Goal: Task Accomplishment & Management: Use online tool/utility

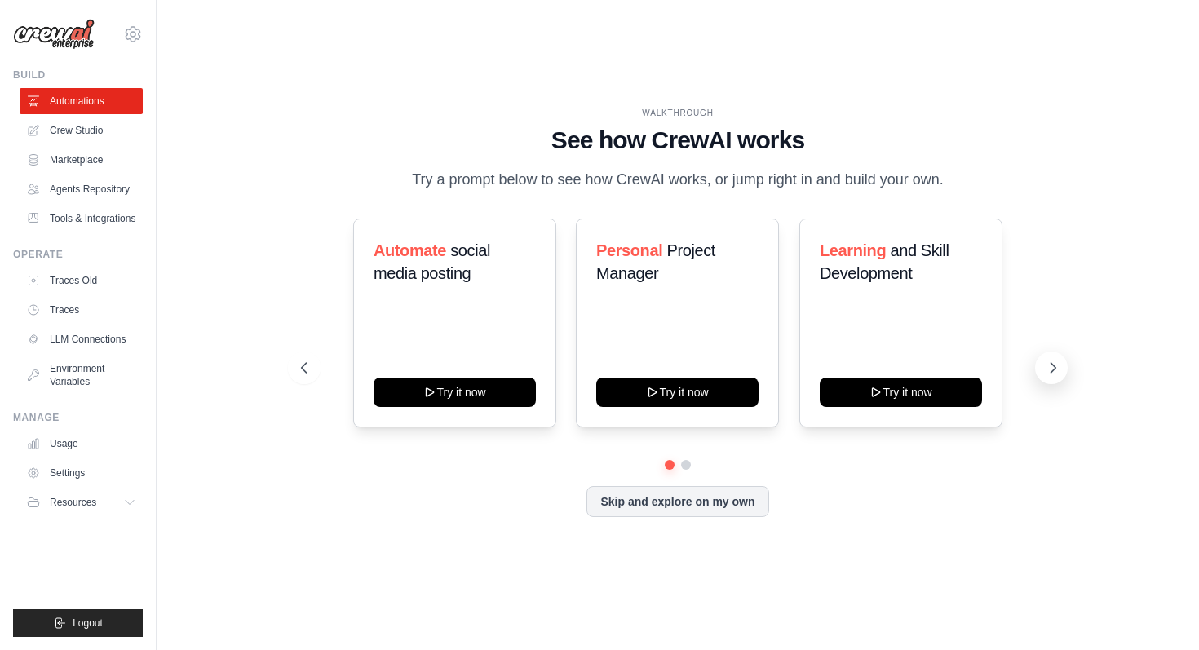
click at [1055, 368] on icon at bounding box center [1053, 368] width 16 height 16
click at [1052, 373] on icon at bounding box center [1053, 368] width 16 height 16
click at [84, 185] on link "Agents Repository" at bounding box center [82, 189] width 123 height 26
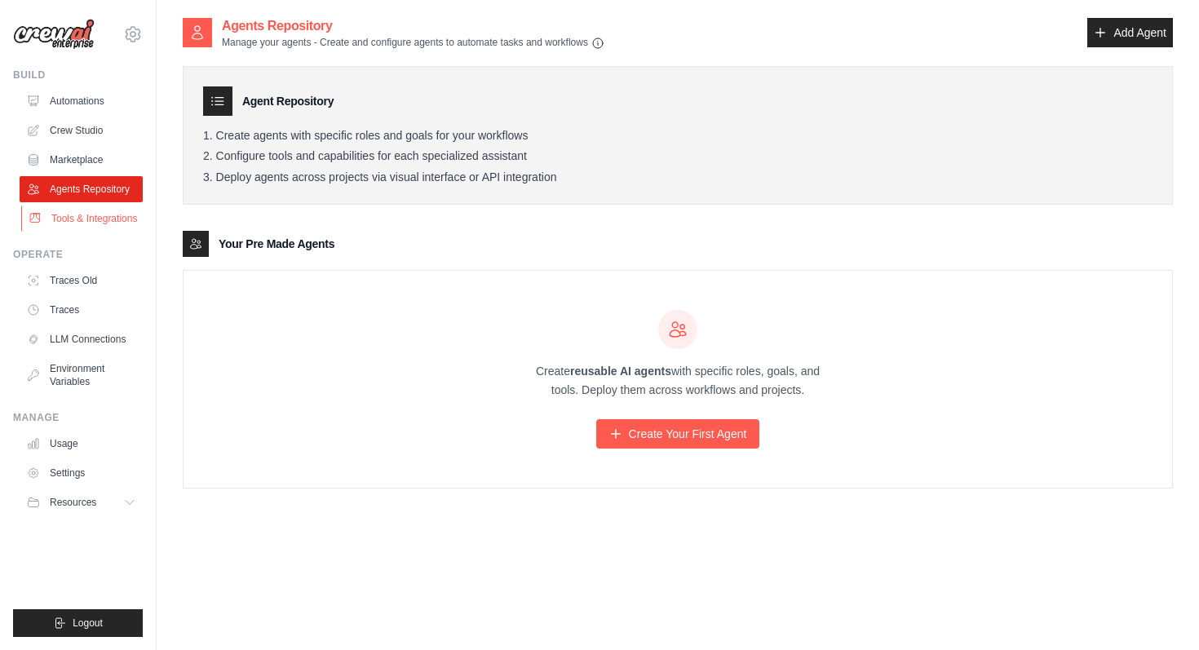
click at [70, 218] on link "Tools & Integrations" at bounding box center [82, 219] width 123 height 26
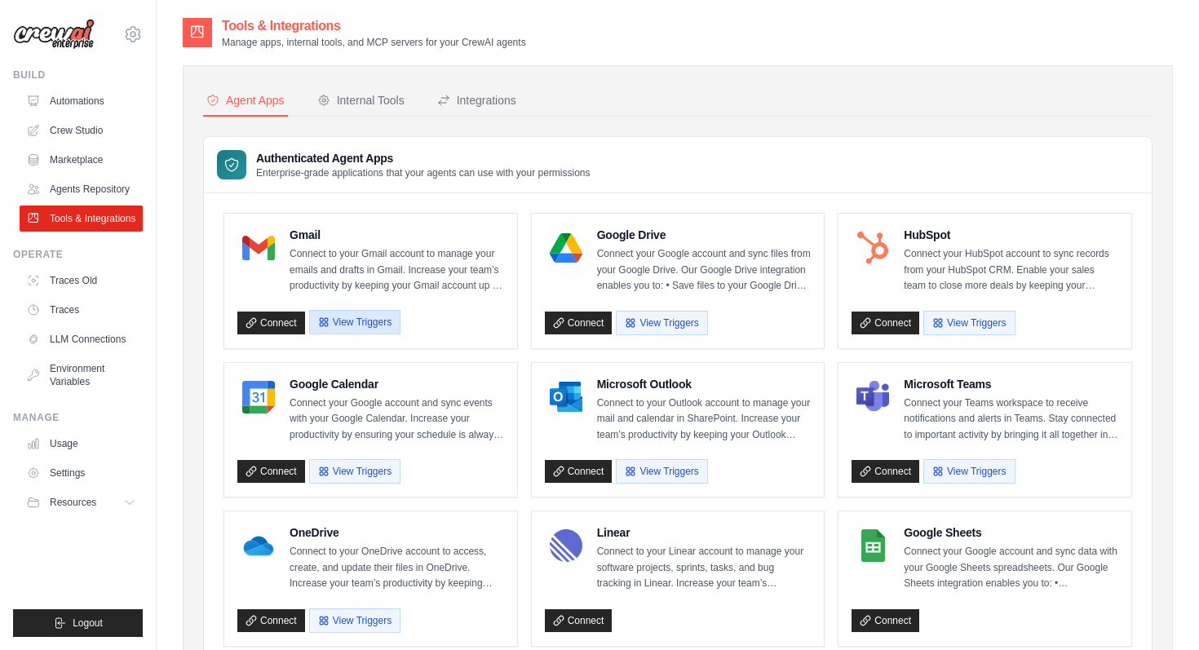
click at [347, 320] on button "View Triggers" at bounding box center [354, 322] width 91 height 24
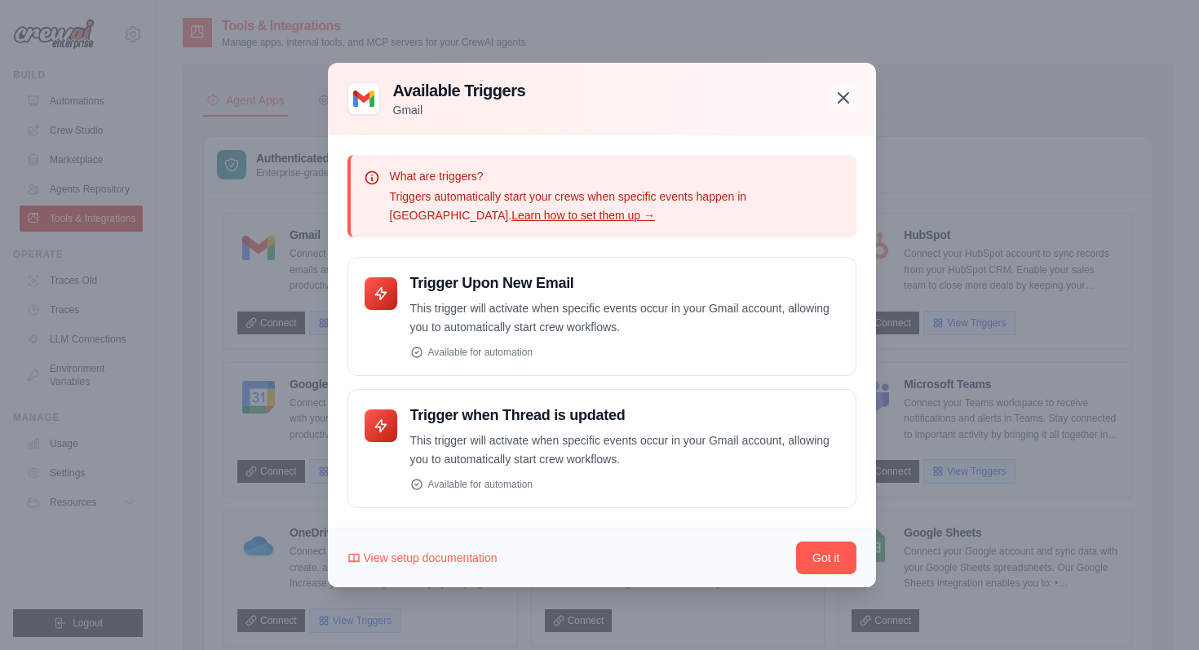
click at [841, 104] on icon "button" at bounding box center [843, 98] width 20 height 20
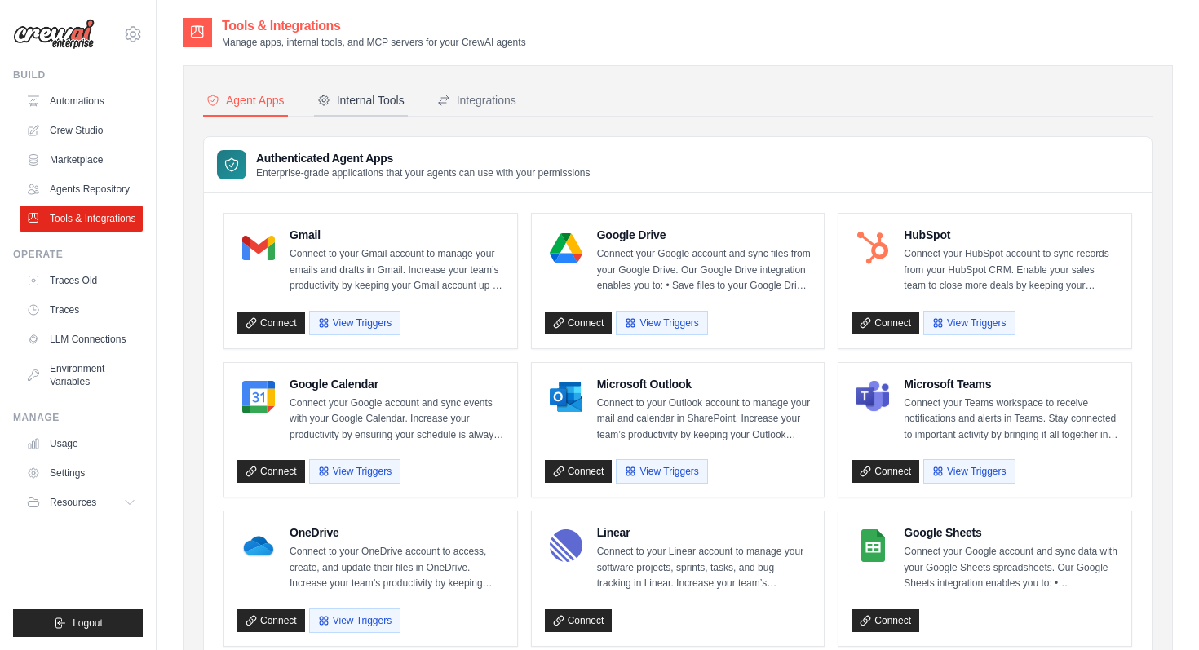
click at [375, 105] on div "Internal Tools" at bounding box center [360, 100] width 87 height 16
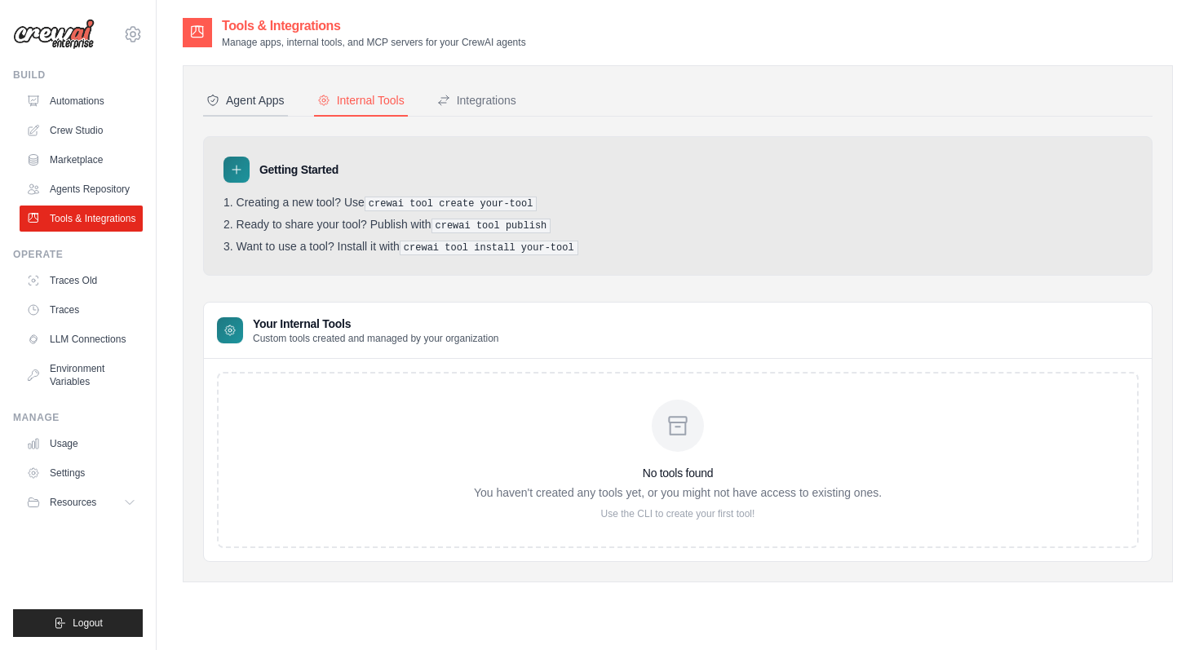
click at [269, 109] on button "Agent Apps" at bounding box center [245, 101] width 85 height 31
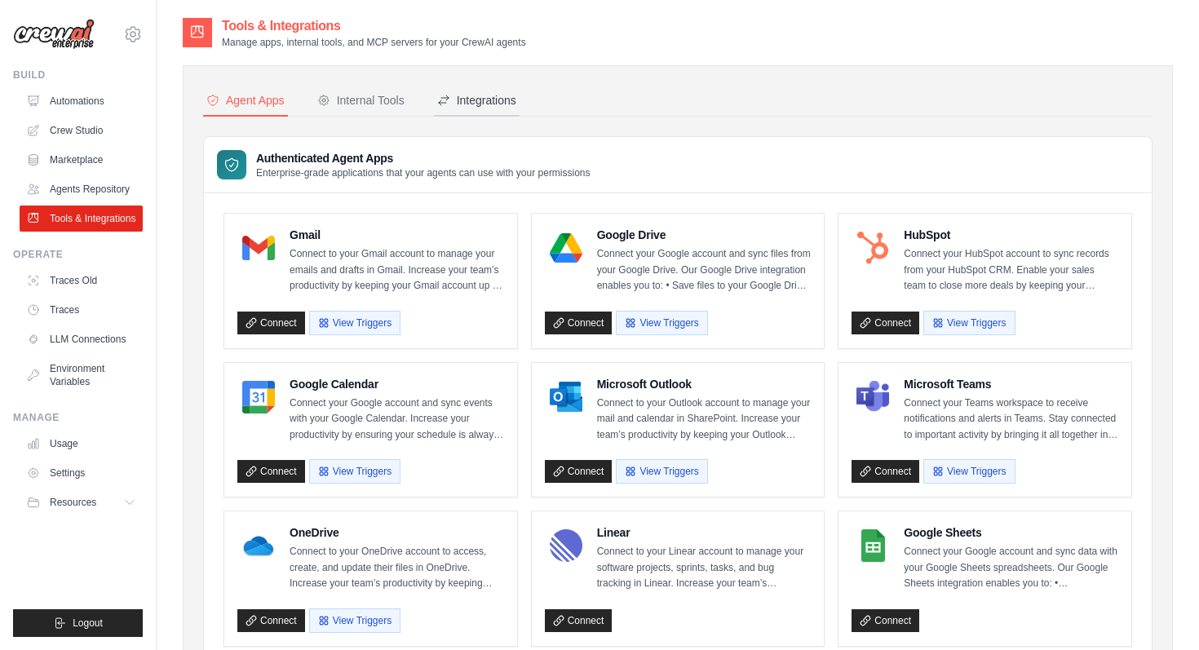
click at [493, 109] on button "Integrations" at bounding box center [477, 101] width 86 height 31
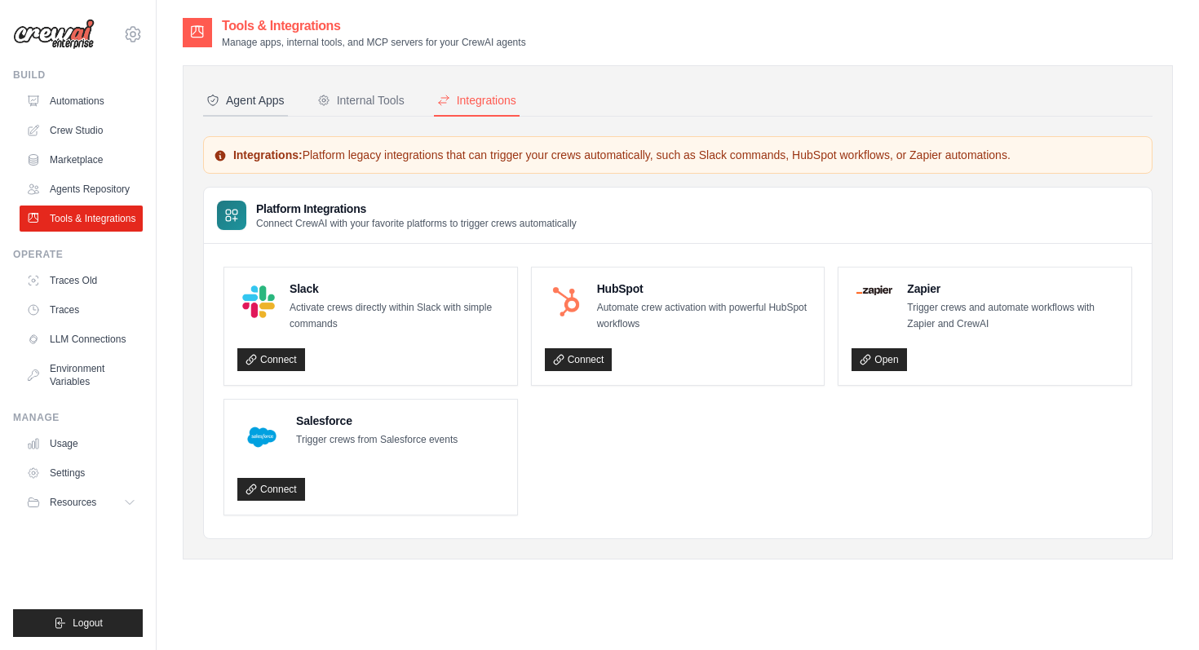
click at [245, 99] on div "Agent Apps" at bounding box center [245, 100] width 78 height 16
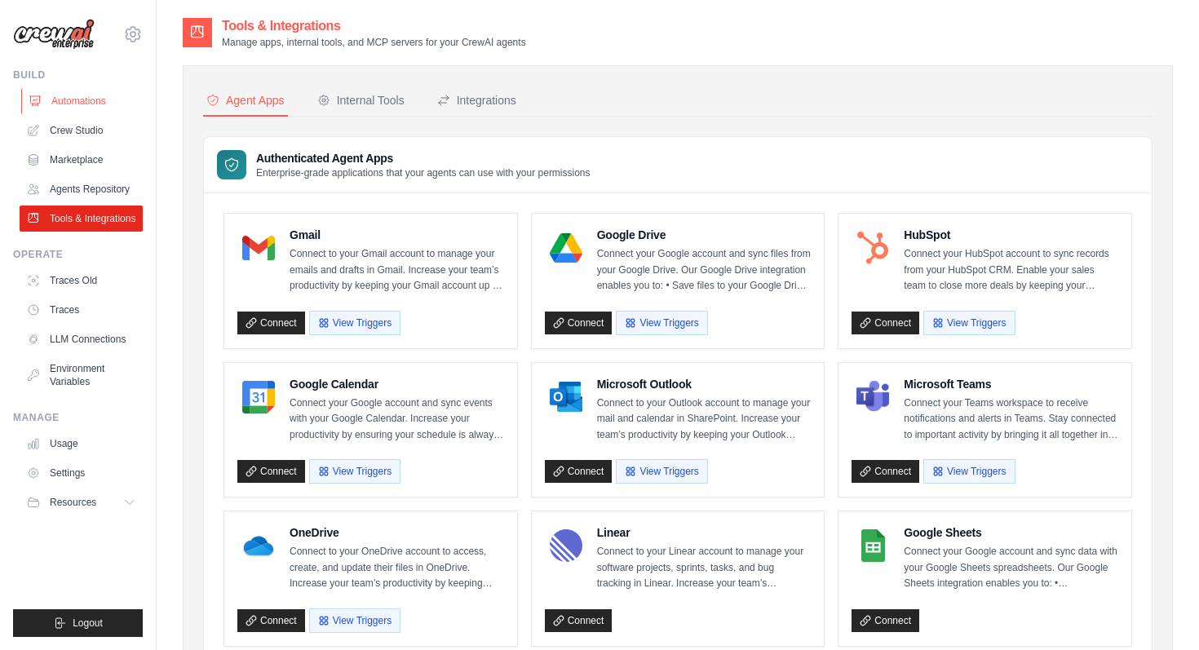
click at [73, 104] on link "Automations" at bounding box center [82, 101] width 123 height 26
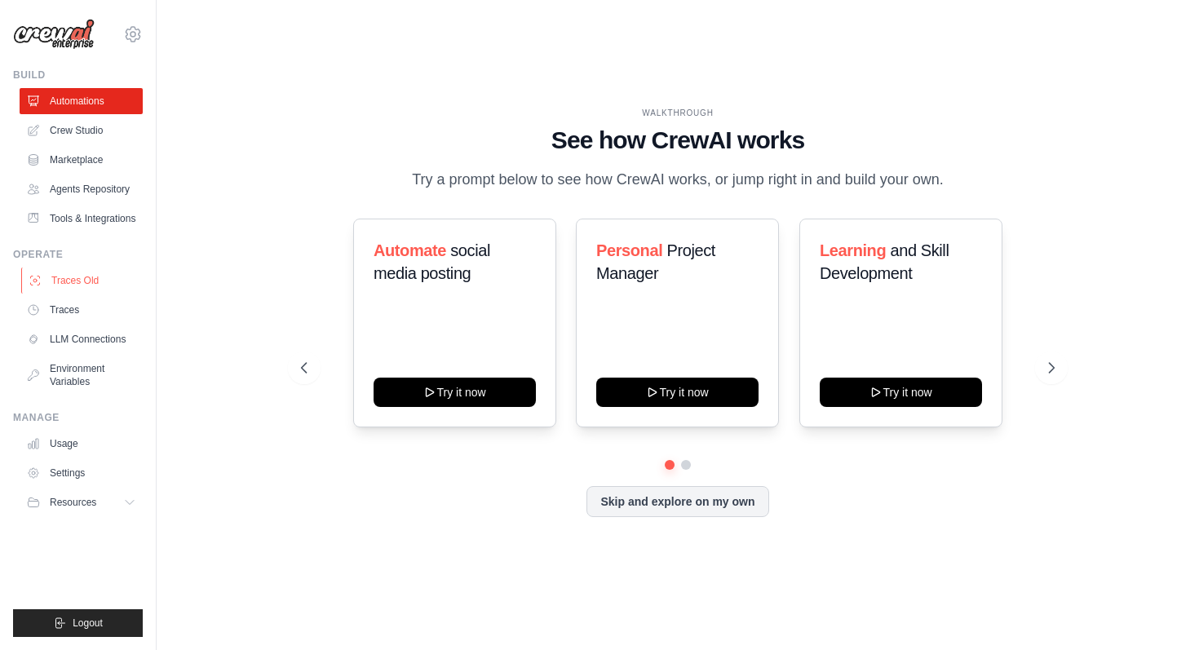
click at [66, 281] on link "Traces Old" at bounding box center [82, 280] width 123 height 26
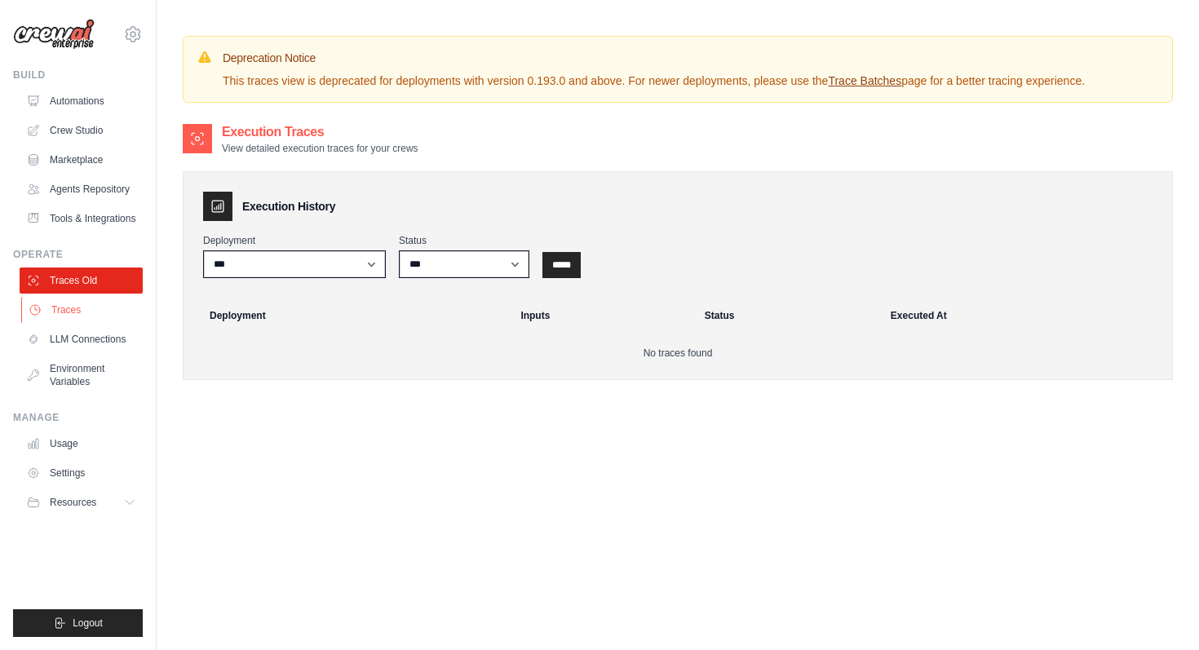
click at [71, 313] on link "Traces" at bounding box center [82, 310] width 123 height 26
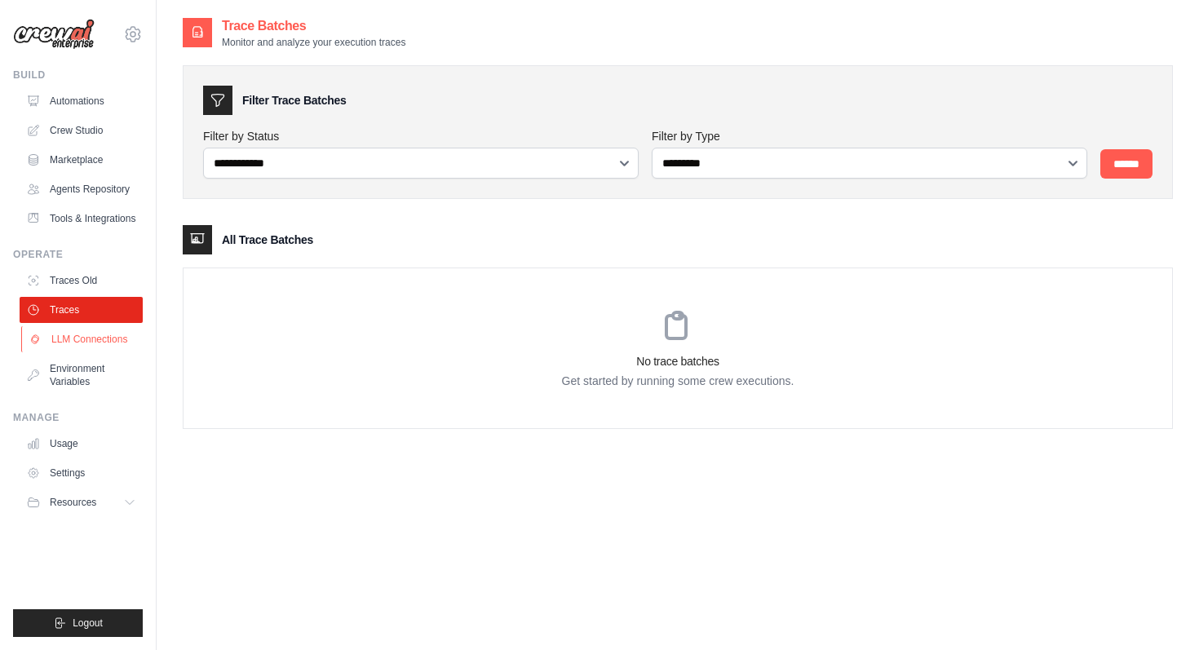
click at [82, 336] on link "LLM Connections" at bounding box center [82, 339] width 123 height 26
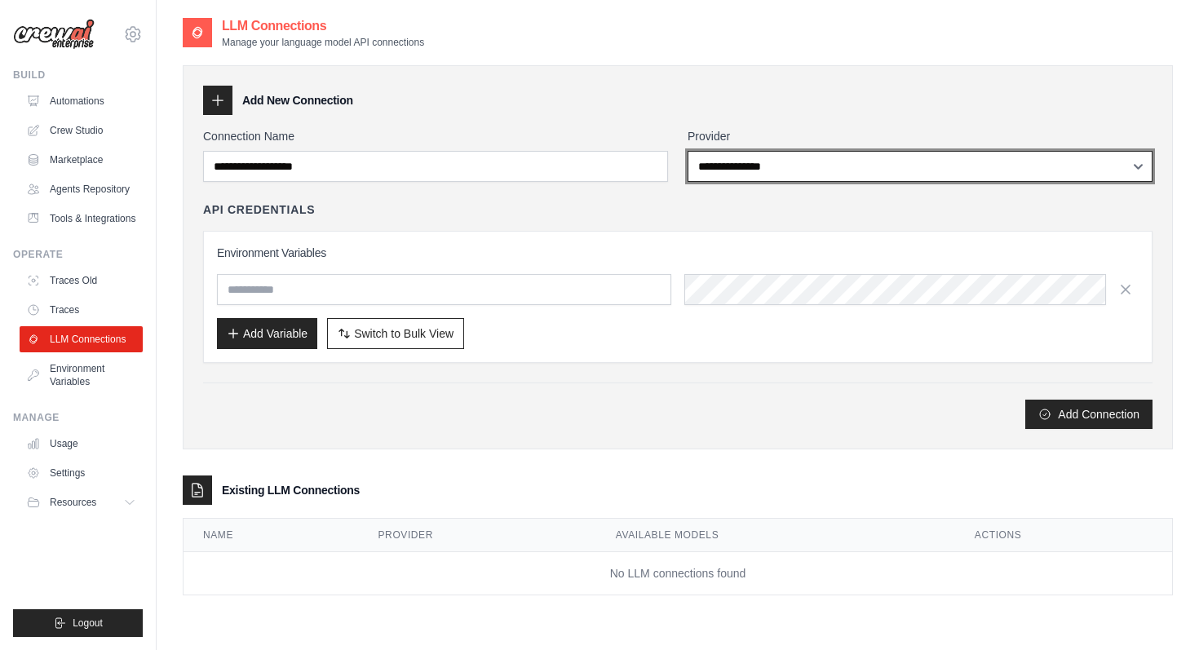
click at [790, 166] on select "**********" at bounding box center [919, 166] width 465 height 31
click at [731, 165] on select "**********" at bounding box center [919, 166] width 465 height 31
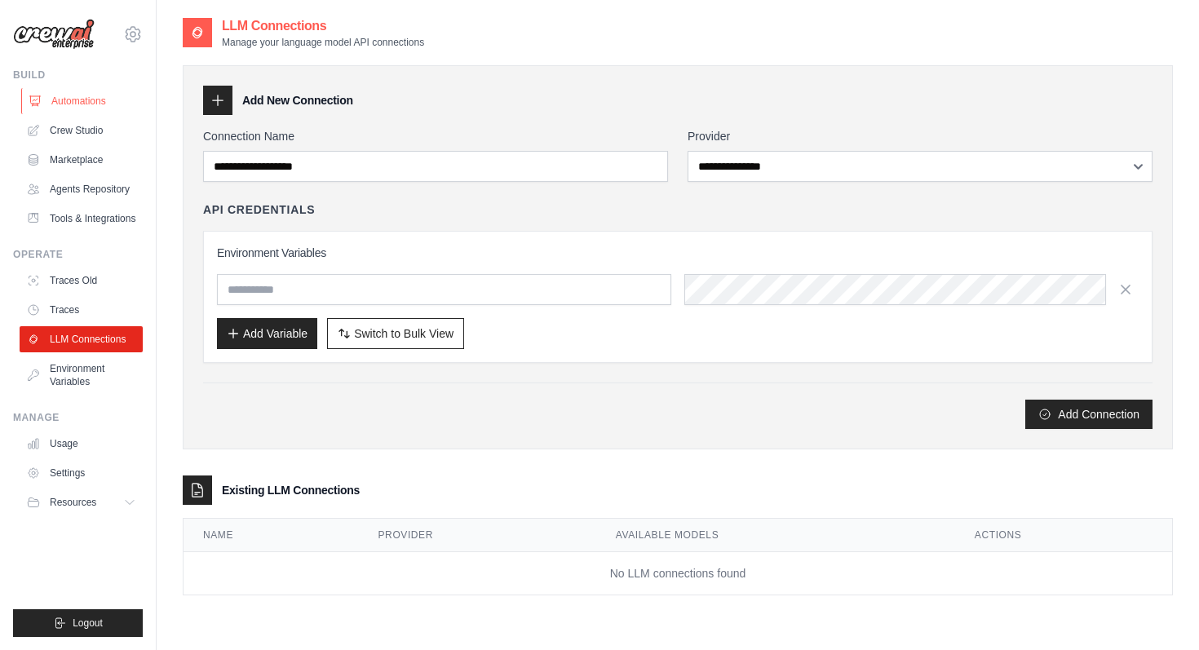
click at [62, 94] on link "Automations" at bounding box center [82, 101] width 123 height 26
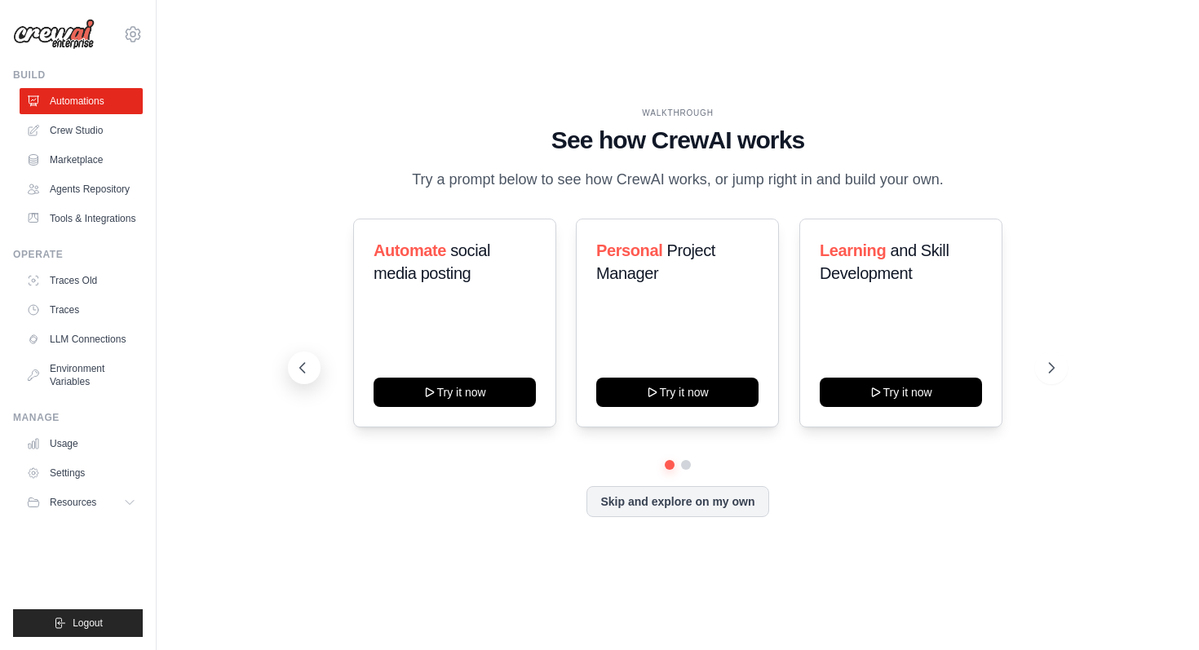
click at [298, 369] on icon at bounding box center [302, 368] width 16 height 16
click at [1050, 365] on icon at bounding box center [1053, 368] width 16 height 16
click at [130, 35] on icon at bounding box center [132, 34] width 5 height 5
click at [213, 205] on div "WALKTHROUGH See how CrewAI works Try a prompt below to see how CrewAI works, or…" at bounding box center [678, 324] width 990 height 617
click at [77, 440] on link "Usage" at bounding box center [82, 444] width 123 height 26
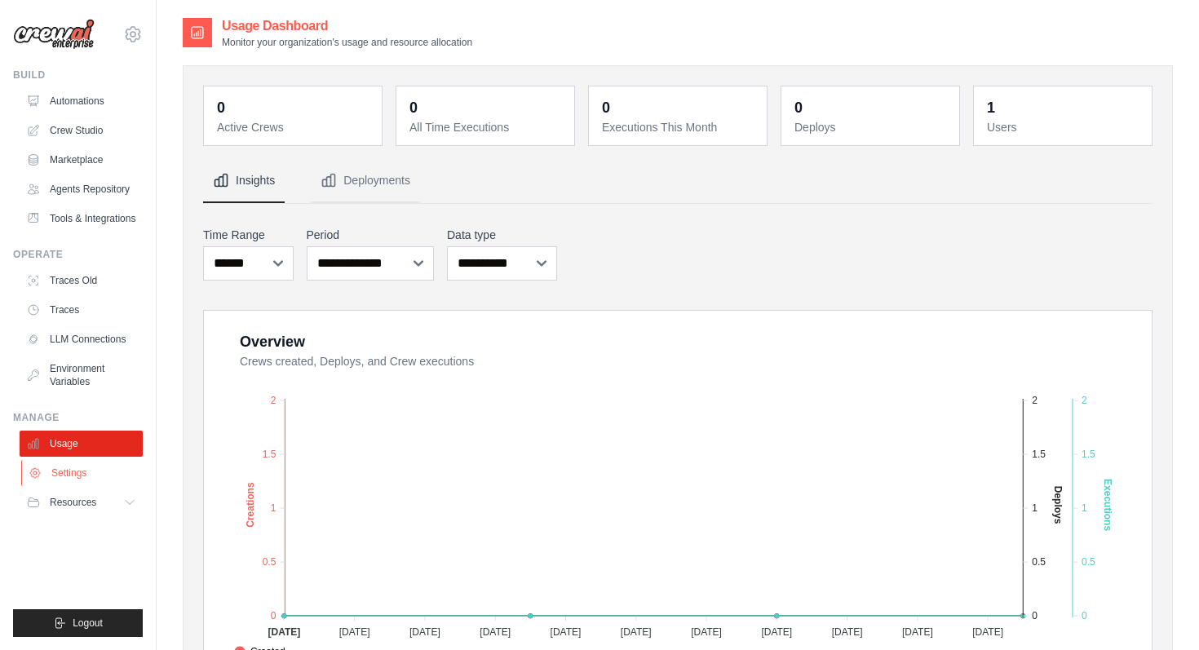
click at [69, 477] on link "Settings" at bounding box center [82, 473] width 123 height 26
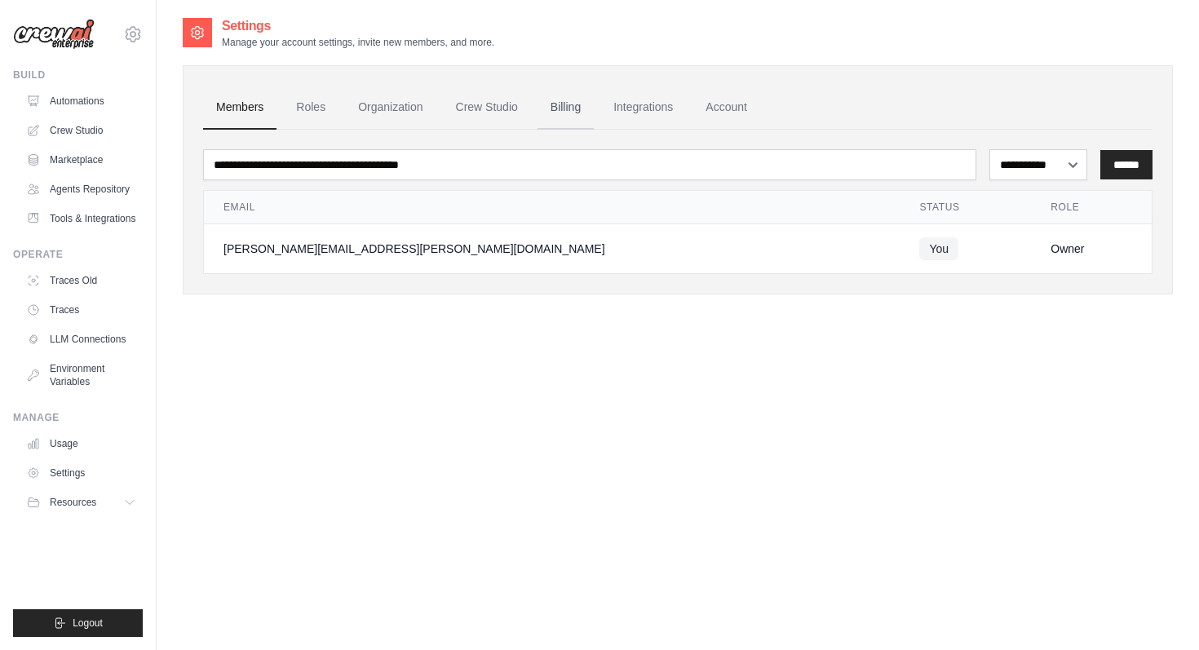
click at [555, 99] on link "Billing" at bounding box center [565, 108] width 56 height 44
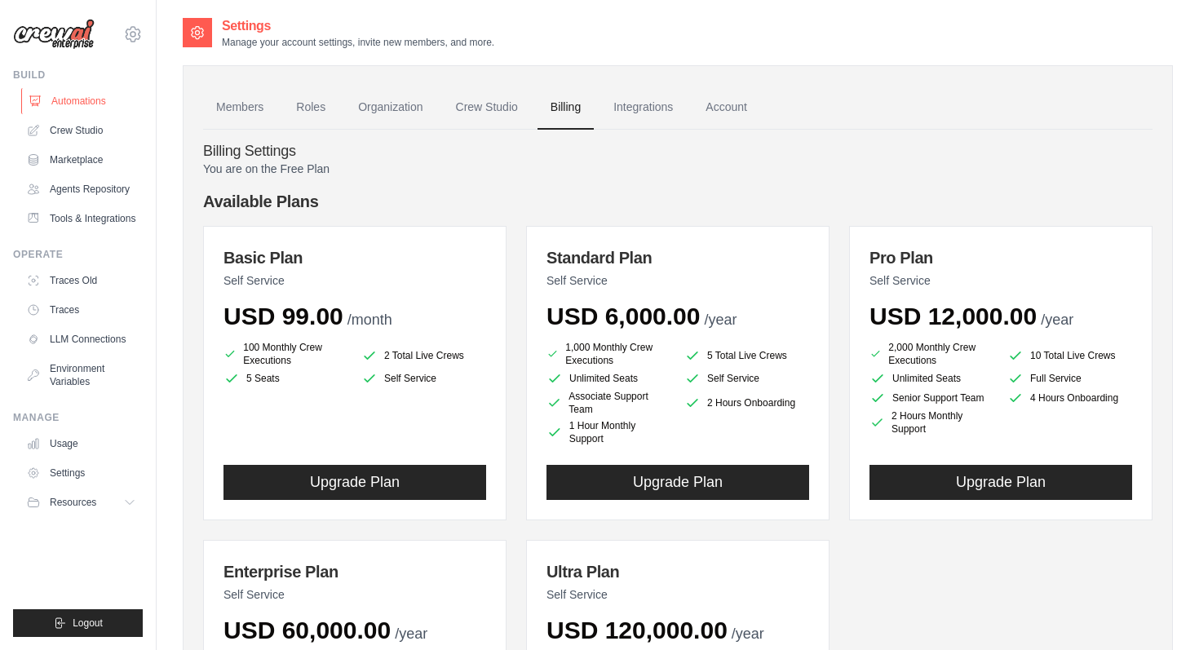
click at [73, 105] on link "Automations" at bounding box center [82, 101] width 123 height 26
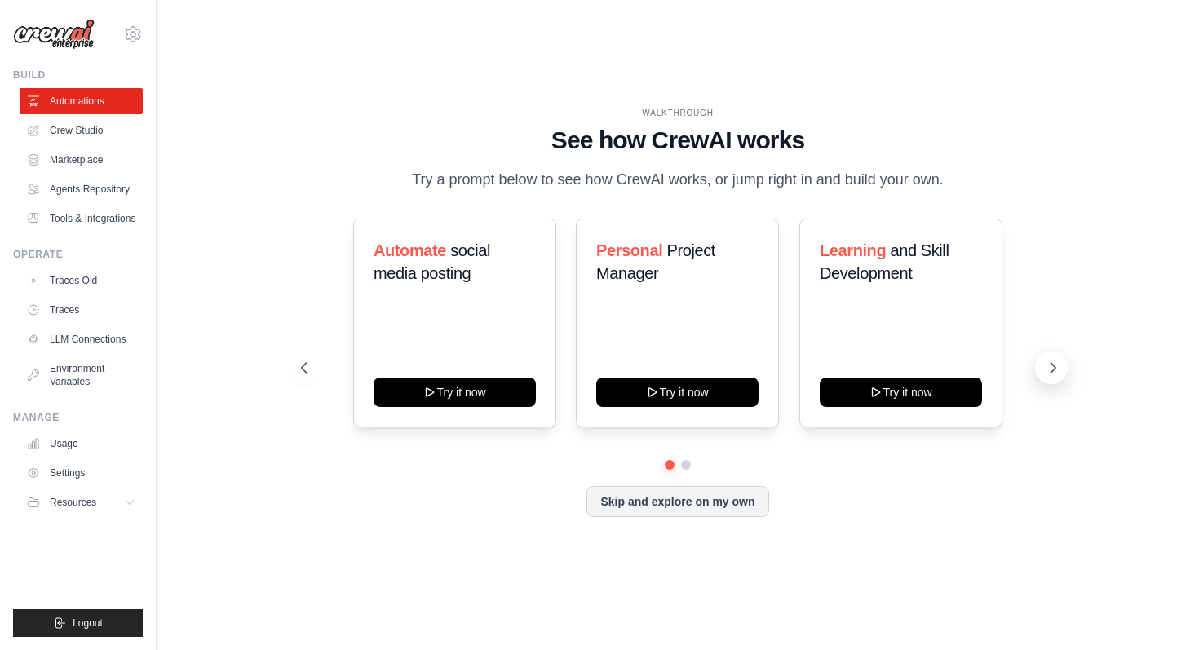
click at [1052, 369] on icon at bounding box center [1052, 368] width 5 height 10
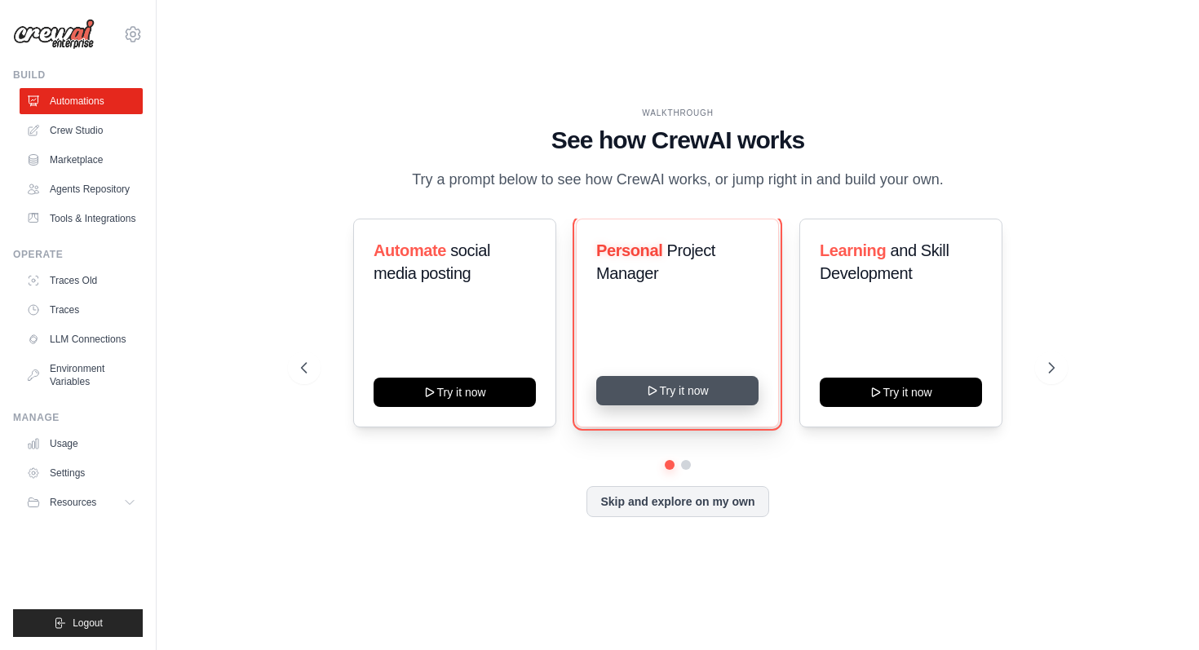
click at [687, 380] on button "Try it now" at bounding box center [677, 390] width 162 height 29
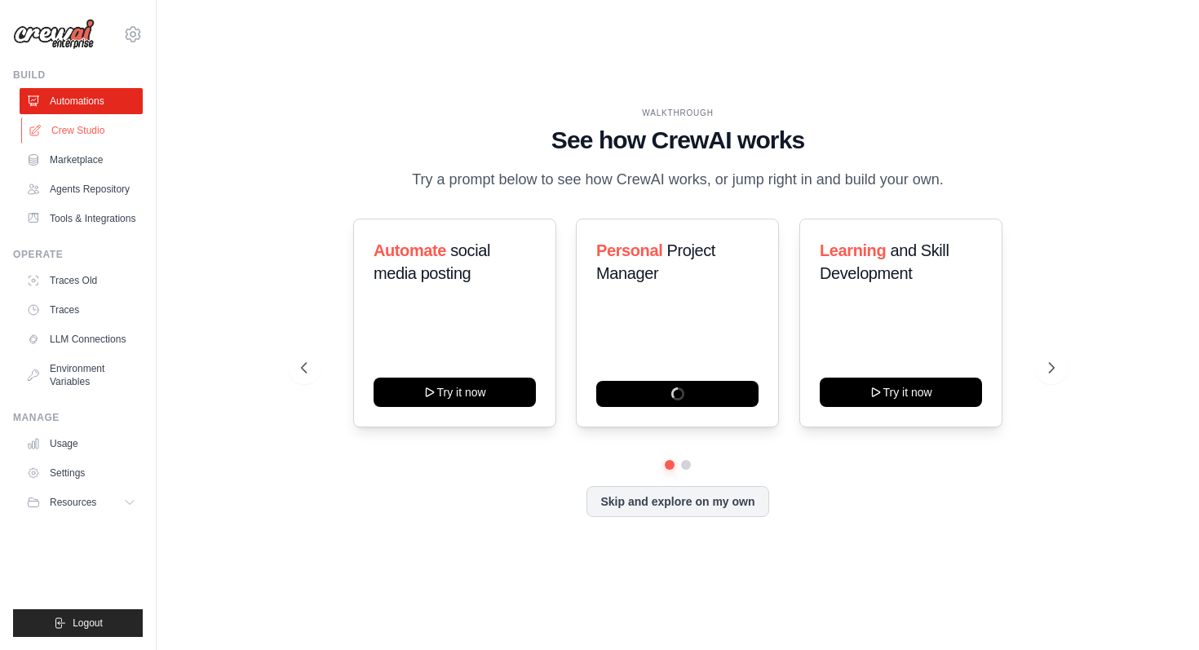
click at [78, 132] on link "Crew Studio" at bounding box center [82, 130] width 123 height 26
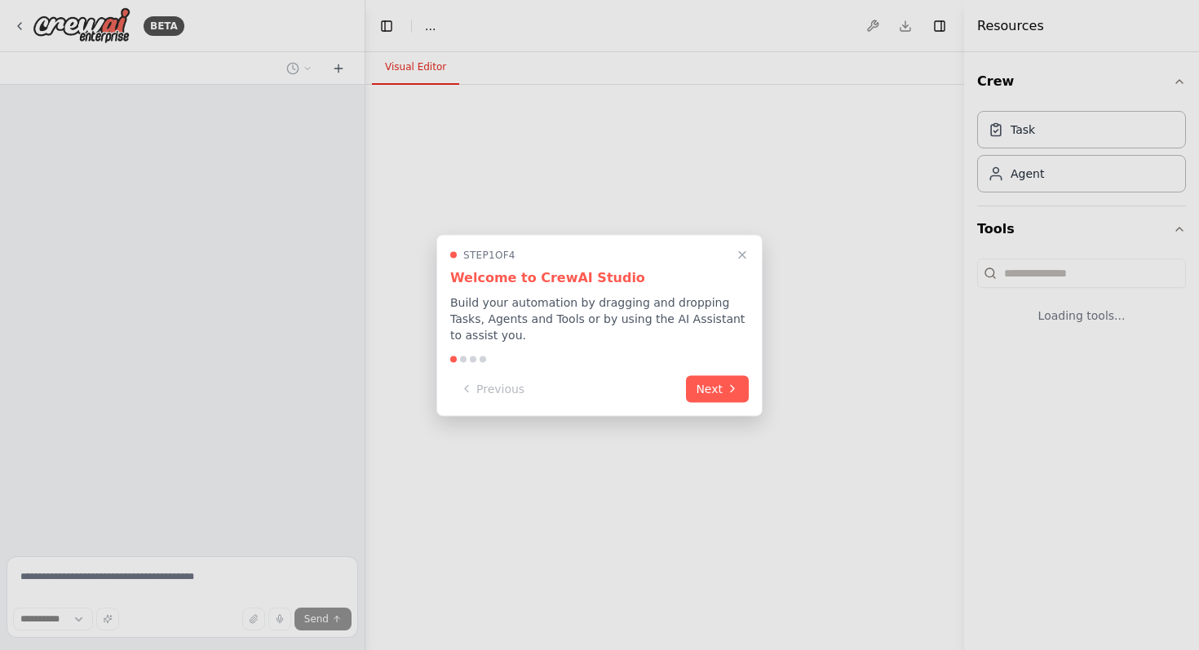
select select "****"
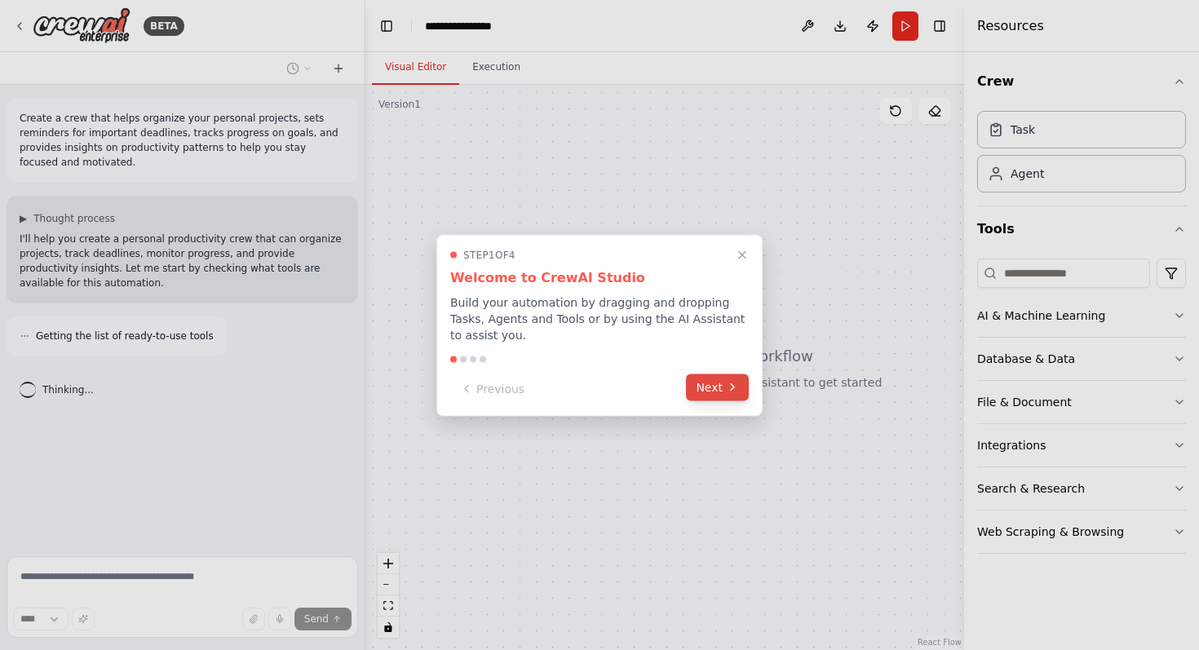
click at [714, 393] on button "Next" at bounding box center [717, 386] width 63 height 27
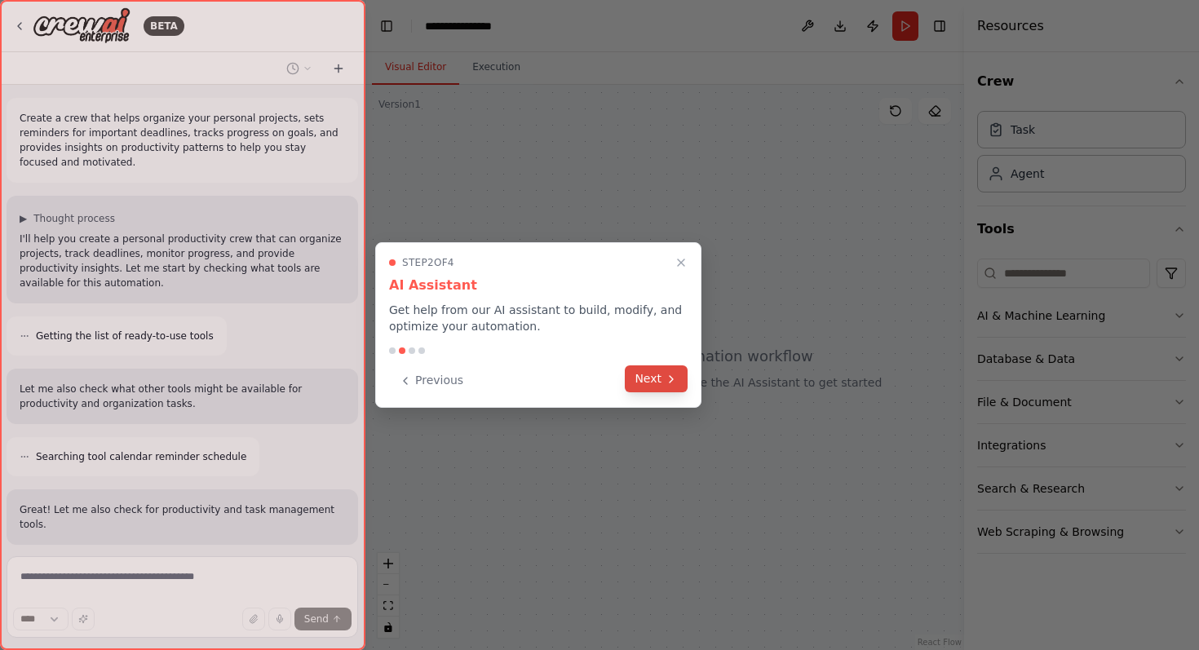
scroll to position [100, 0]
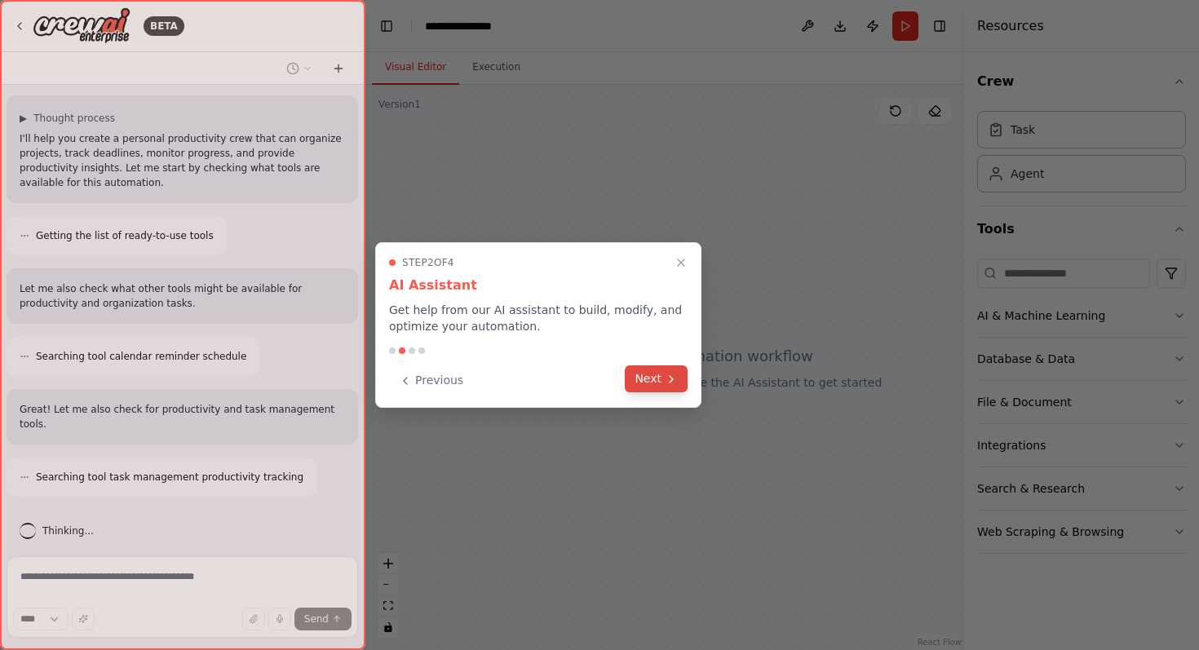
click at [663, 385] on button "Next" at bounding box center [656, 378] width 63 height 27
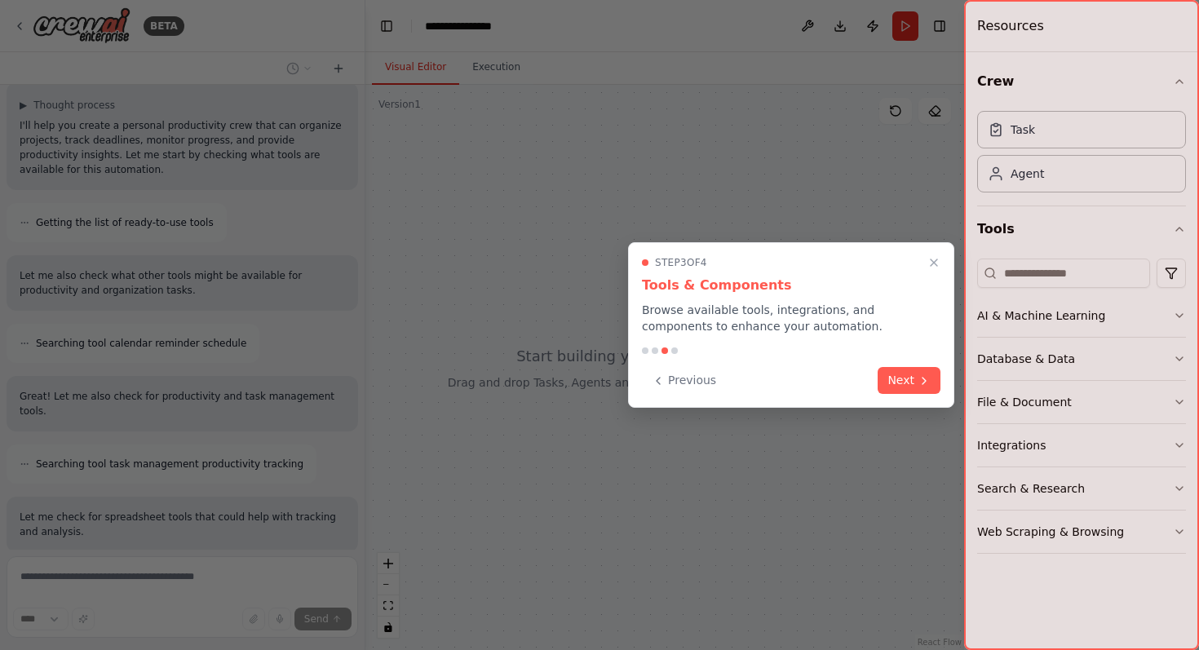
scroll to position [221, 0]
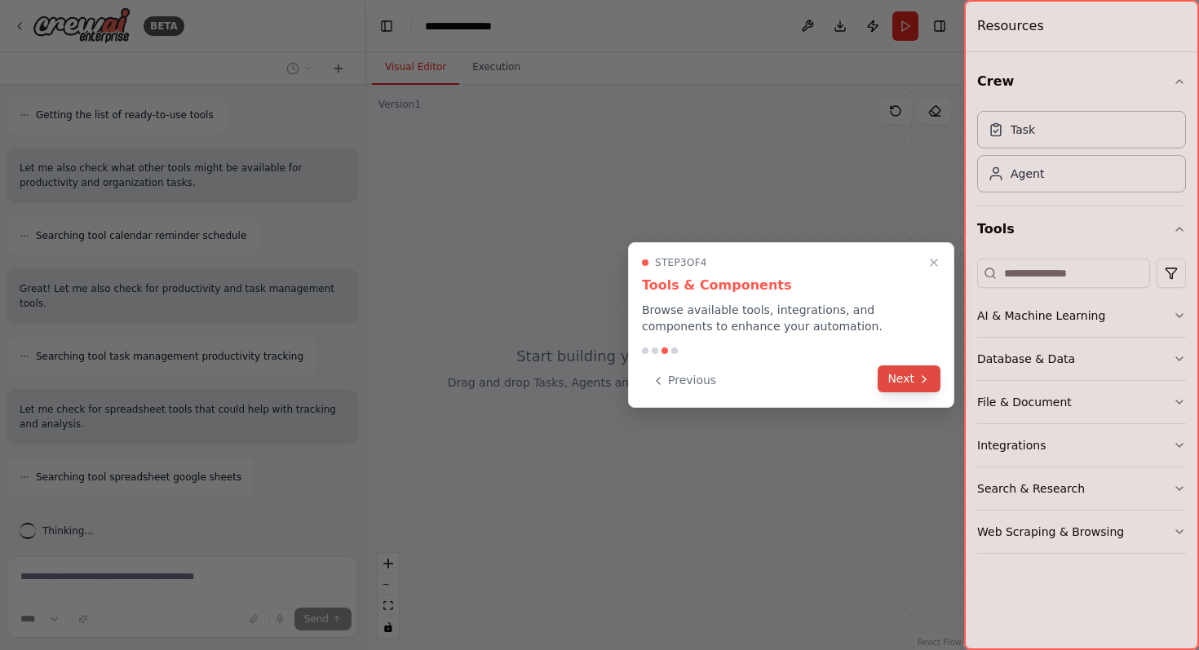
click at [911, 383] on button "Next" at bounding box center [908, 378] width 63 height 27
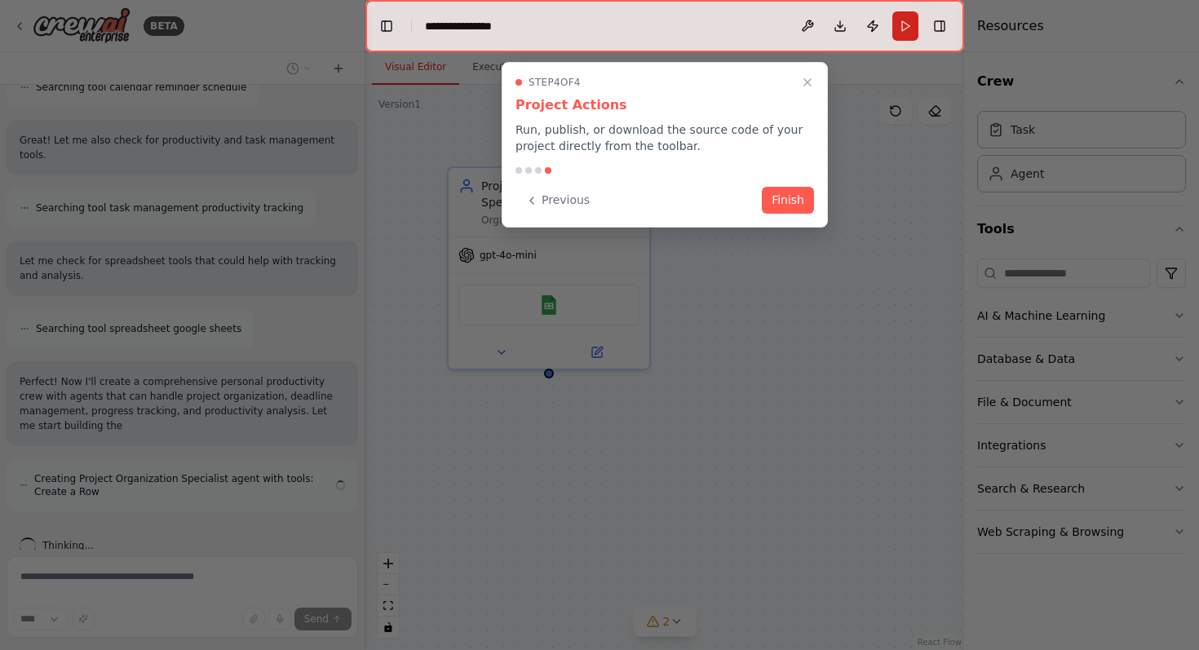
scroll to position [384, 0]
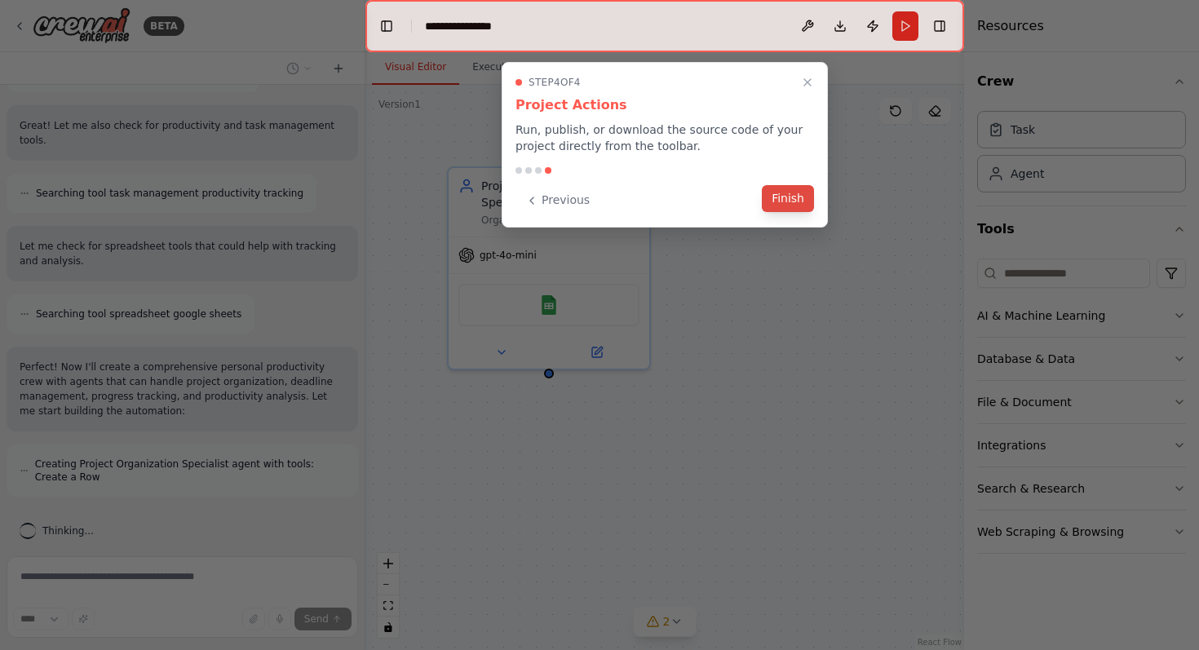
click at [786, 202] on button "Finish" at bounding box center [788, 198] width 52 height 27
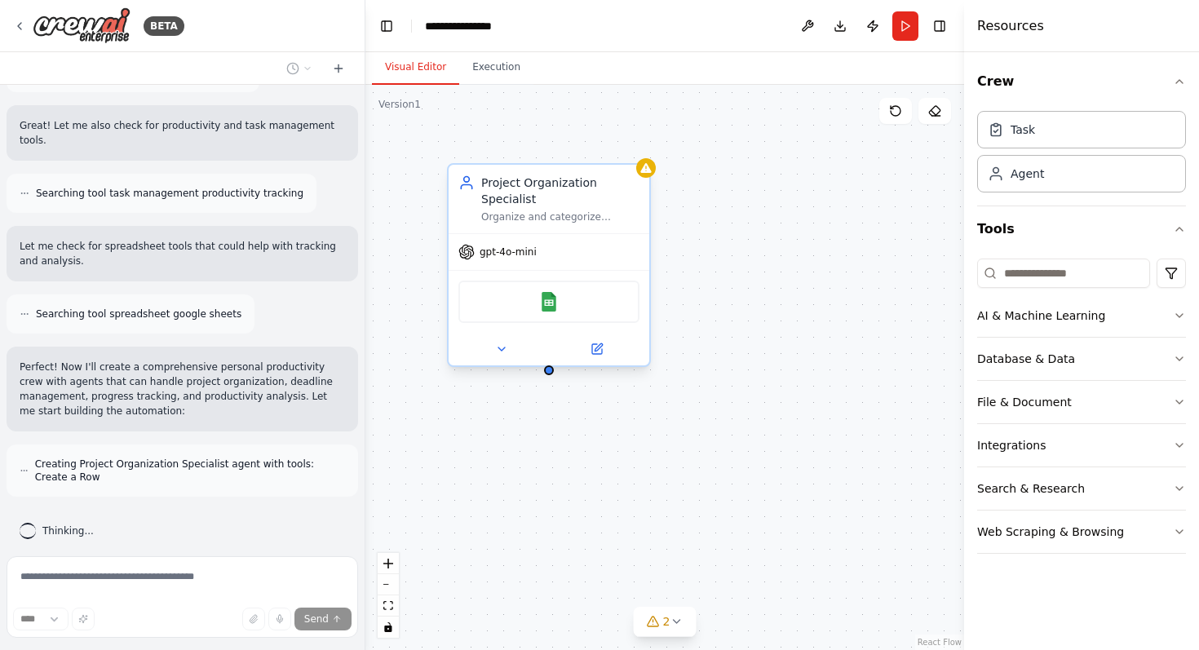
click at [511, 195] on div "Project Organization Specialist" at bounding box center [560, 191] width 158 height 33
click at [91, 121] on p "Great! Let me also check for productivity and task management tools." at bounding box center [182, 132] width 325 height 29
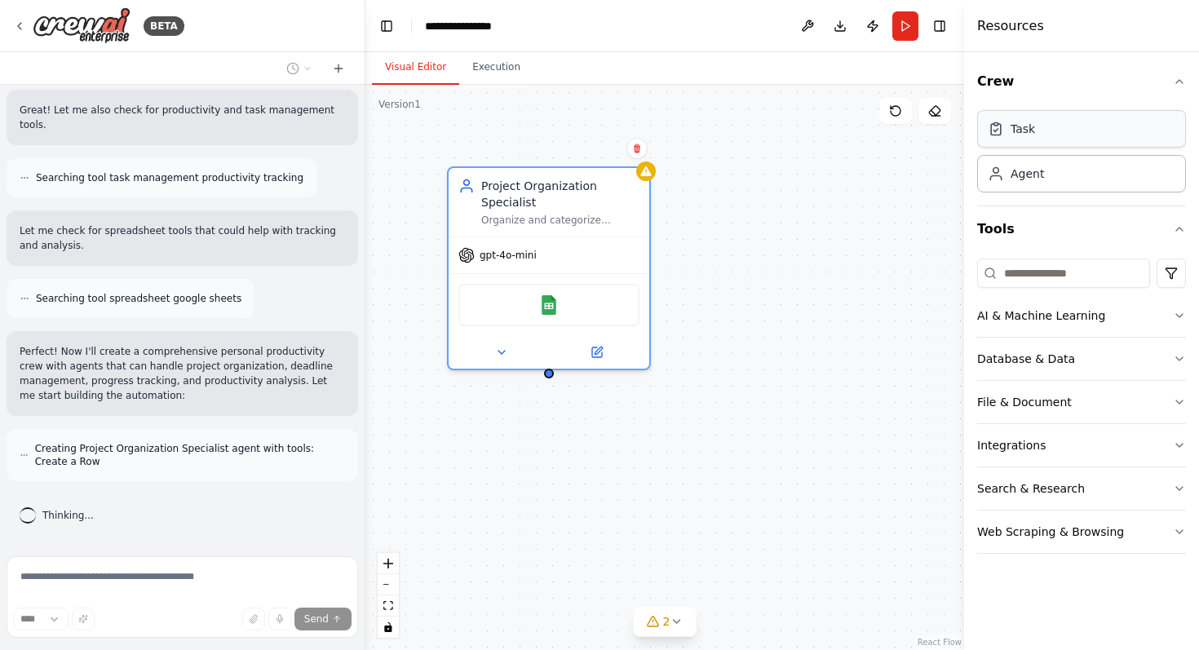
click at [1043, 135] on div "Task" at bounding box center [1081, 129] width 209 height 38
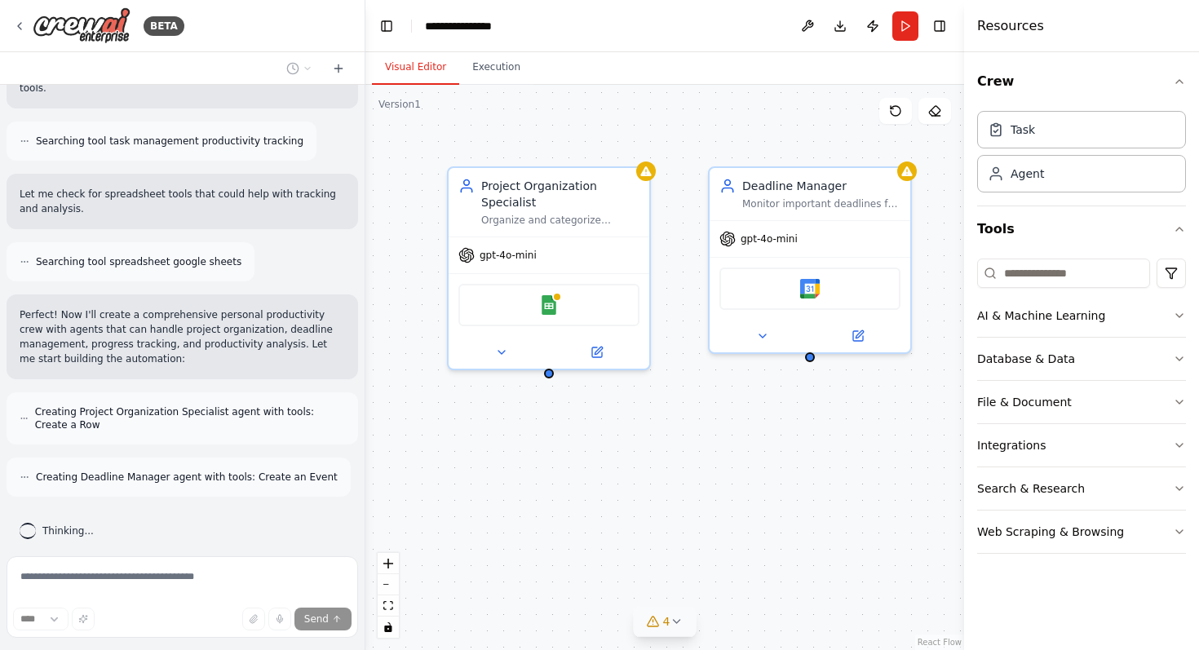
click at [678, 630] on button "4" at bounding box center [665, 622] width 63 height 30
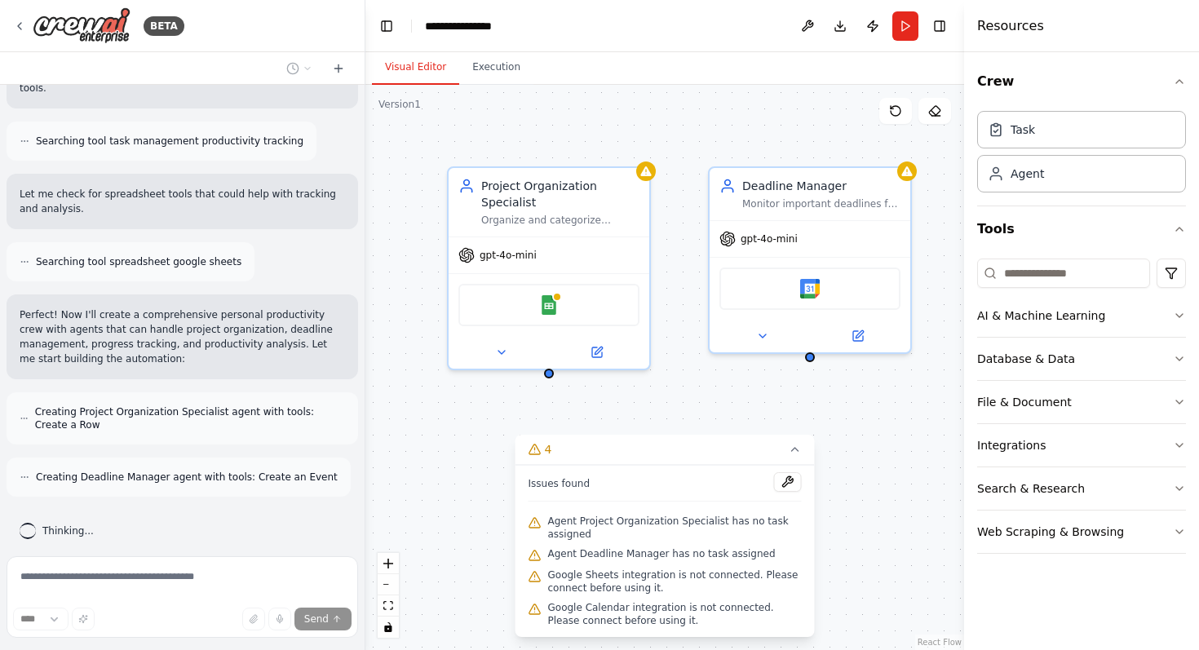
click at [841, 420] on div "Project Organization Specialist Organize and categorize {user_name}'s personal …" at bounding box center [664, 367] width 599 height 565
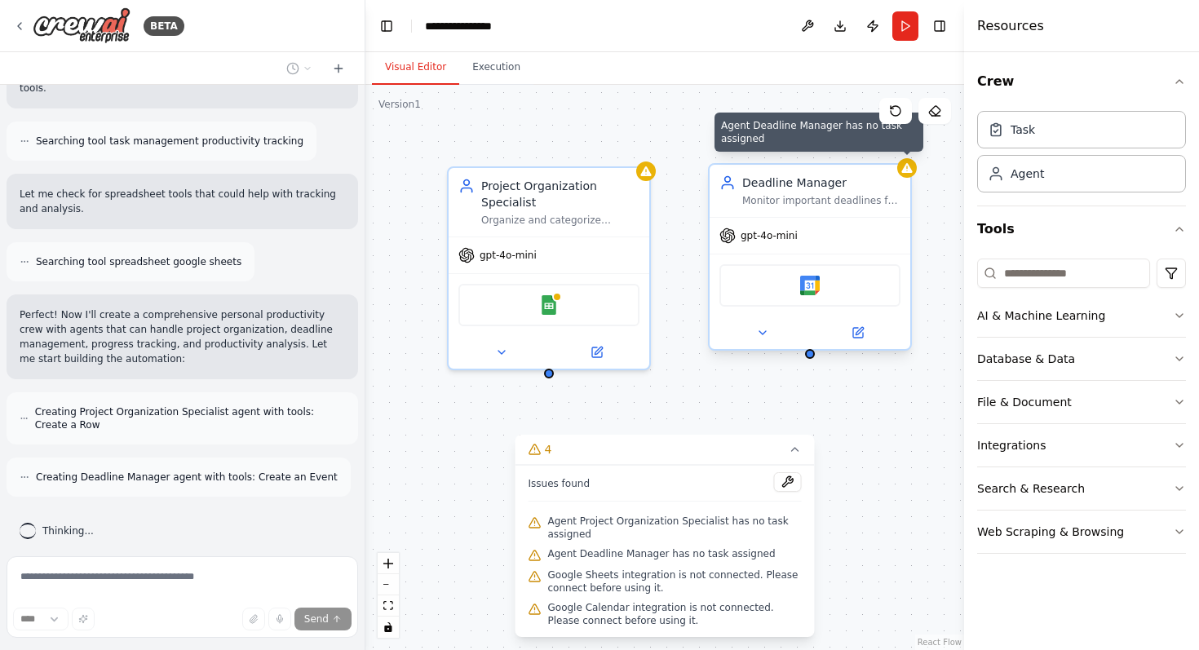
click at [907, 175] on div at bounding box center [907, 168] width 20 height 20
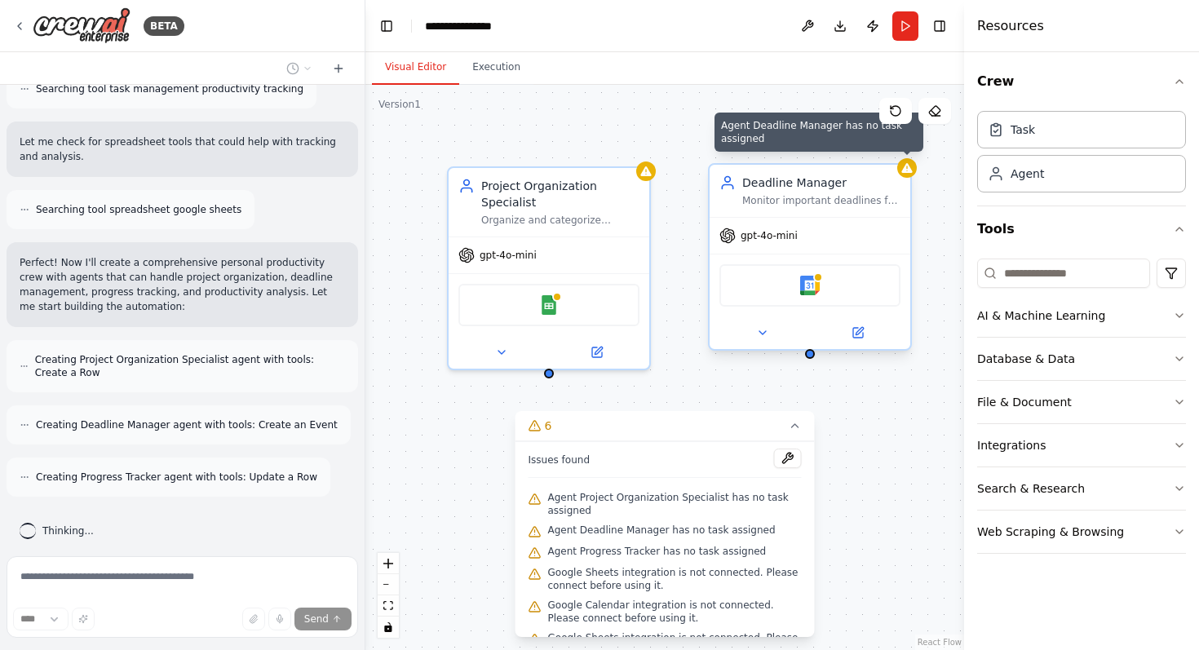
click at [909, 175] on div at bounding box center [907, 168] width 20 height 20
click at [900, 162] on icon at bounding box center [906, 167] width 13 height 13
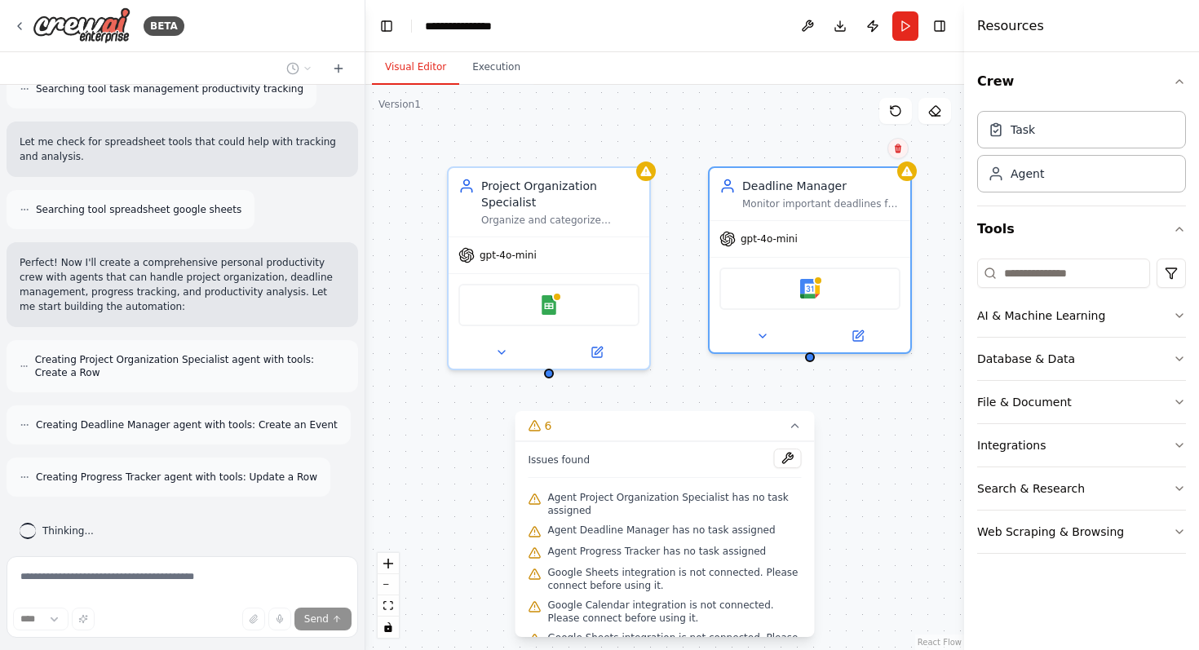
click at [897, 151] on icon at bounding box center [898, 148] width 7 height 9
click at [839, 157] on button "Confirm" at bounding box center [852, 149] width 58 height 20
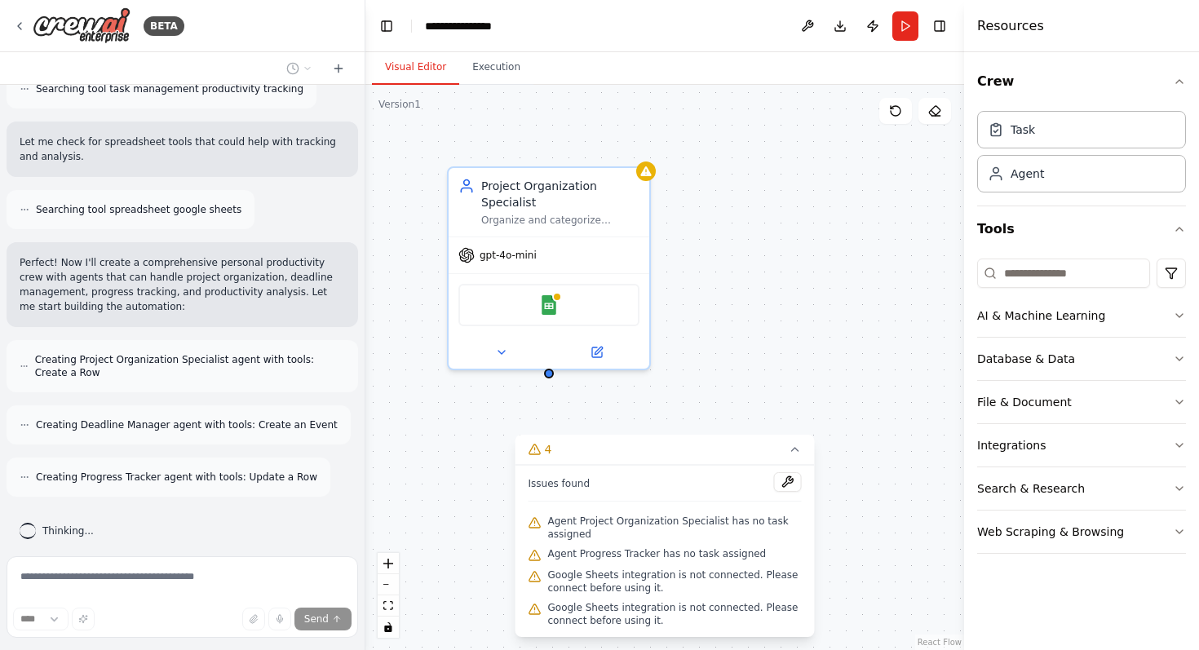
scroll to position [541, 0]
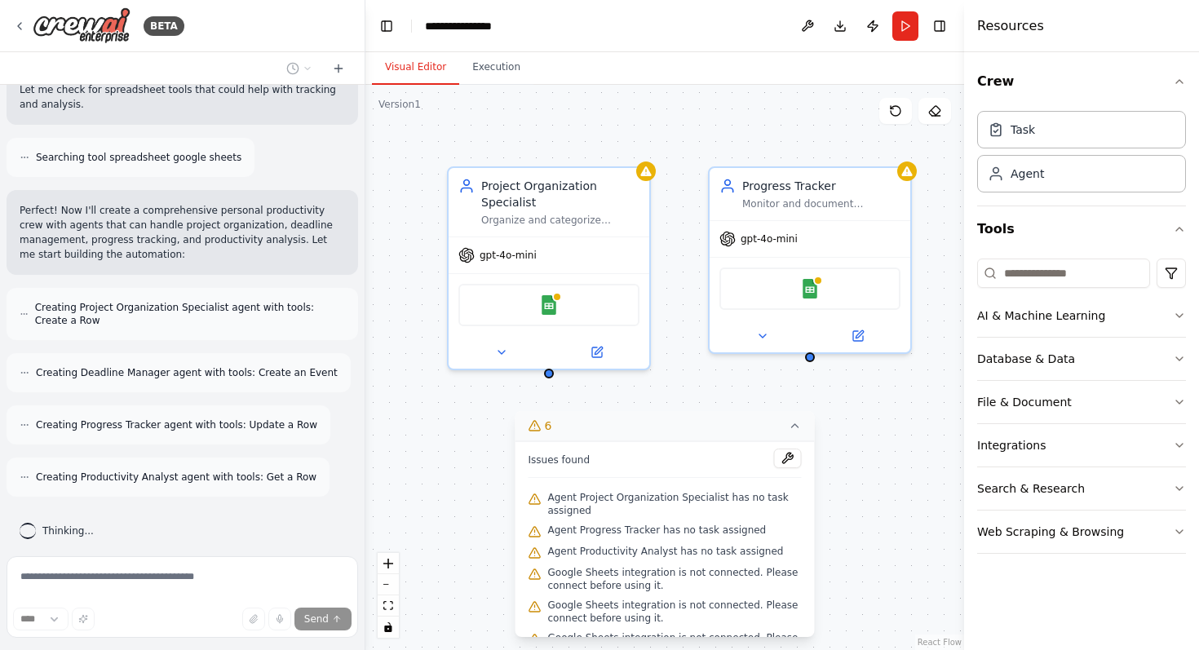
click at [796, 423] on icon at bounding box center [795, 425] width 13 height 13
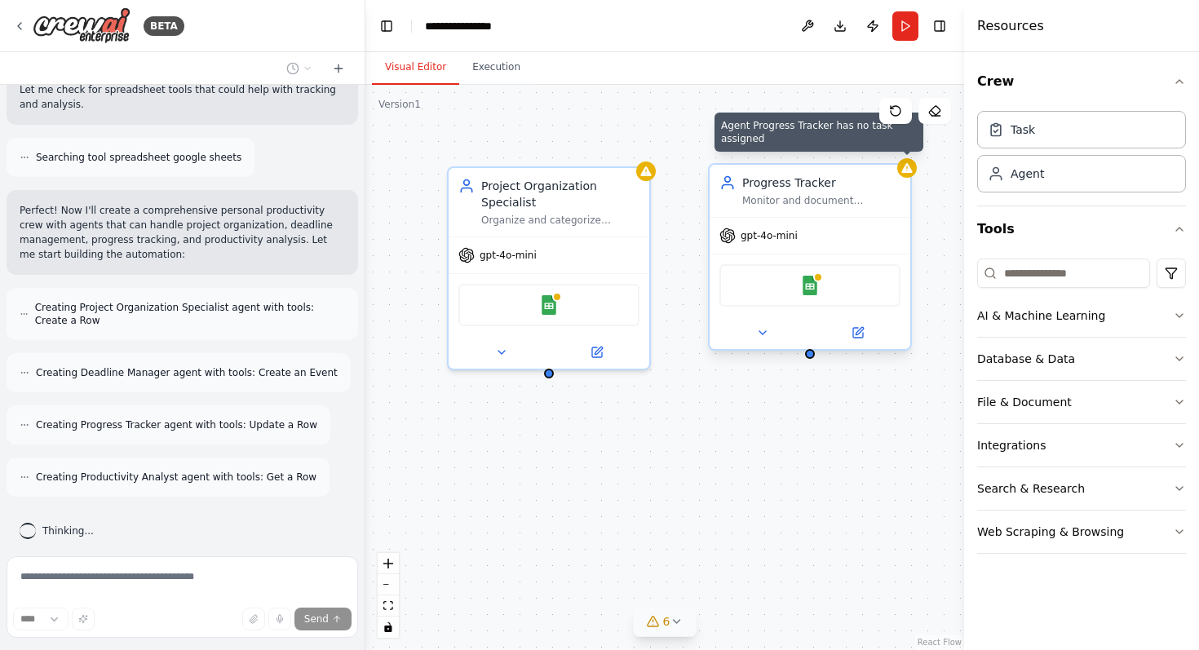
click at [908, 170] on icon at bounding box center [906, 168] width 11 height 10
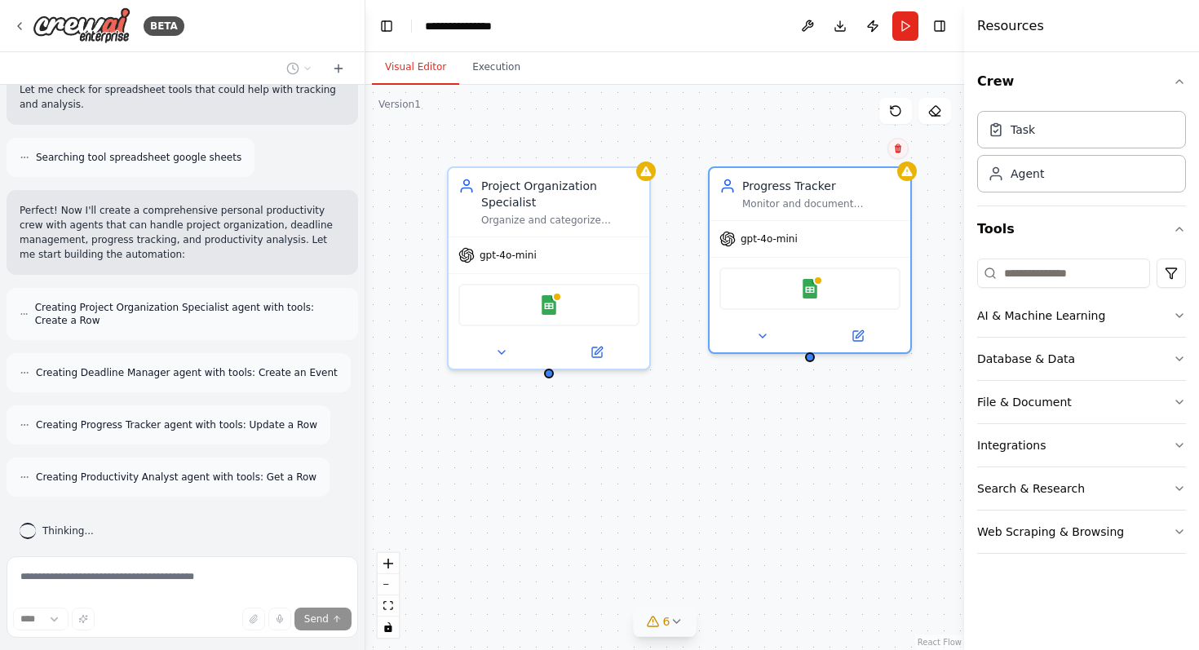
click at [899, 152] on icon at bounding box center [898, 148] width 7 height 9
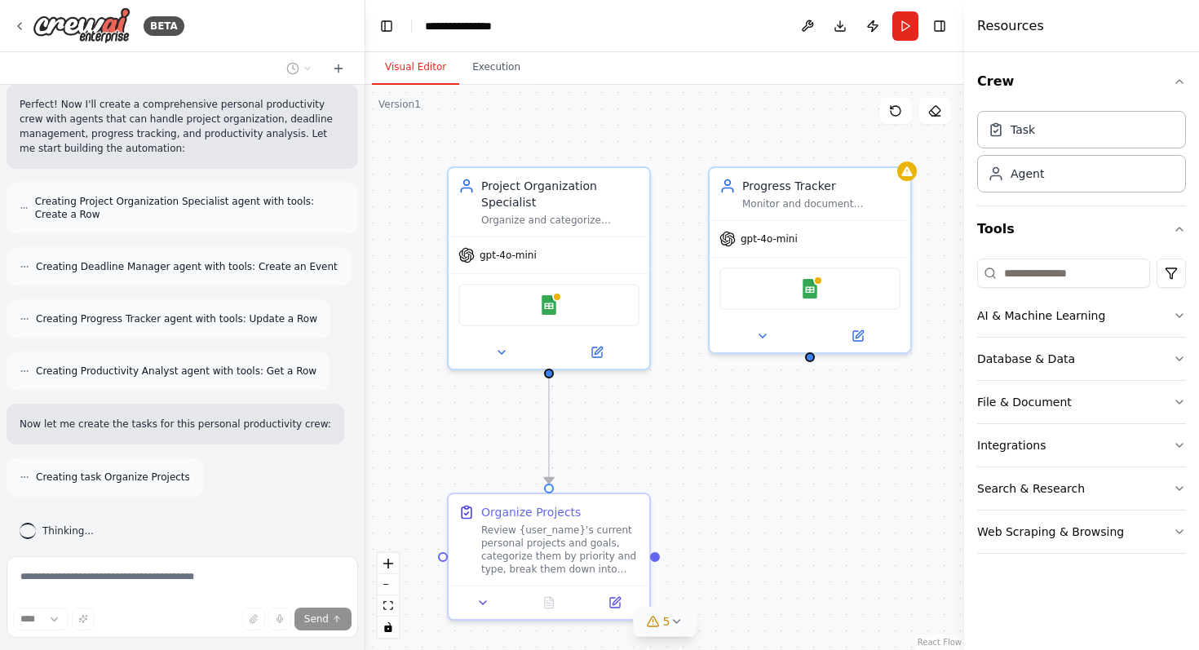
scroll to position [0, 0]
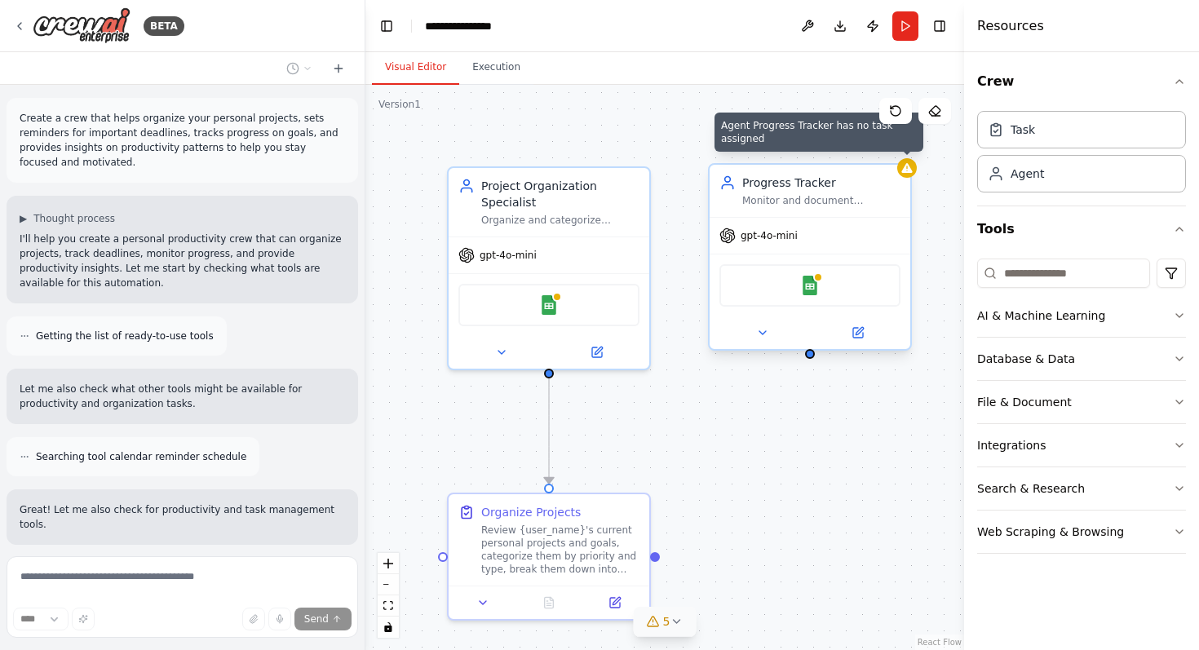
click at [903, 167] on icon at bounding box center [906, 167] width 13 height 13
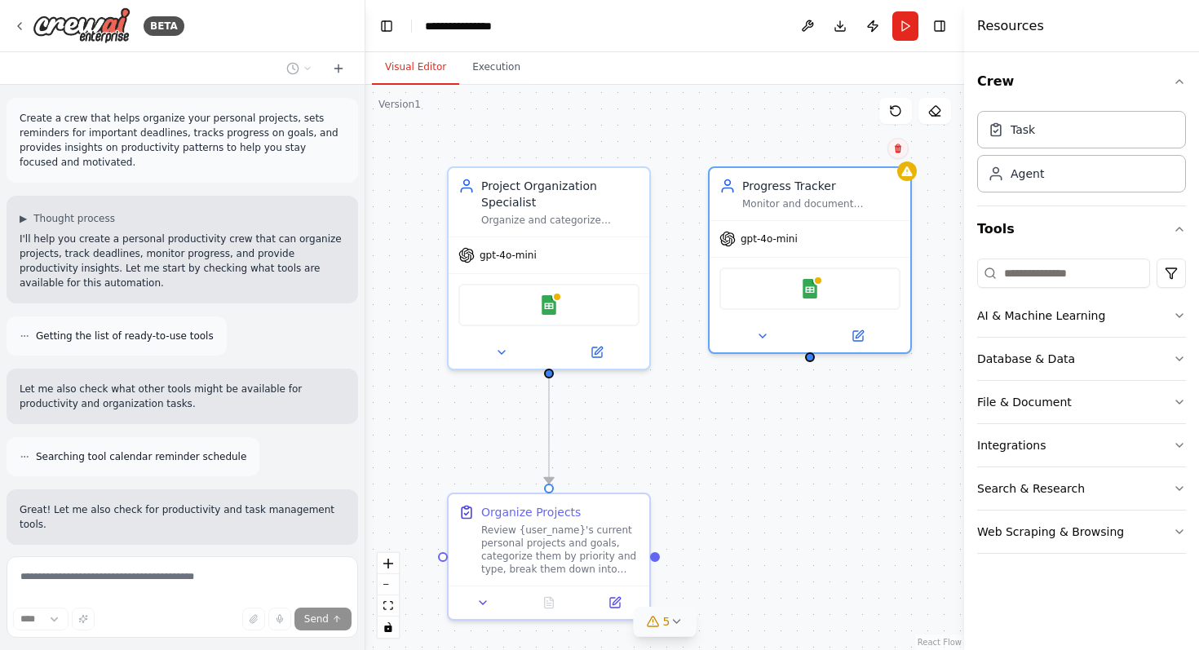
click at [893, 152] on icon at bounding box center [898, 149] width 10 height 10
click at [842, 148] on button "Confirm" at bounding box center [852, 149] width 58 height 20
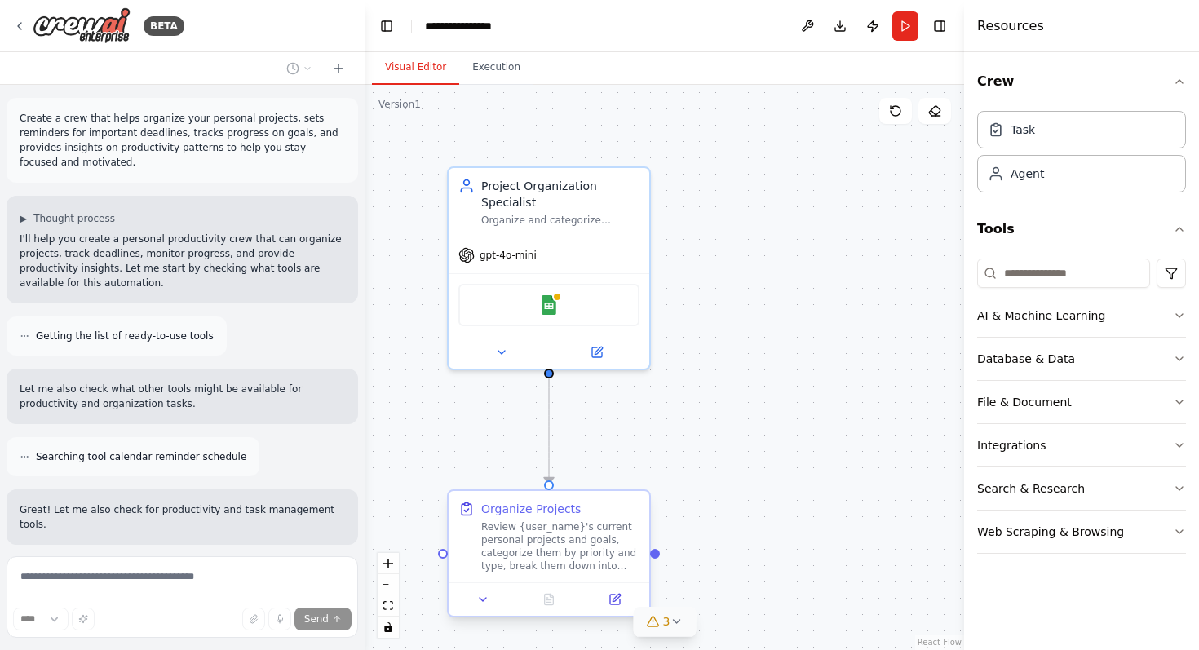
scroll to position [699, 0]
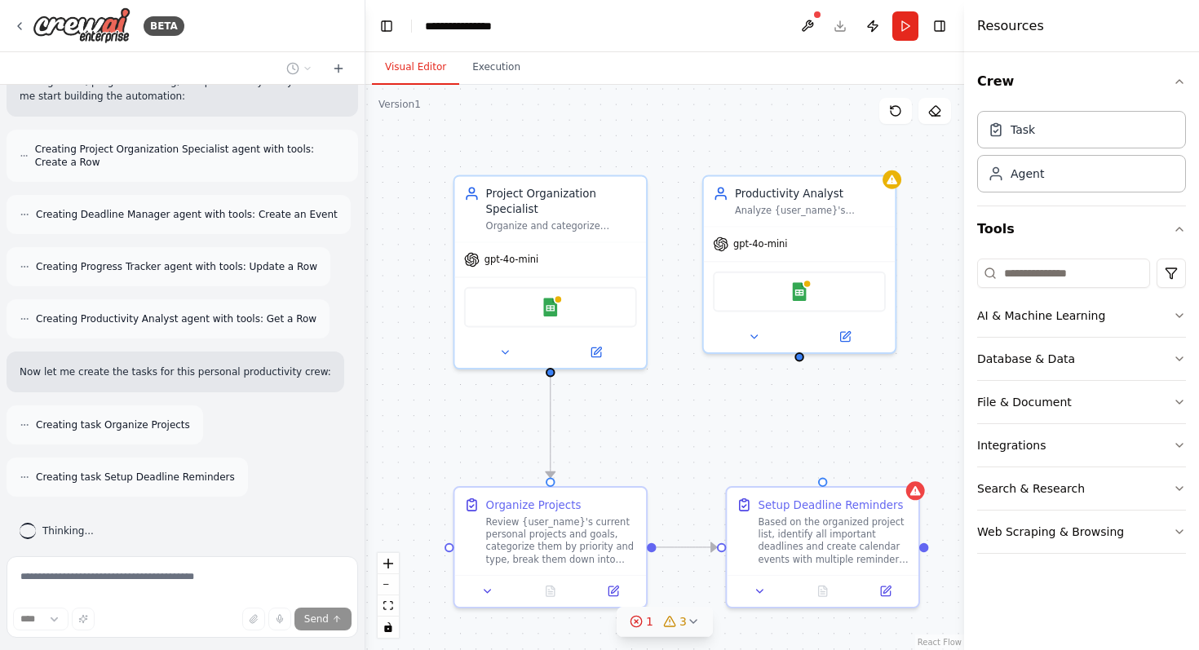
click at [638, 621] on icon at bounding box center [636, 621] width 13 height 13
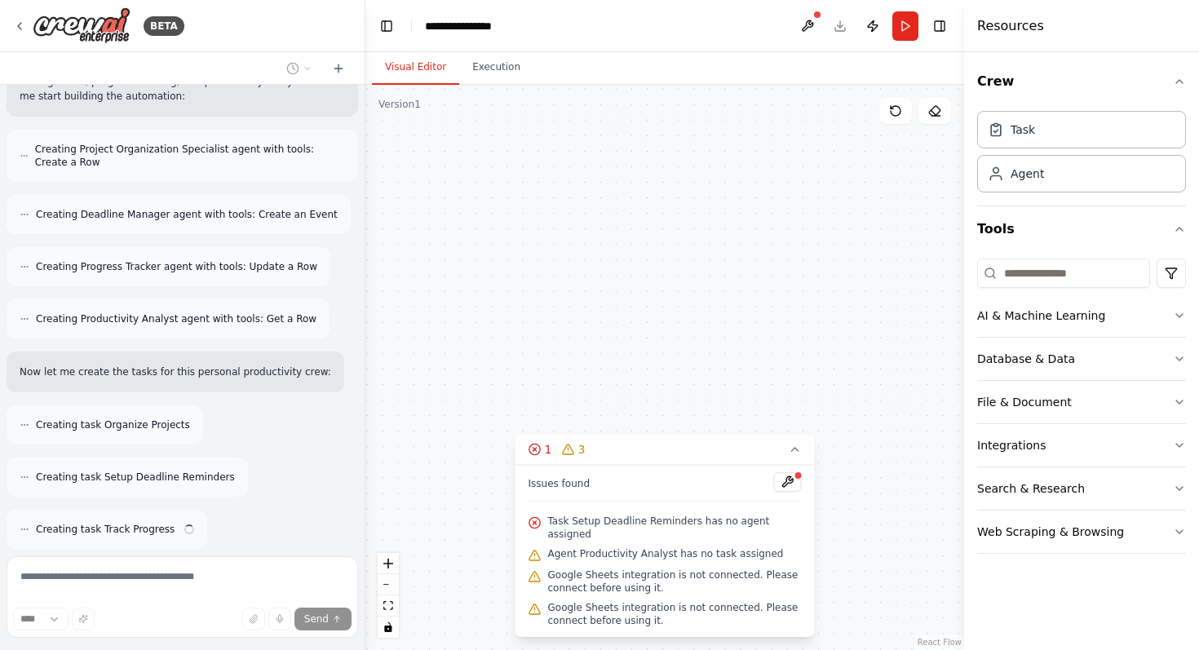
scroll to position [751, 0]
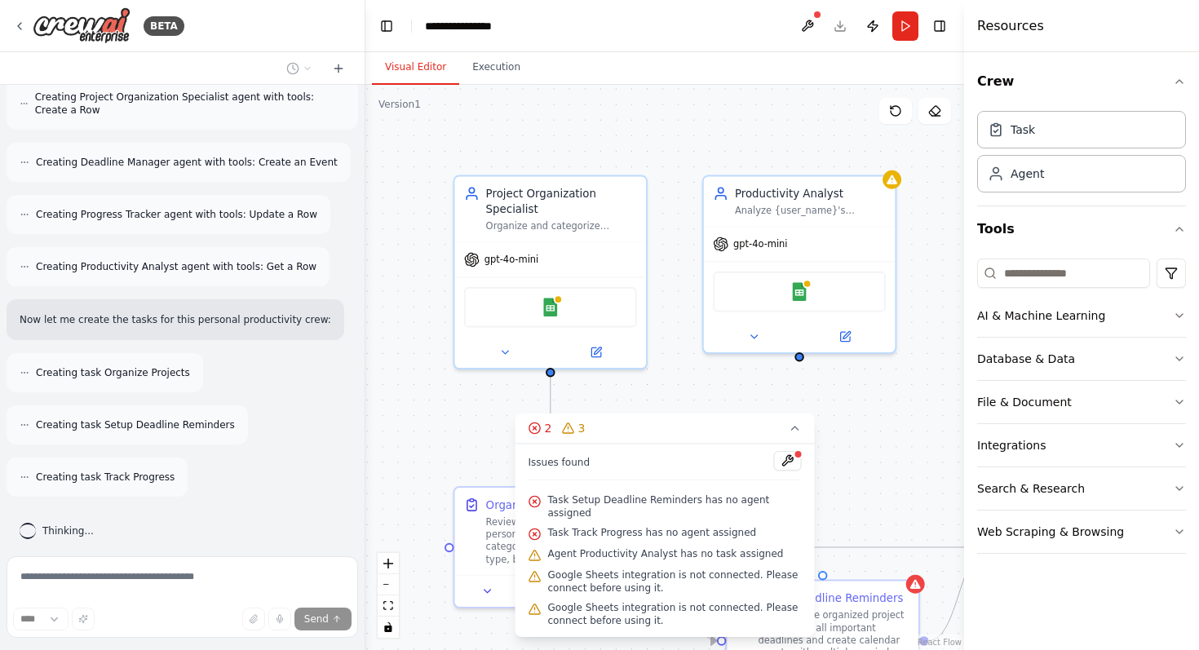
click at [526, 407] on div ".deletable-edge-delete-btn { width: 20px; height: 20px; border: 0px solid #ffff…" at bounding box center [664, 367] width 599 height 565
click at [798, 435] on icon at bounding box center [795, 428] width 13 height 13
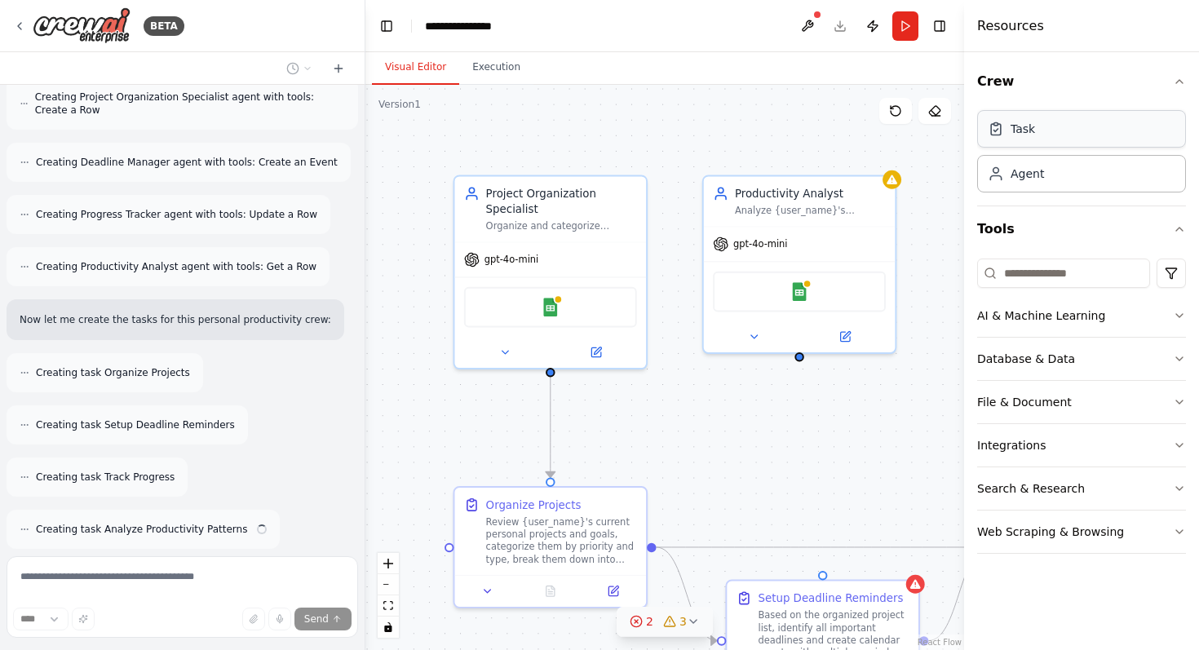
scroll to position [803, 0]
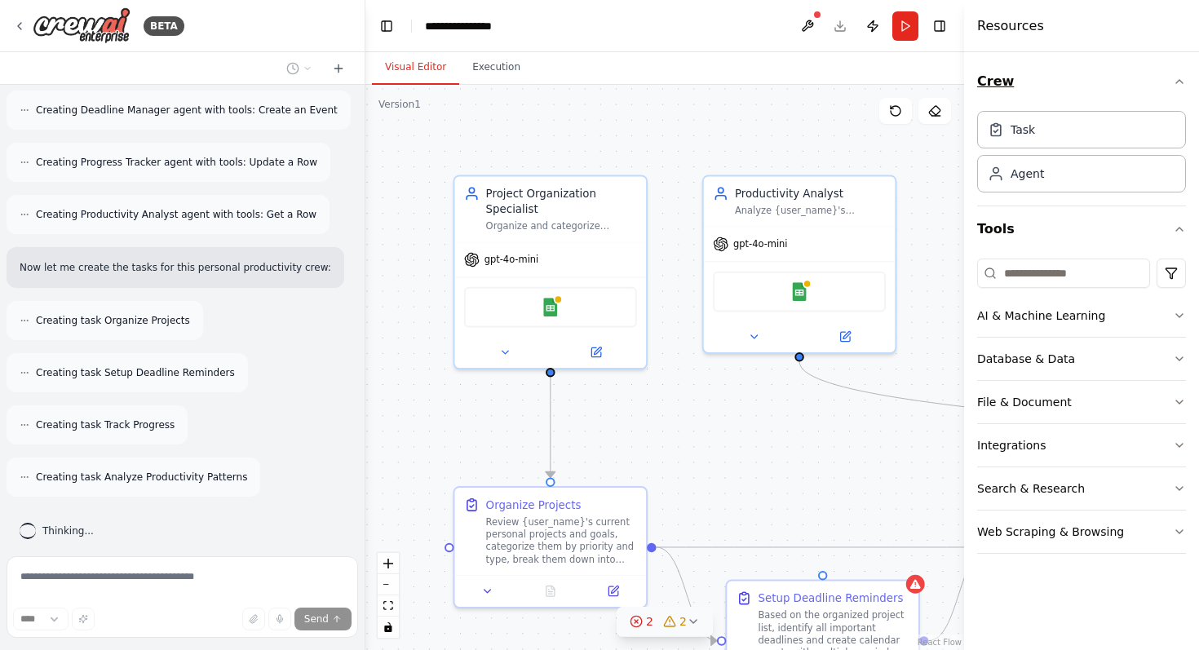
click at [1178, 82] on icon "button" at bounding box center [1179, 81] width 13 height 13
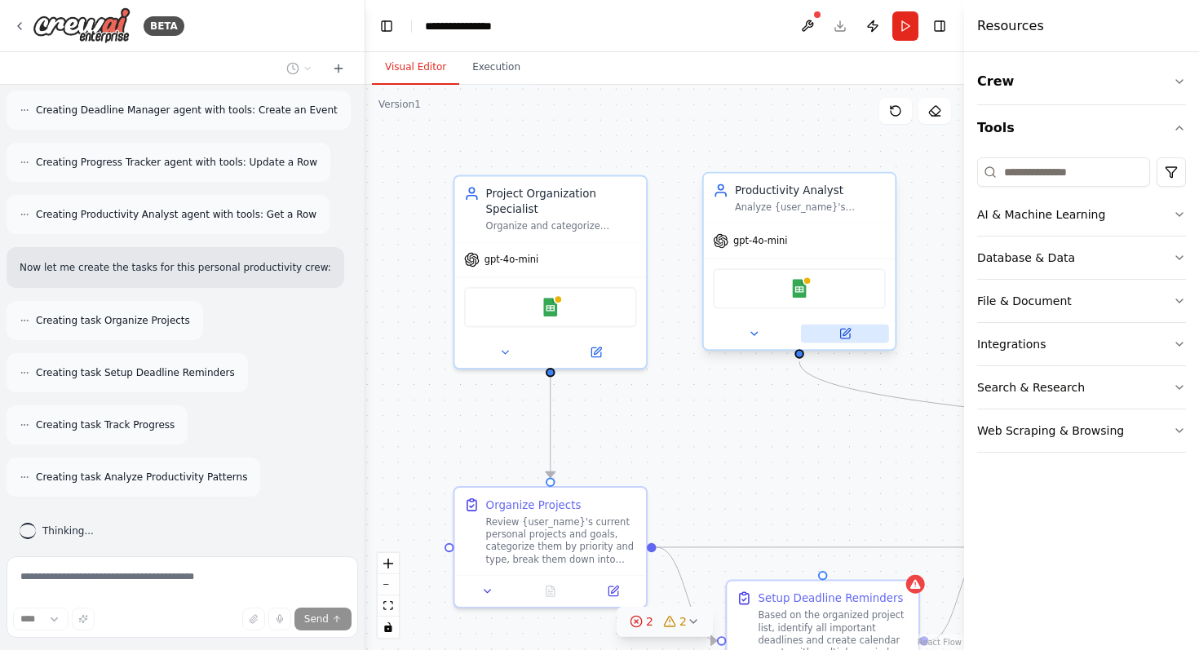
scroll to position [909, 0]
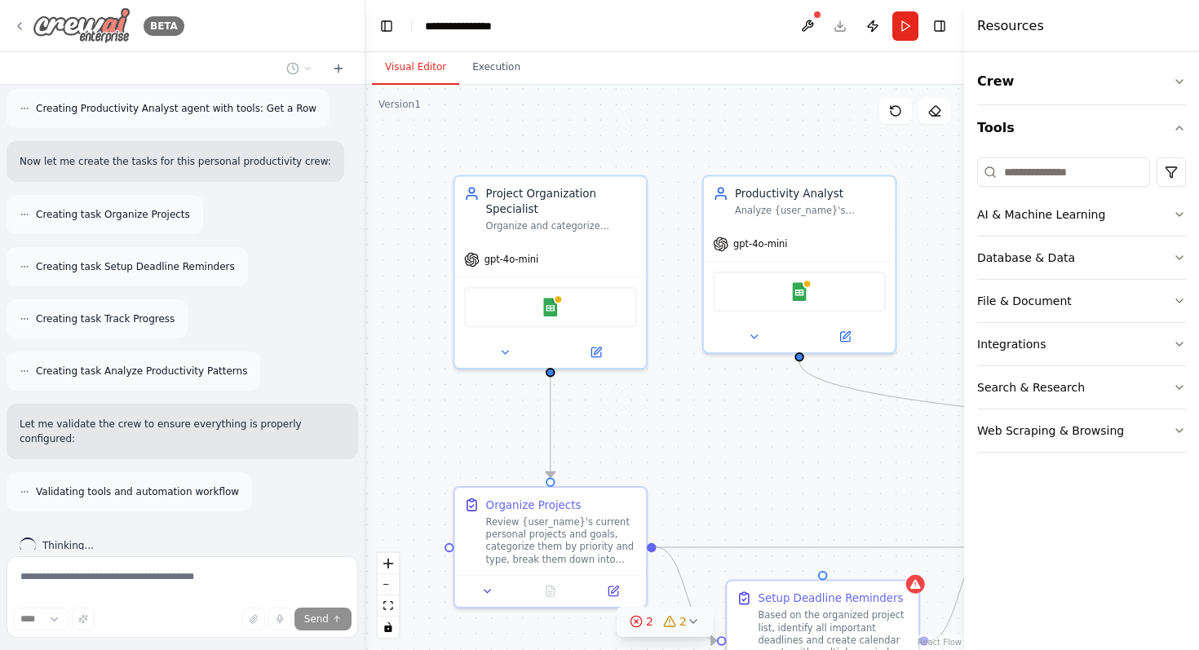
click at [24, 35] on div "BETA" at bounding box center [98, 25] width 171 height 37
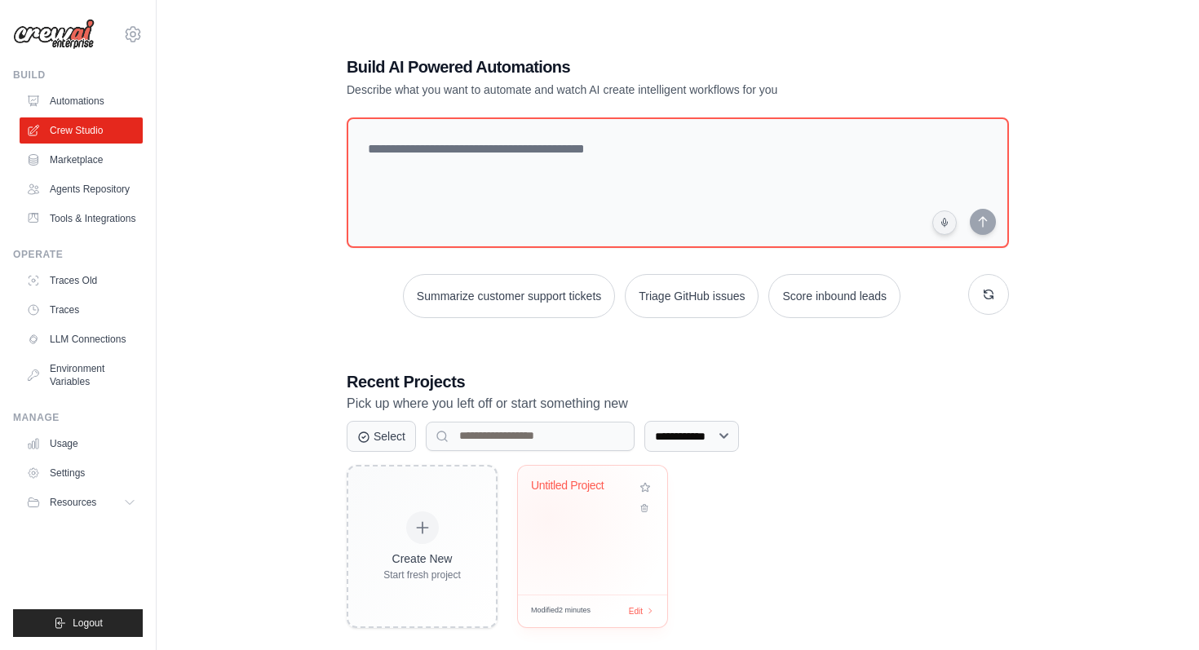
click at [548, 517] on div "Untitled Project" at bounding box center [592, 530] width 149 height 129
click at [648, 608] on icon at bounding box center [651, 611] width 9 height 9
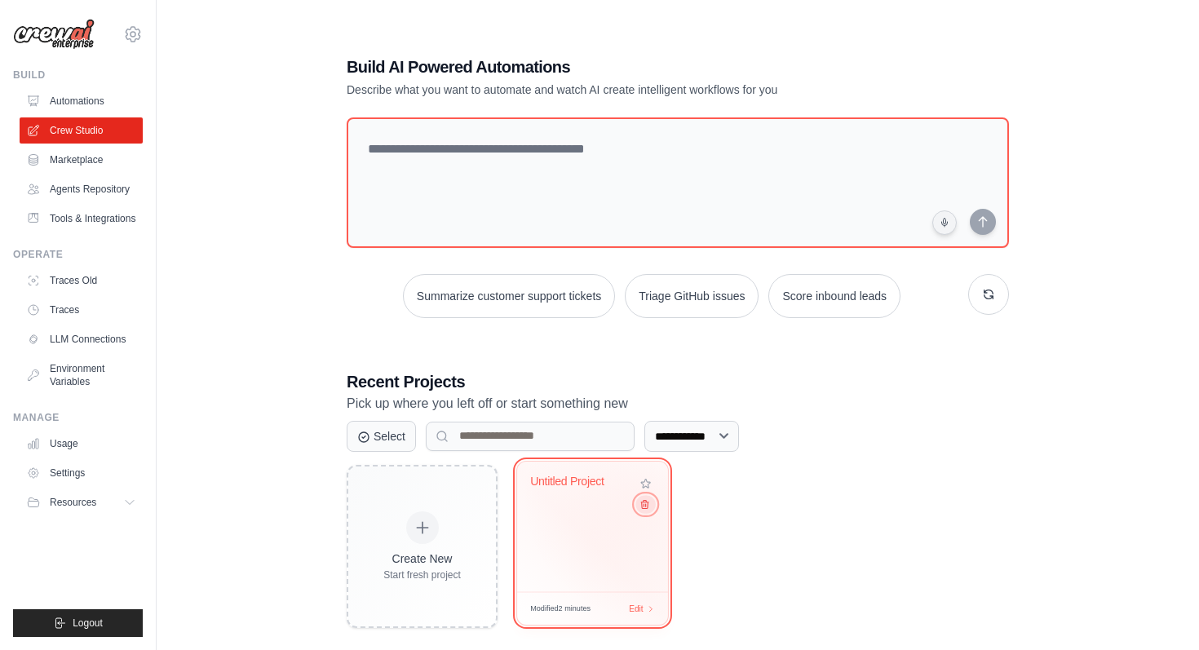
click at [645, 500] on button at bounding box center [645, 504] width 20 height 18
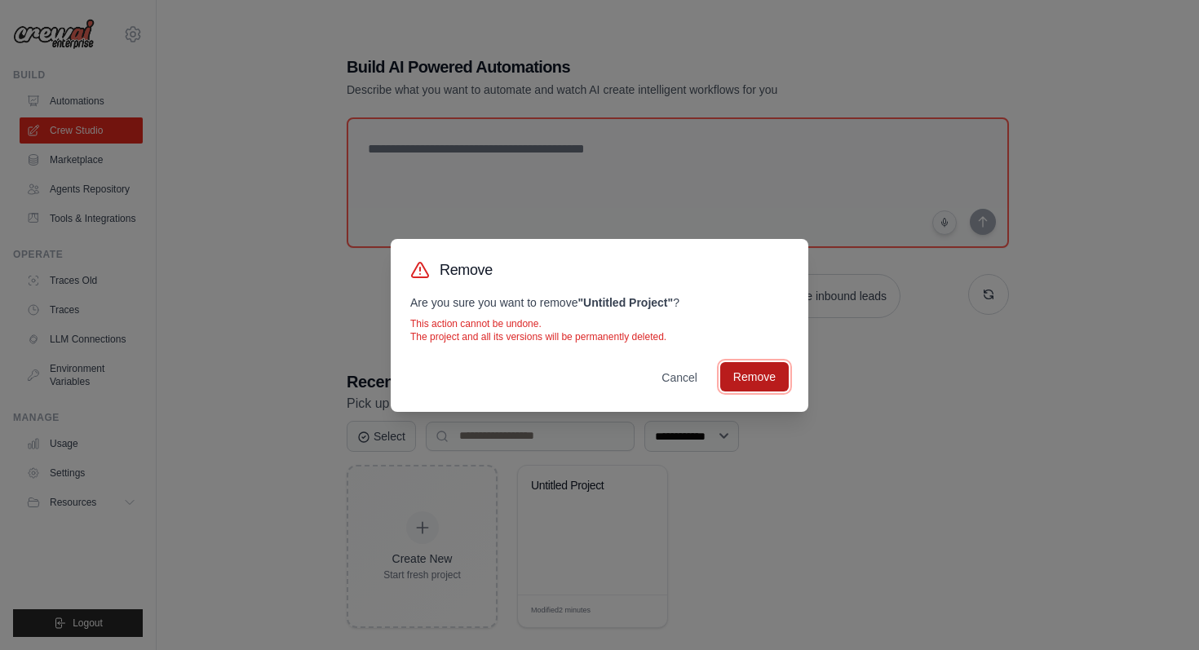
click at [742, 381] on button "Remove" at bounding box center [754, 376] width 69 height 29
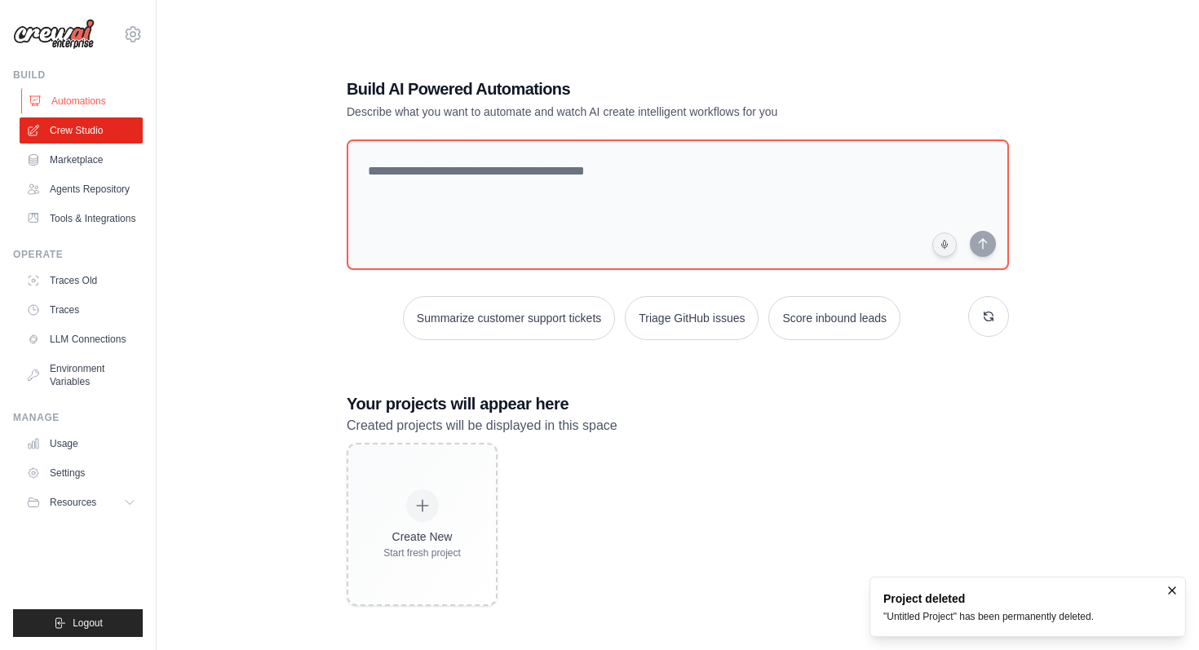
click at [88, 100] on link "Automations" at bounding box center [82, 101] width 123 height 26
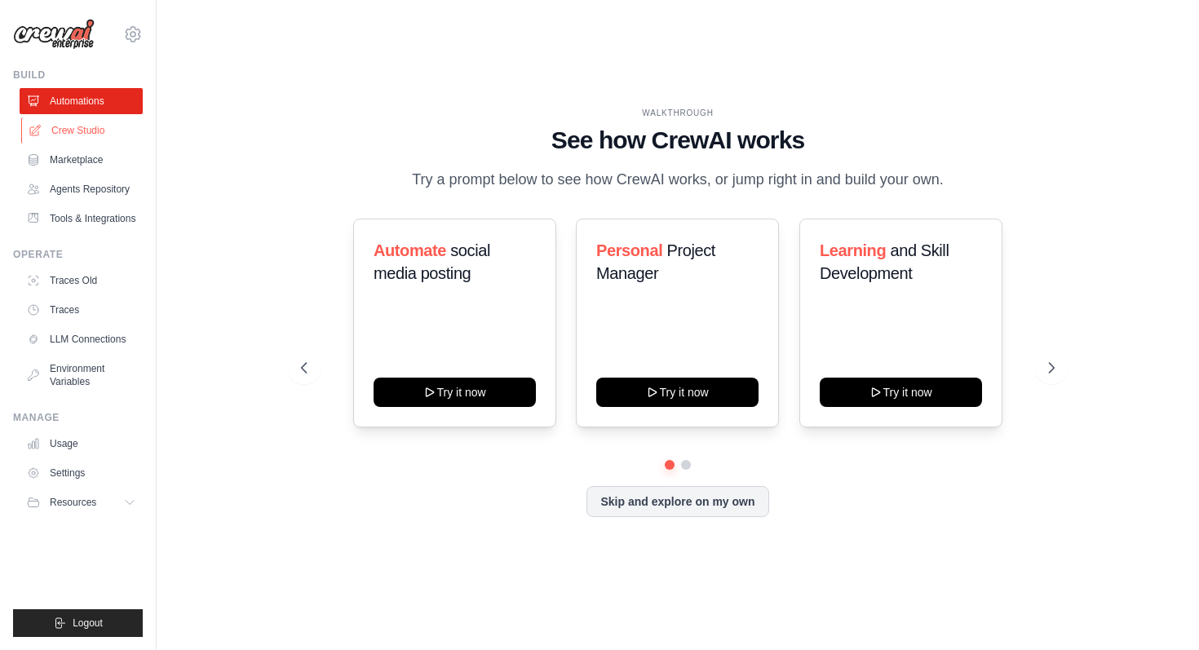
click at [81, 126] on link "Crew Studio" at bounding box center [82, 130] width 123 height 26
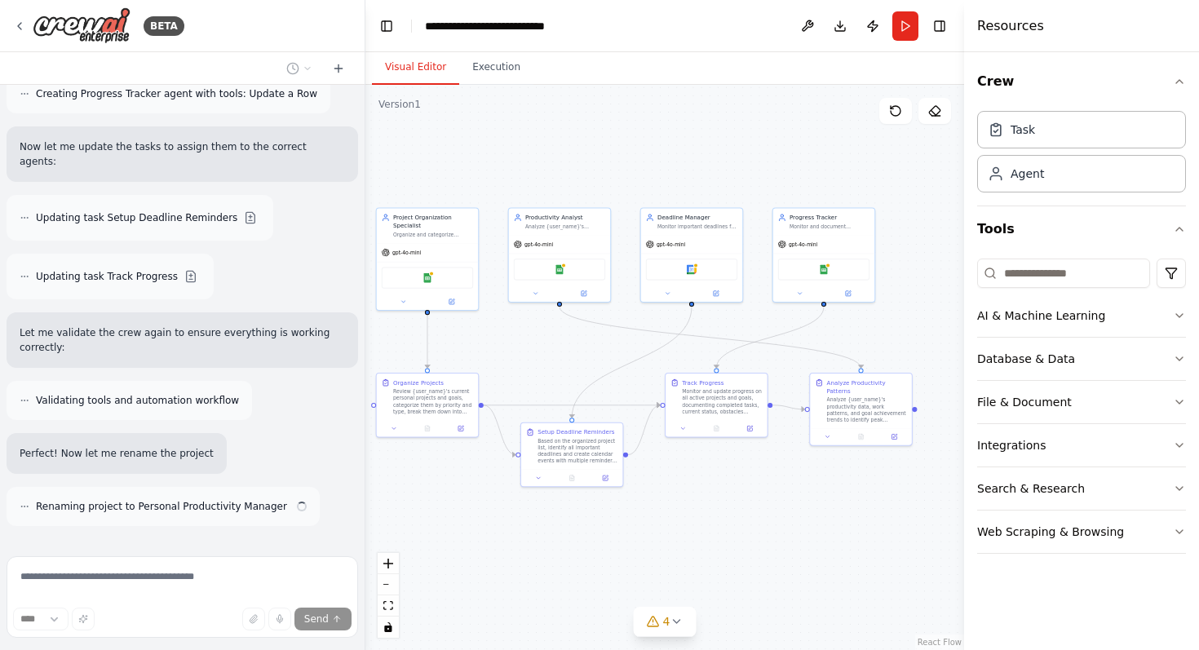
scroll to position [1749, 0]
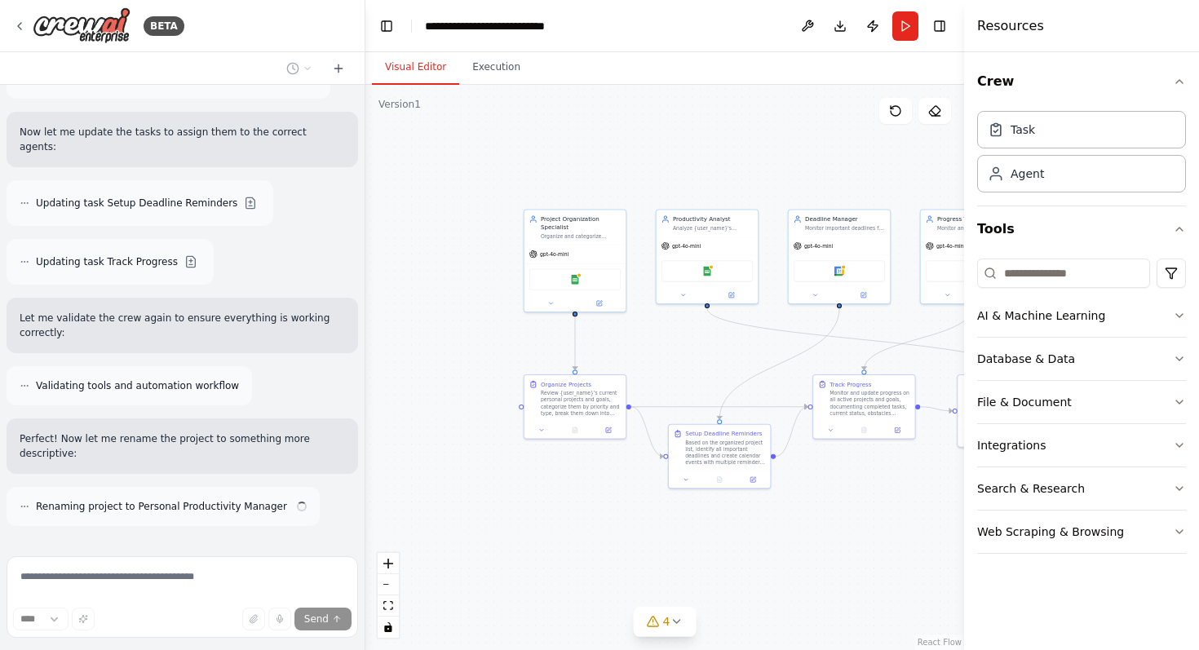
drag, startPoint x: 731, startPoint y: 231, endPoint x: 690, endPoint y: 178, distance: 66.9
click at [690, 178] on div ".deletable-edge-delete-btn { width: 20px; height: 20px; border: 0px solid #ffff…" at bounding box center [664, 367] width 599 height 565
click at [936, 110] on icon at bounding box center [934, 110] width 13 height 13
click at [891, 110] on icon at bounding box center [896, 111] width 10 height 10
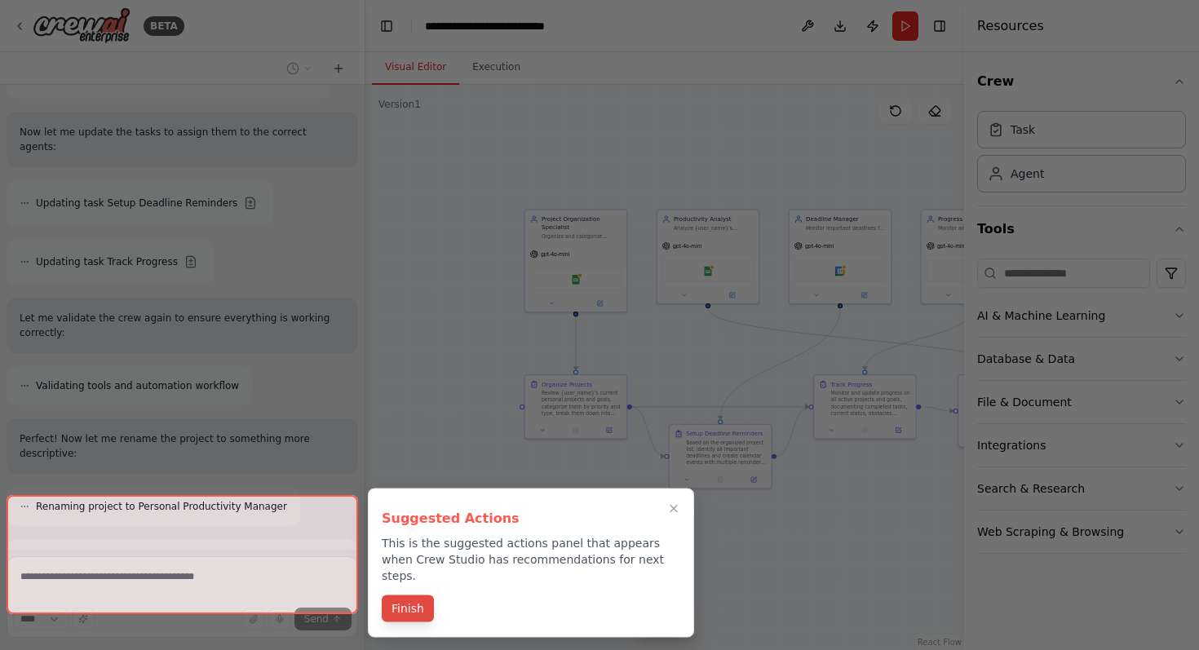
click at [416, 595] on button "Finish" at bounding box center [408, 608] width 52 height 27
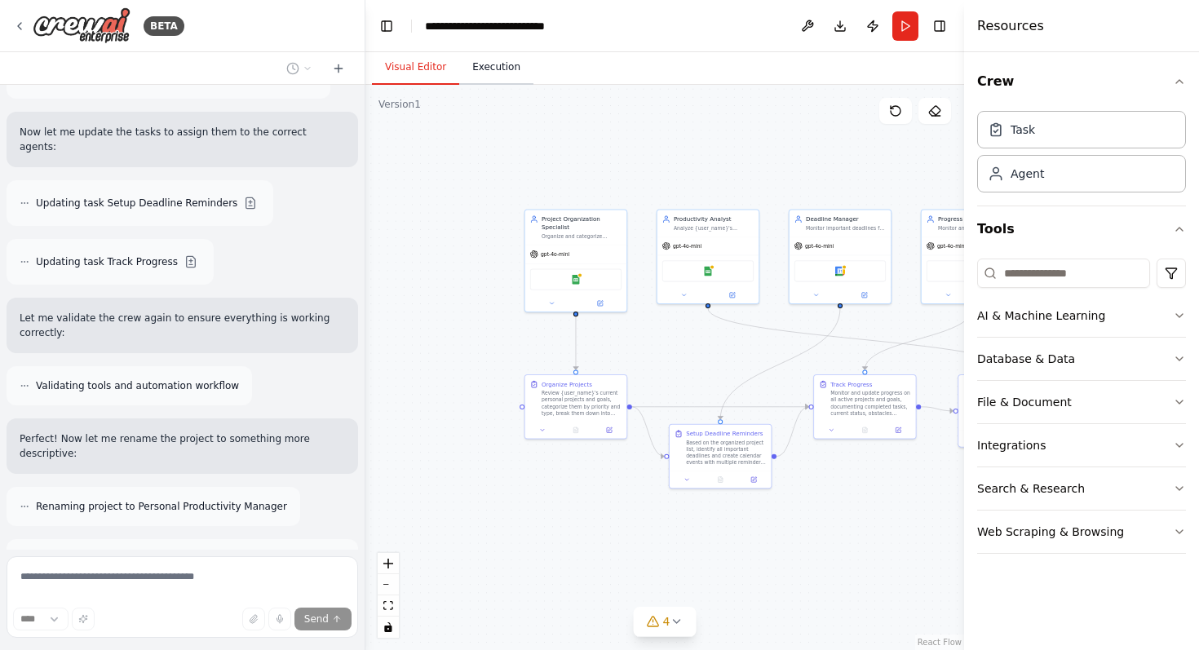
click at [501, 73] on button "Execution" at bounding box center [496, 68] width 74 height 34
click at [416, 73] on button "Visual Editor" at bounding box center [415, 68] width 87 height 34
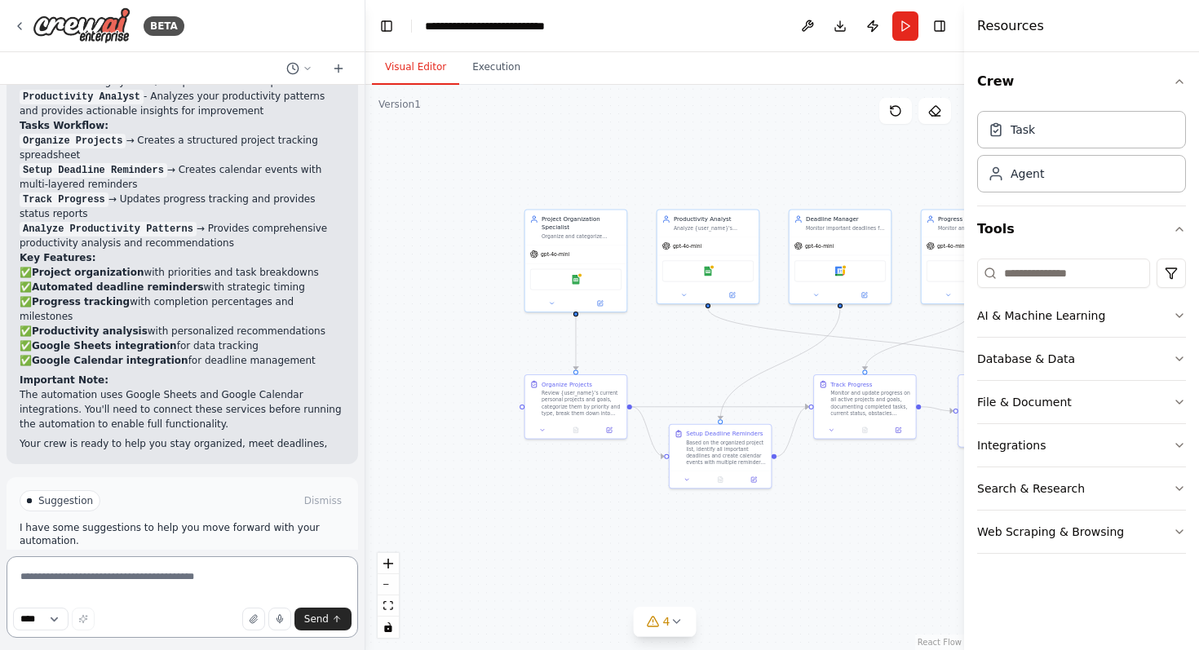
scroll to position [2379, 0]
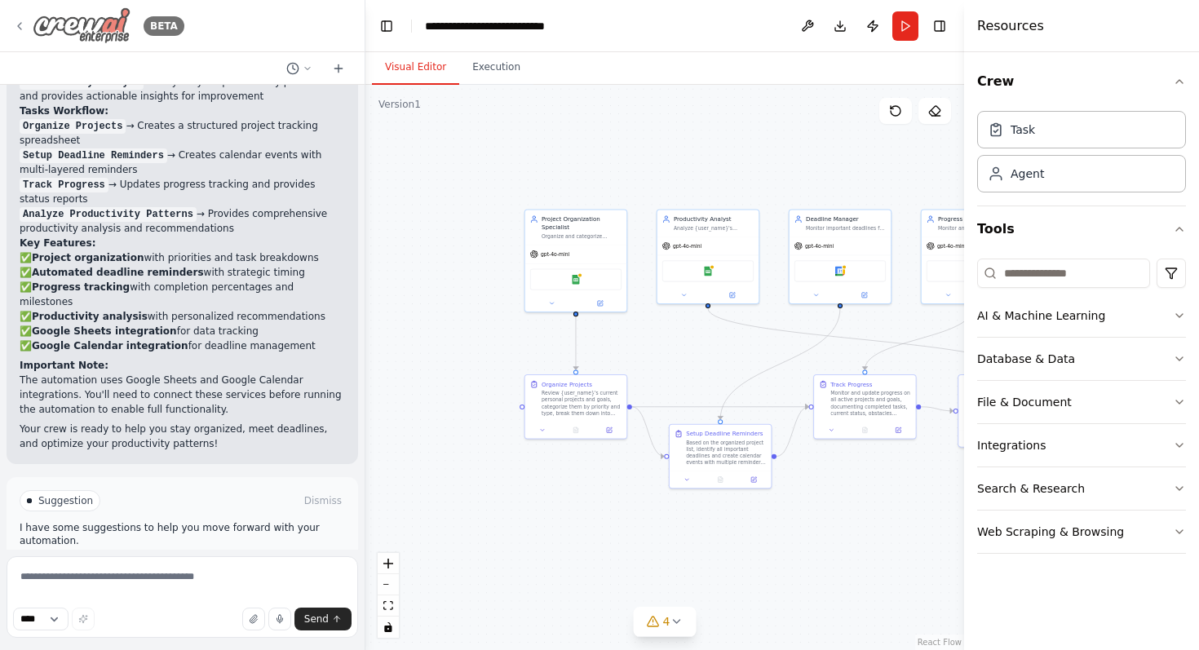
click at [25, 25] on icon at bounding box center [19, 26] width 13 height 13
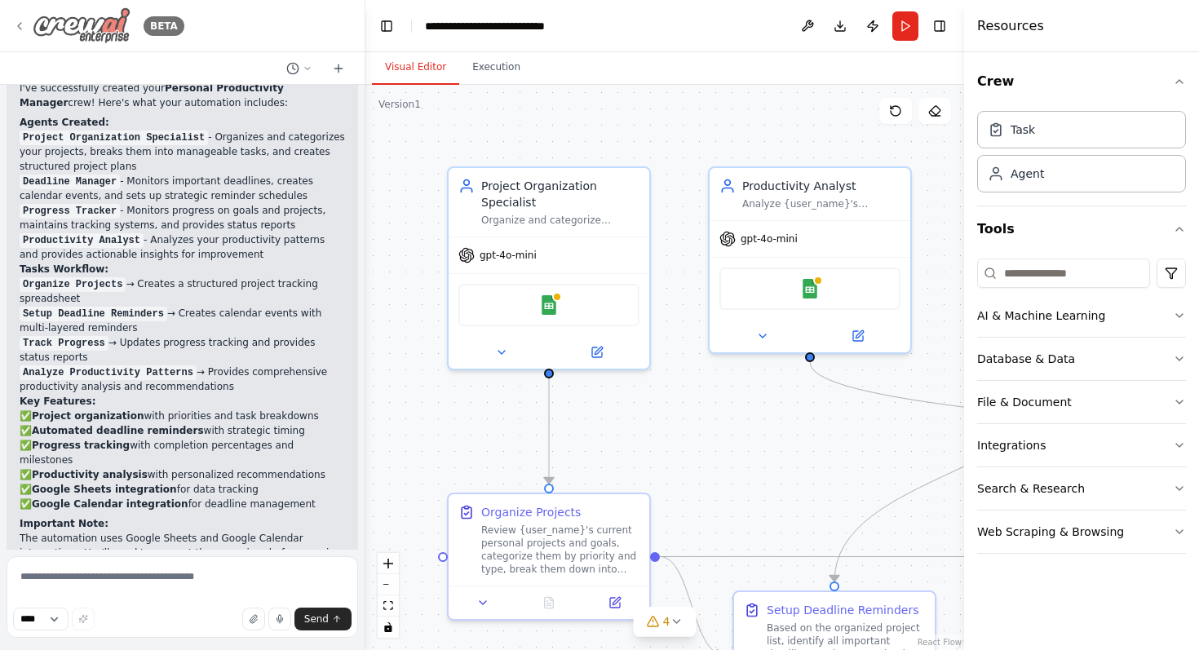
scroll to position [2247, 0]
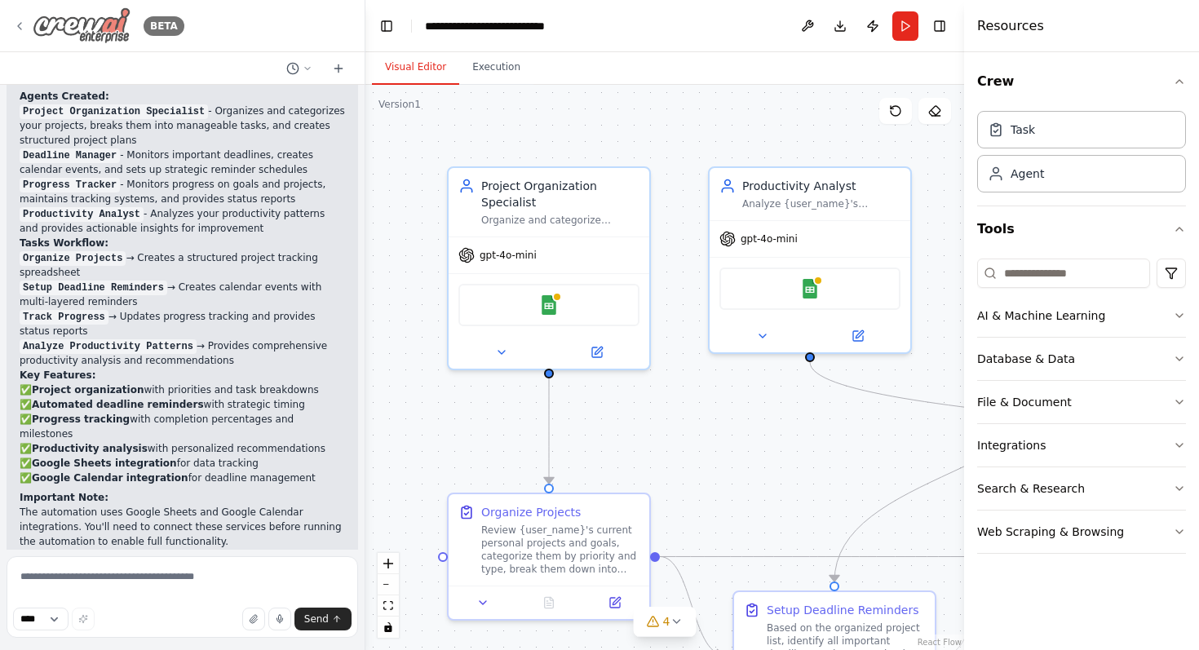
click at [20, 23] on icon at bounding box center [19, 26] width 3 height 7
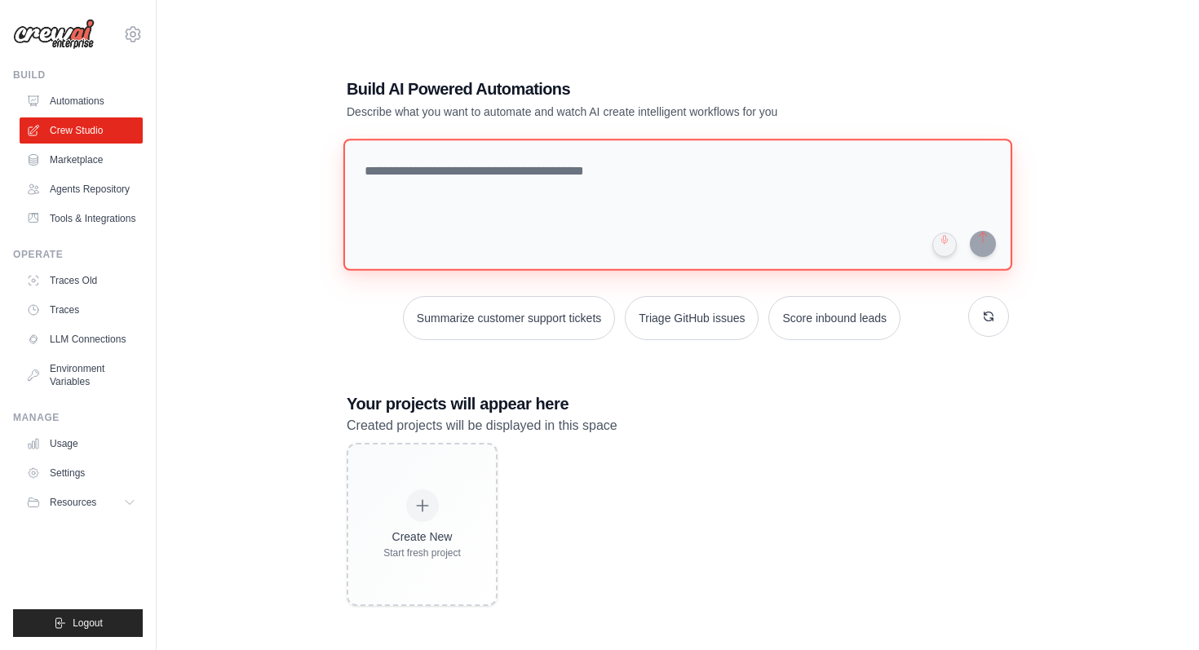
click at [429, 177] on textarea at bounding box center [677, 205] width 669 height 132
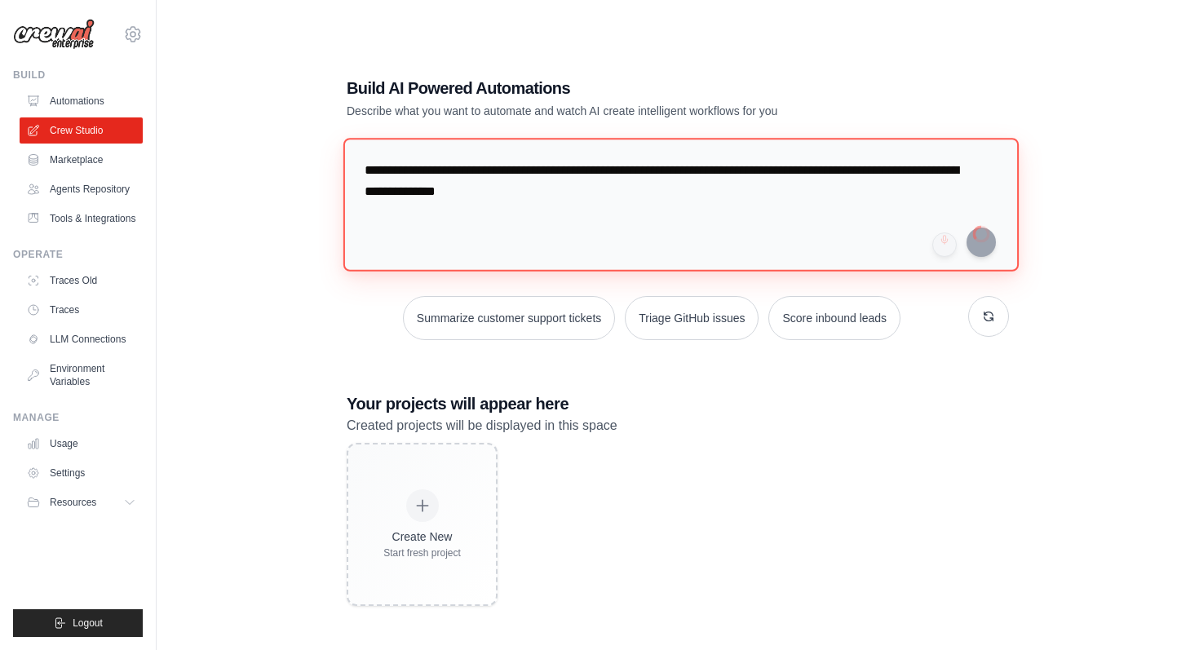
type textarea "**********"
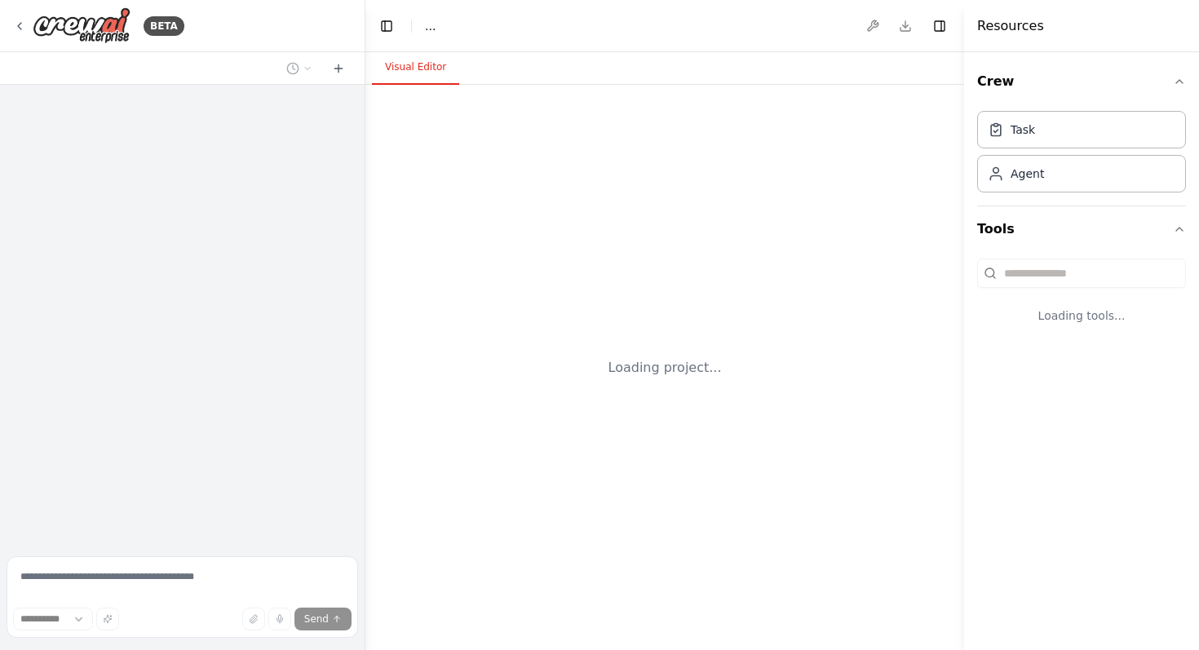
select select "****"
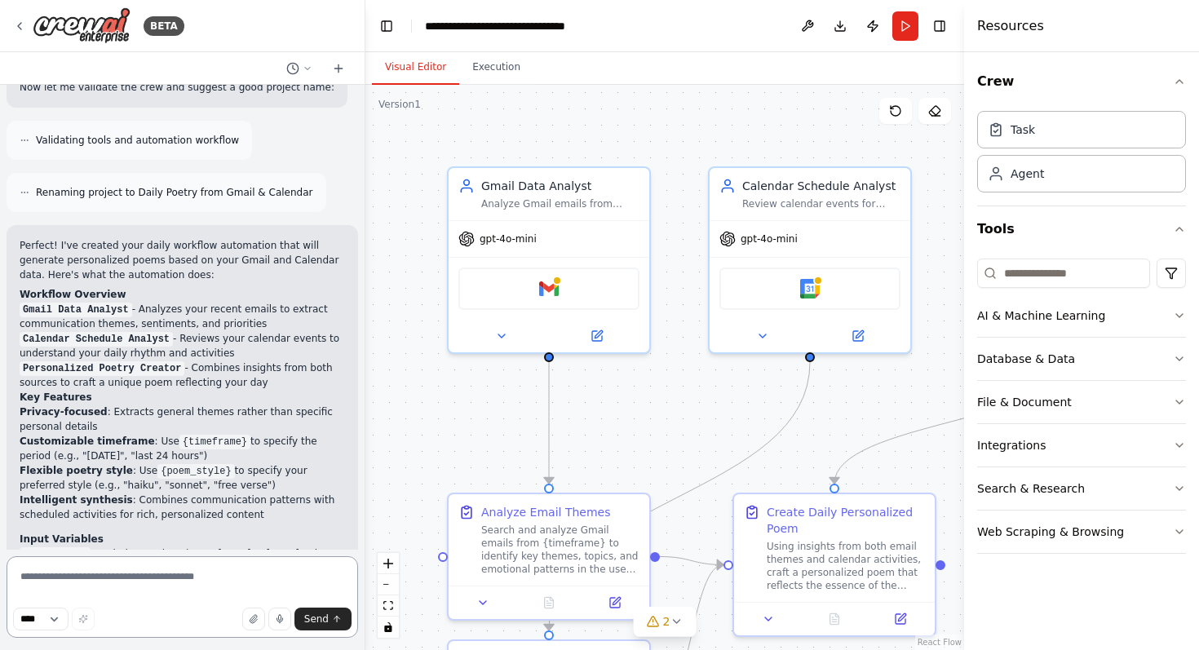
scroll to position [1134, 0]
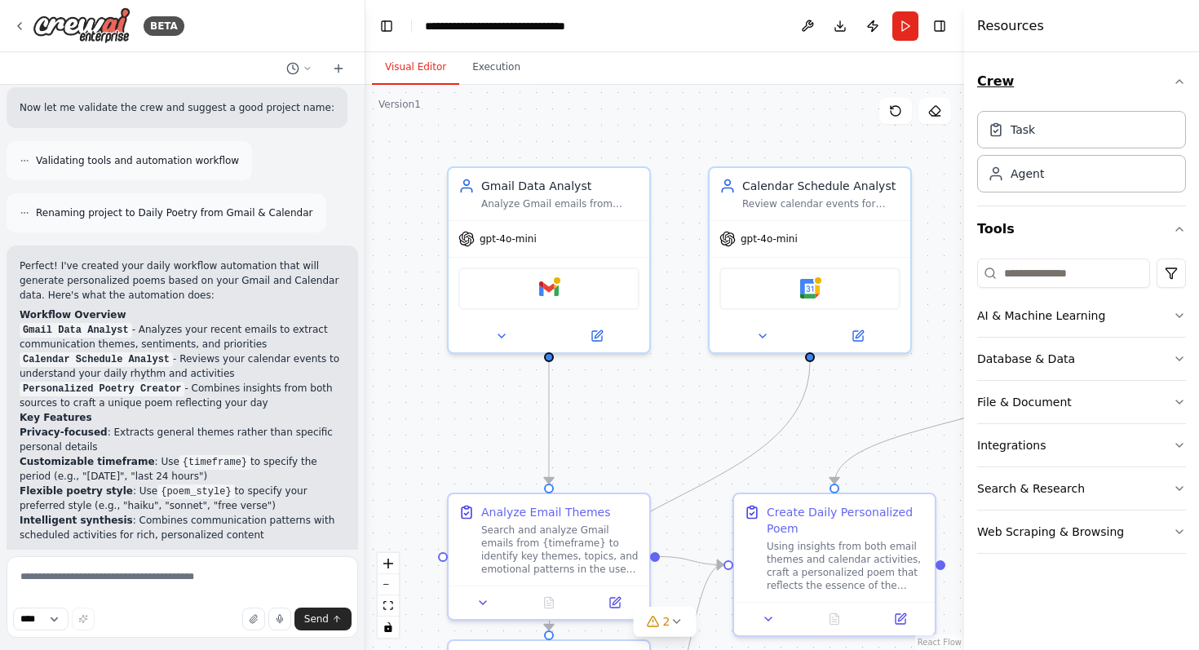
click at [1176, 87] on icon "button" at bounding box center [1179, 81] width 13 height 13
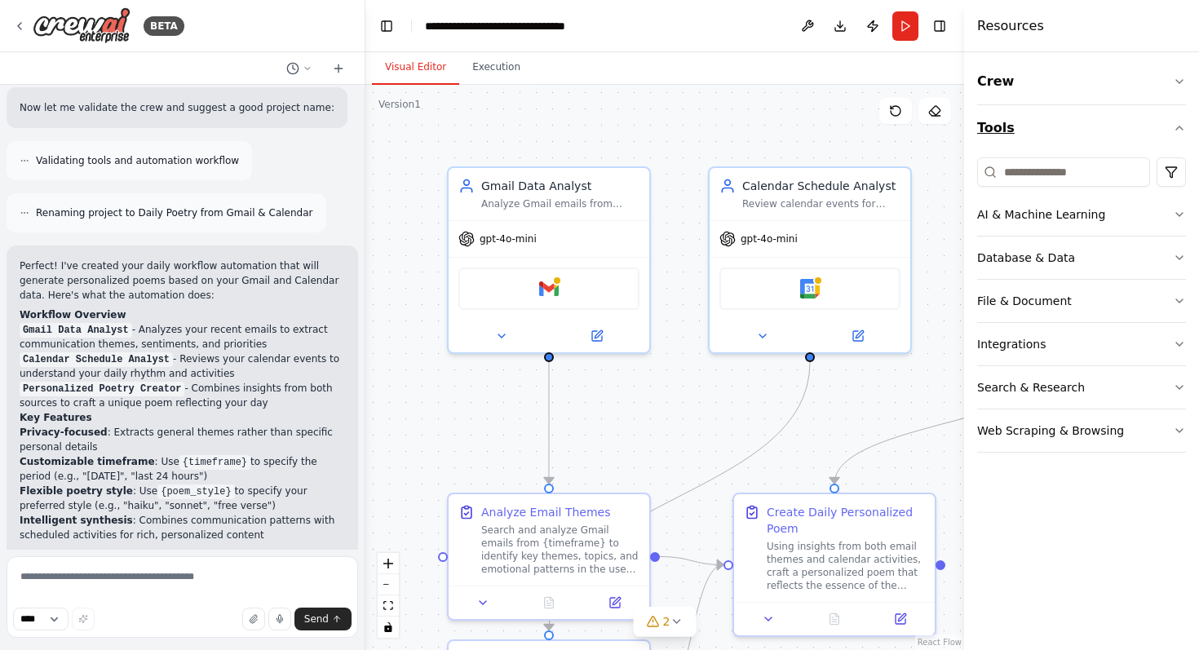
click at [1182, 127] on icon "button" at bounding box center [1179, 128] width 13 height 13
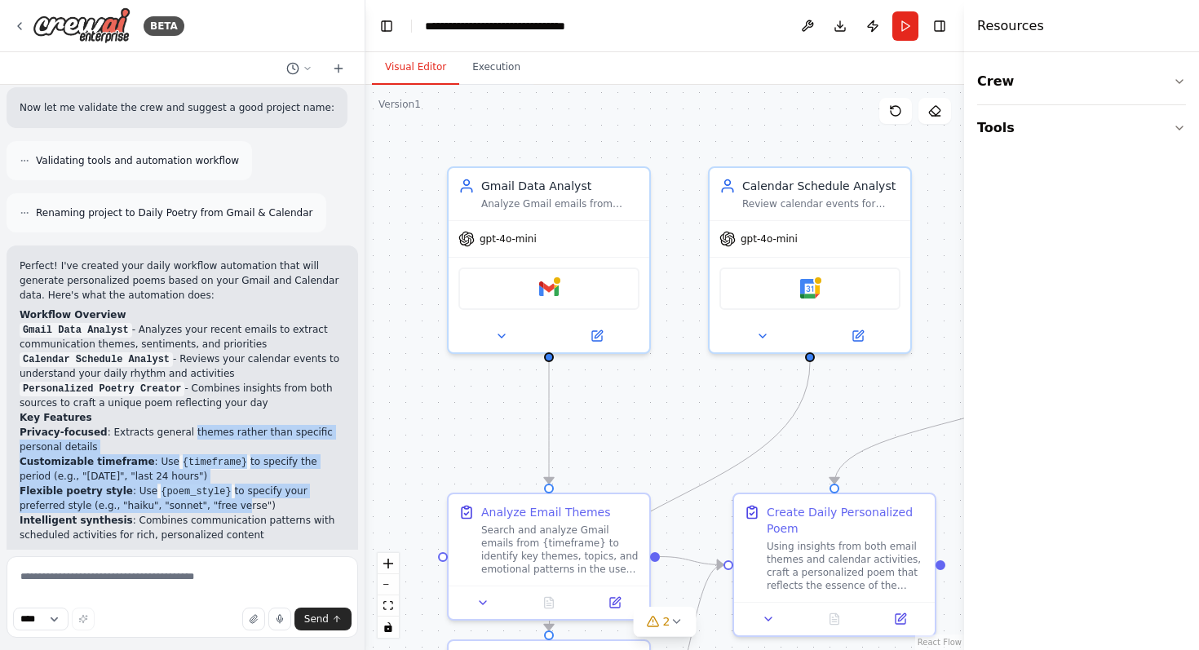
drag, startPoint x: 184, startPoint y: 451, endPoint x: 184, endPoint y: 380, distance: 70.9
click at [184, 425] on ul "Privacy-focused : Extracts general themes rather than specific personal details…" at bounding box center [182, 483] width 325 height 117
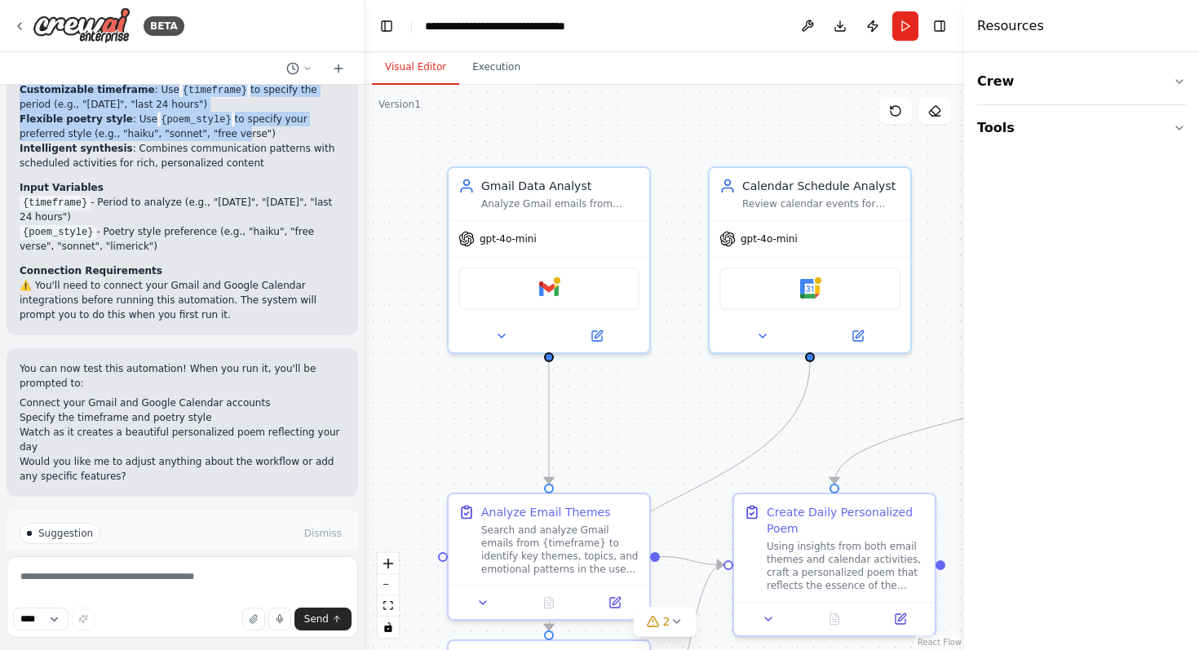
scroll to position [1527, 0]
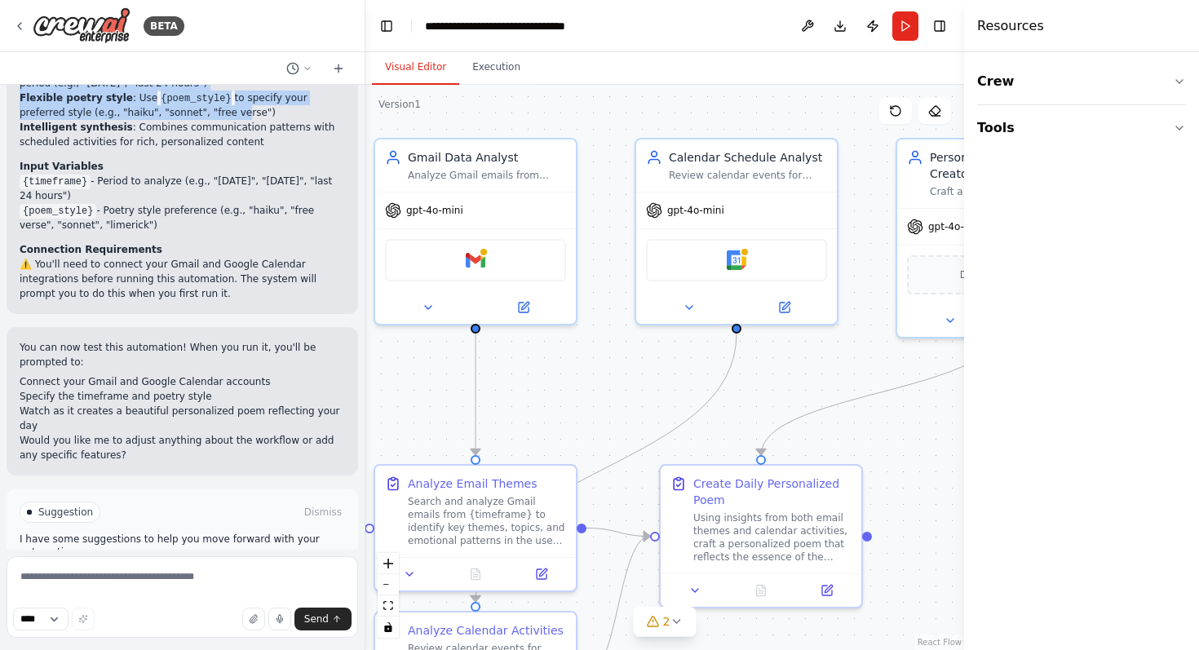
drag, startPoint x: 777, startPoint y: 132, endPoint x: 704, endPoint y: 104, distance: 78.7
click at [704, 104] on div ".deletable-edge-delete-btn { width: 20px; height: 20px; border: 0px solid #ffff…" at bounding box center [664, 367] width 599 height 565
click at [531, 303] on button at bounding box center [523, 304] width 92 height 20
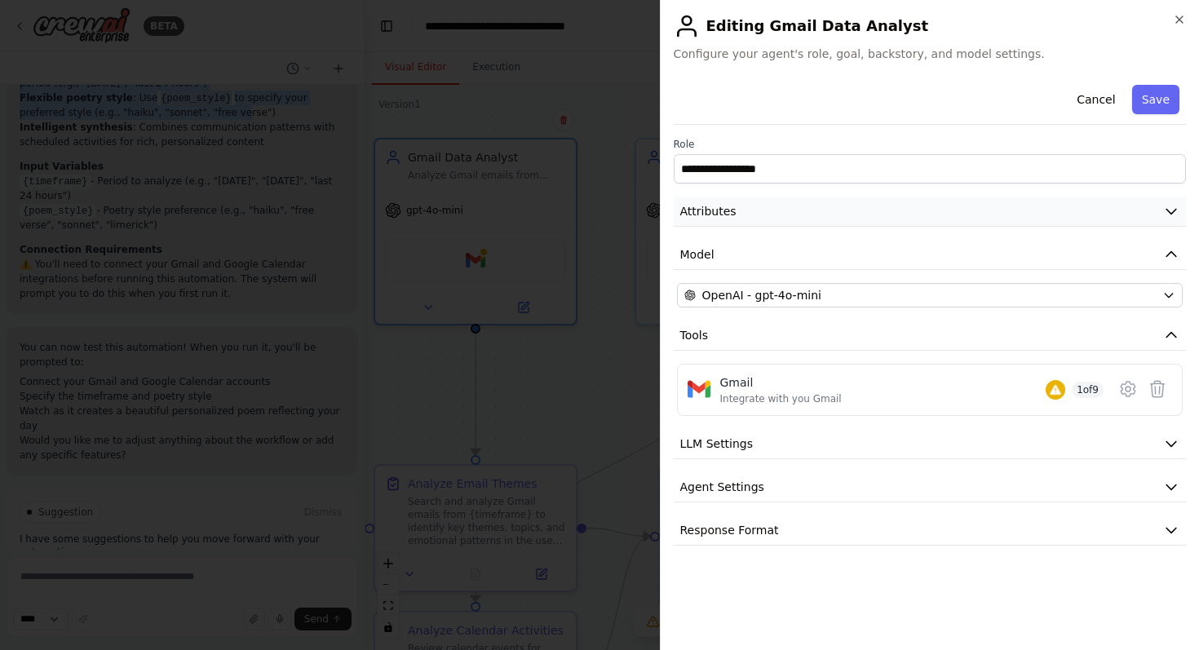
click at [1169, 212] on icon "button" at bounding box center [1171, 212] width 10 height 5
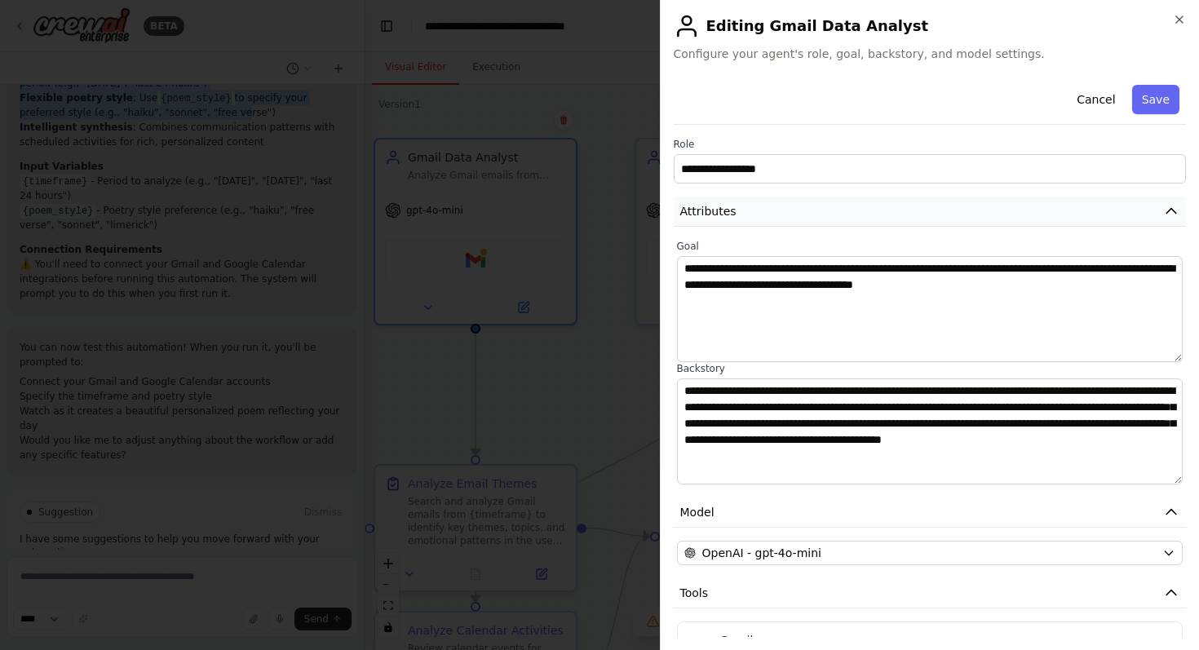
click at [1169, 212] on icon "button" at bounding box center [1171, 211] width 16 height 16
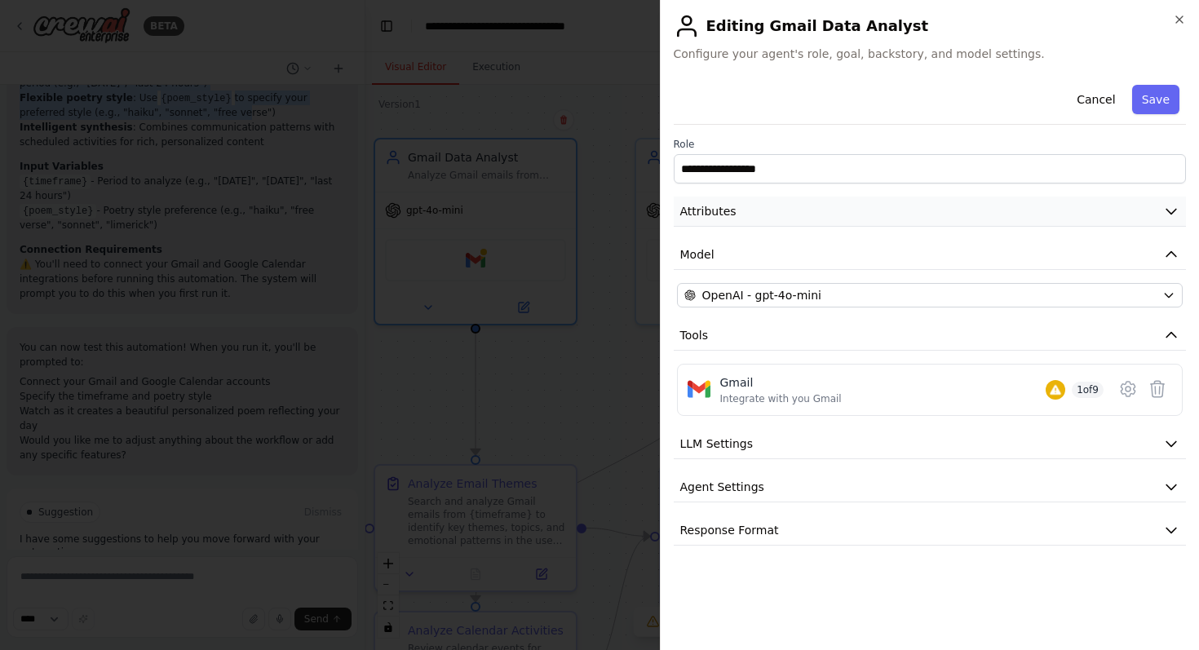
click at [1169, 212] on icon "button" at bounding box center [1171, 212] width 10 height 5
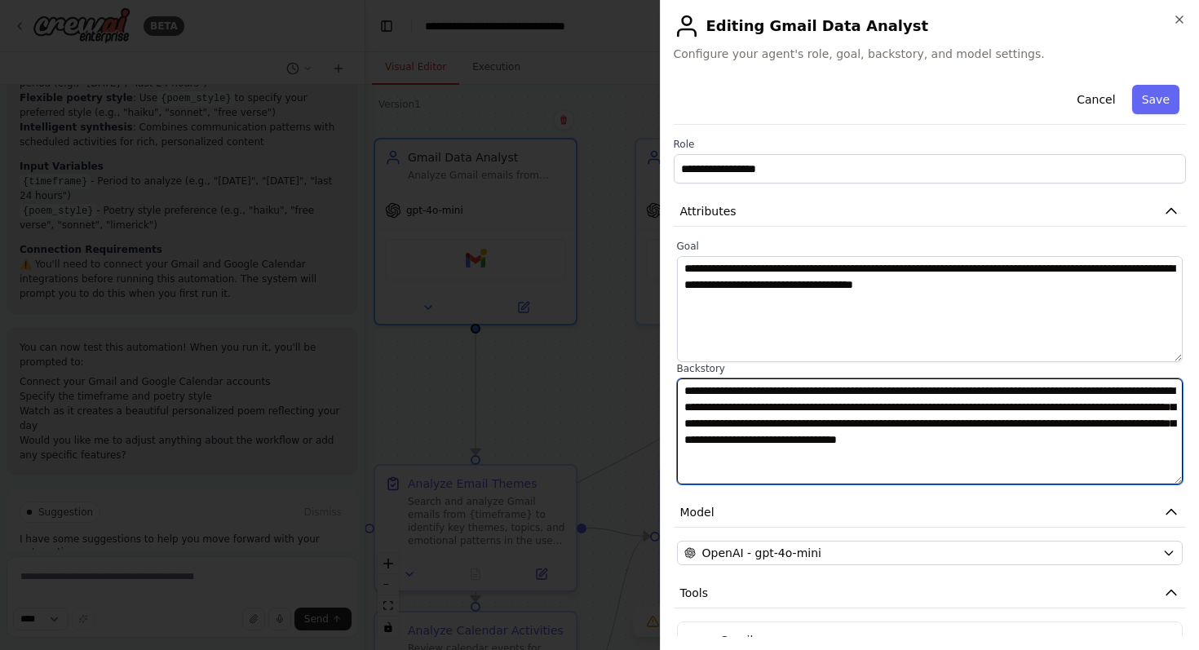
type textarea "**********"
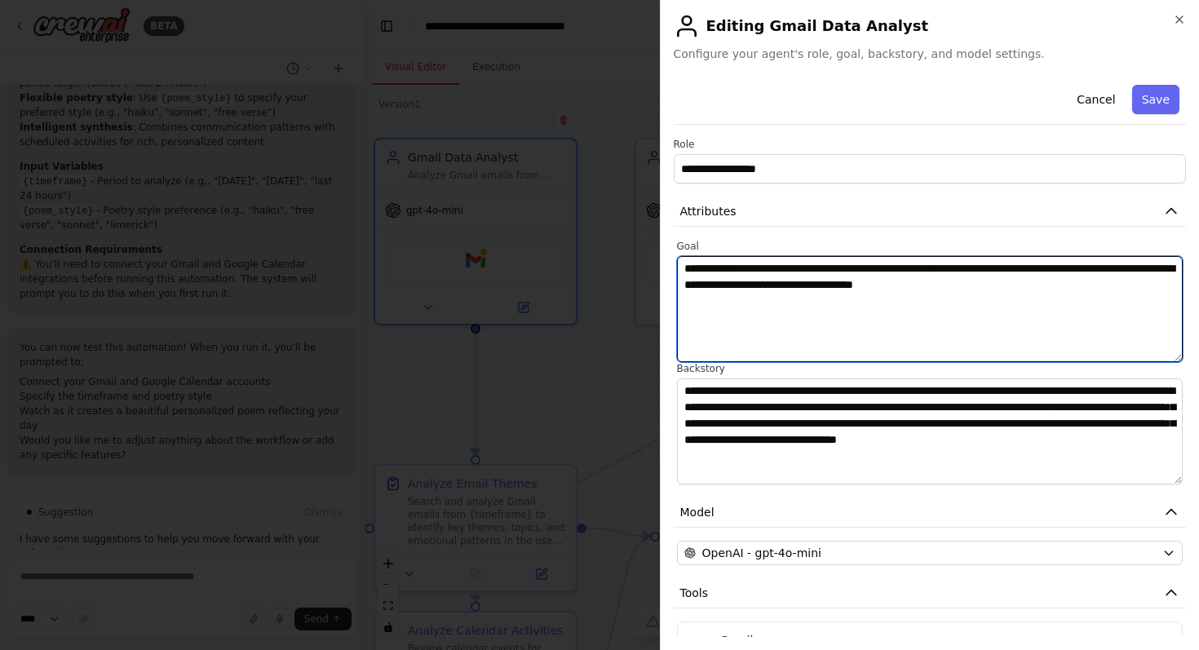
click at [1070, 343] on textarea "**********" at bounding box center [930, 309] width 506 height 106
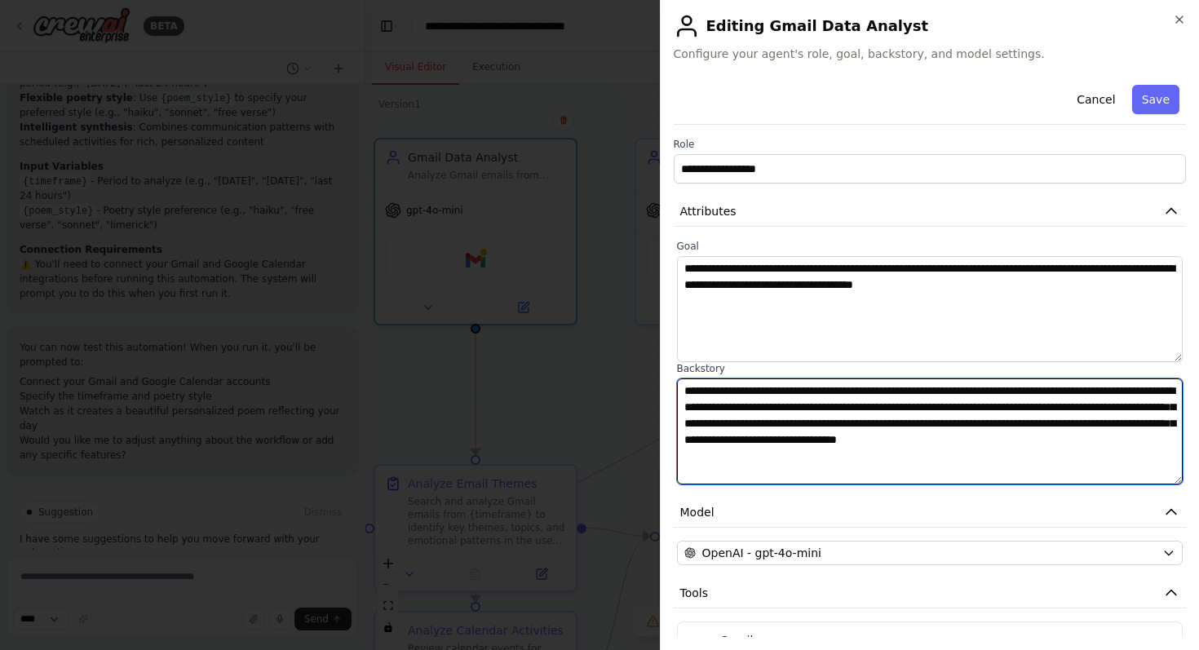
click at [961, 400] on textarea "**********" at bounding box center [930, 431] width 506 height 106
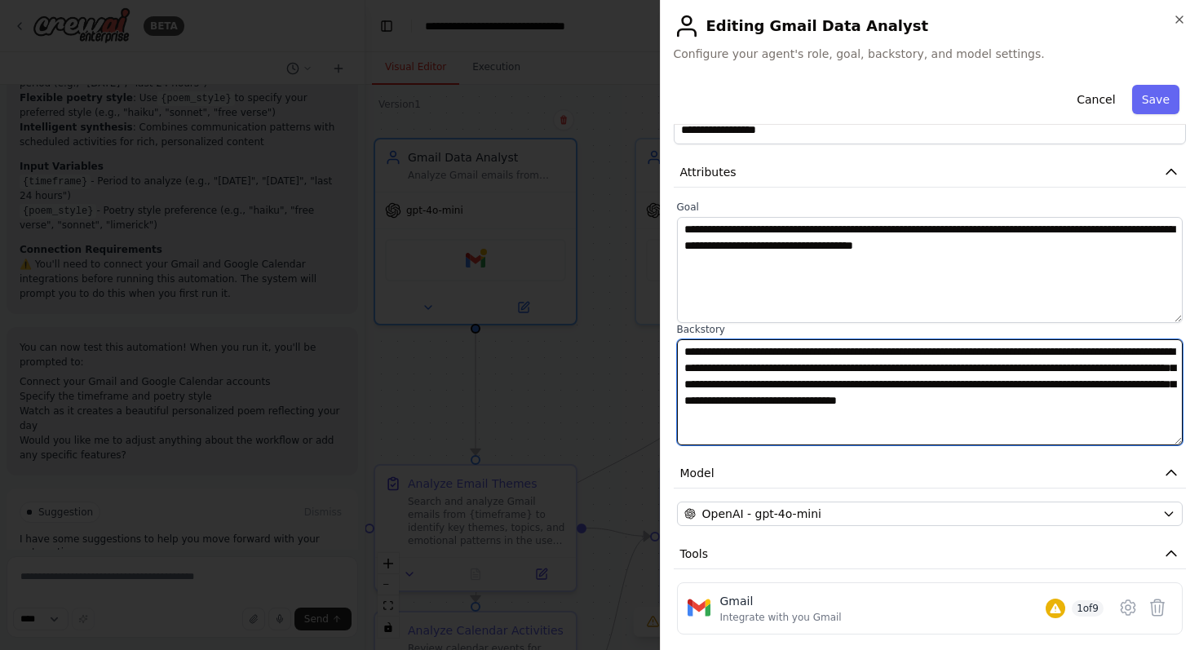
scroll to position [0, 0]
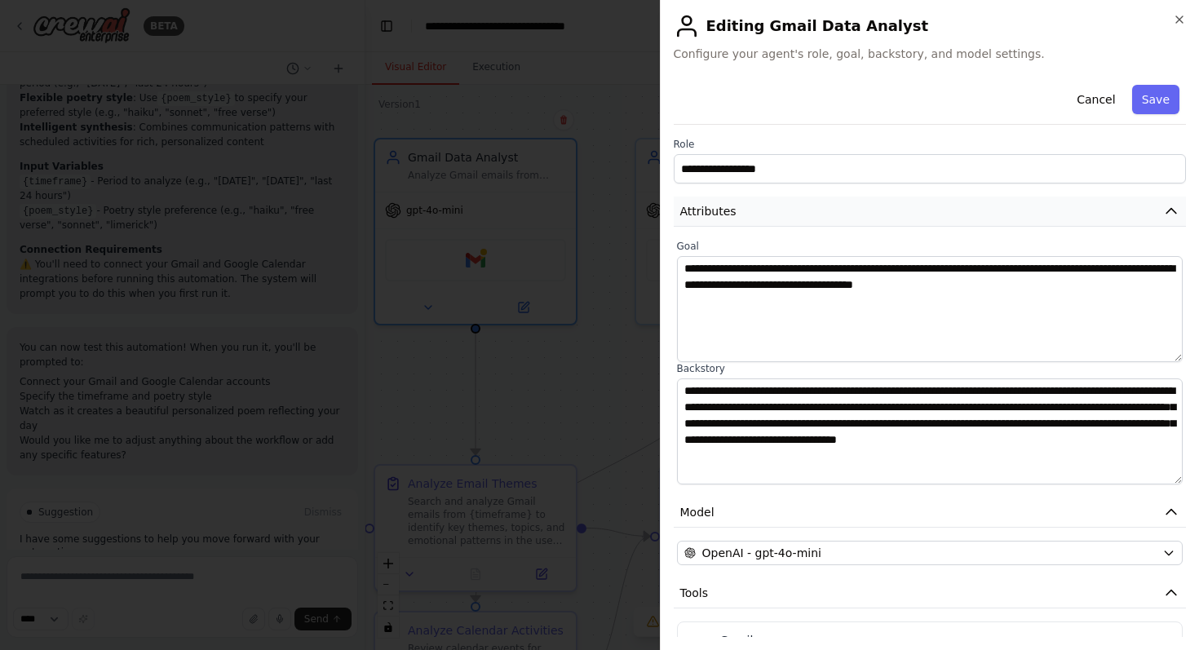
click at [1166, 208] on icon "button" at bounding box center [1171, 211] width 16 height 16
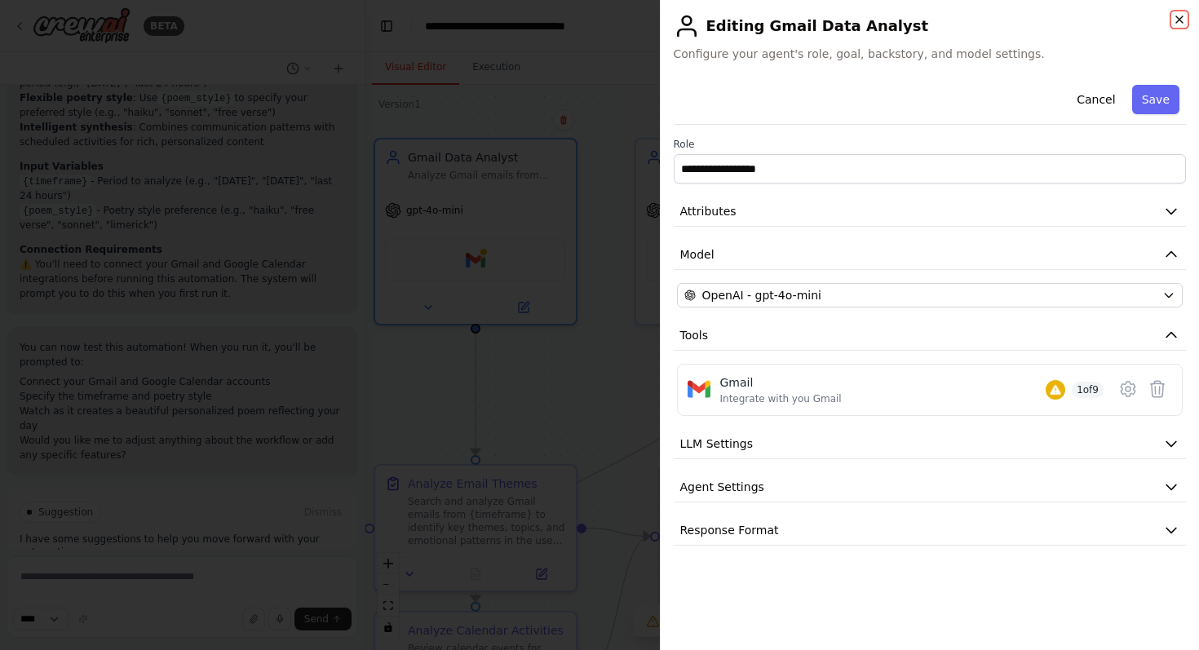
click at [1178, 22] on icon "button" at bounding box center [1179, 19] width 13 height 13
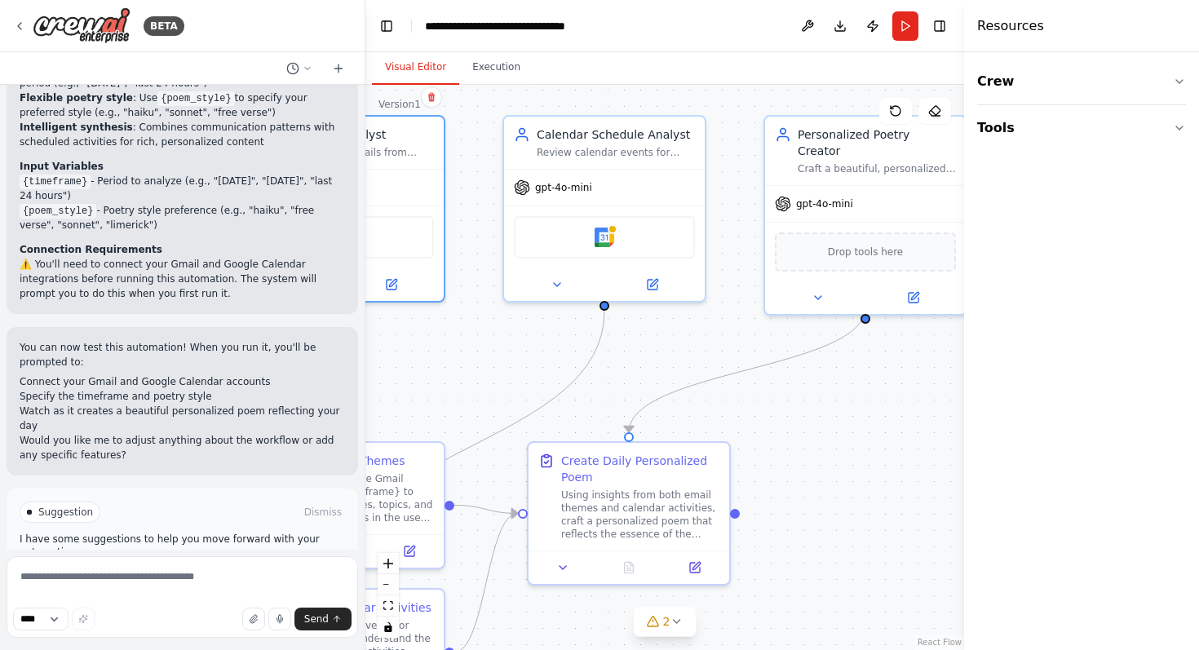
drag, startPoint x: 874, startPoint y: 379, endPoint x: 742, endPoint y: 356, distance: 134.1
click at [742, 356] on div ".deletable-edge-delete-btn { width: 20px; height: 20px; border: 0px solid #ffff…" at bounding box center [664, 367] width 599 height 565
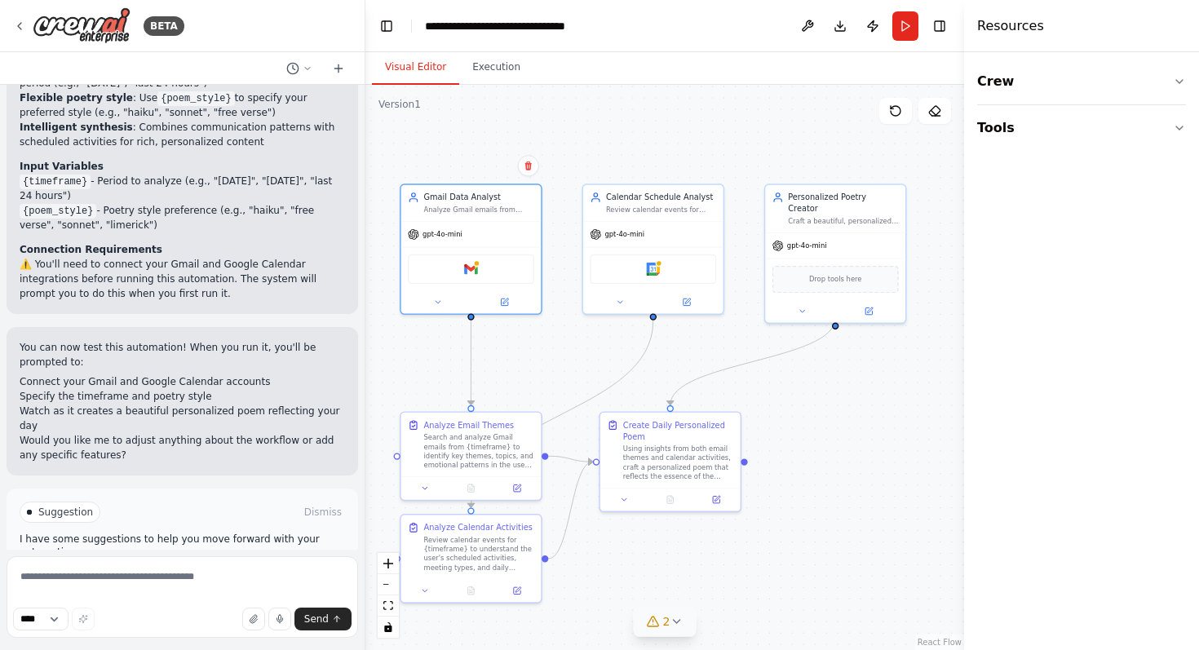
click at [672, 617] on icon at bounding box center [676, 621] width 13 height 13
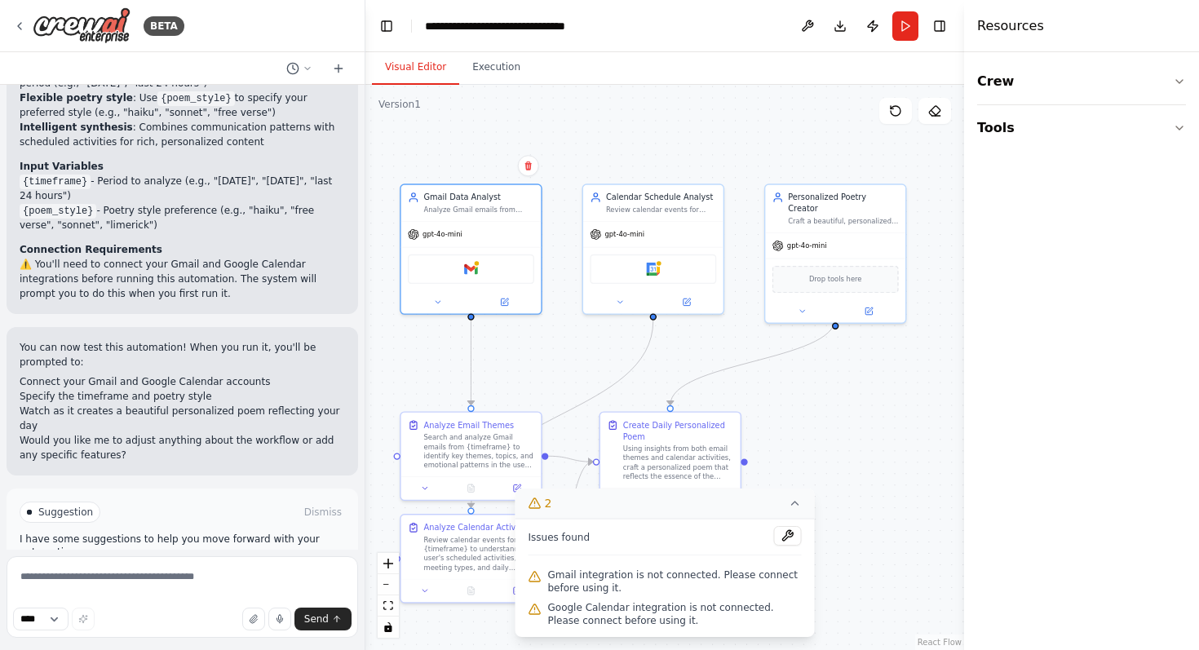
click at [827, 402] on div ".deletable-edge-delete-btn { width: 20px; height: 20px; border: 0px solid #ffff…" at bounding box center [664, 367] width 599 height 565
click at [501, 65] on button "Execution" at bounding box center [496, 68] width 74 height 34
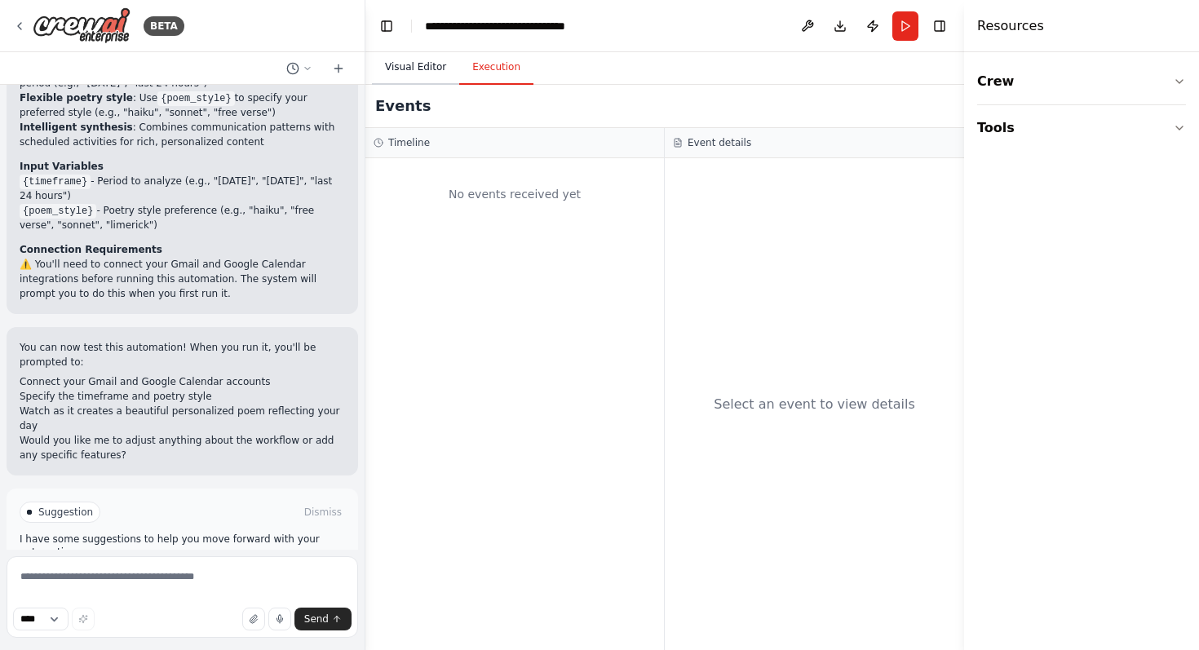
click at [422, 69] on button "Visual Editor" at bounding box center [415, 68] width 87 height 34
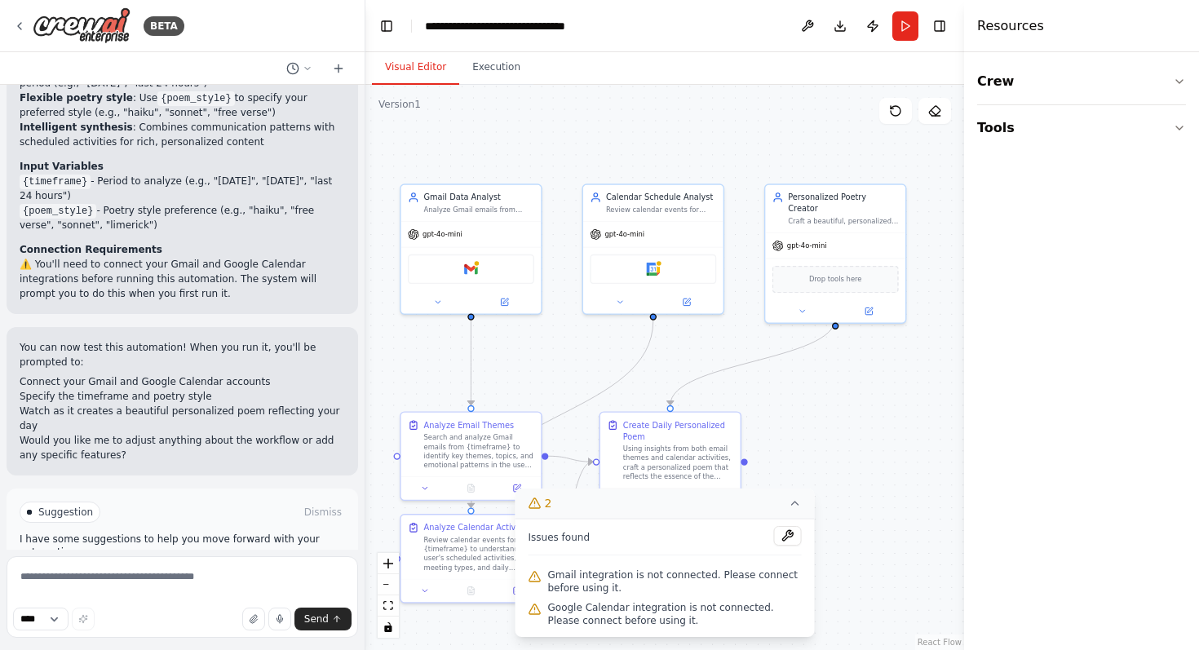
click at [828, 391] on div ".deletable-edge-delete-btn { width: 20px; height: 20px; border: 0px solid #ffff…" at bounding box center [664, 367] width 599 height 565
click at [700, 154] on div ".deletable-edge-delete-btn { width: 20px; height: 20px; border: 0px solid #ffff…" at bounding box center [664, 367] width 599 height 565
click at [793, 502] on icon at bounding box center [795, 503] width 13 height 13
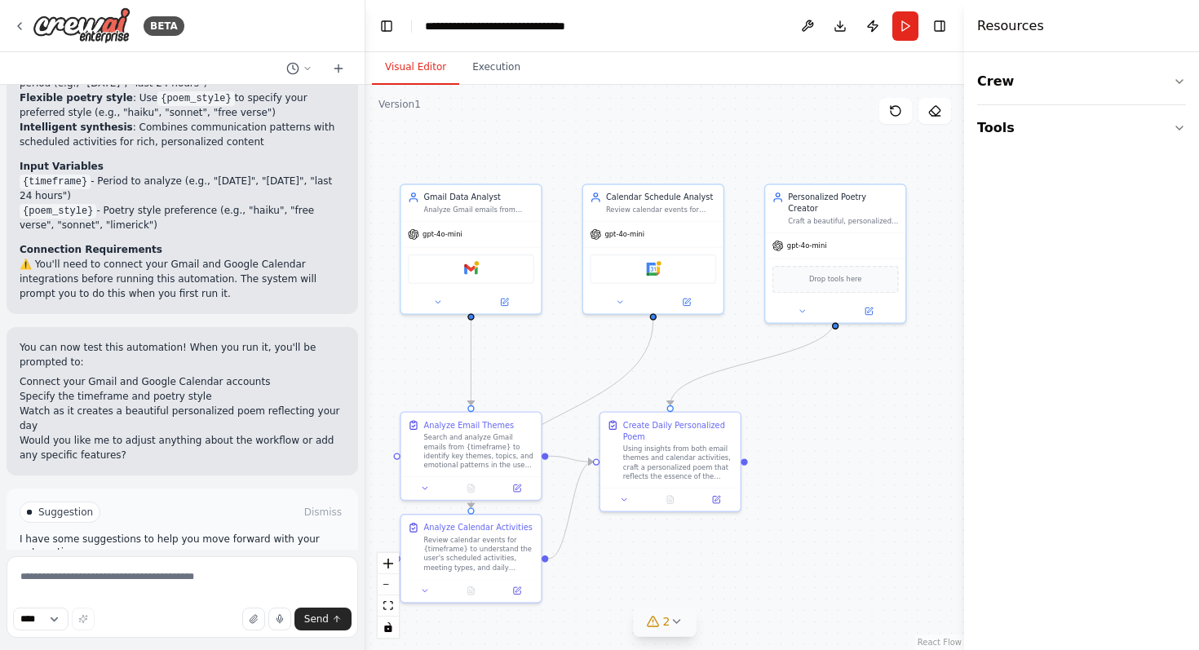
click at [294, 568] on button "Run Automation" at bounding box center [182, 581] width 325 height 26
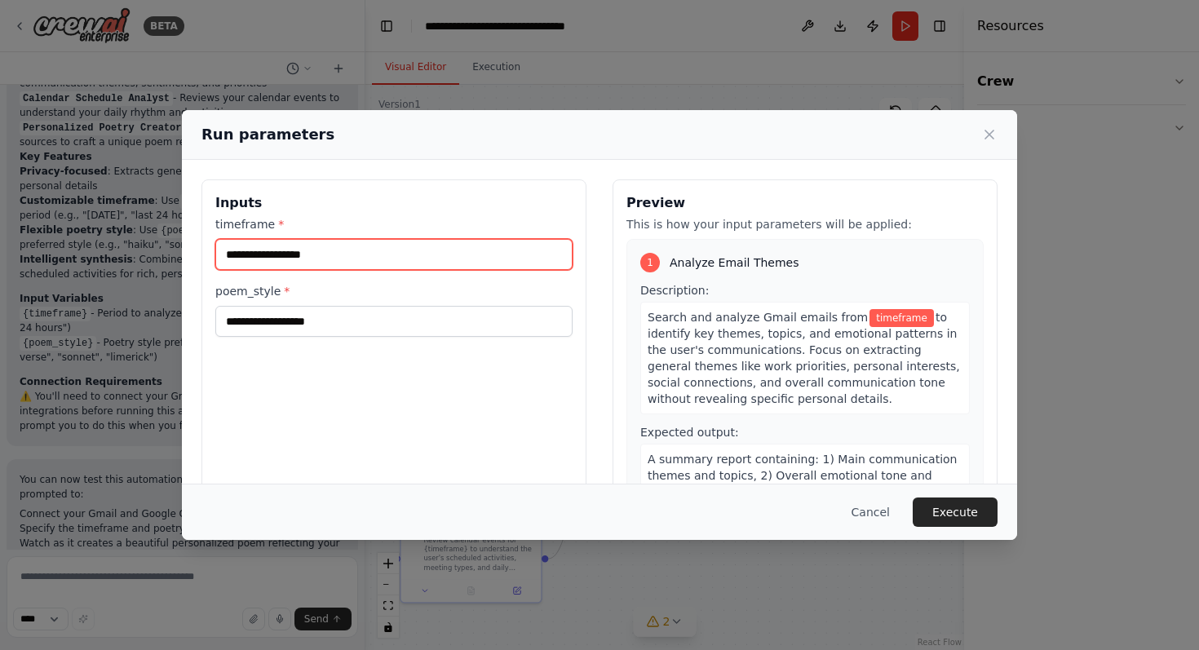
click at [349, 254] on input "timeframe *" at bounding box center [393, 254] width 357 height 31
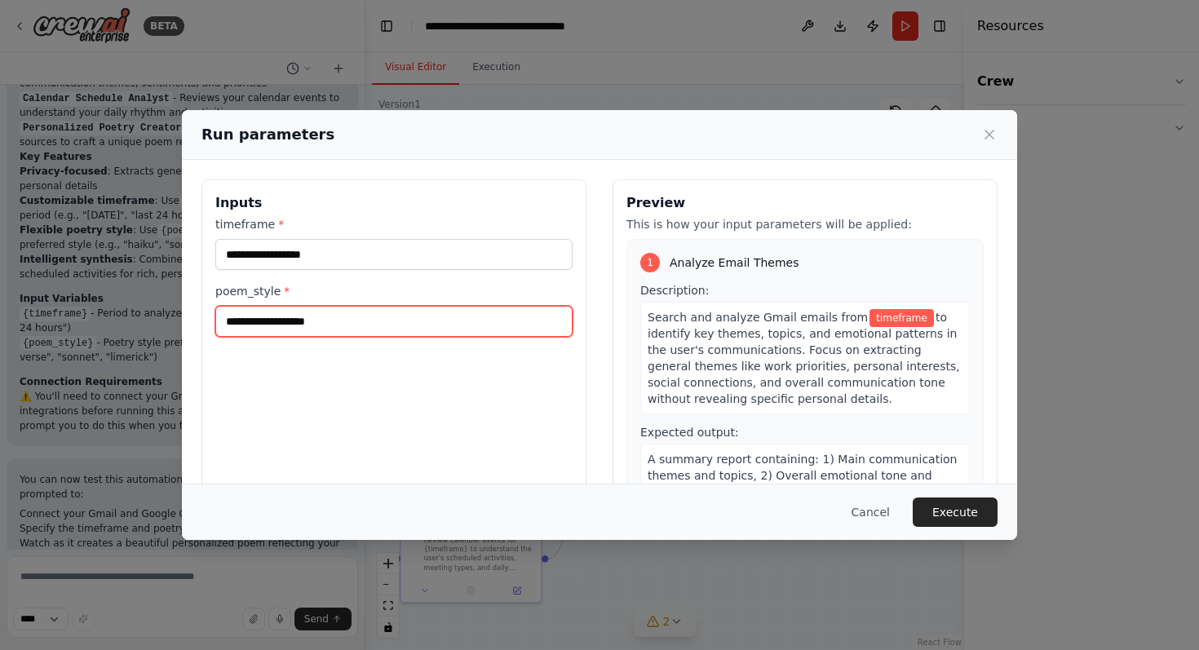
click at [301, 325] on input "poem_style *" at bounding box center [393, 321] width 357 height 31
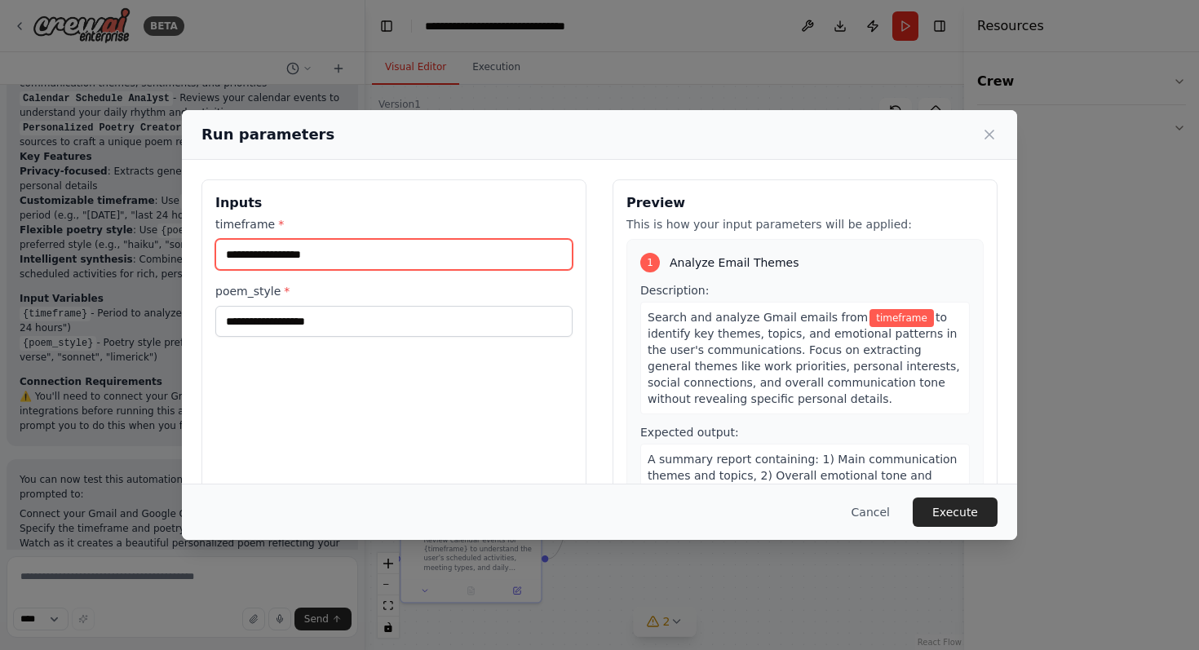
click at [288, 243] on input "timeframe *" at bounding box center [393, 254] width 357 height 31
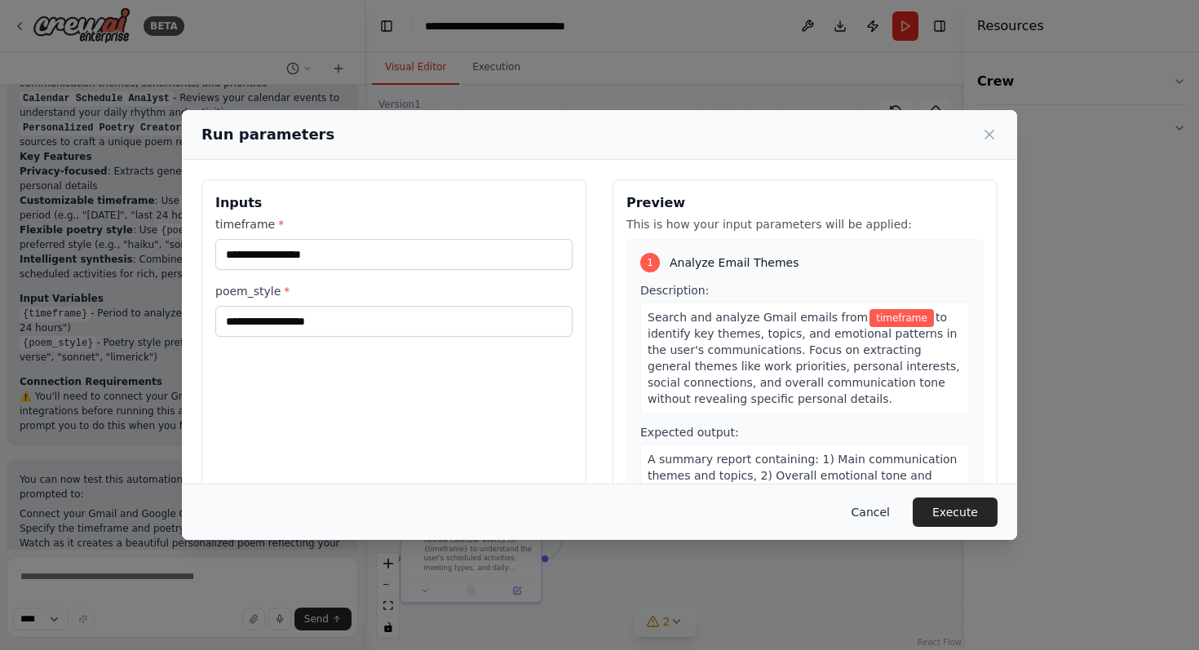
click at [873, 507] on button "Cancel" at bounding box center [870, 511] width 64 height 29
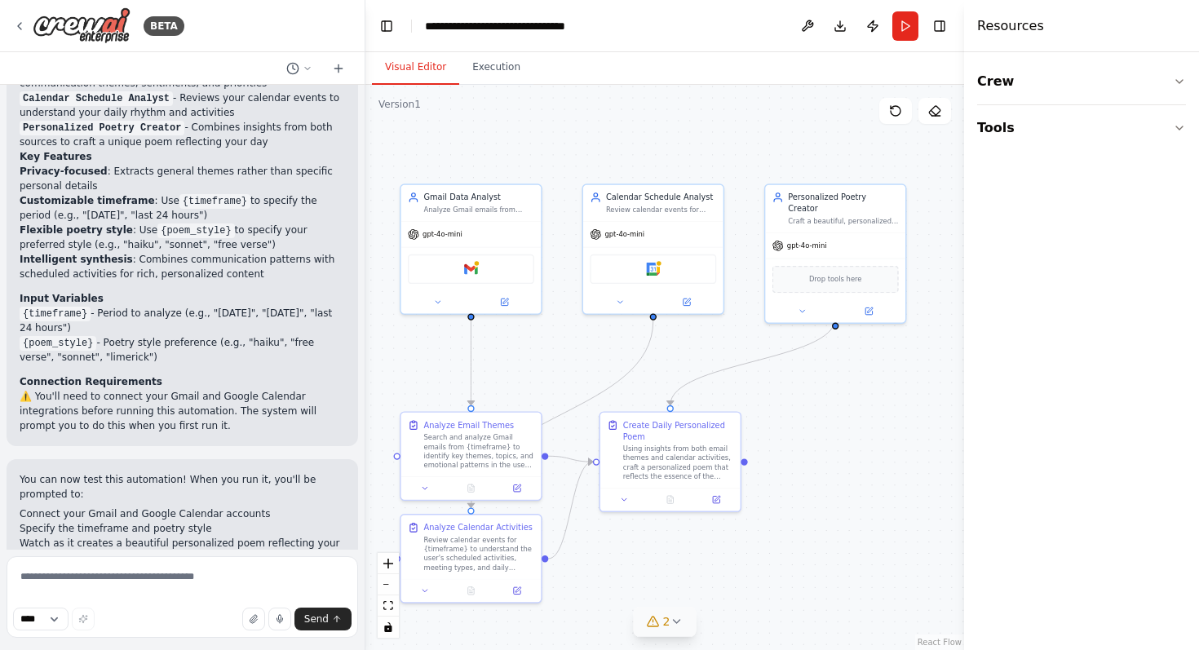
click at [243, 521] on li "Specify the timeframe and poetry style" at bounding box center [182, 528] width 325 height 15
click at [907, 30] on button "Run" at bounding box center [905, 25] width 26 height 29
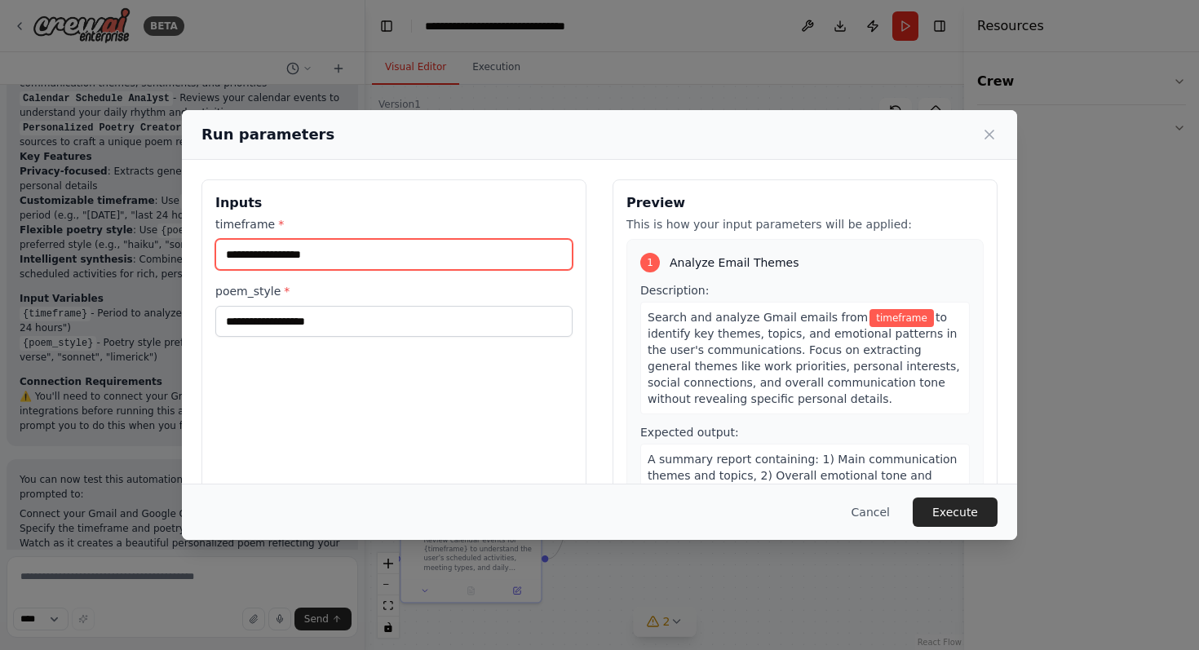
click at [458, 249] on input "timeframe *" at bounding box center [393, 254] width 357 height 31
type input "**********"
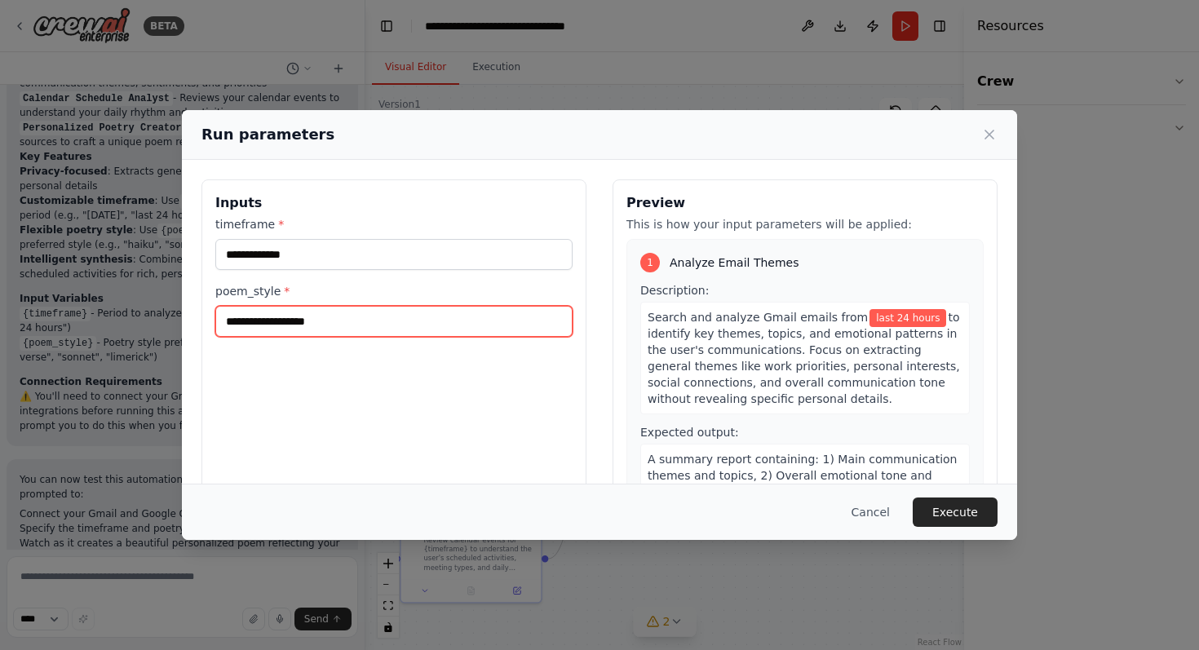
click at [414, 316] on input "poem_style *" at bounding box center [393, 321] width 357 height 31
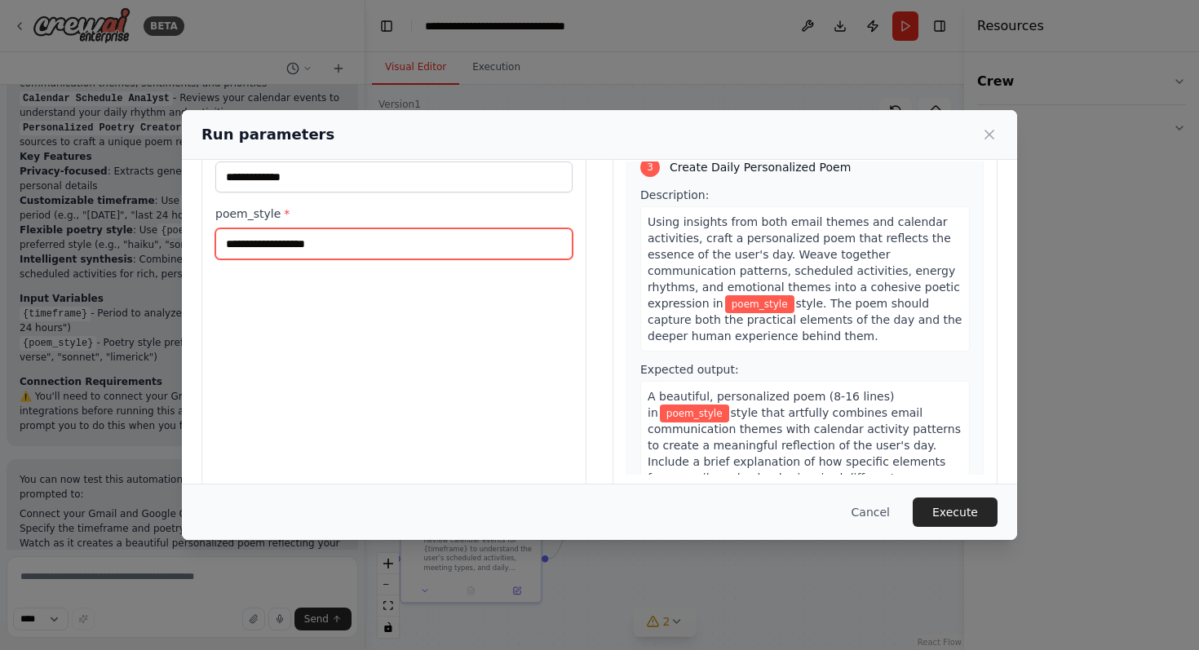
scroll to position [76, 0]
click at [351, 248] on input "poem_style *" at bounding box center [393, 245] width 357 height 31
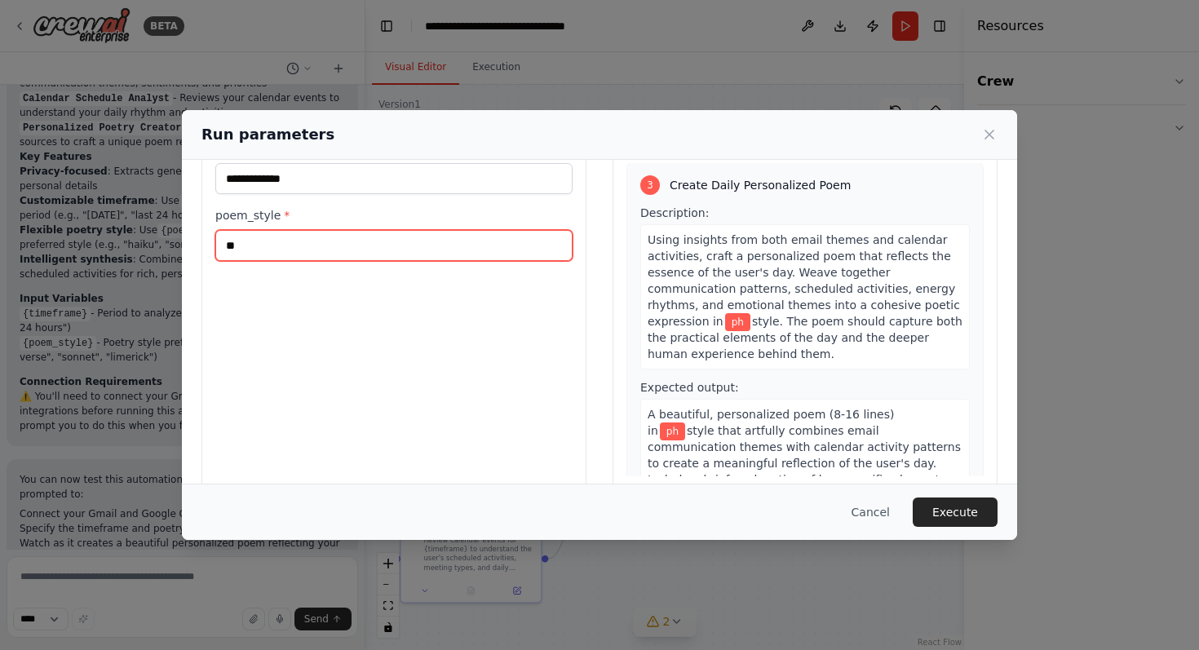
scroll to position [690, 0]
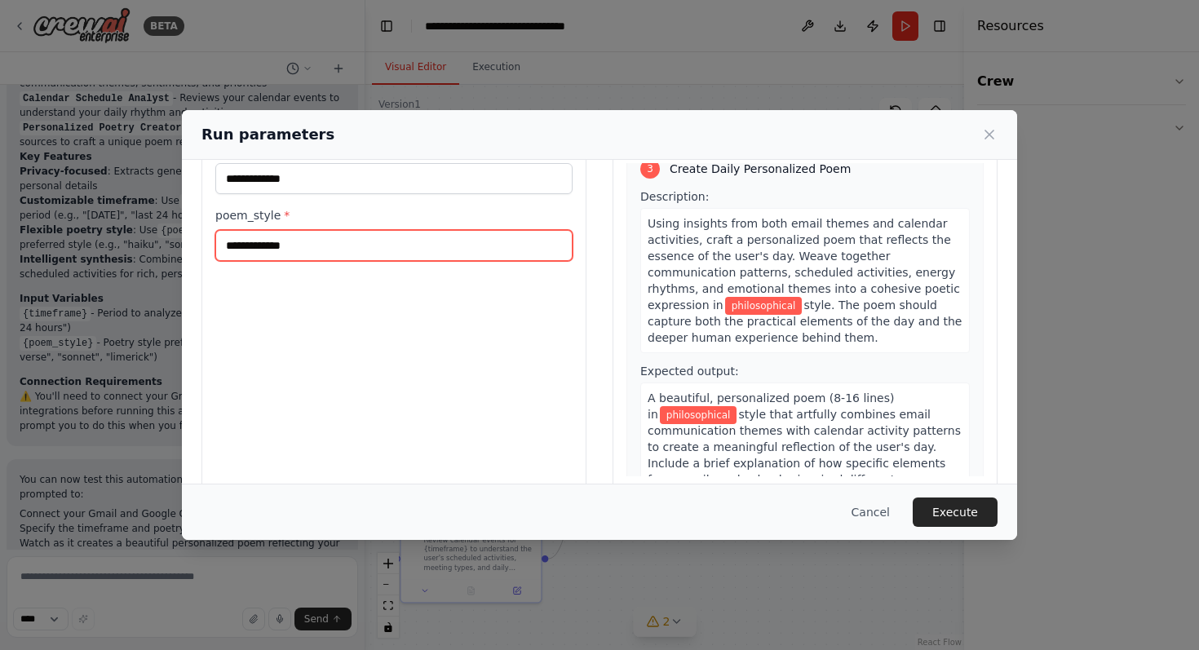
type input "**********"
click at [356, 331] on div "**********" at bounding box center [393, 297] width 385 height 387
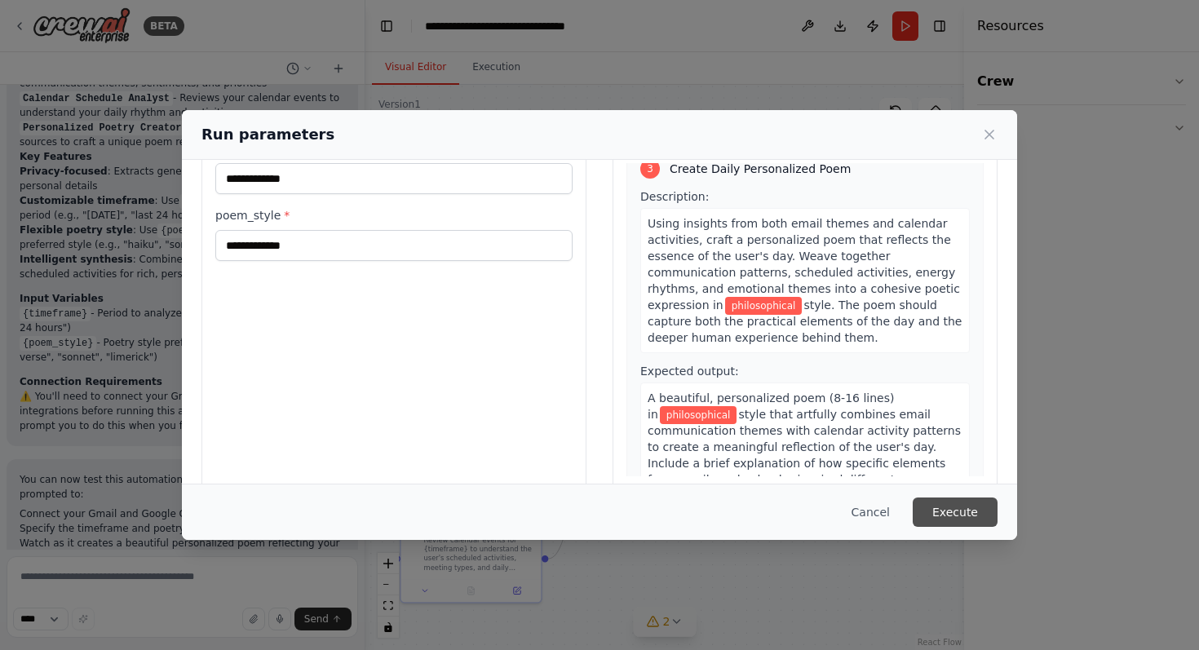
click at [957, 511] on button "Execute" at bounding box center [955, 511] width 85 height 29
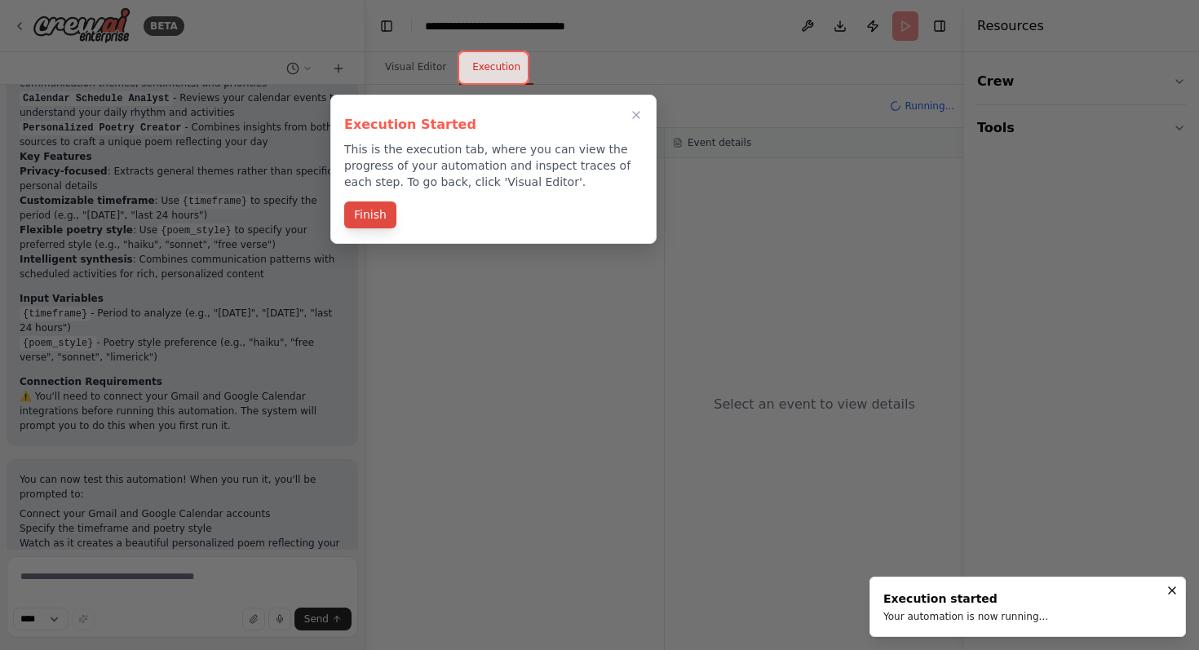
click at [382, 215] on button "Finish" at bounding box center [370, 214] width 52 height 27
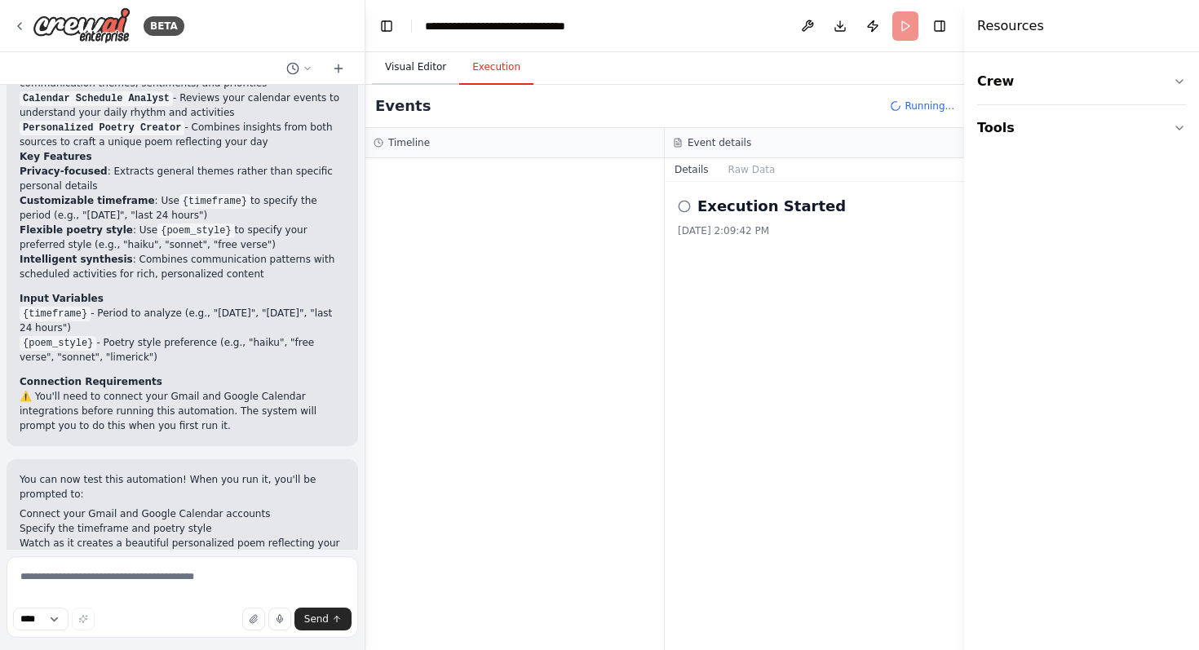
click at [428, 67] on button "Visual Editor" at bounding box center [415, 68] width 87 height 34
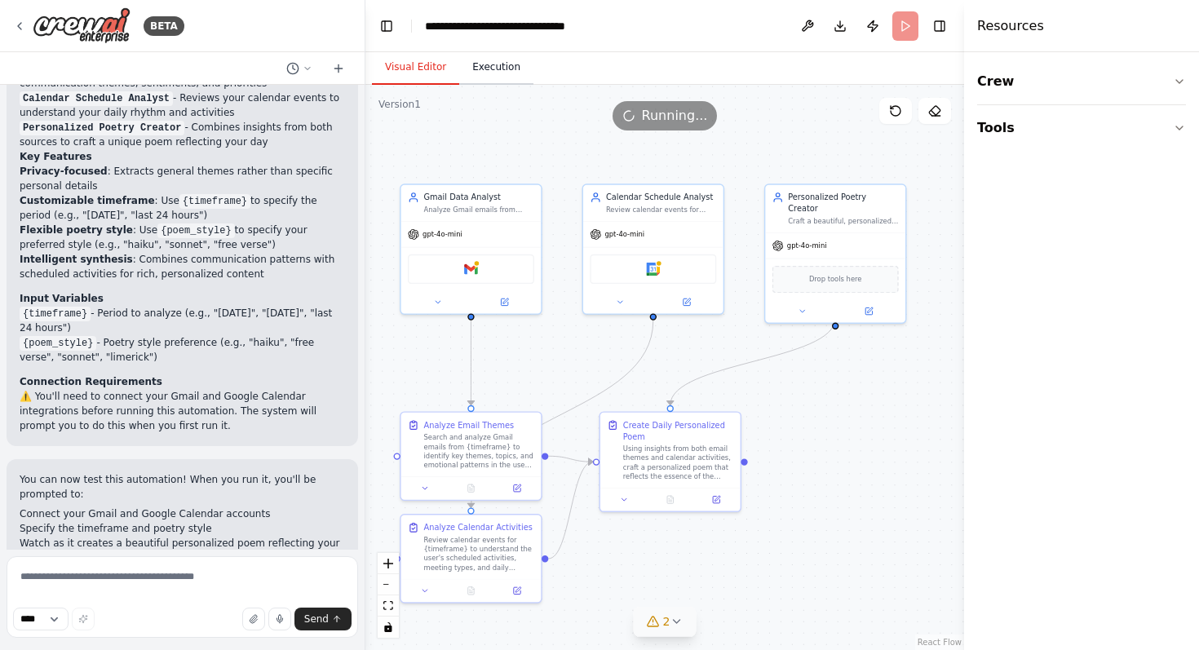
click at [493, 67] on button "Execution" at bounding box center [496, 68] width 74 height 34
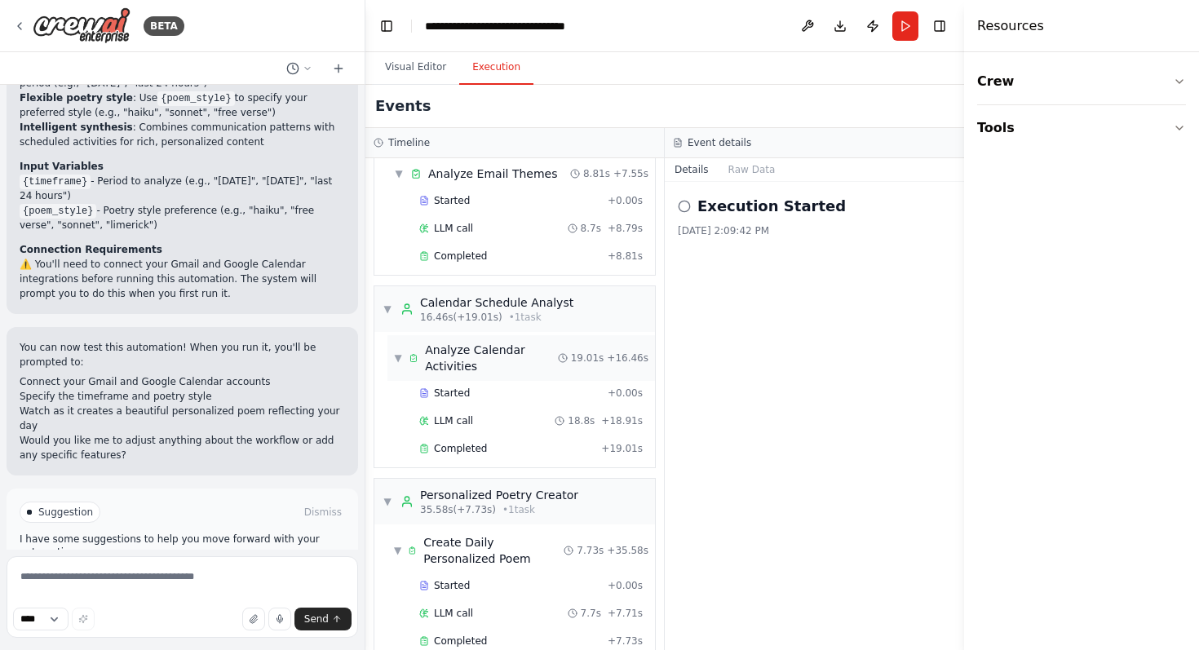
scroll to position [86, 0]
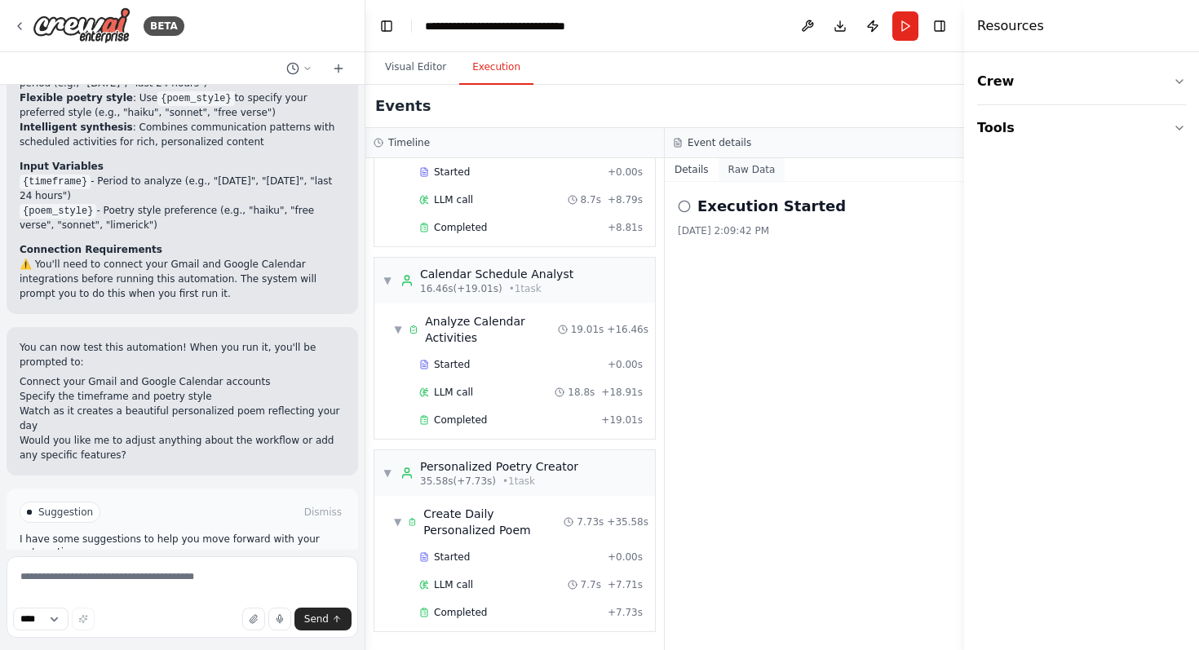
click at [758, 172] on button "Raw Data" at bounding box center [751, 169] width 67 height 23
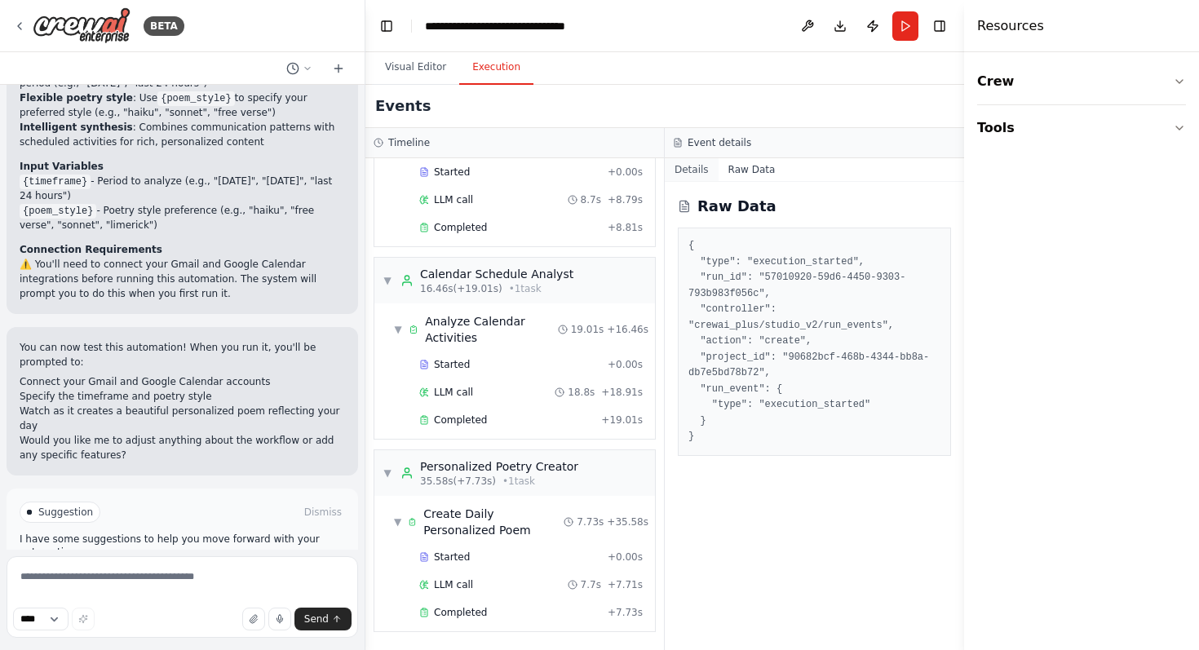
click at [701, 174] on button "Details" at bounding box center [692, 169] width 54 height 23
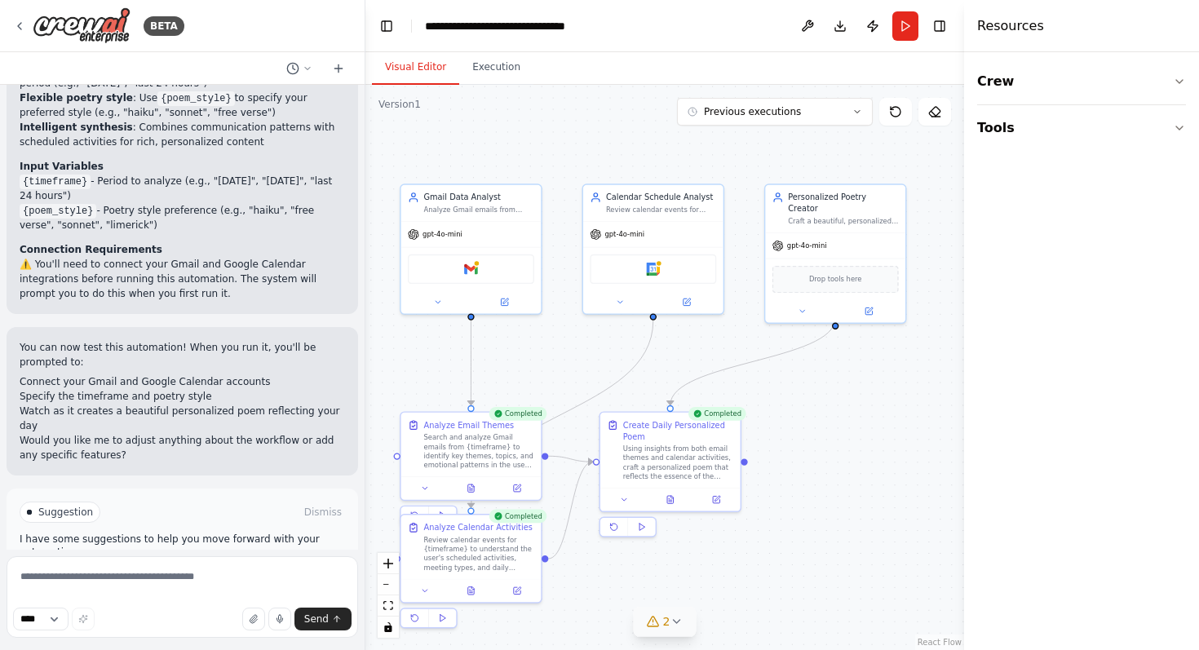
click at [427, 64] on button "Visual Editor" at bounding box center [415, 68] width 87 height 34
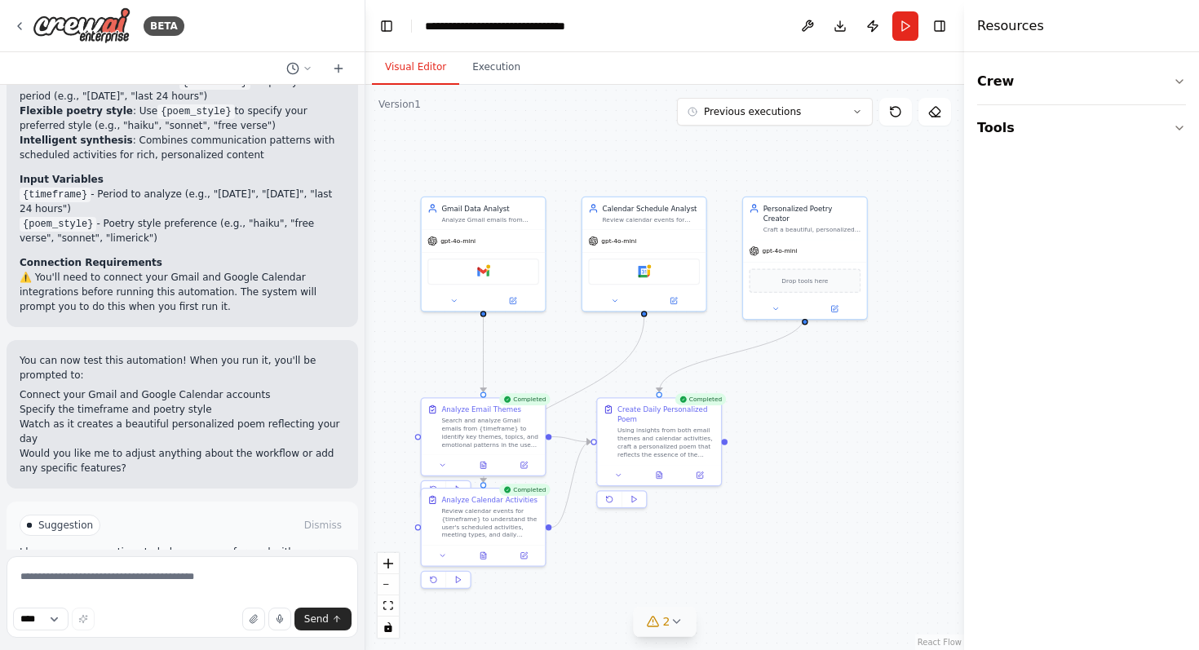
scroll to position [1527, 0]
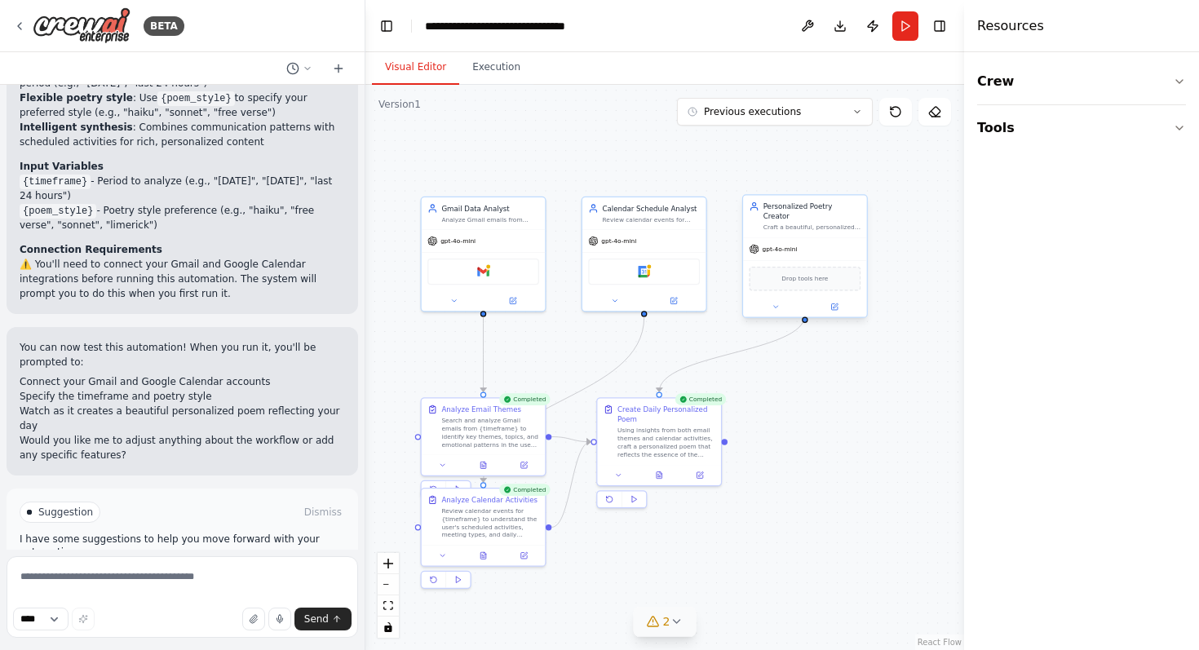
click at [792, 245] on span "gpt-4o-mini" at bounding box center [779, 249] width 35 height 8
click at [833, 302] on button at bounding box center [834, 307] width 57 height 12
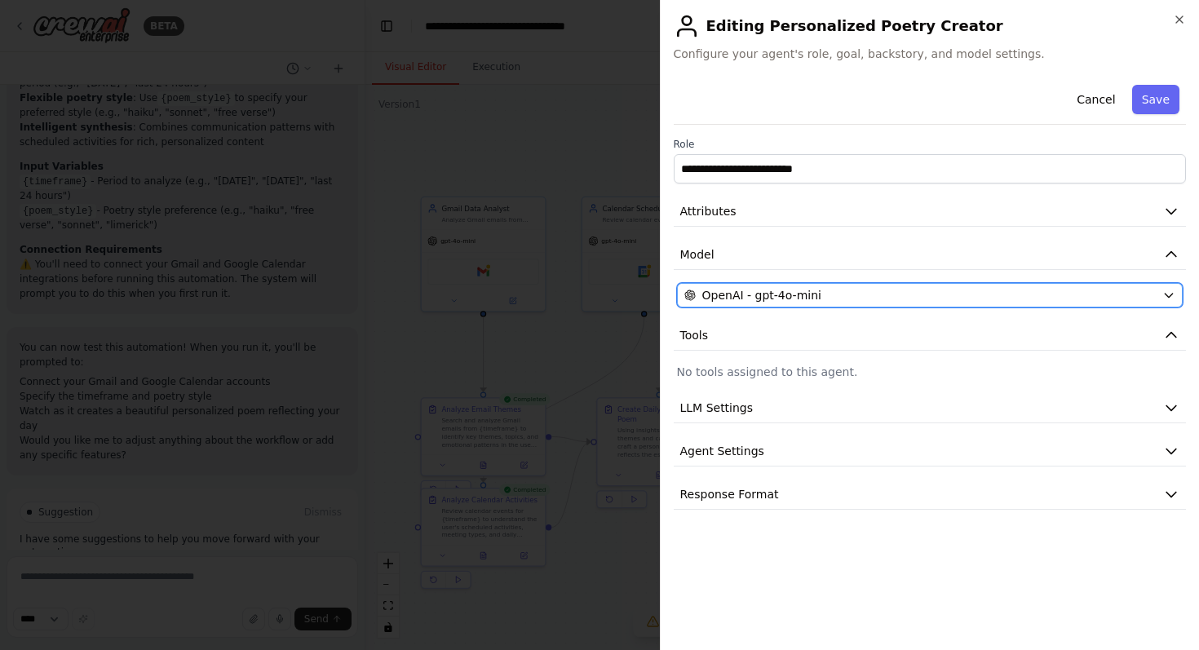
click at [1019, 291] on div "OpenAI - gpt-4o-mini" at bounding box center [920, 295] width 472 height 16
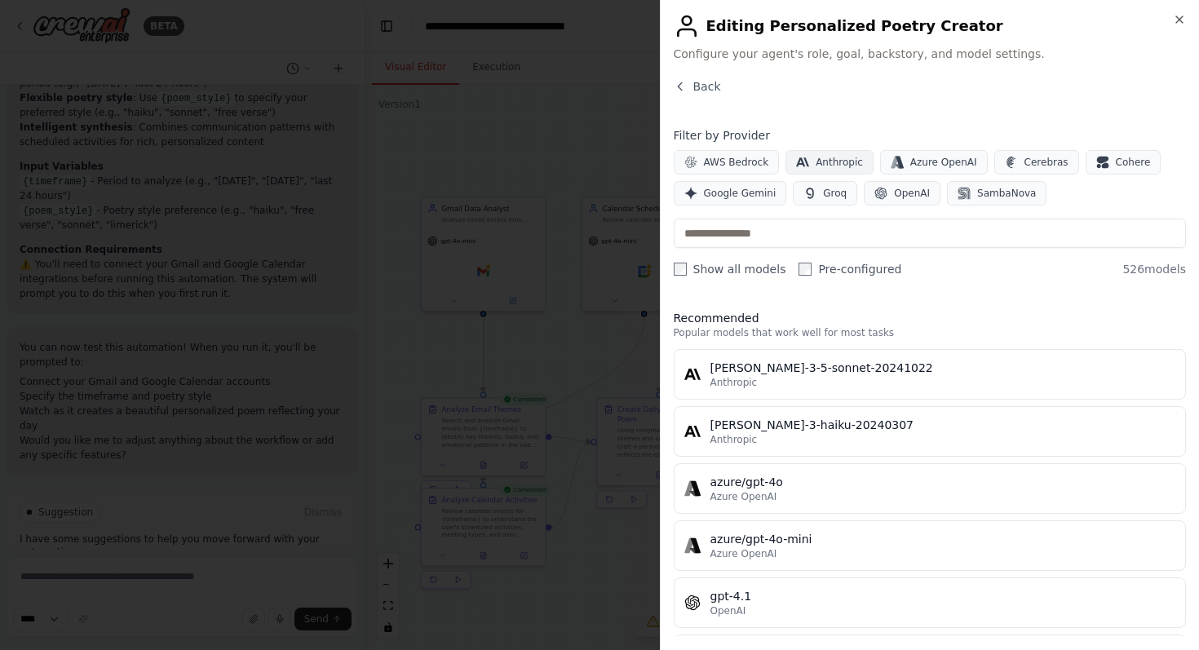
click at [829, 163] on span "Anthropic" at bounding box center [838, 162] width 47 height 13
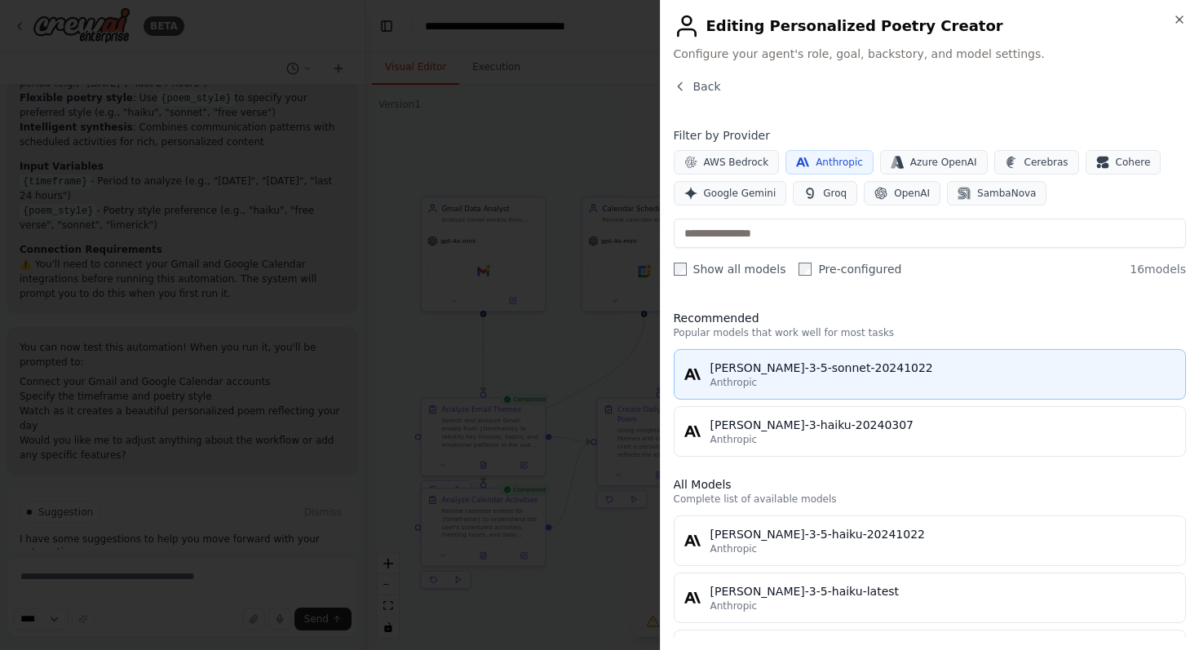
click at [907, 386] on div "Anthropic" at bounding box center [943, 382] width 466 height 13
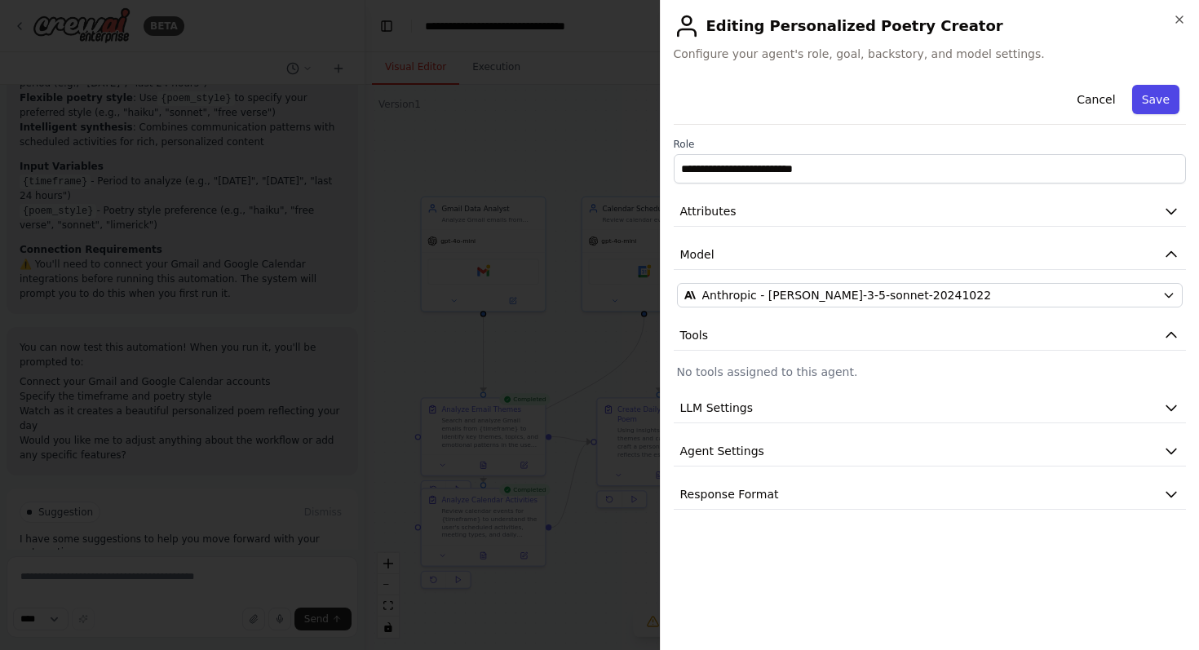
click at [1149, 112] on button "Save" at bounding box center [1155, 99] width 47 height 29
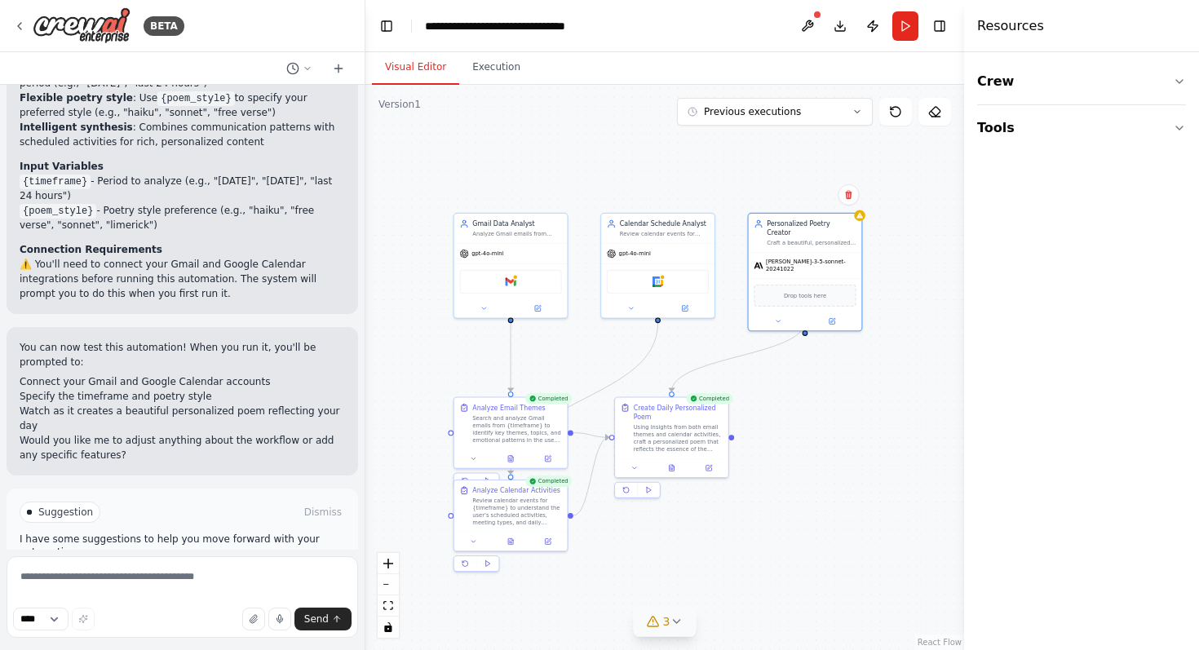
click at [668, 621] on span "3" at bounding box center [666, 621] width 7 height 16
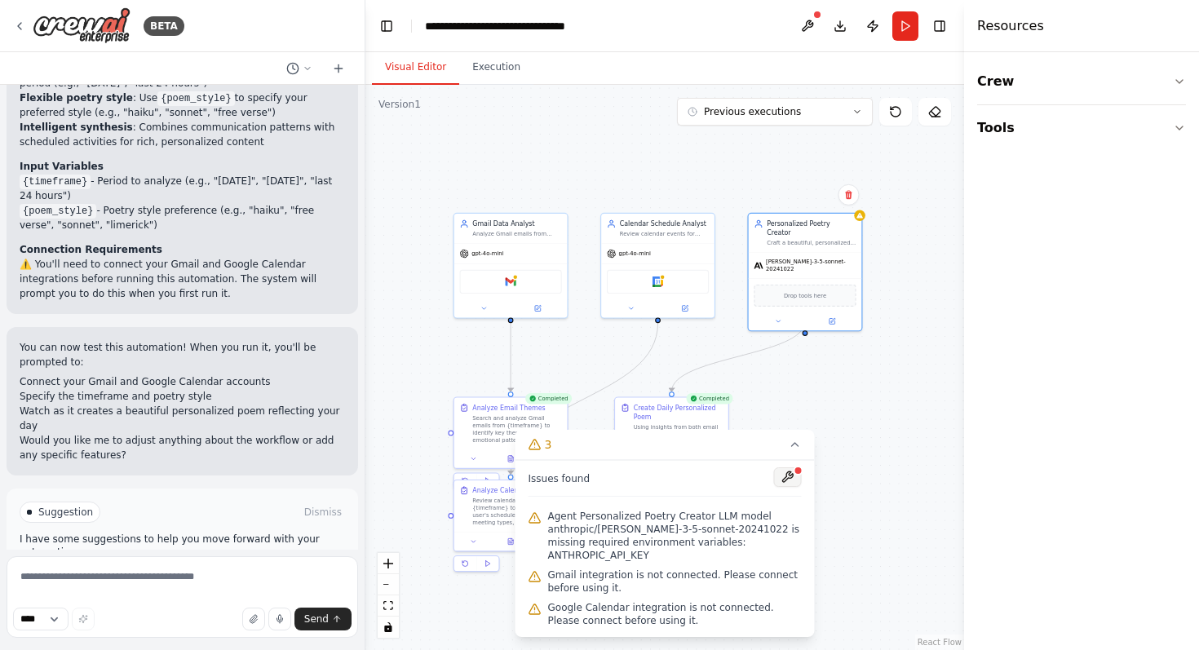
click at [786, 487] on button at bounding box center [788, 477] width 28 height 20
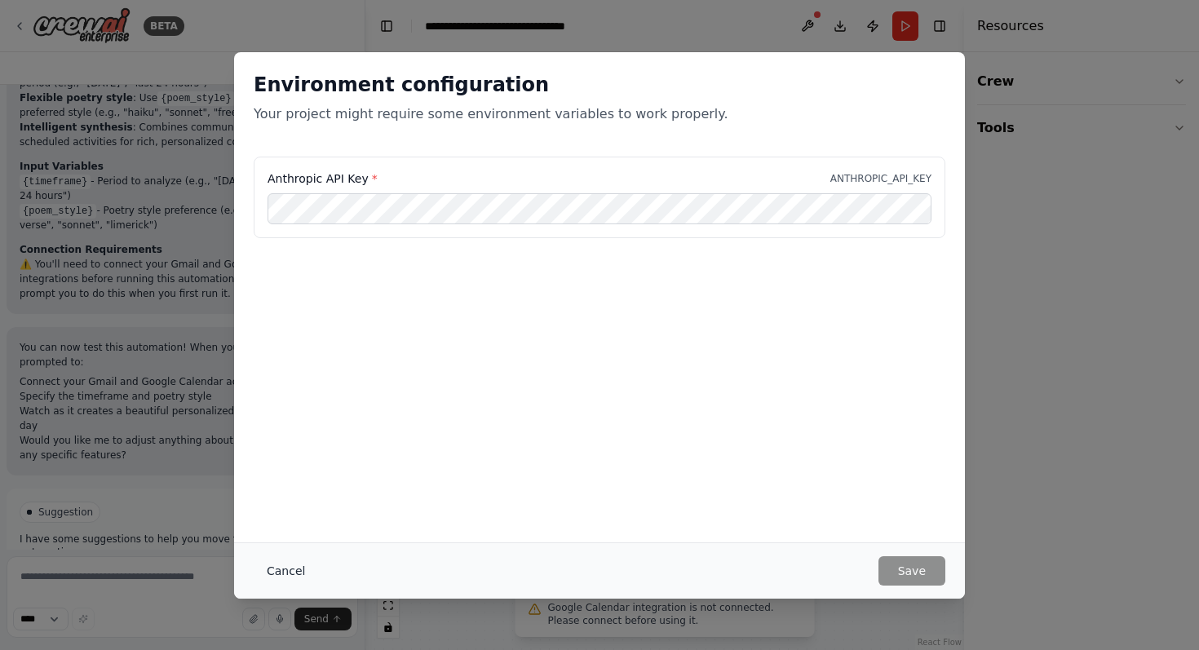
click at [287, 568] on button "Cancel" at bounding box center [286, 570] width 64 height 29
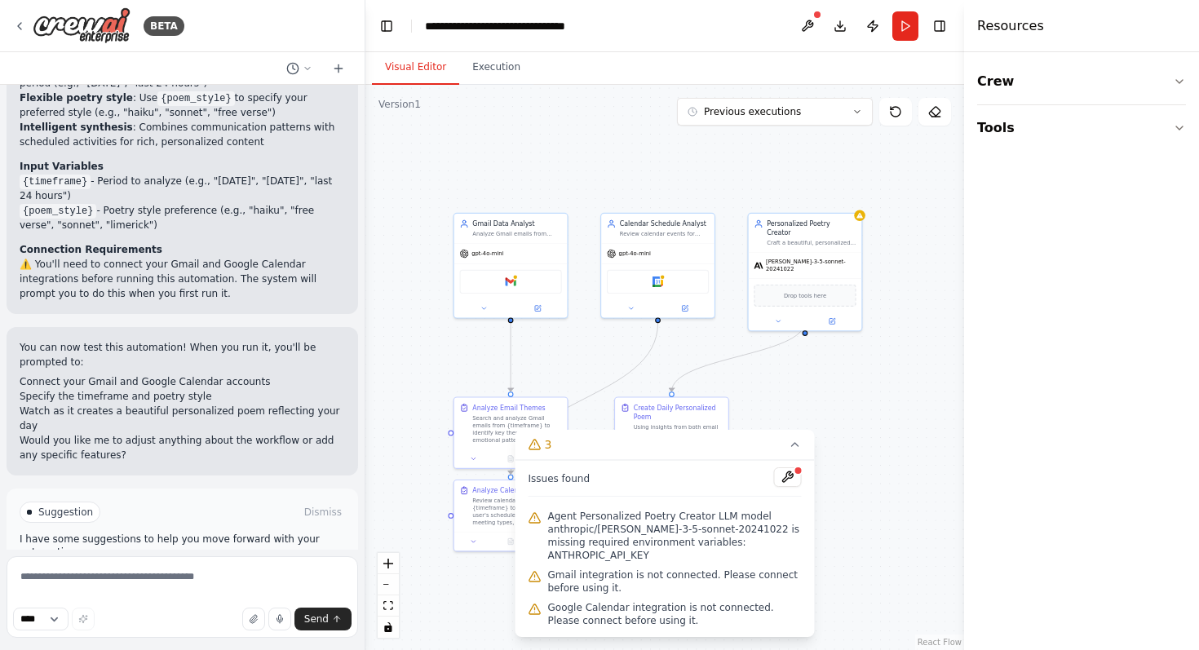
click at [568, 575] on span "Gmail integration is not connected. Please connect before using it." at bounding box center [675, 581] width 254 height 26
click at [396, 436] on div ".deletable-edge-delete-btn { width: 20px; height: 20px; border: 0px solid #ffff…" at bounding box center [664, 367] width 599 height 565
click at [797, 451] on icon at bounding box center [795, 444] width 13 height 13
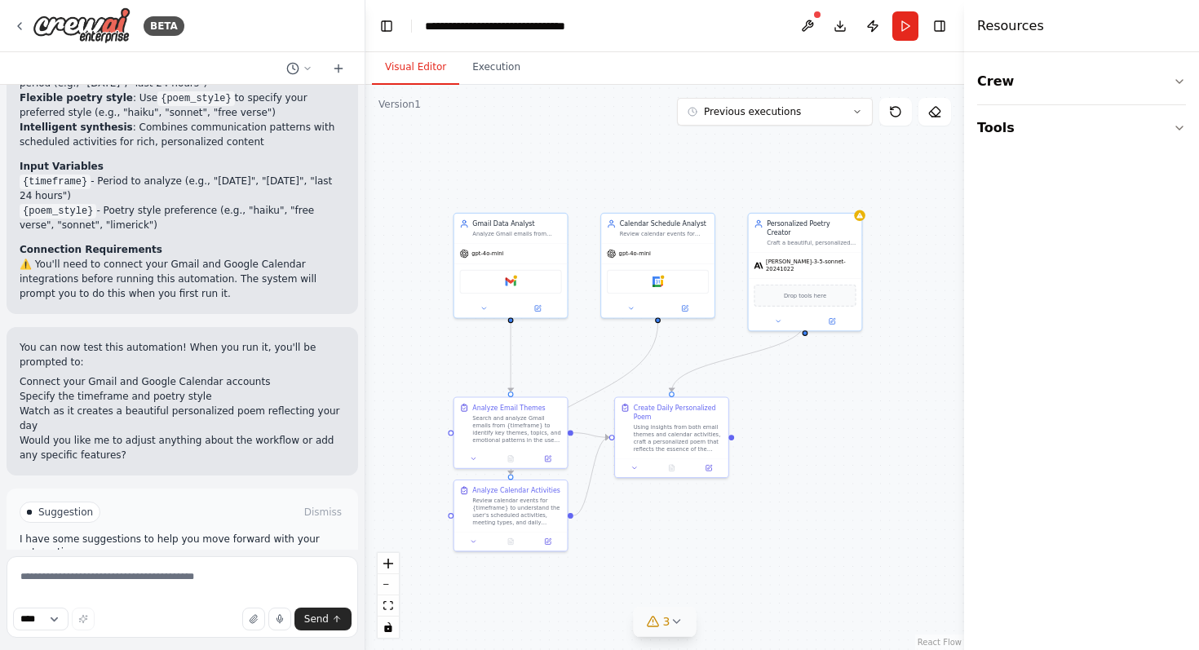
click at [166, 575] on span "Improve automation" at bounding box center [188, 581] width 99 height 13
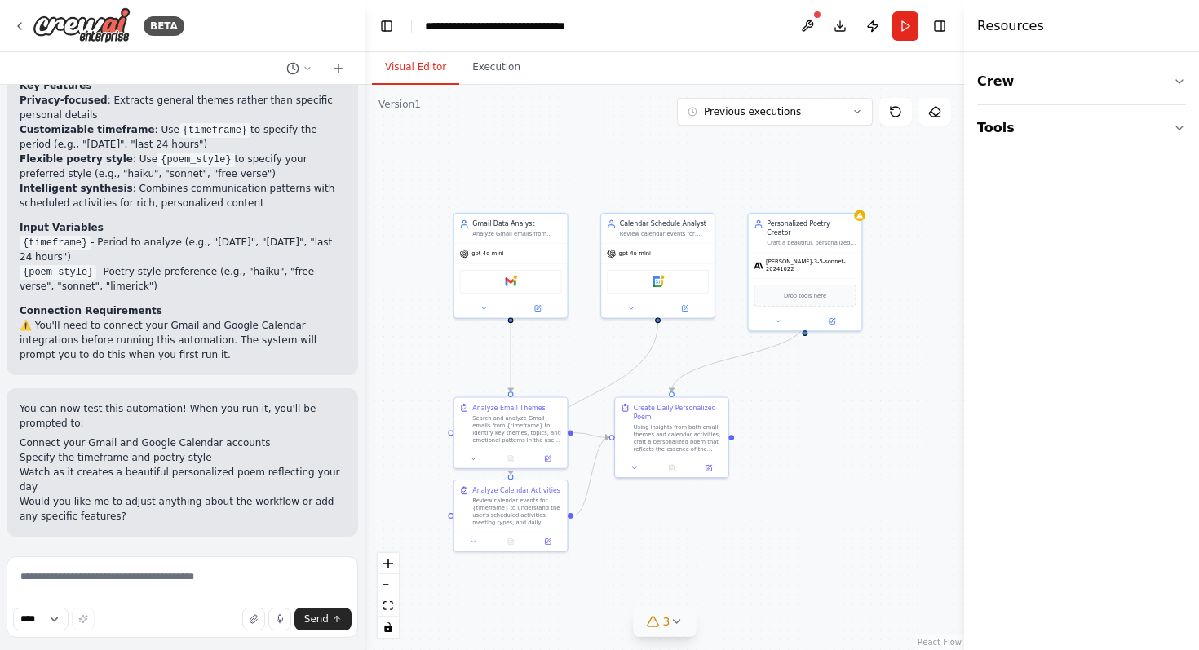
scroll to position [1451, 0]
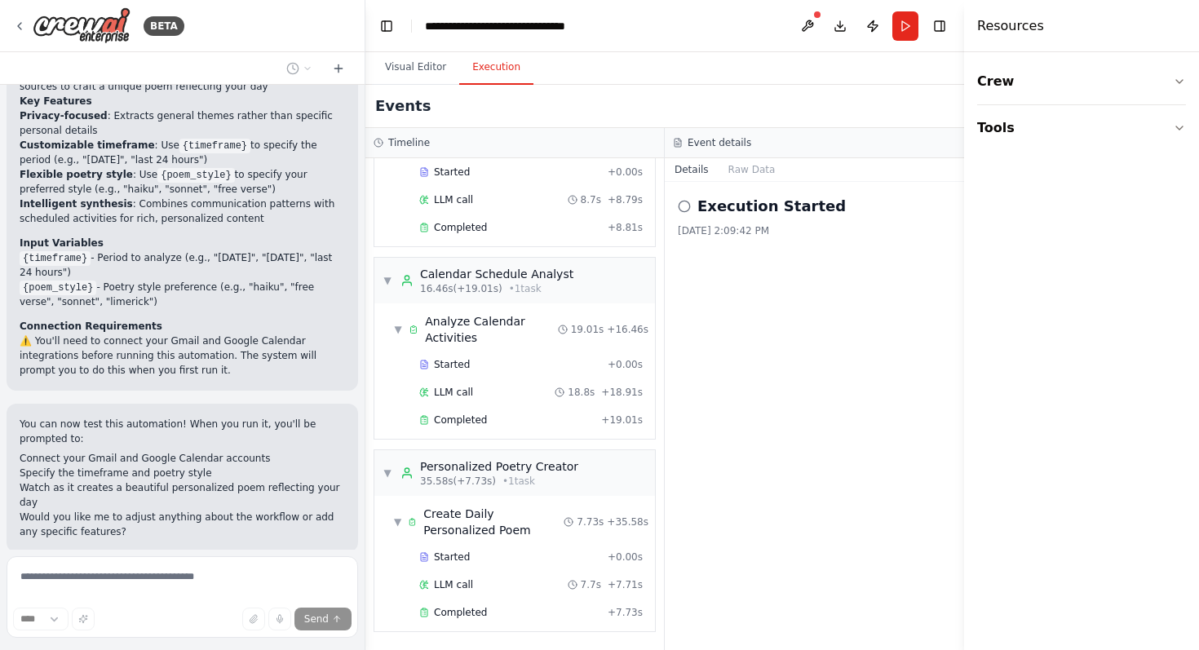
click at [494, 59] on button "Execution" at bounding box center [496, 68] width 74 height 34
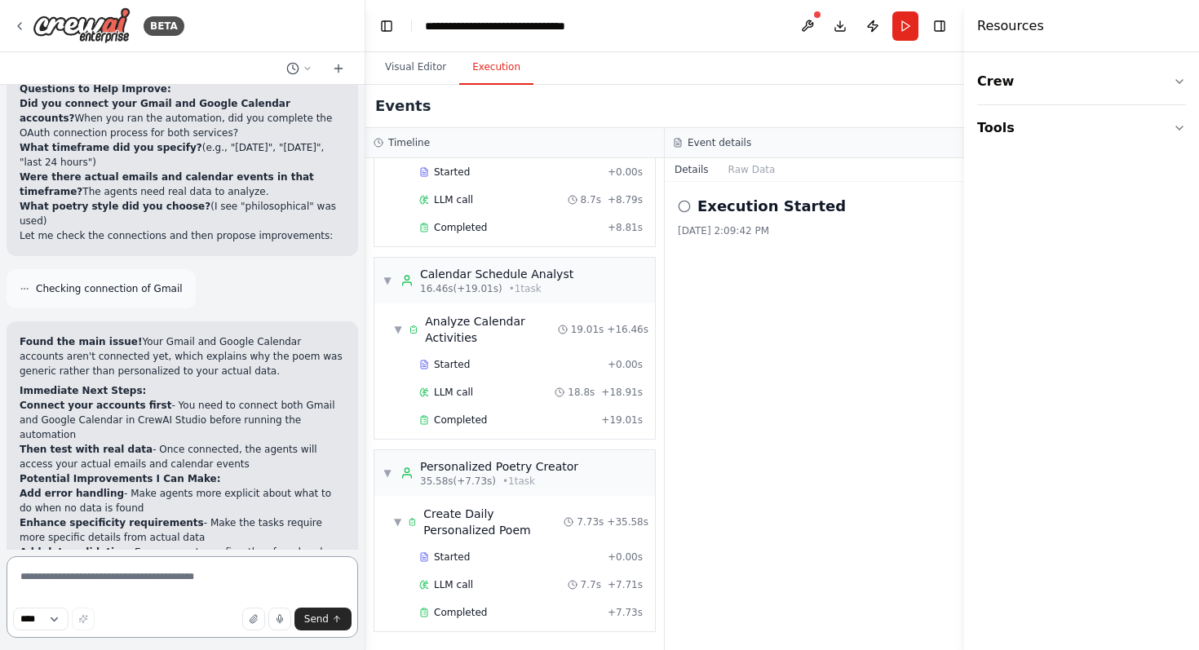
scroll to position [2364, 0]
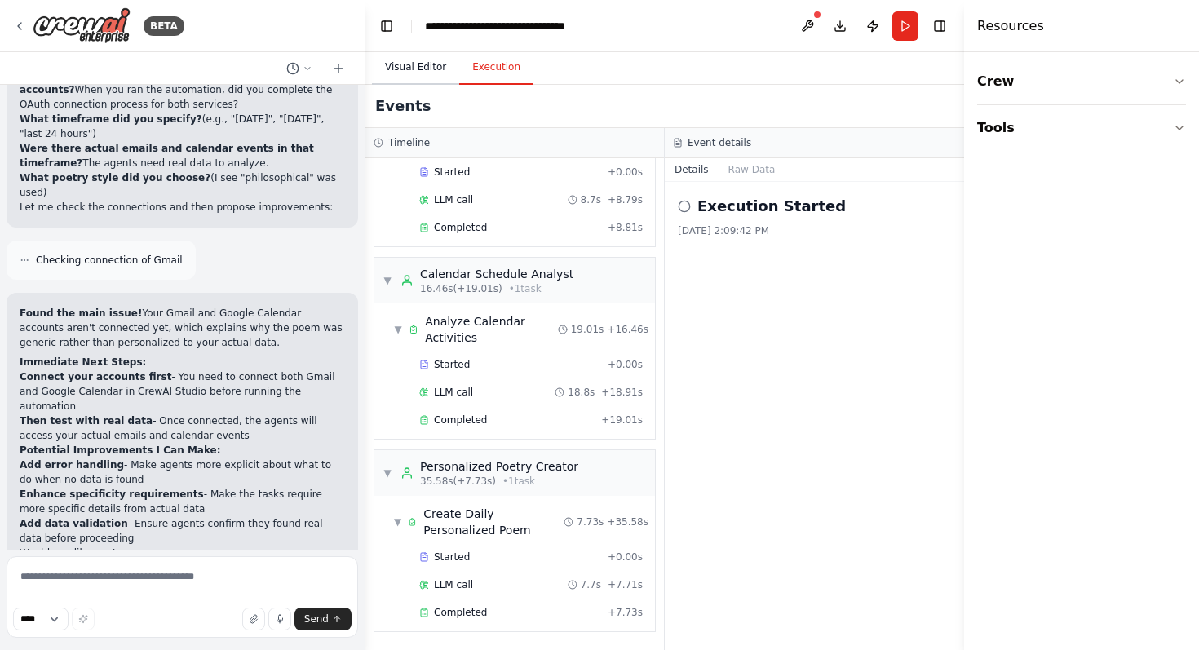
click at [410, 58] on button "Visual Editor" at bounding box center [415, 68] width 87 height 34
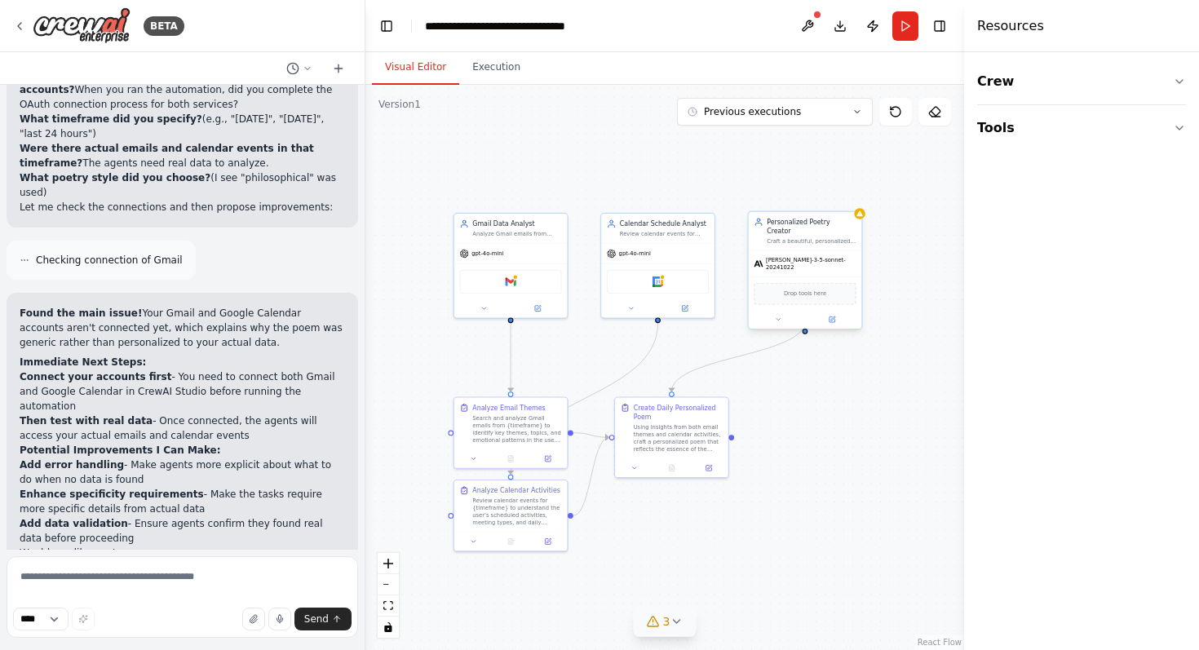
click at [782, 276] on div "Drop tools here" at bounding box center [805, 292] width 113 height 33
click at [833, 316] on icon at bounding box center [832, 319] width 6 height 6
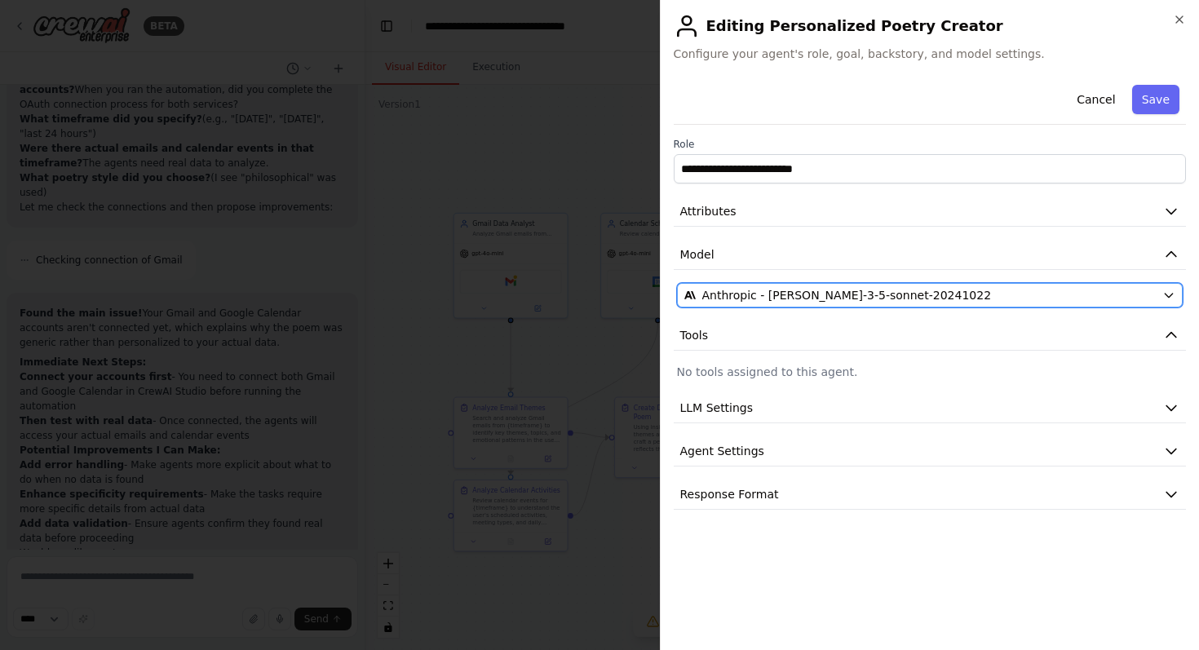
click at [896, 302] on span "Anthropic - claude-3-5-sonnet-20241022" at bounding box center [846, 295] width 289 height 16
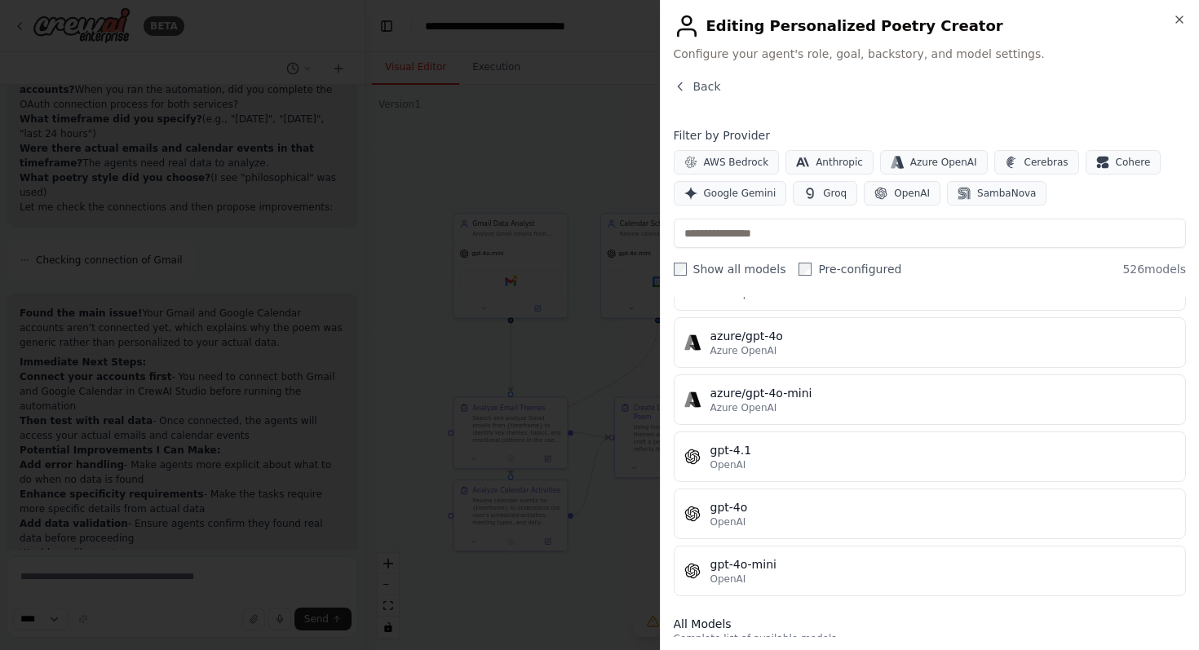
scroll to position [148, 0]
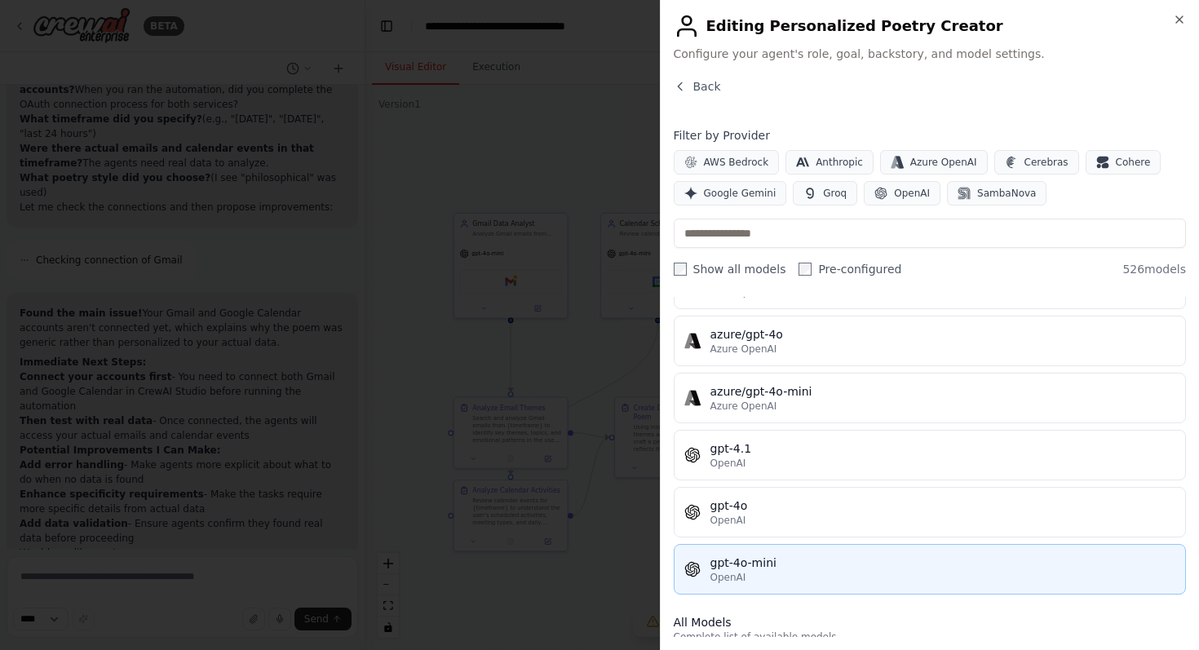
click at [882, 581] on div "OpenAI" at bounding box center [943, 577] width 466 height 13
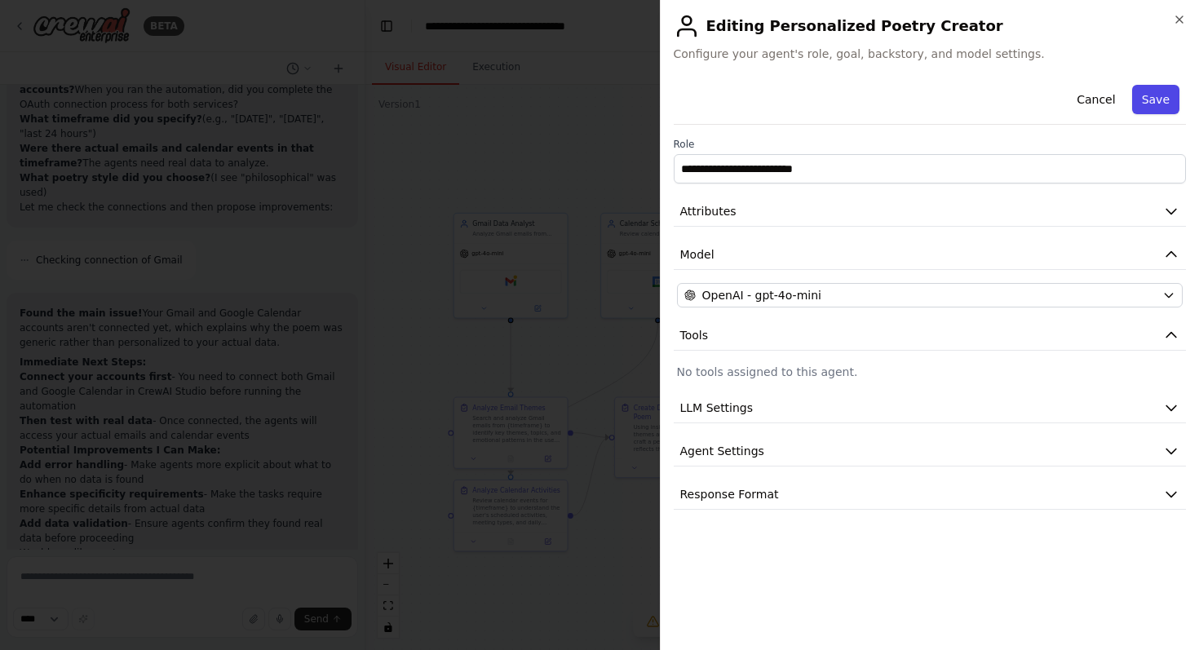
click at [1147, 108] on button "Save" at bounding box center [1155, 99] width 47 height 29
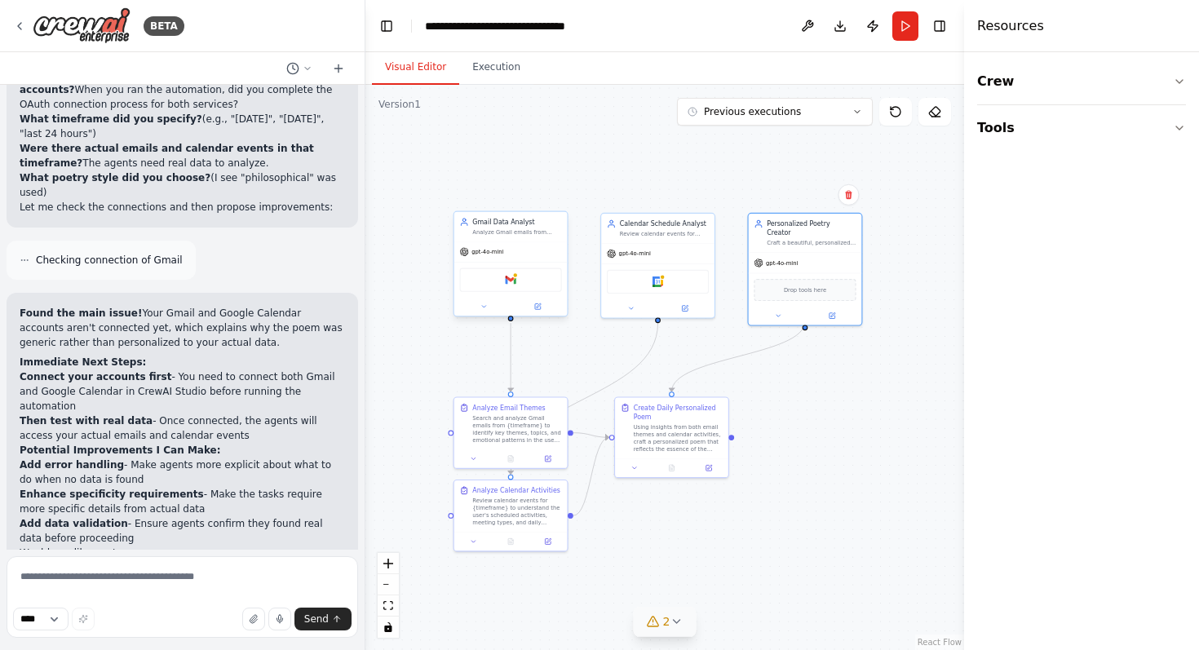
click at [525, 283] on div "Gmail" at bounding box center [511, 280] width 102 height 24
click at [537, 307] on icon at bounding box center [538, 306] width 6 height 6
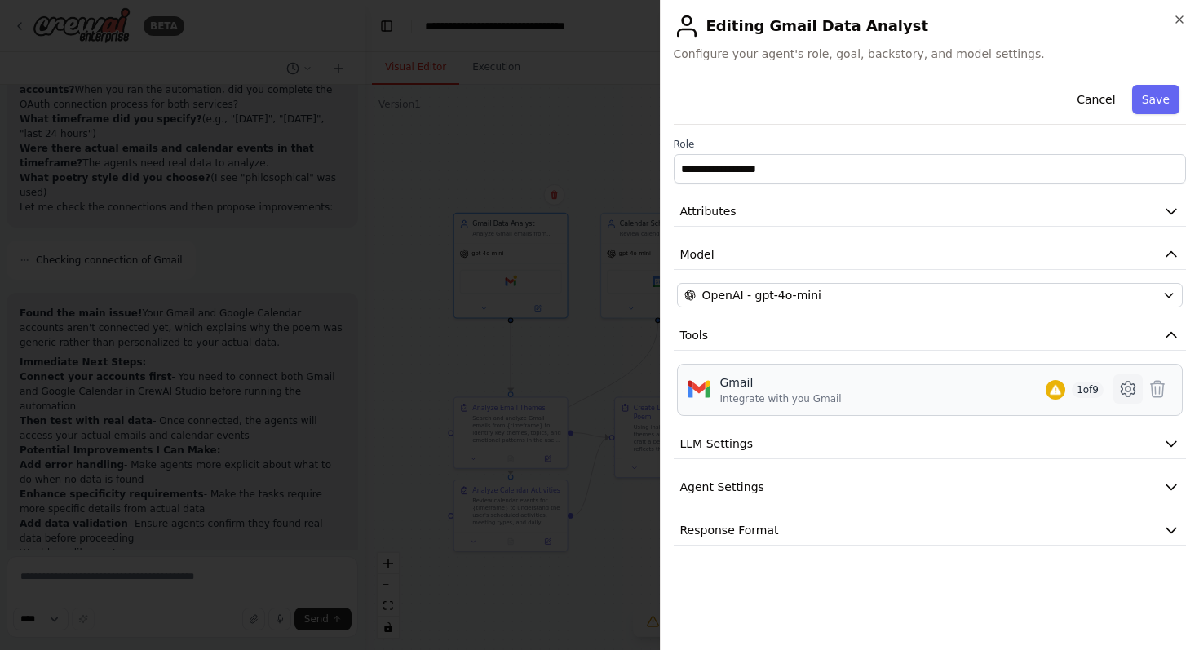
click at [1133, 391] on icon at bounding box center [1128, 389] width 20 height 20
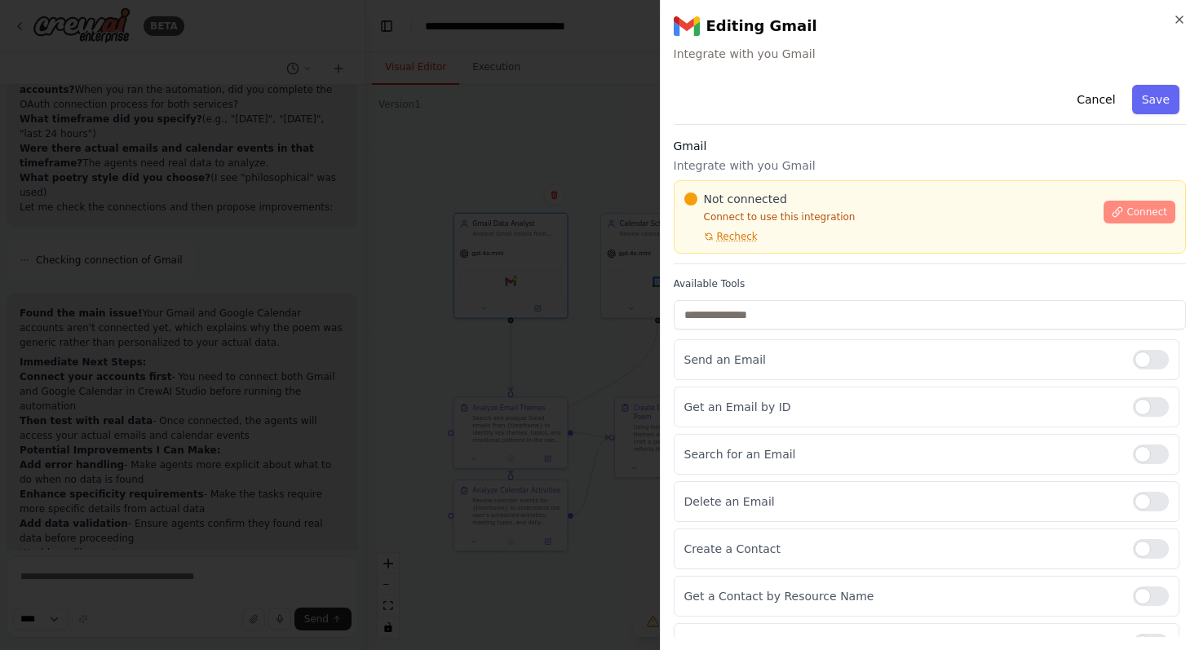
click at [1134, 214] on span "Connect" at bounding box center [1146, 212] width 41 height 13
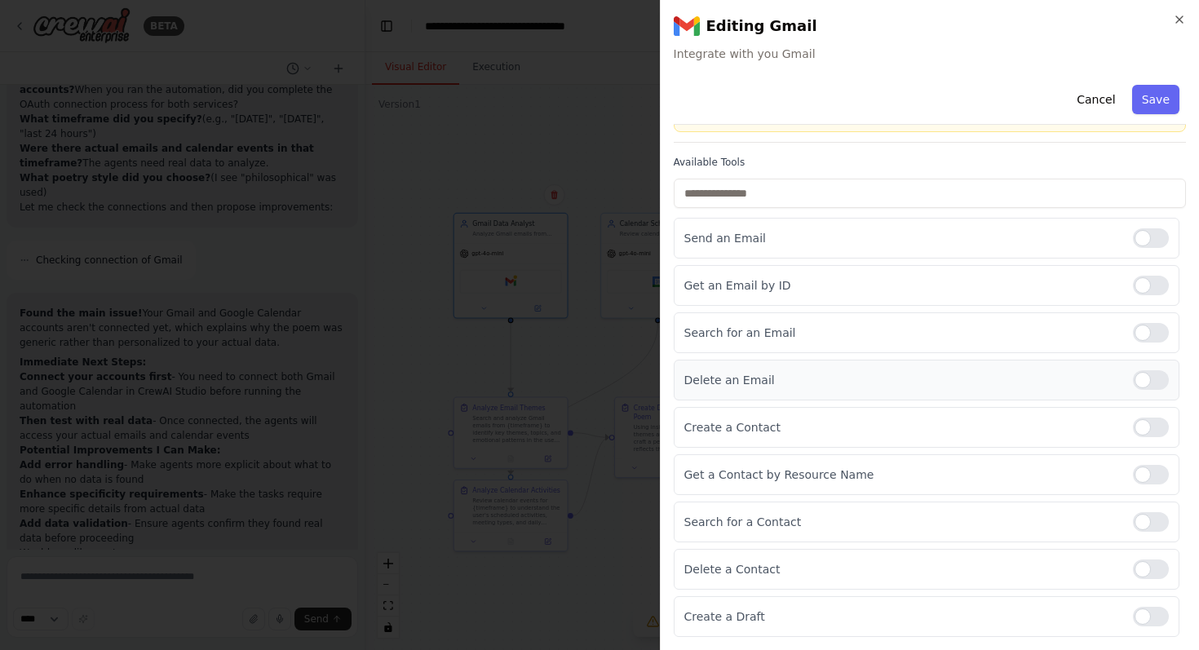
scroll to position [0, 0]
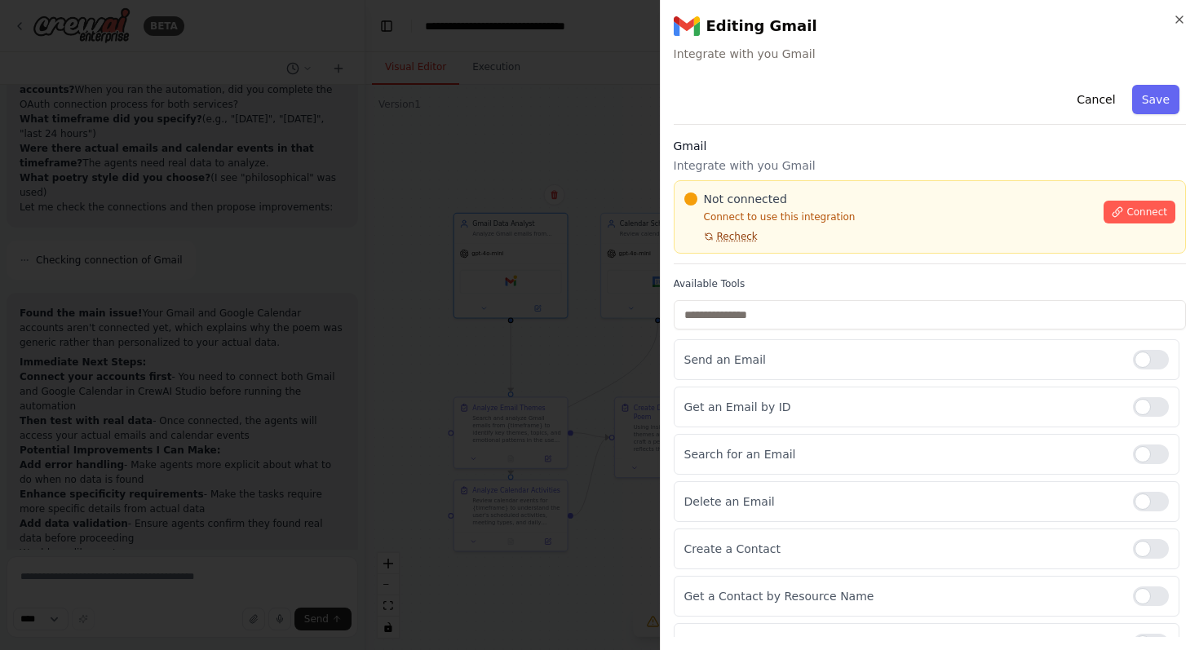
click at [738, 238] on span "Recheck" at bounding box center [737, 236] width 41 height 13
click at [1130, 221] on button "Connect" at bounding box center [1139, 212] width 72 height 23
click at [1177, 21] on icon "button" at bounding box center [1179, 19] width 7 height 7
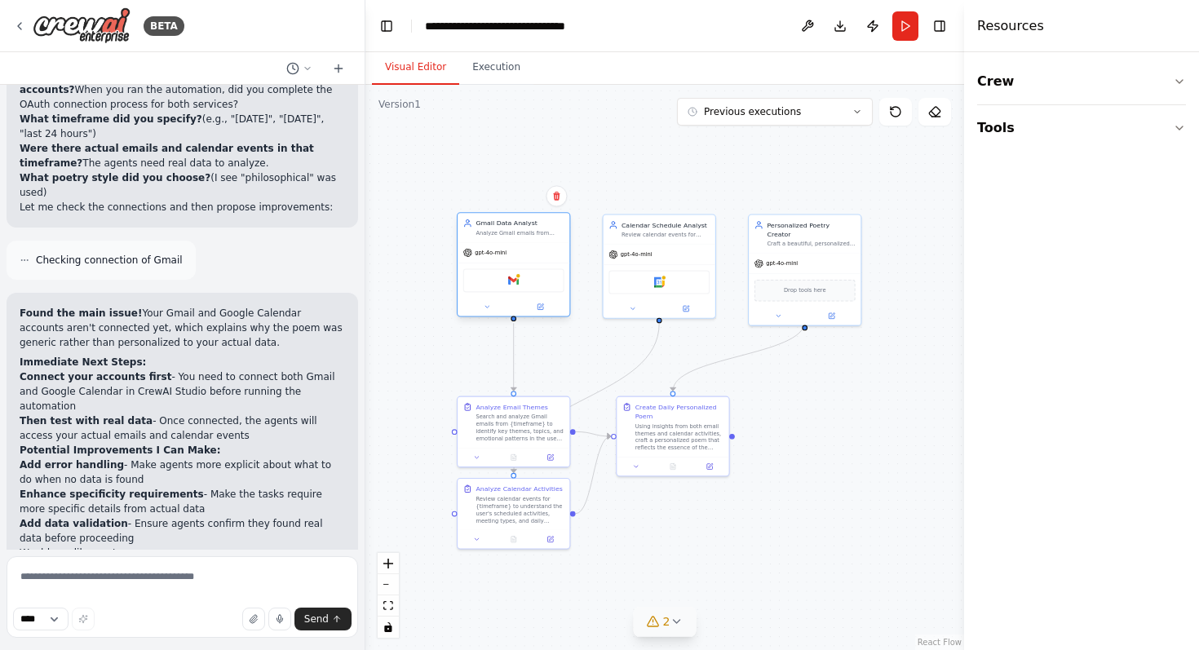
click at [537, 285] on div "Gmail" at bounding box center [513, 280] width 101 height 24
click at [541, 312] on div at bounding box center [513, 307] width 112 height 18
click at [539, 306] on icon at bounding box center [540, 307] width 6 height 6
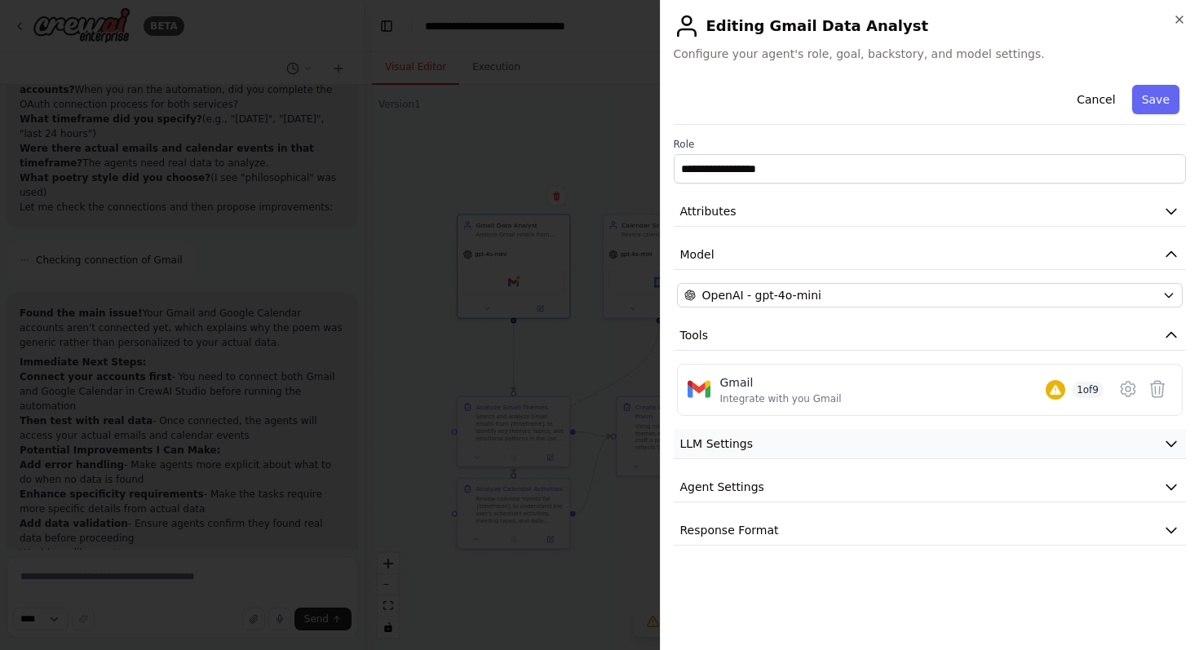
click at [958, 440] on button "LLM Settings" at bounding box center [930, 444] width 513 height 30
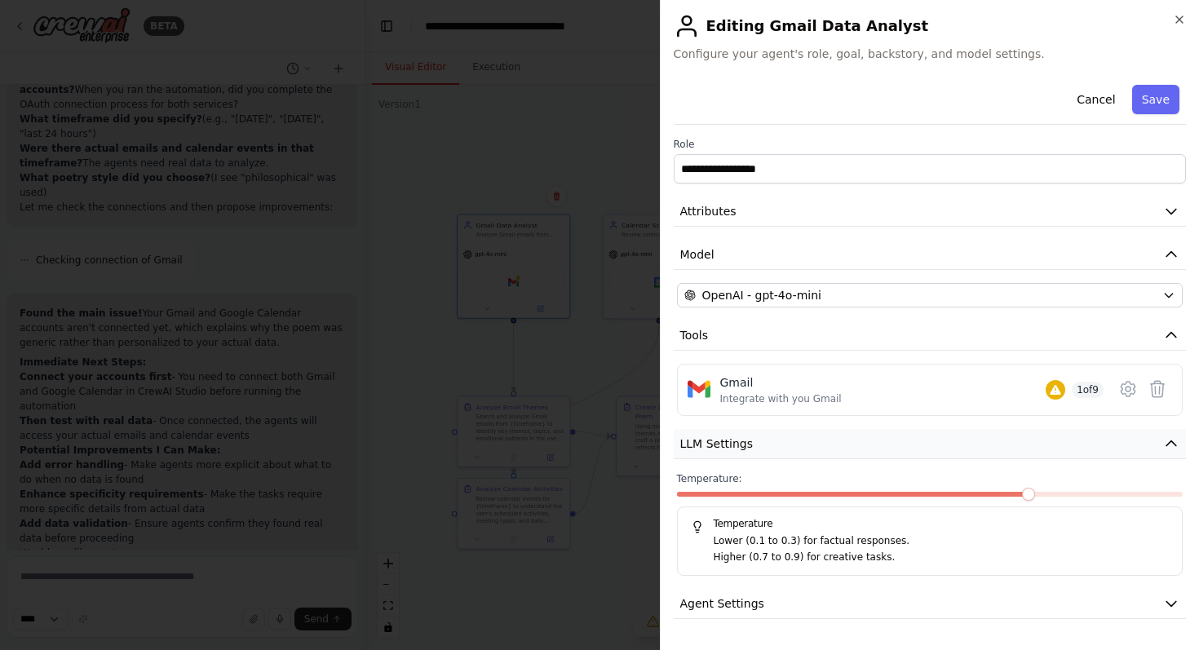
click at [958, 440] on button "LLM Settings" at bounding box center [930, 444] width 513 height 30
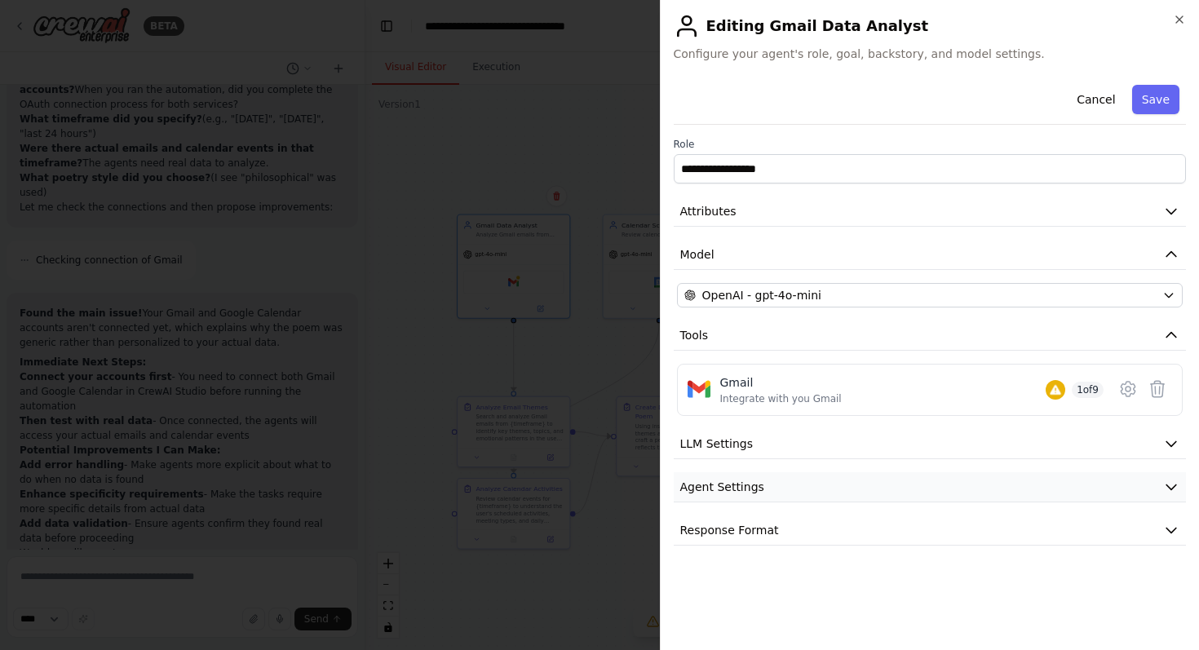
click at [958, 482] on button "Agent Settings" at bounding box center [930, 487] width 513 height 30
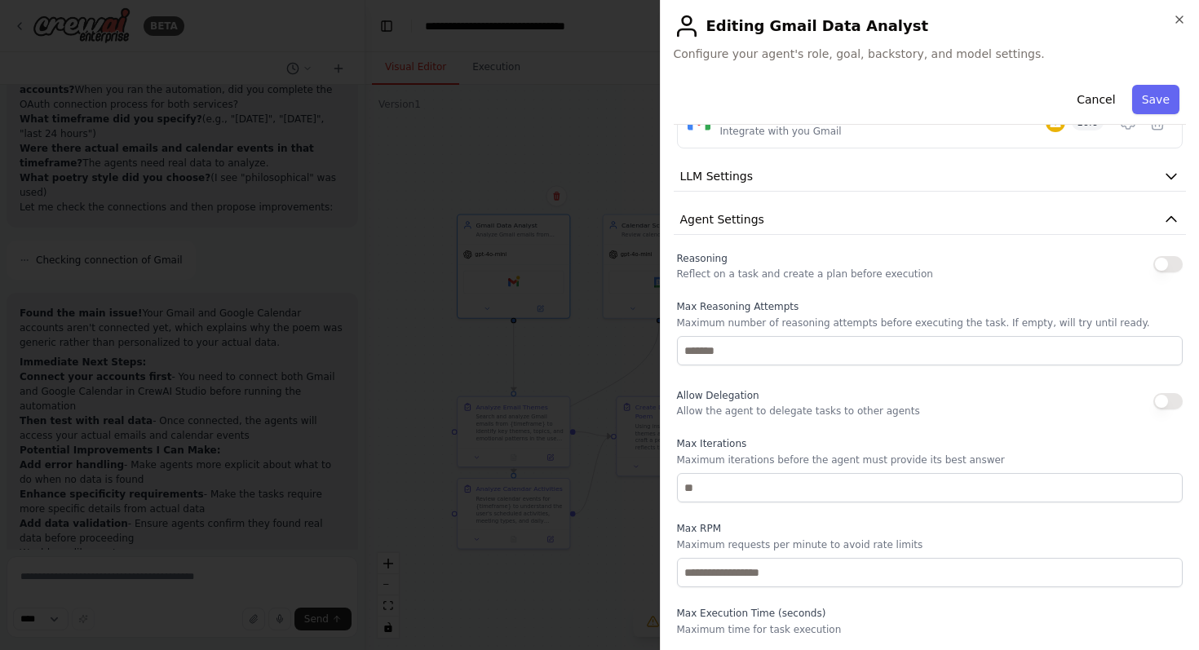
scroll to position [267, 0]
click at [1038, 225] on button "Agent Settings" at bounding box center [930, 221] width 513 height 30
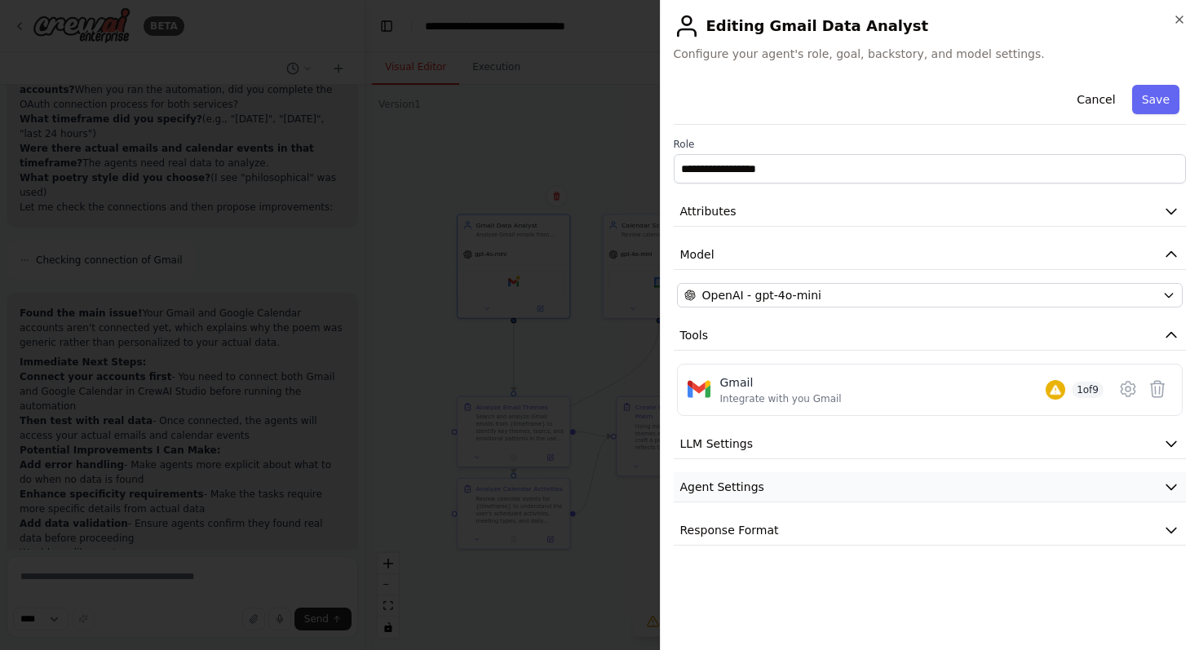
scroll to position [0, 0]
click at [945, 525] on button "Response Format" at bounding box center [930, 530] width 513 height 30
click at [945, 524] on button "Response Format" at bounding box center [930, 530] width 513 height 30
click at [928, 209] on button "Attributes" at bounding box center [930, 212] width 513 height 30
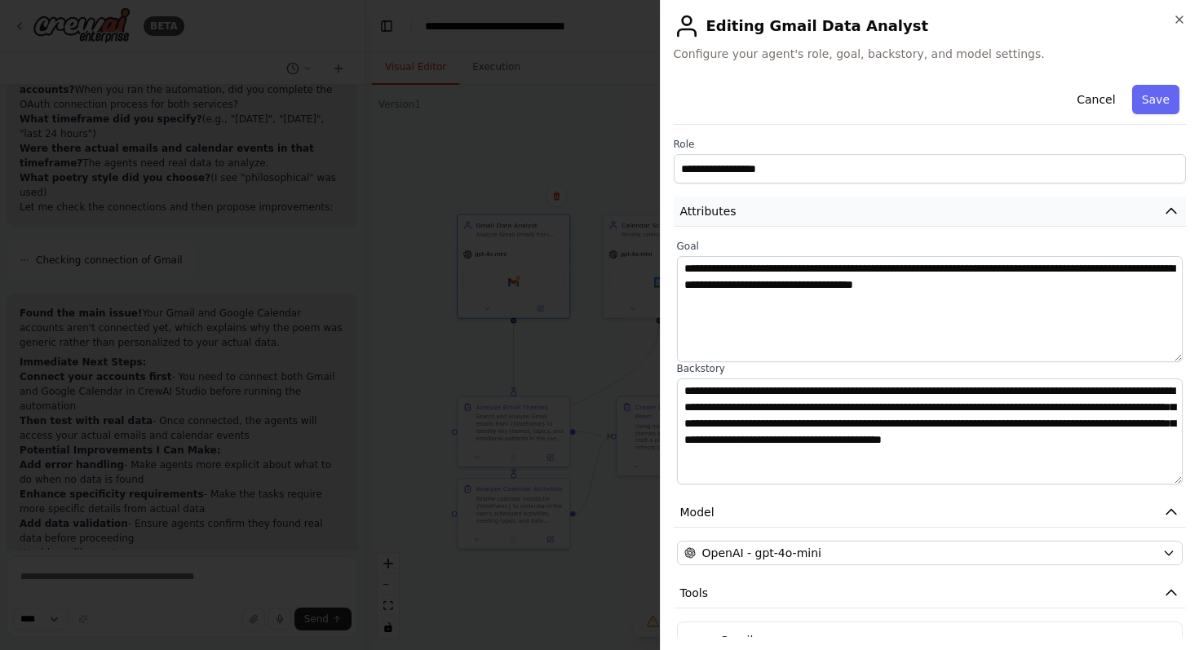
click at [928, 209] on button "Attributes" at bounding box center [930, 212] width 513 height 30
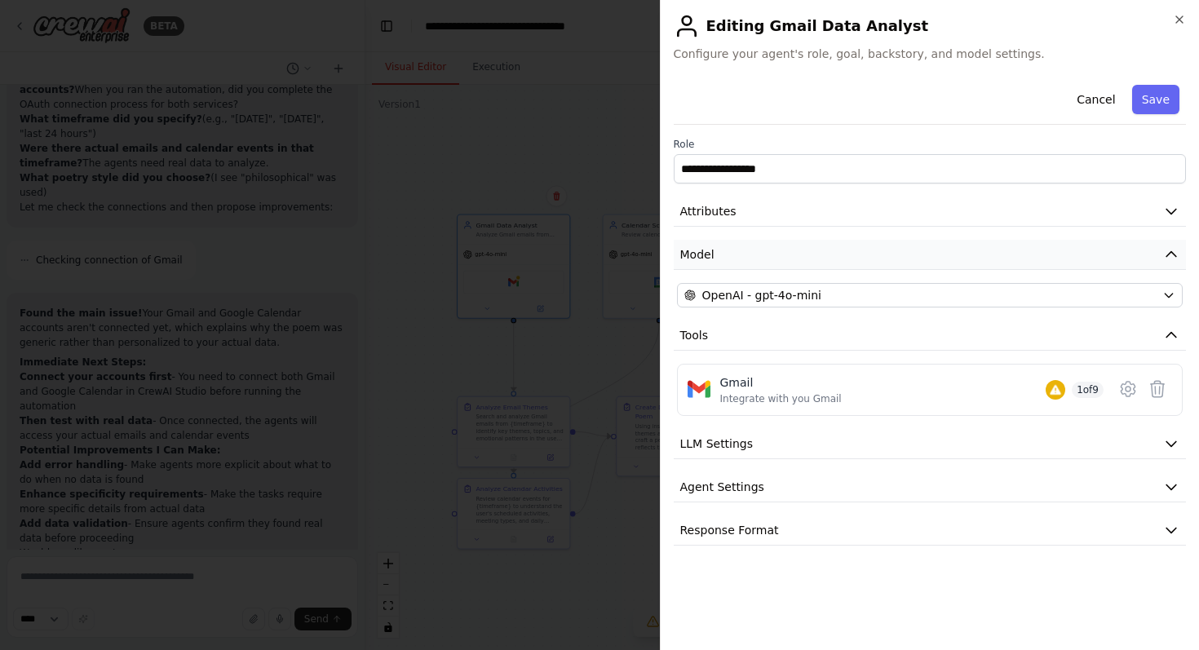
click at [900, 263] on button "Model" at bounding box center [930, 255] width 513 height 30
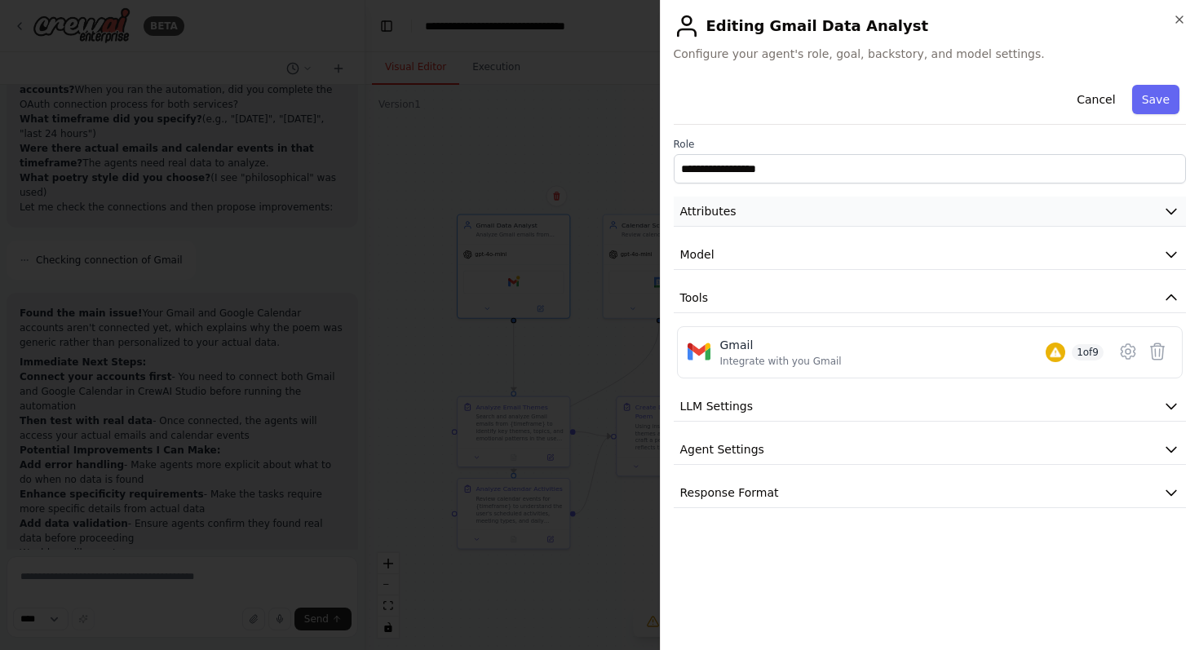
click at [898, 223] on button "Attributes" at bounding box center [930, 212] width 513 height 30
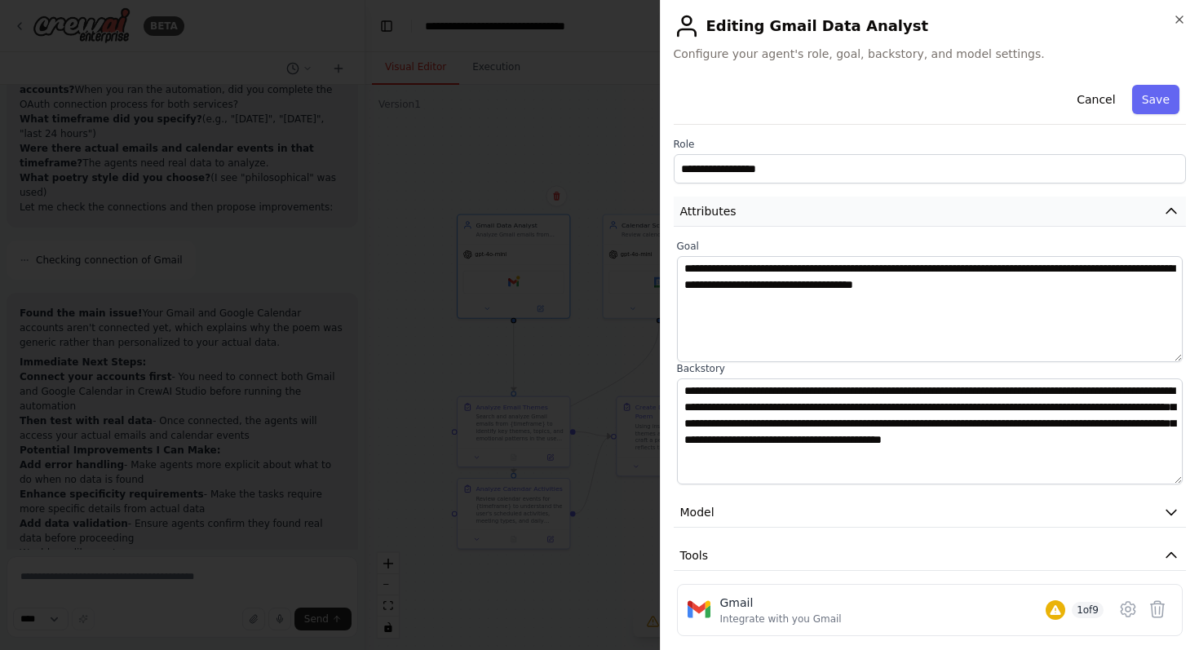
click at [1169, 214] on icon "button" at bounding box center [1171, 211] width 16 height 16
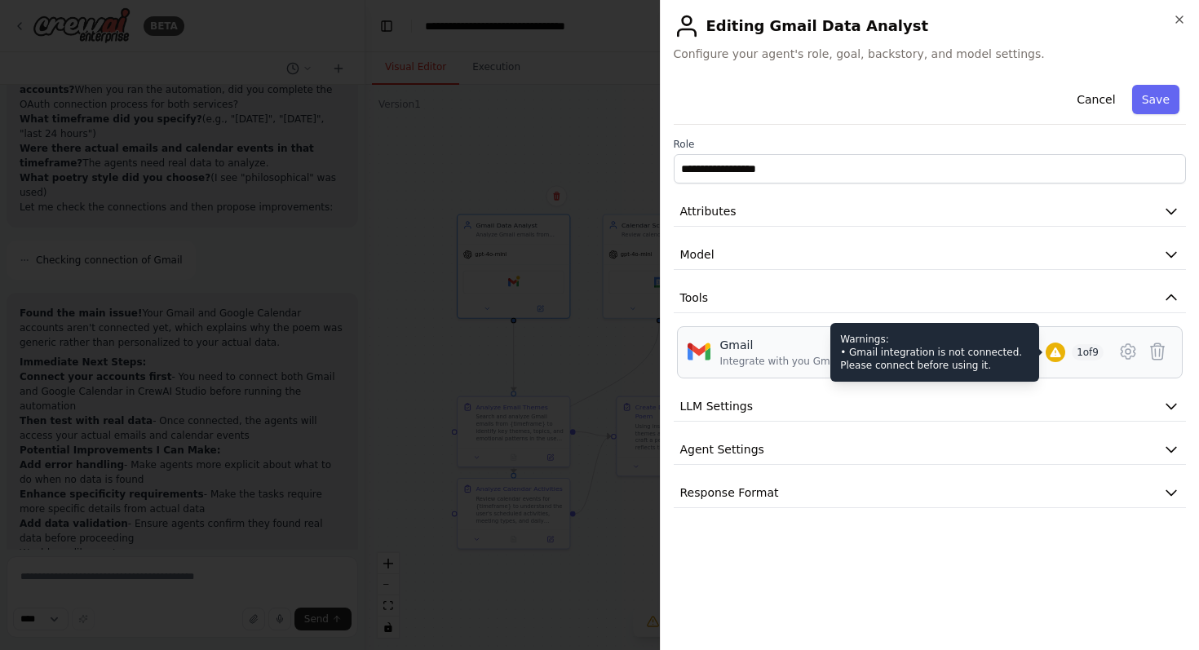
click at [1049, 357] on icon at bounding box center [1055, 352] width 13 height 13
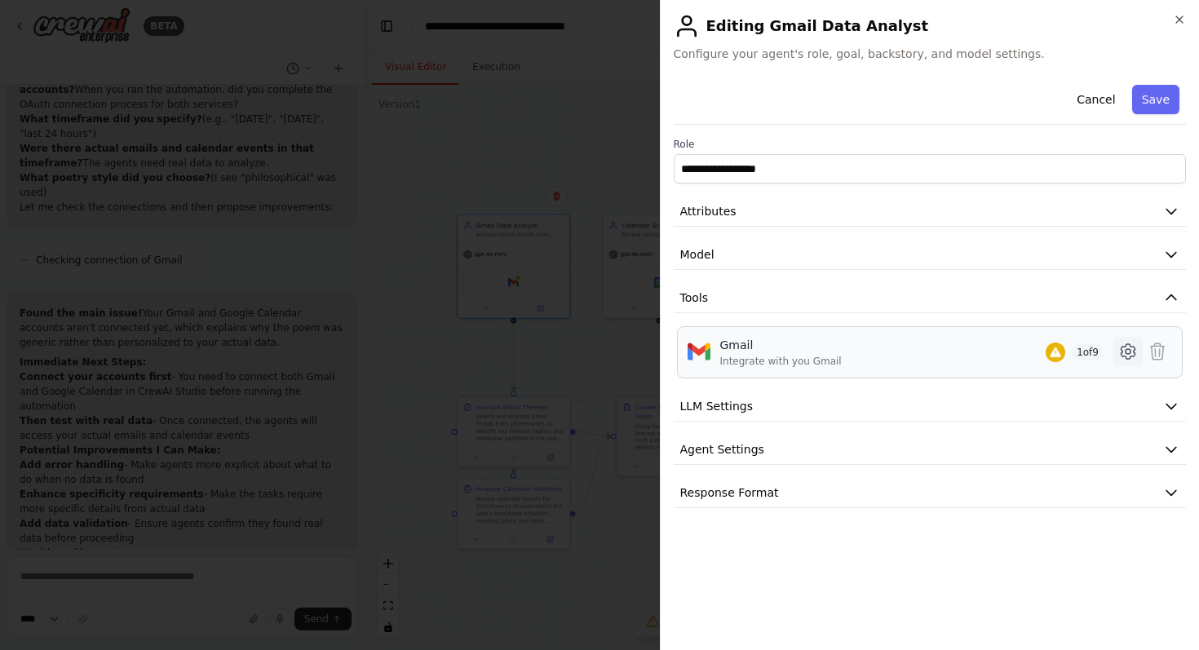
click at [1129, 349] on icon at bounding box center [1128, 352] width 20 height 20
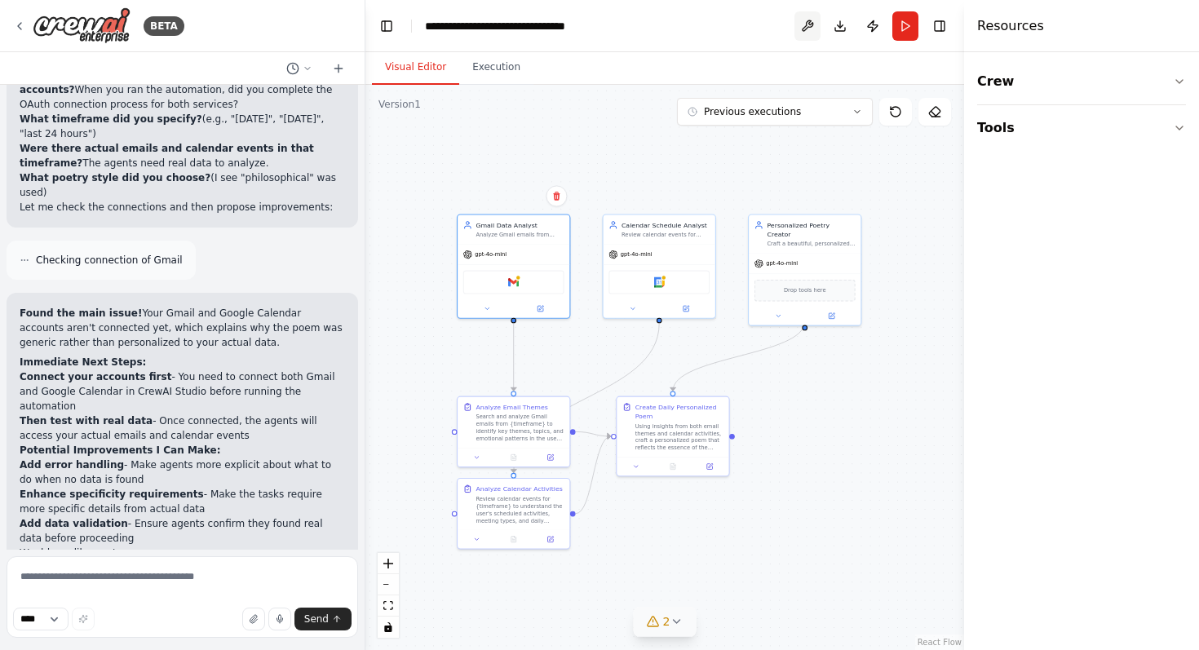
click at [805, 25] on button at bounding box center [807, 25] width 26 height 29
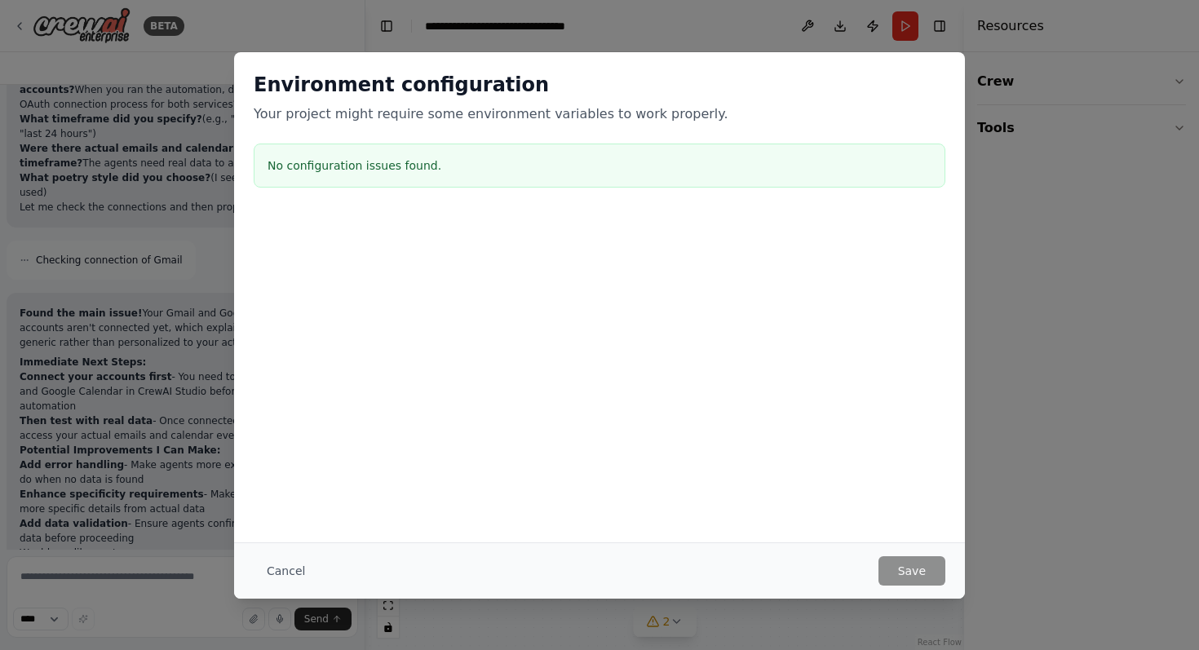
click at [1009, 522] on div "Environment configuration Your project might require some environment variables…" at bounding box center [599, 325] width 1199 height 650
click at [282, 569] on button "Cancel" at bounding box center [286, 570] width 64 height 29
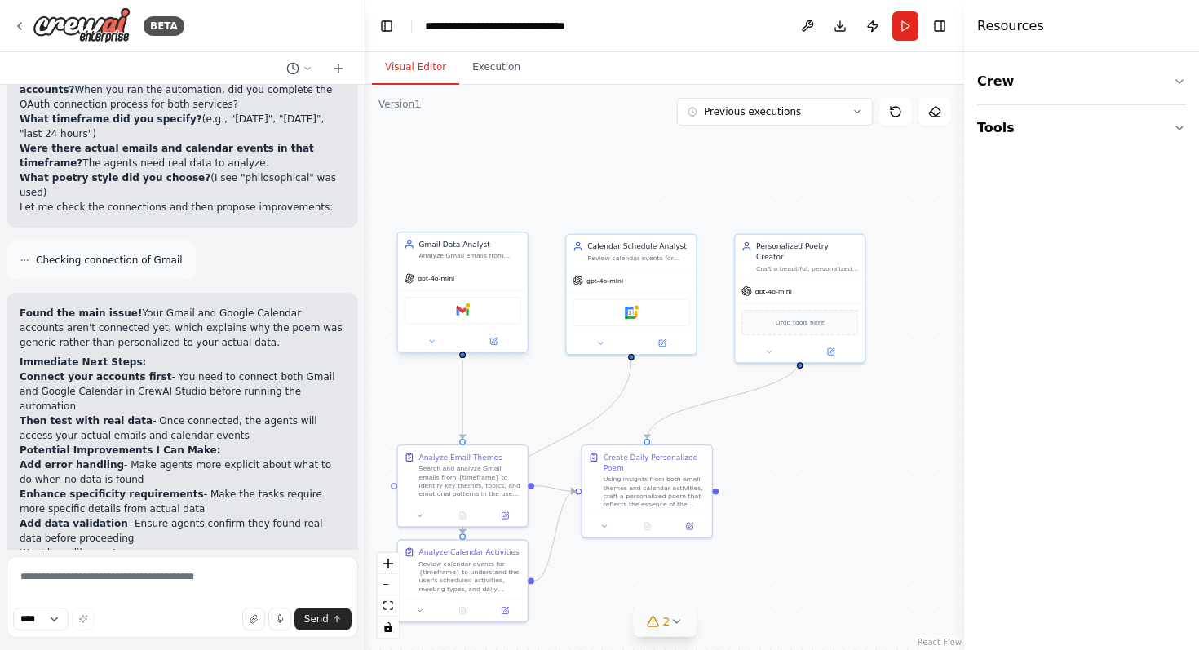
click at [492, 317] on div "Gmail" at bounding box center [462, 311] width 117 height 28
click at [495, 347] on button at bounding box center [493, 341] width 60 height 13
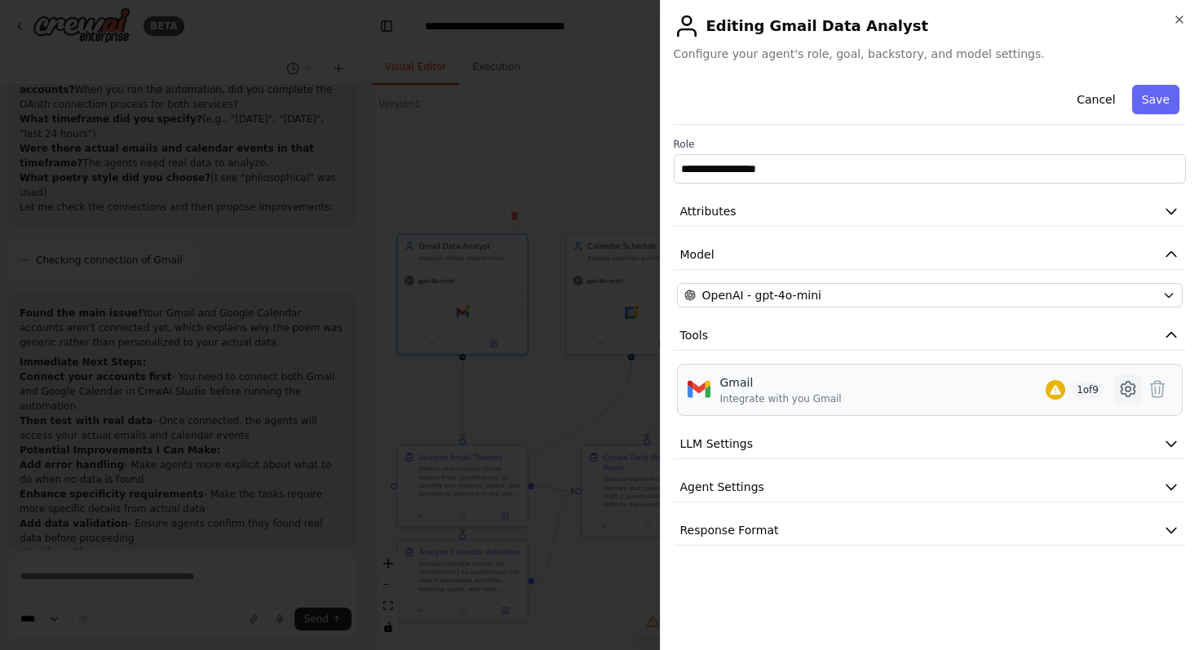
click at [1130, 392] on icon at bounding box center [1128, 389] width 20 height 20
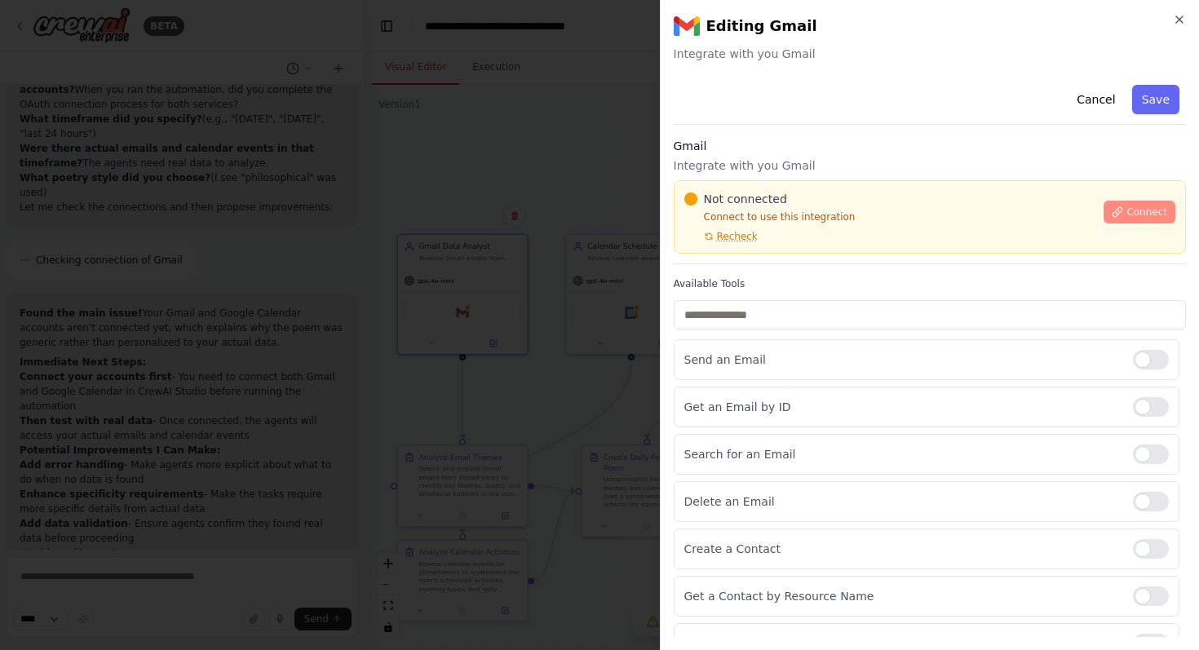
click at [1133, 201] on button "Connect" at bounding box center [1139, 212] width 72 height 23
click at [1134, 214] on span "Connect" at bounding box center [1146, 212] width 41 height 13
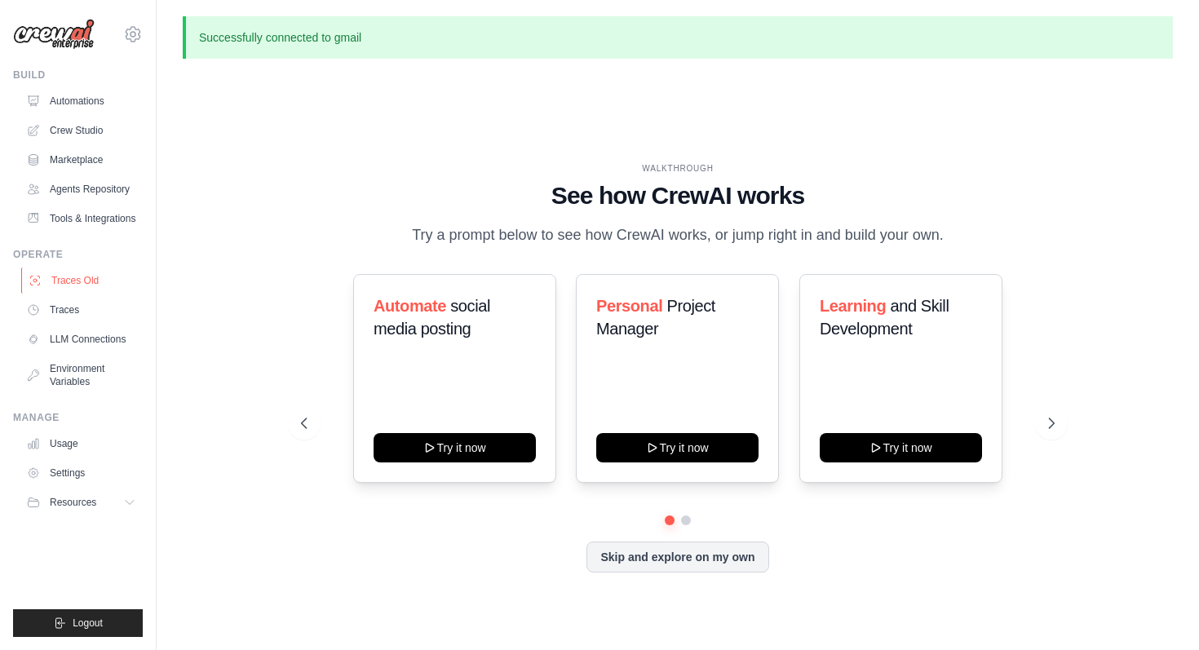
click at [68, 281] on link "Traces Old" at bounding box center [82, 280] width 123 height 26
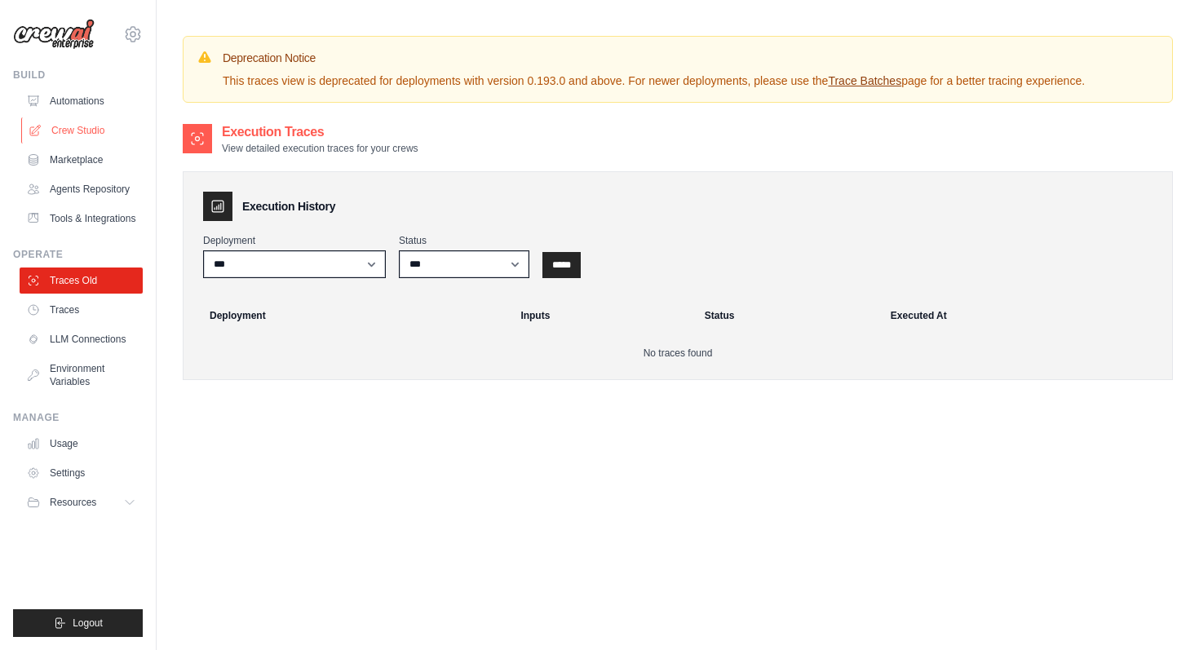
click at [66, 126] on link "Crew Studio" at bounding box center [82, 130] width 123 height 26
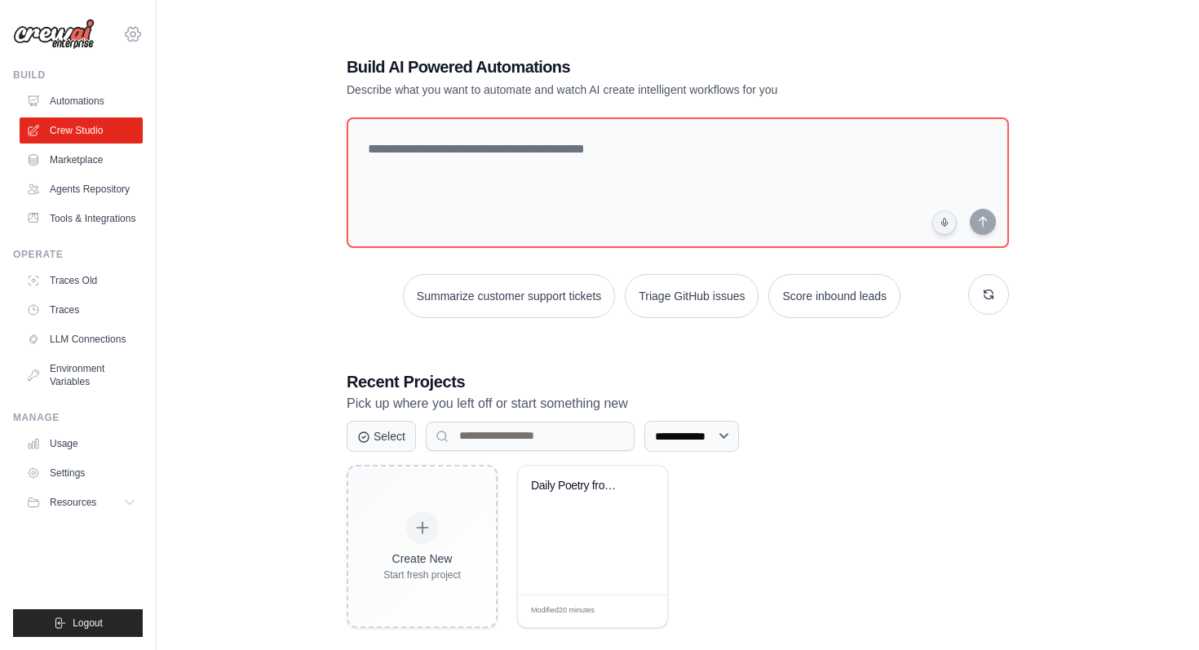
click at [139, 31] on icon at bounding box center [133, 34] width 20 height 20
click at [181, 63] on div "[PERSON_NAME][EMAIL_ADDRESS][PERSON_NAME][DOMAIN_NAME]" at bounding box center [200, 63] width 129 height 16
click at [178, 103] on span "Settings" at bounding box center [203, 101] width 129 height 16
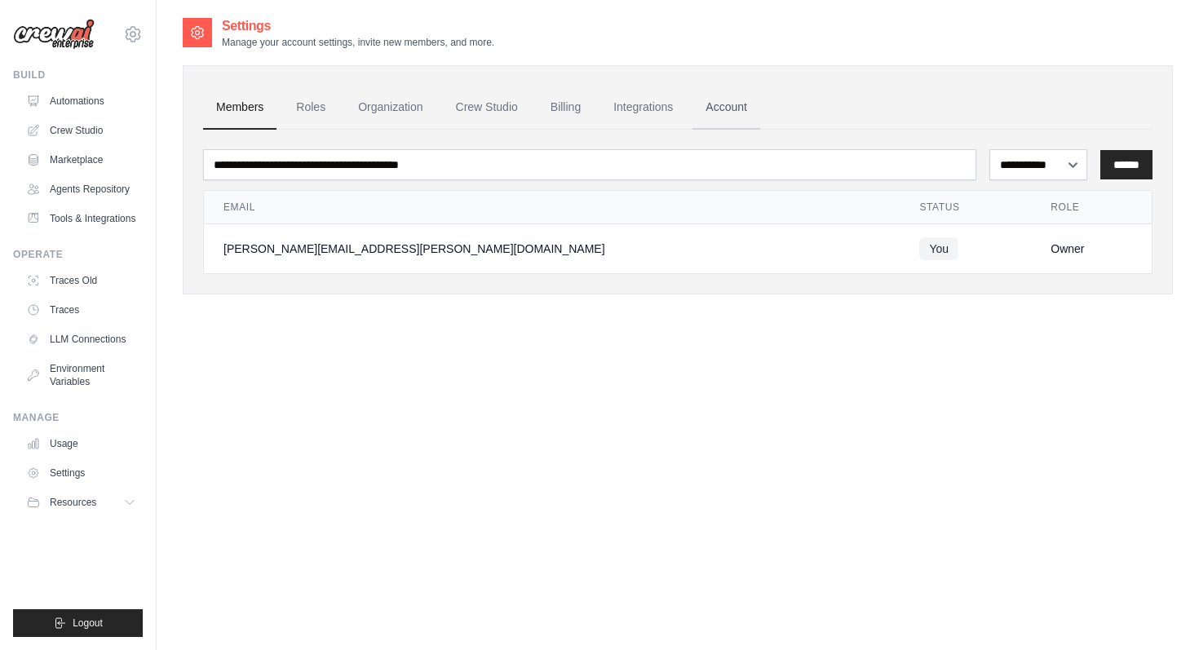
click at [709, 104] on link "Account" at bounding box center [726, 108] width 68 height 44
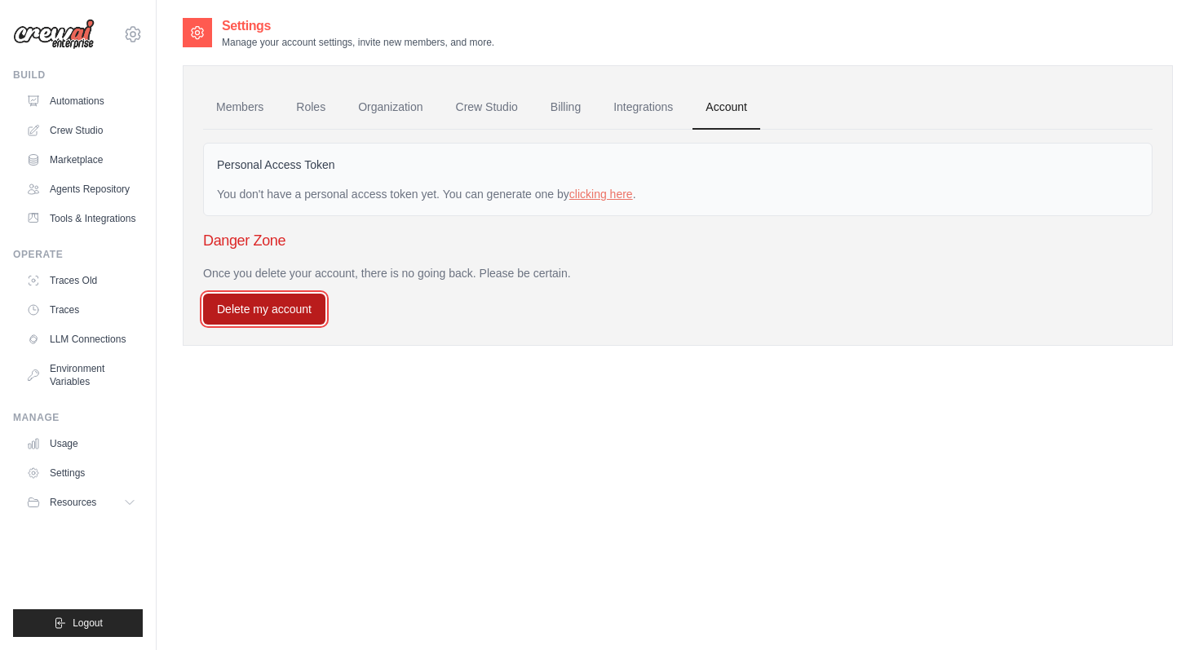
click at [278, 305] on button "Delete my account" at bounding box center [264, 309] width 122 height 31
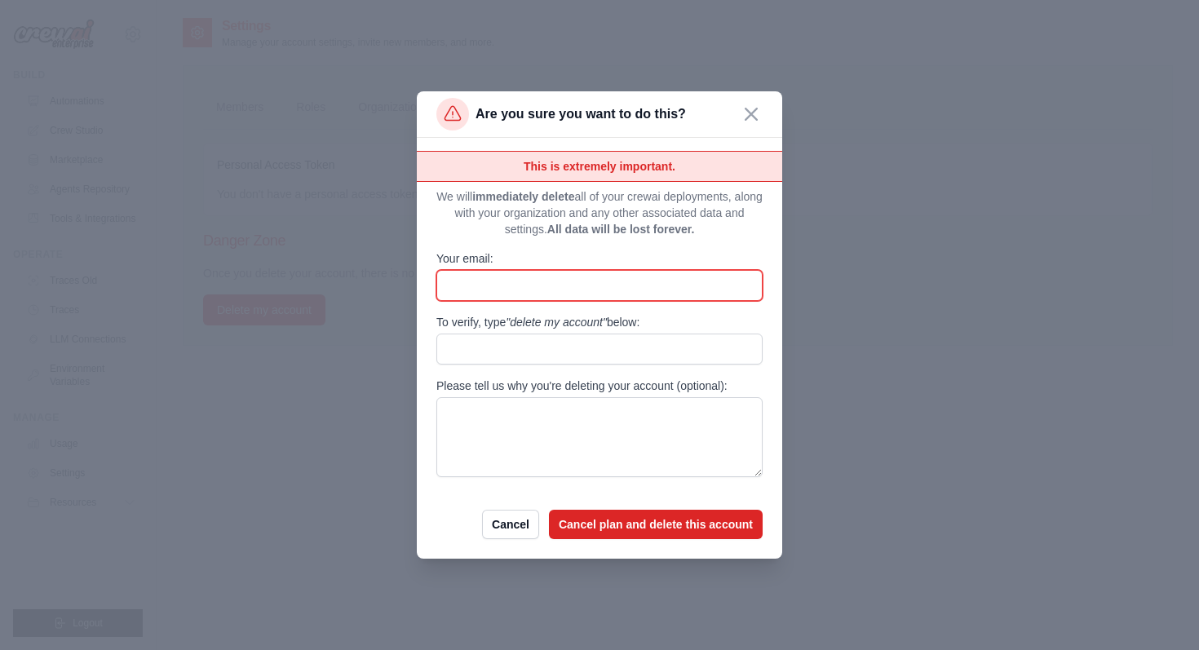
click at [560, 288] on input "Your email:" at bounding box center [599, 285] width 326 height 31
type input "**********"
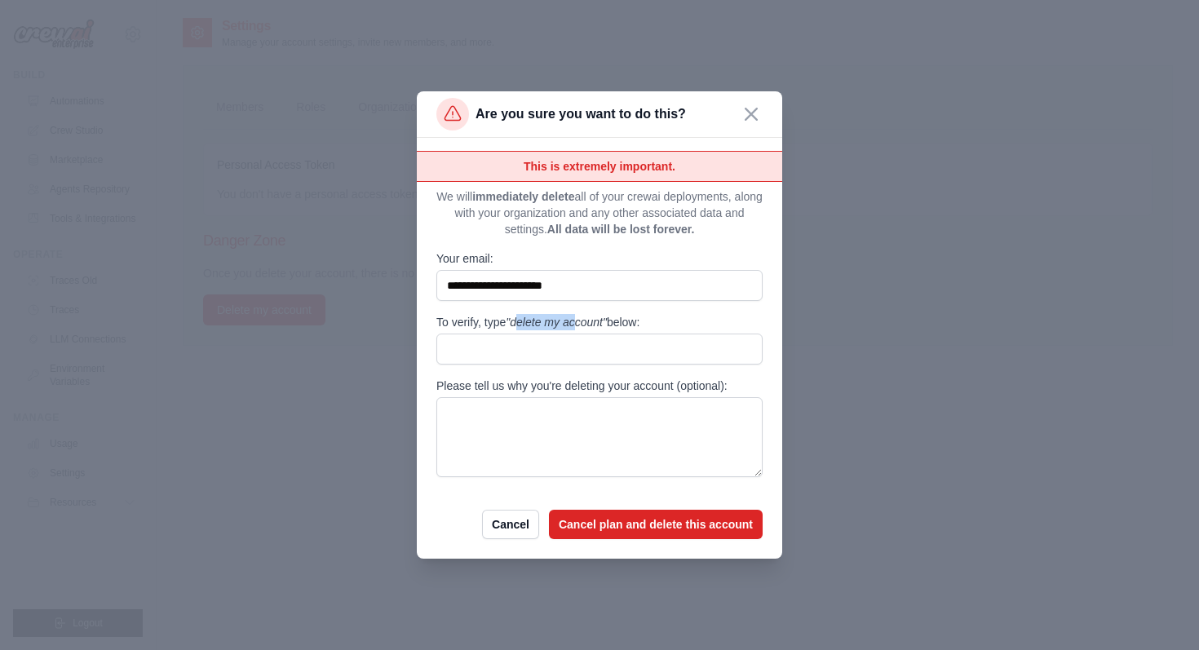
drag, startPoint x: 516, startPoint y: 320, endPoint x: 577, endPoint y: 325, distance: 61.3
click at [577, 325] on span ""delete my account"" at bounding box center [556, 322] width 101 height 13
drag, startPoint x: 577, startPoint y: 325, endPoint x: 587, endPoint y: 325, distance: 9.8
click at [587, 325] on span ""delete my account"" at bounding box center [556, 322] width 101 height 13
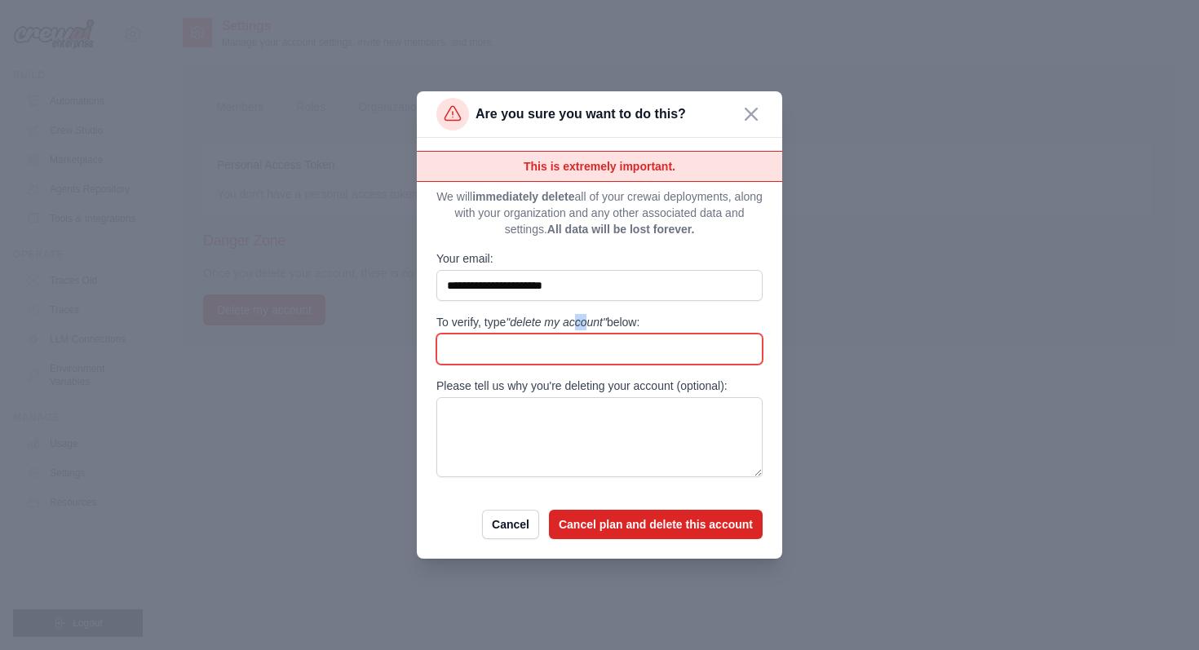
click at [587, 334] on input "To verify, type "delete my account" below:" at bounding box center [599, 349] width 326 height 31
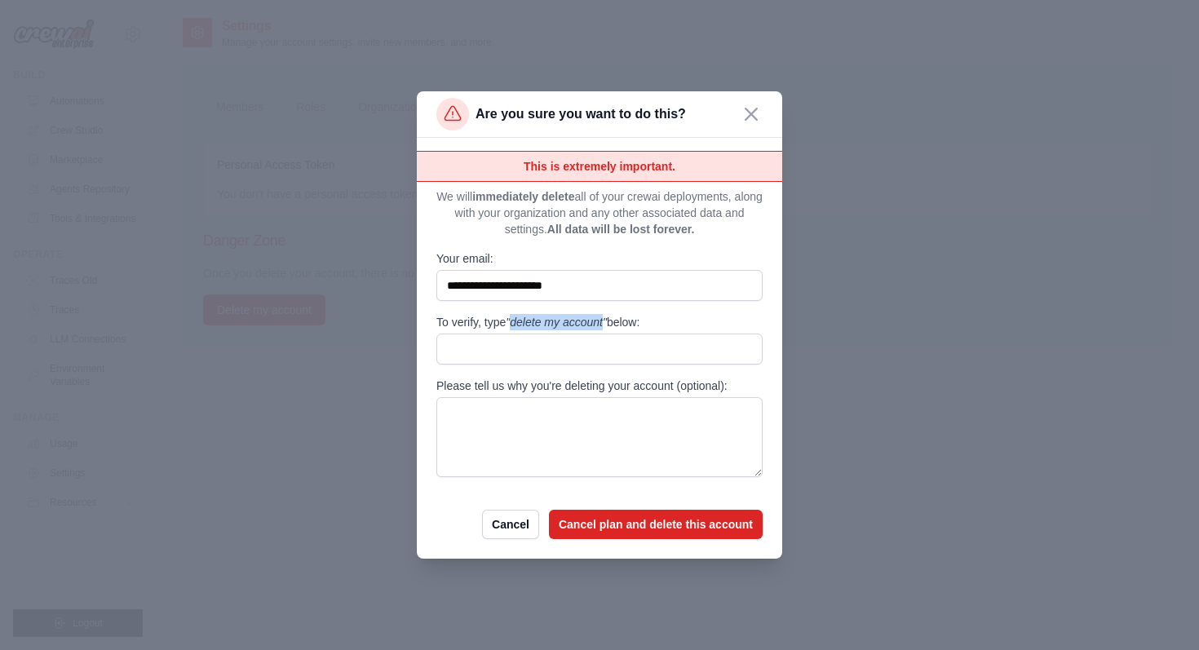
drag, startPoint x: 604, startPoint y: 321, endPoint x: 515, endPoint y: 329, distance: 90.0
click at [515, 328] on span ""delete my account"" at bounding box center [556, 322] width 101 height 13
copy span "delete my account"
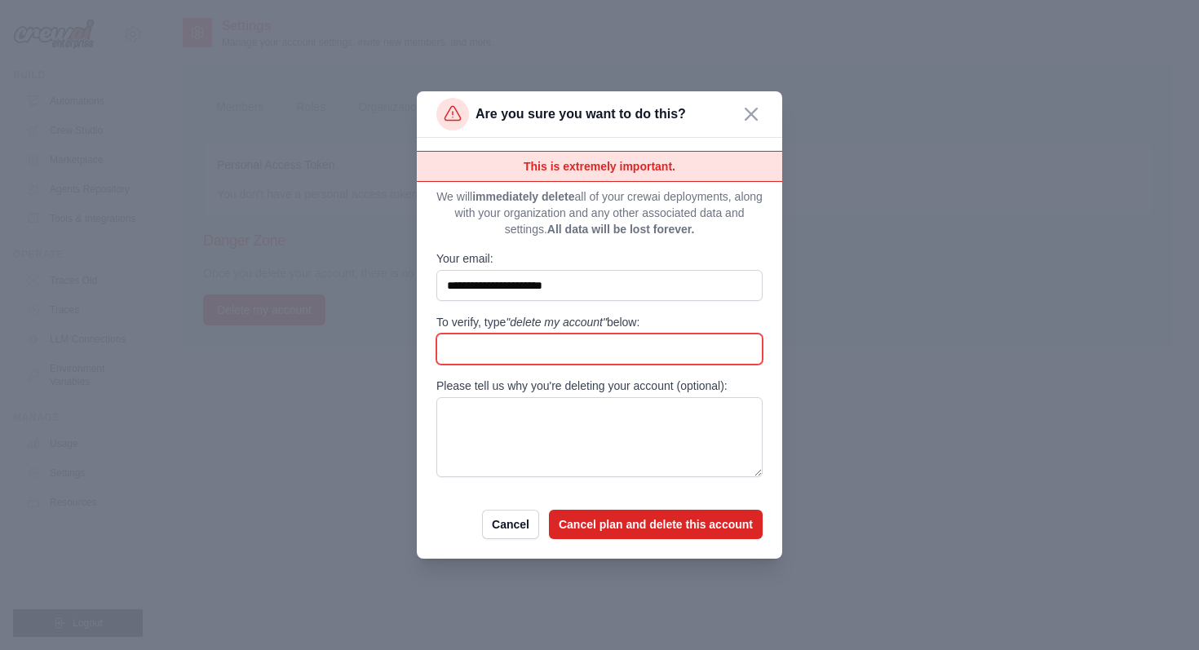
click at [495, 350] on input "To verify, type "delete my account" below:" at bounding box center [599, 349] width 326 height 31
paste input "**********"
type input "**********"
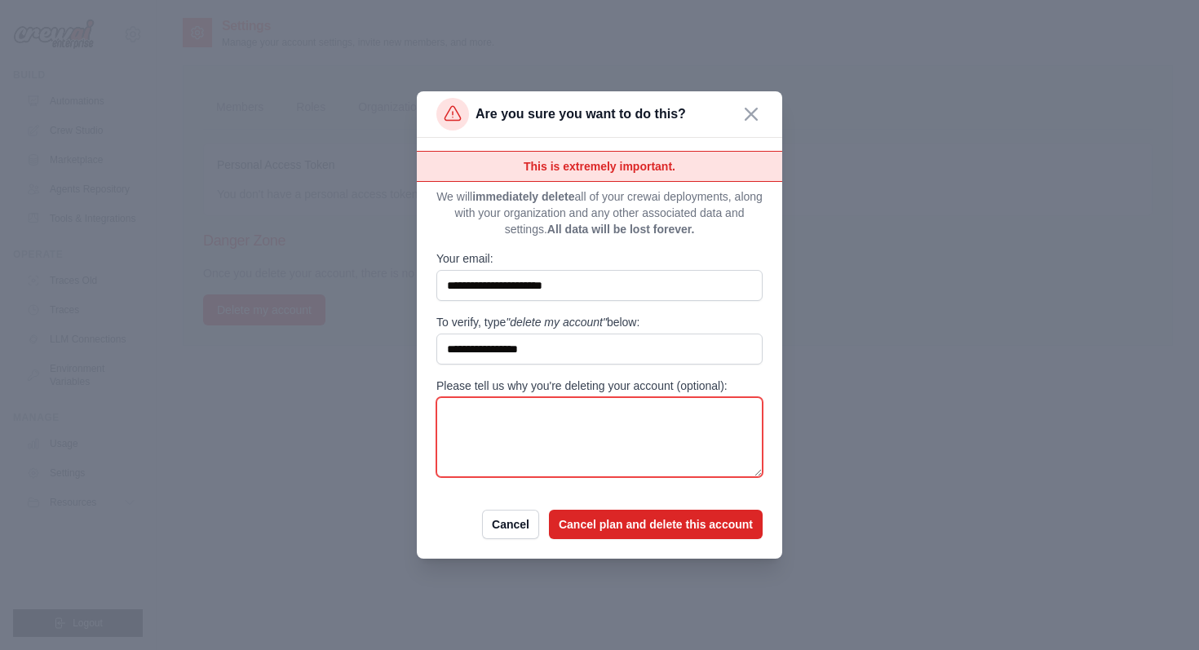
click at [540, 440] on textarea "Please tell us why you're deleting your account (optional):" at bounding box center [599, 437] width 326 height 80
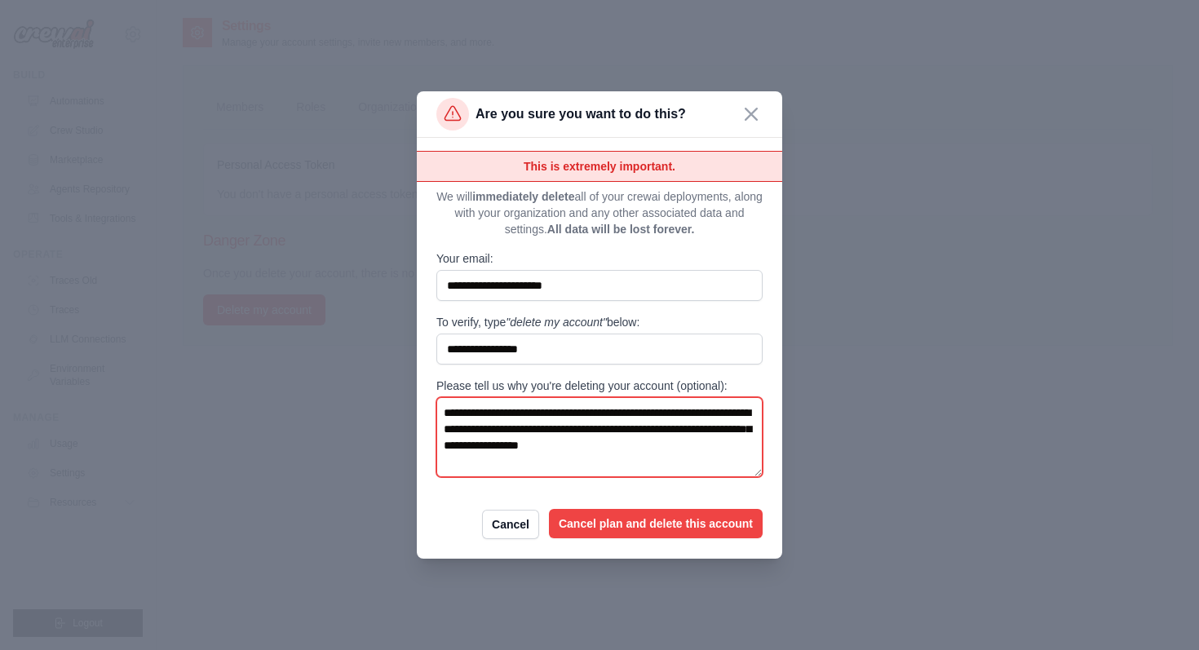
type textarea "**********"
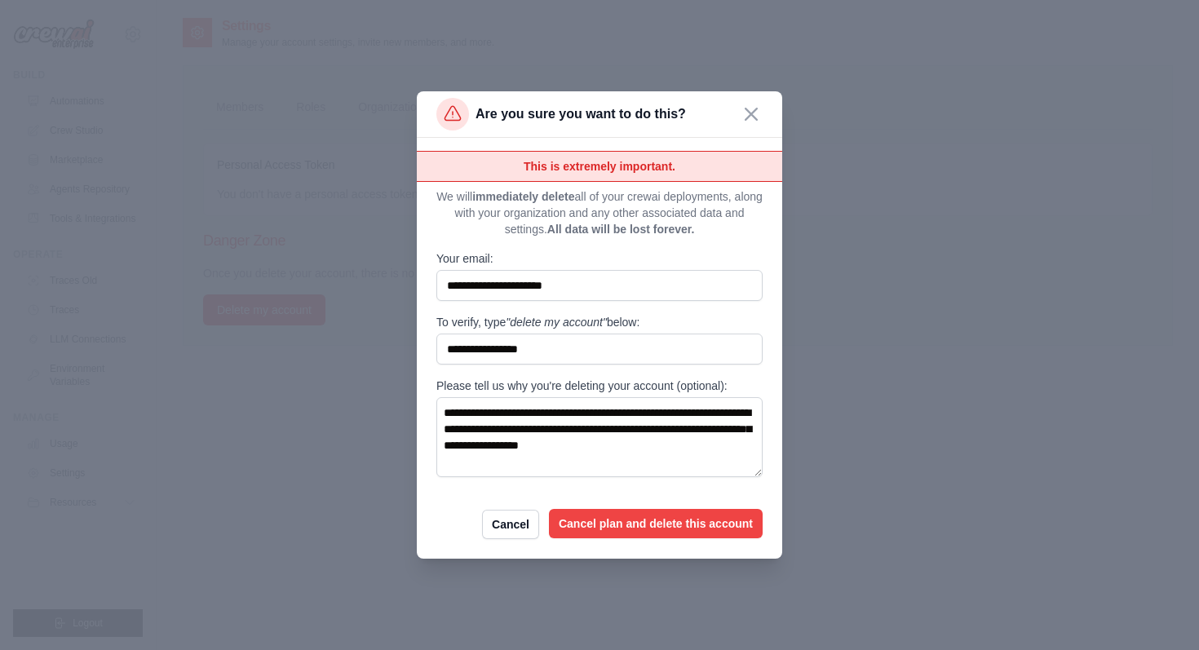
click at [624, 519] on button "Cancel plan and delete this account" at bounding box center [656, 523] width 214 height 29
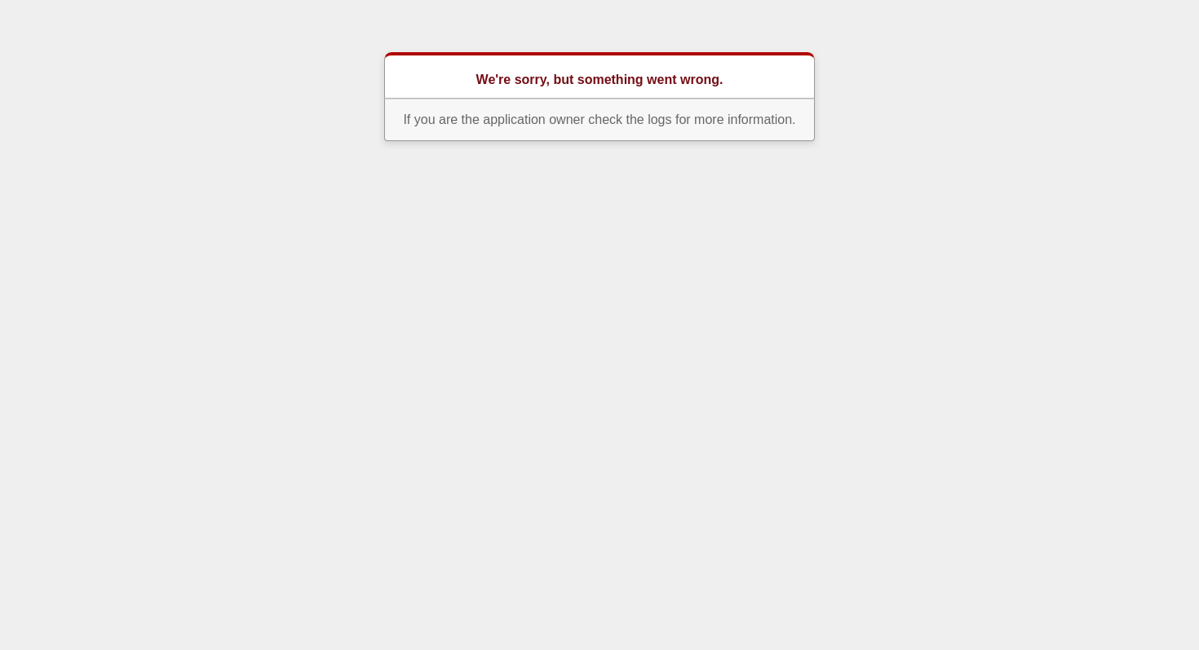
click at [563, 113] on p "If you are the application owner check the logs for more information." at bounding box center [599, 120] width 431 height 42
click at [551, 73] on h1 "We're sorry, but something went wrong." at bounding box center [598, 80] width 325 height 20
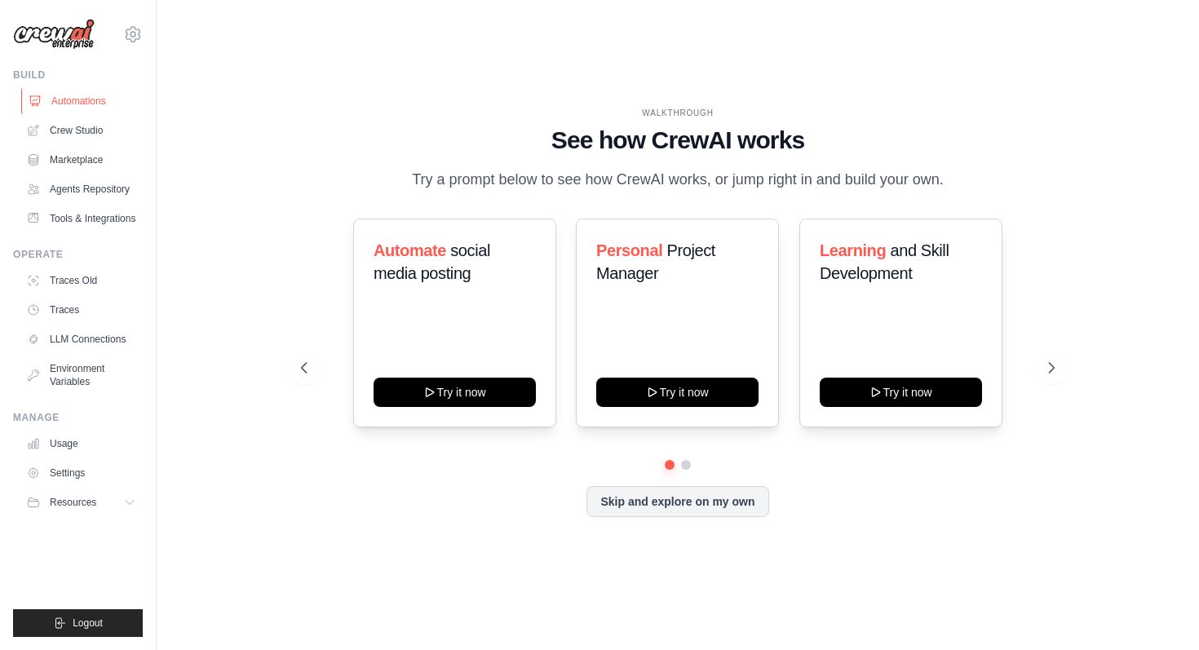
click at [69, 105] on link "Automations" at bounding box center [82, 101] width 123 height 26
click at [73, 125] on link "Crew Studio" at bounding box center [82, 130] width 123 height 26
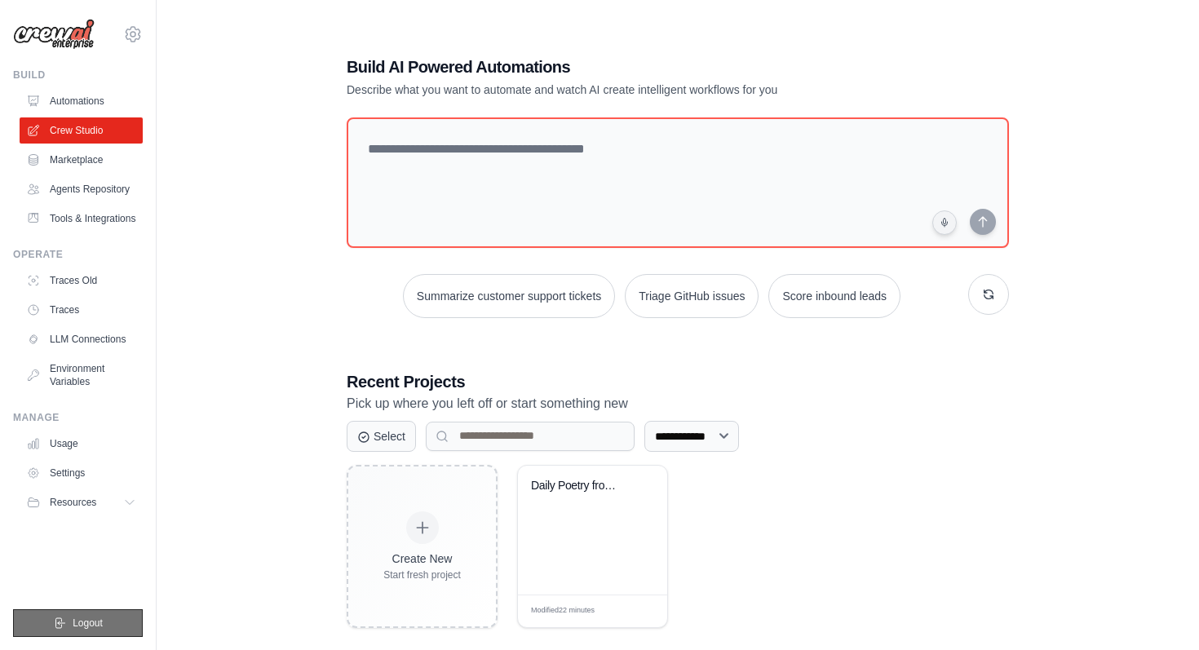
click at [80, 623] on span "Logout" at bounding box center [88, 623] width 30 height 13
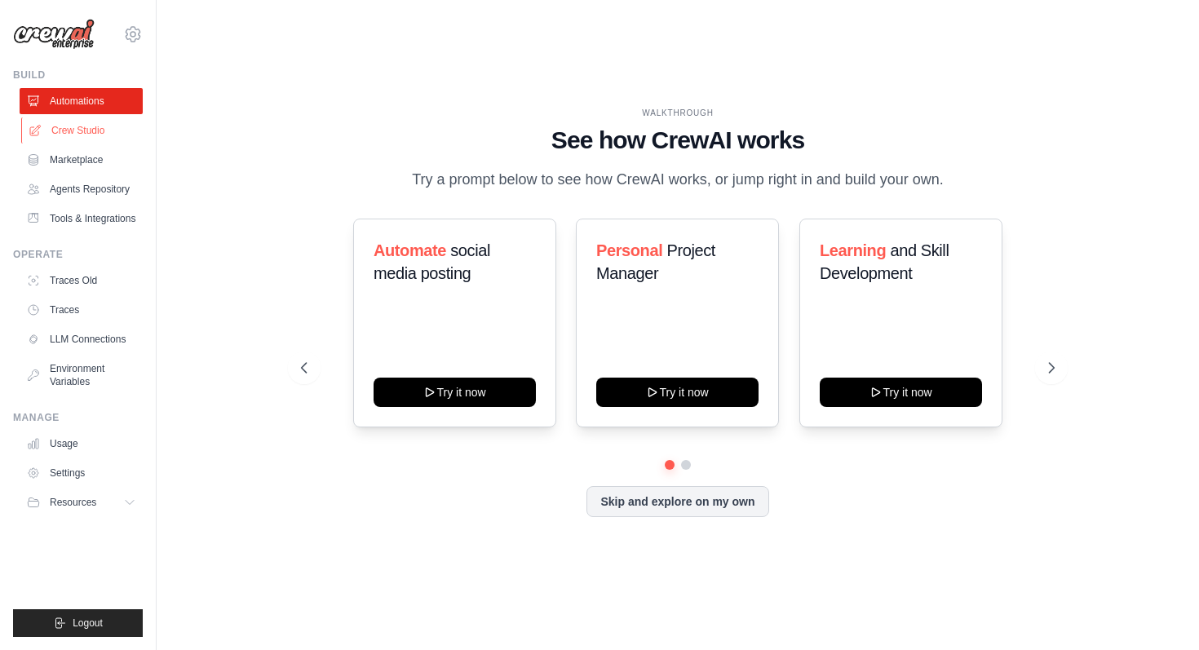
click at [100, 135] on link "Crew Studio" at bounding box center [82, 130] width 123 height 26
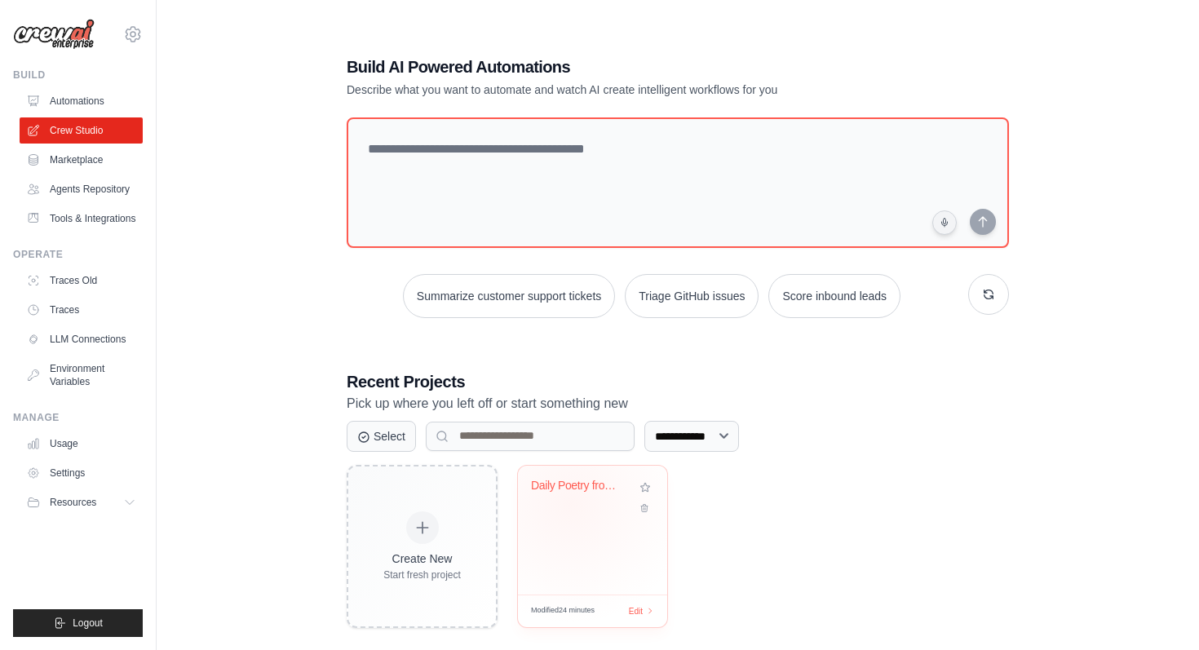
click at [573, 506] on div "Daily Poetry from Gmail & Calendar" at bounding box center [592, 498] width 123 height 38
click at [92, 219] on link "Tools & Integrations" at bounding box center [82, 219] width 123 height 26
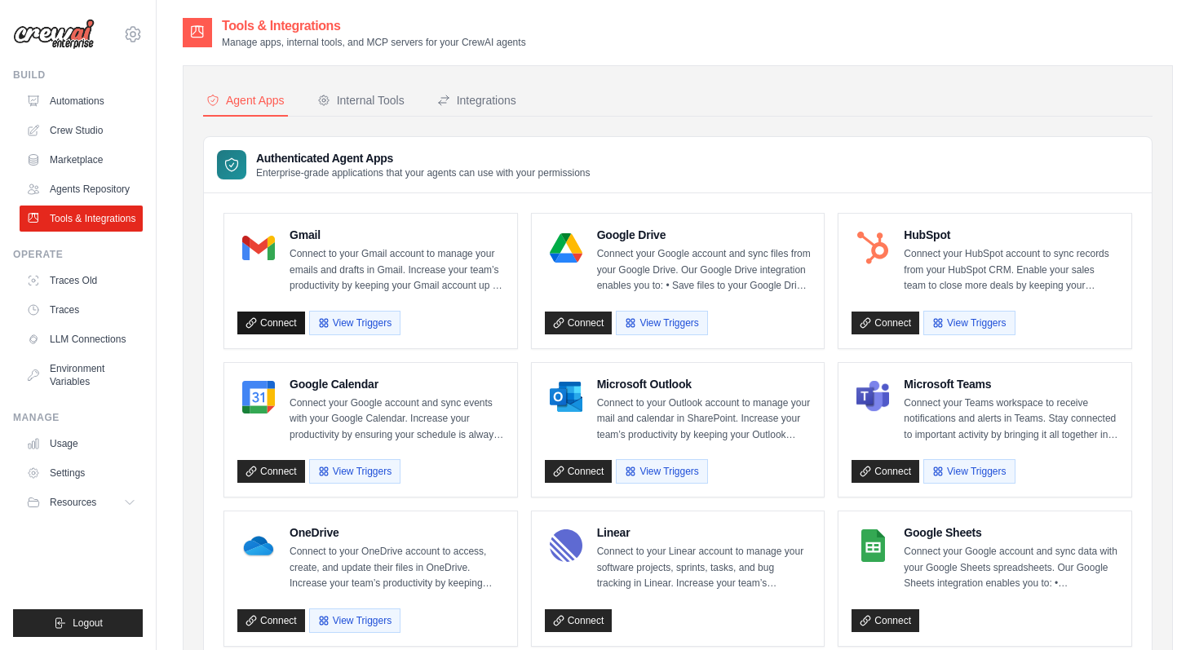
click at [273, 324] on link "Connect" at bounding box center [271, 323] width 68 height 23
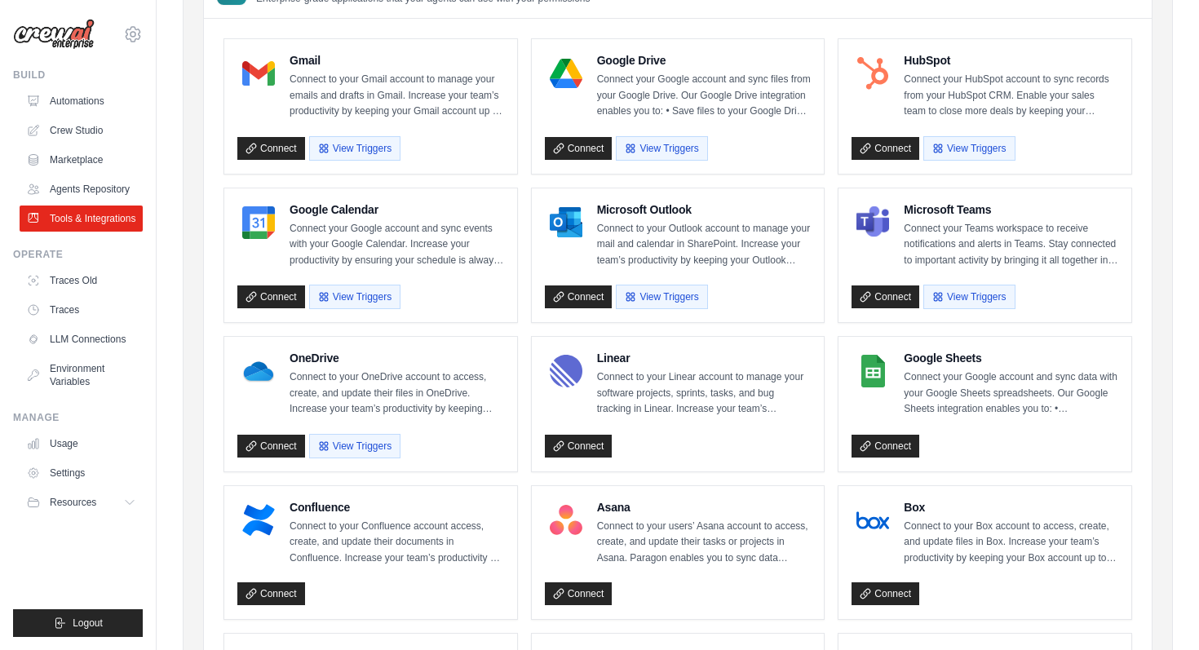
scroll to position [177, 0]
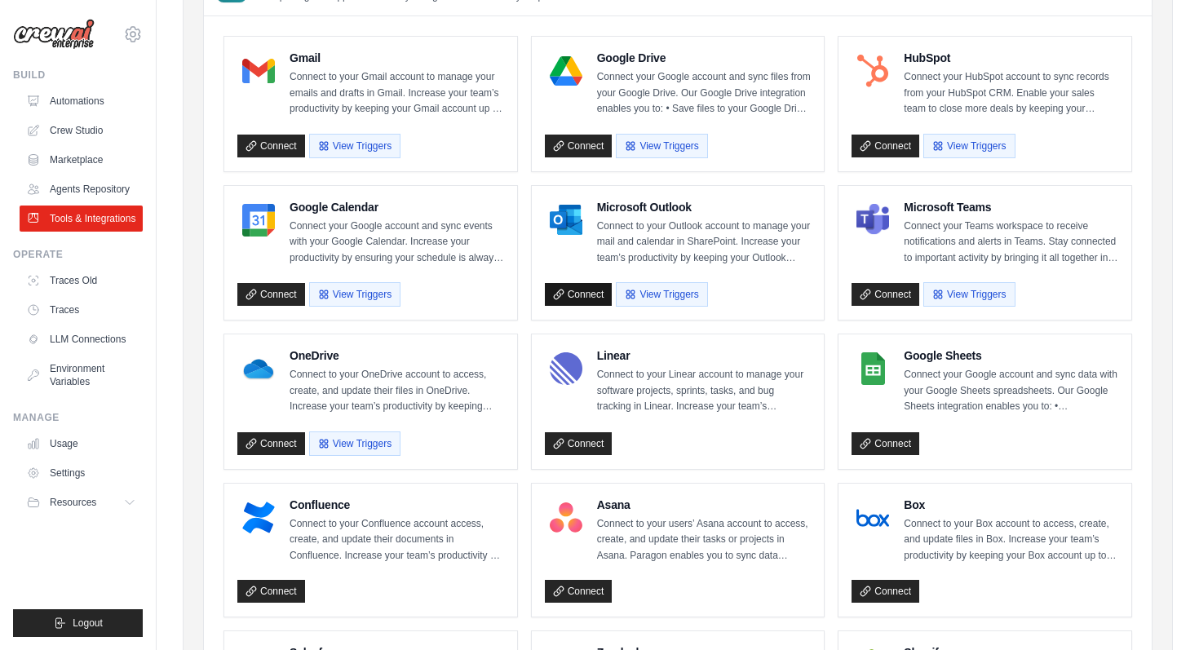
click at [559, 289] on icon at bounding box center [558, 294] width 11 height 11
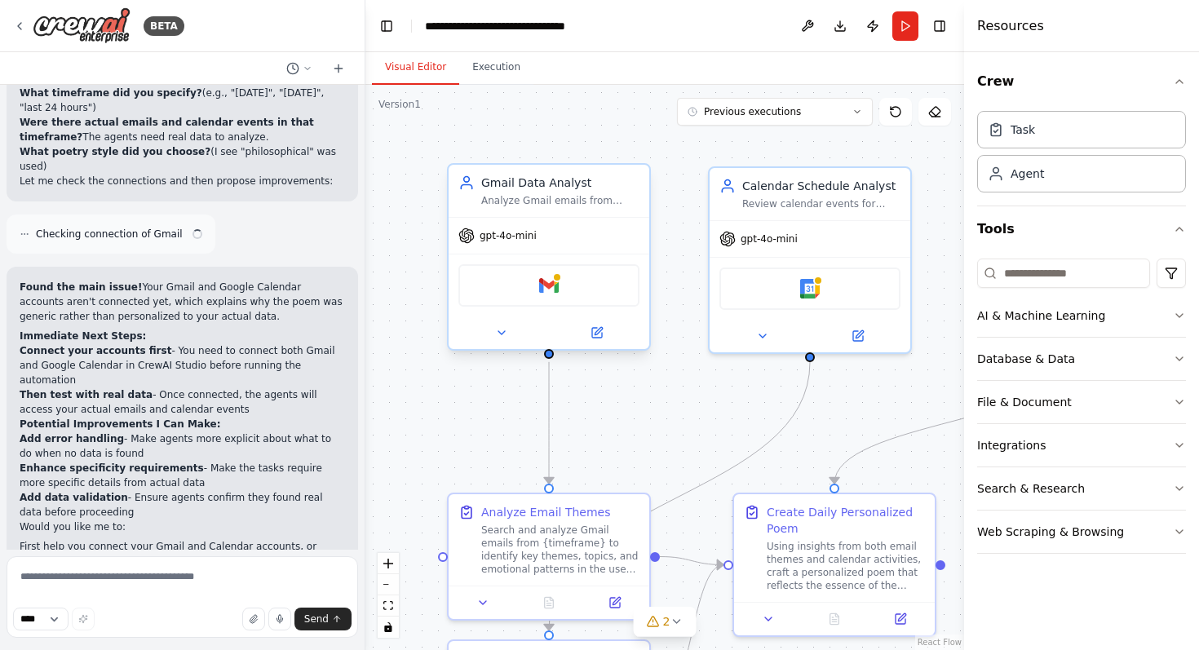
scroll to position [2364, 0]
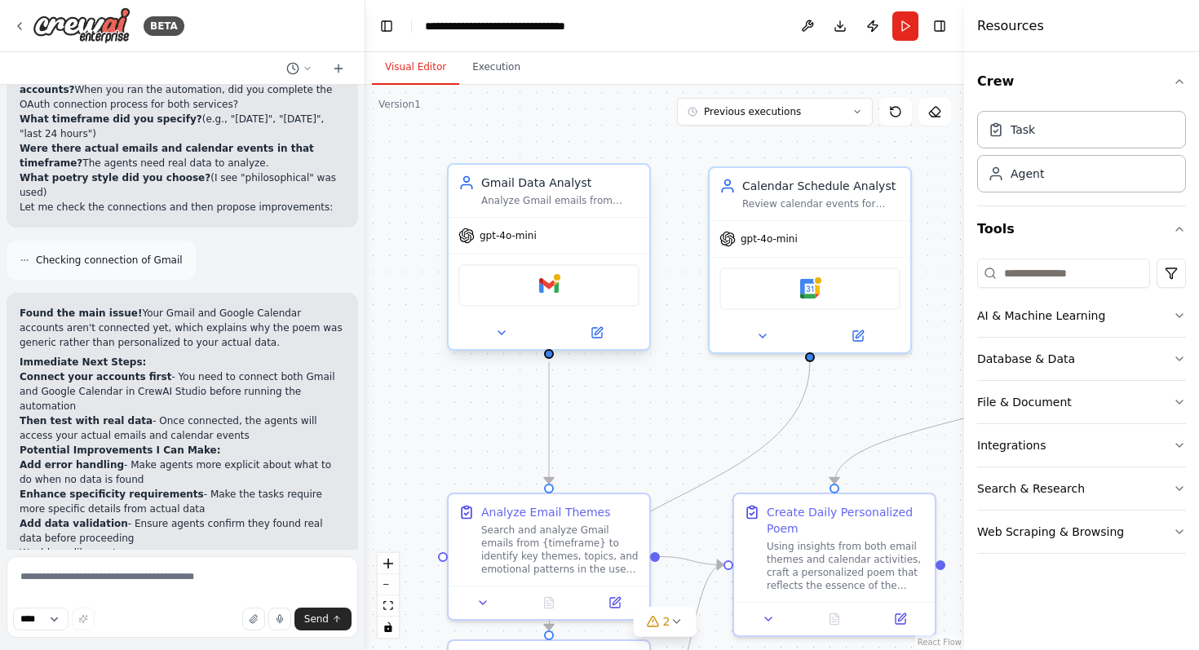
click at [586, 287] on div "Gmail" at bounding box center [548, 285] width 181 height 42
click at [537, 301] on div "Gmail" at bounding box center [548, 285] width 181 height 42
click at [605, 335] on button at bounding box center [596, 333] width 92 height 20
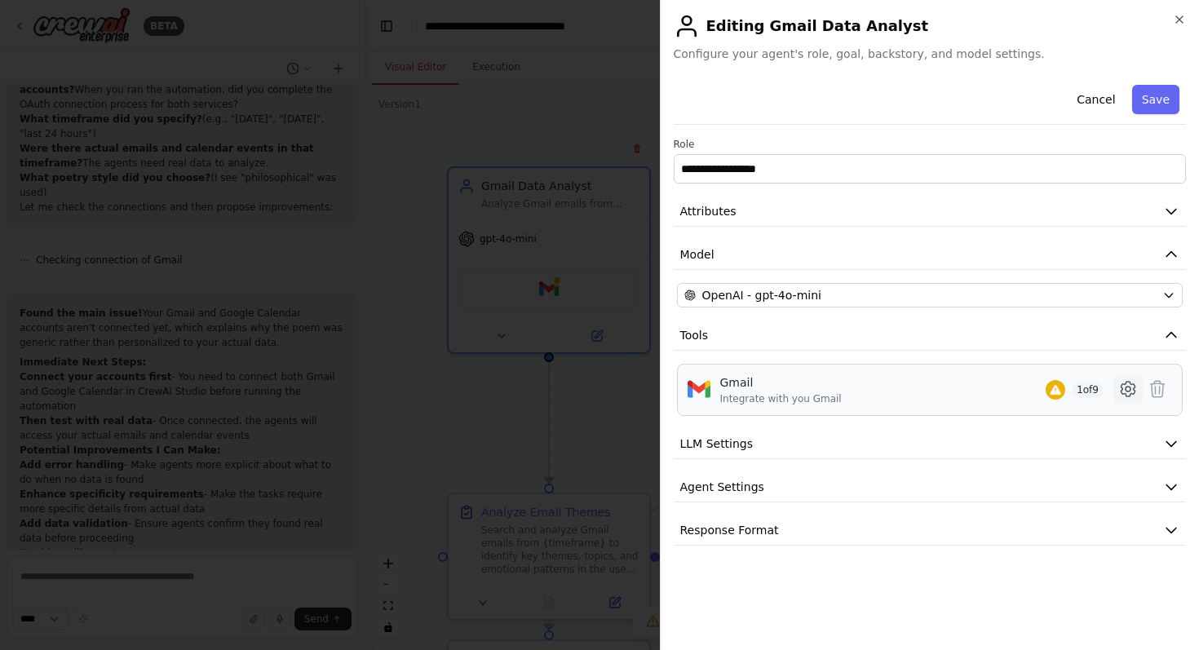
click at [1131, 393] on icon at bounding box center [1127, 389] width 14 height 15
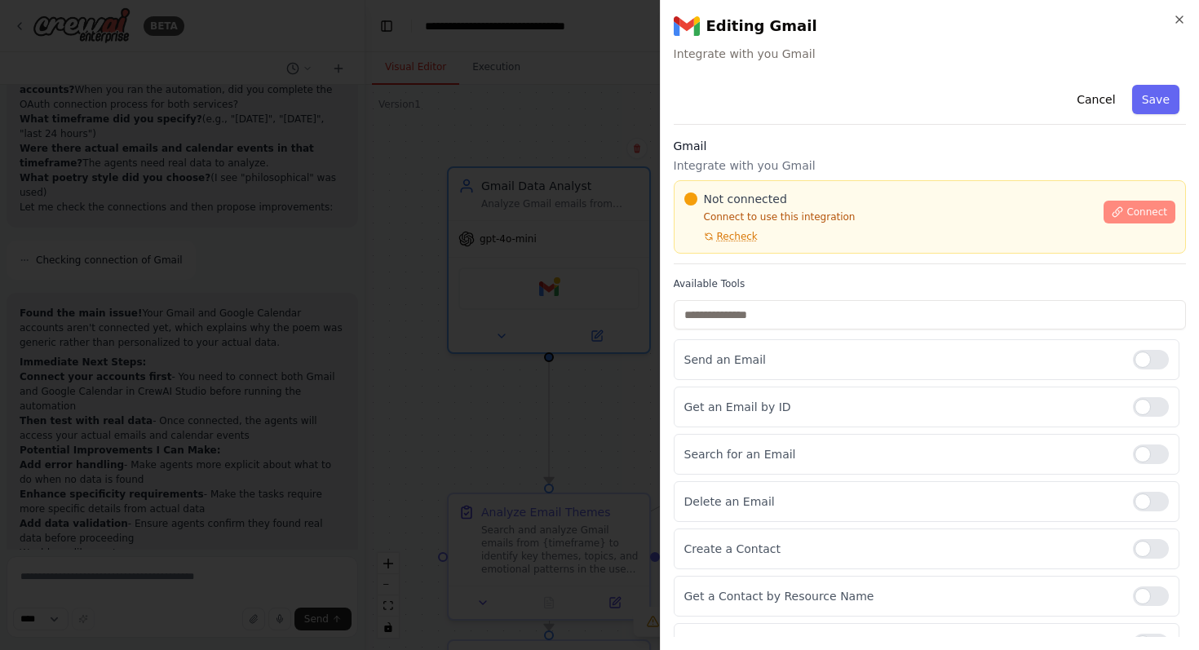
click at [1120, 215] on icon at bounding box center [1117, 211] width 11 height 11
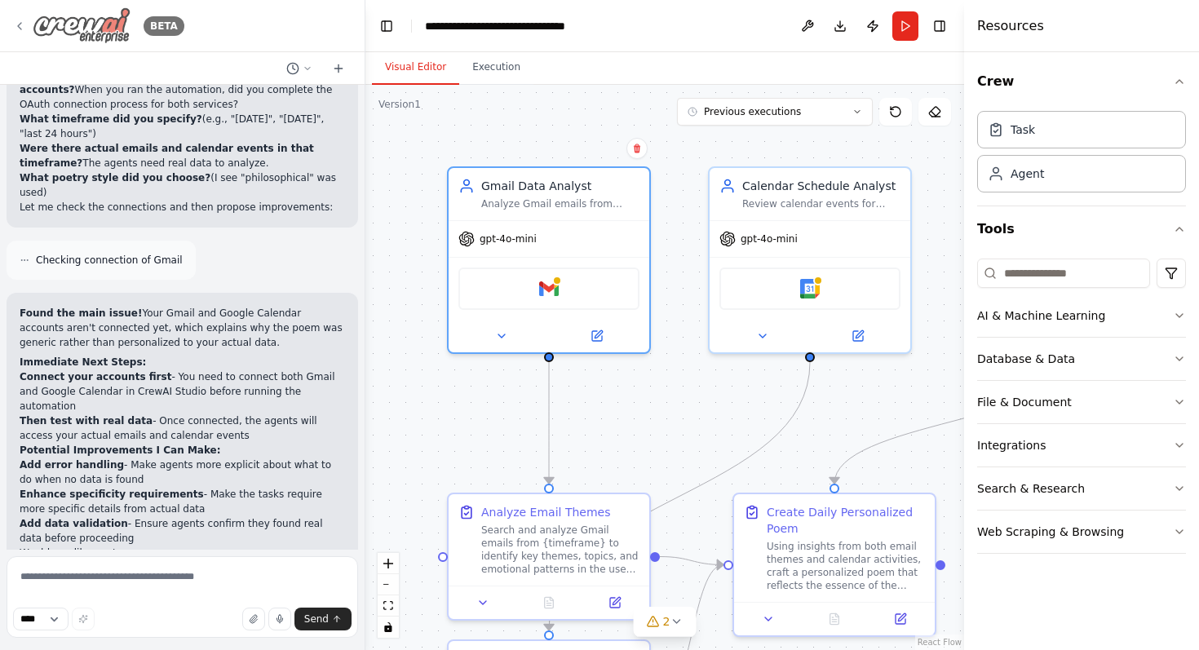
click at [58, 31] on img at bounding box center [82, 25] width 98 height 37
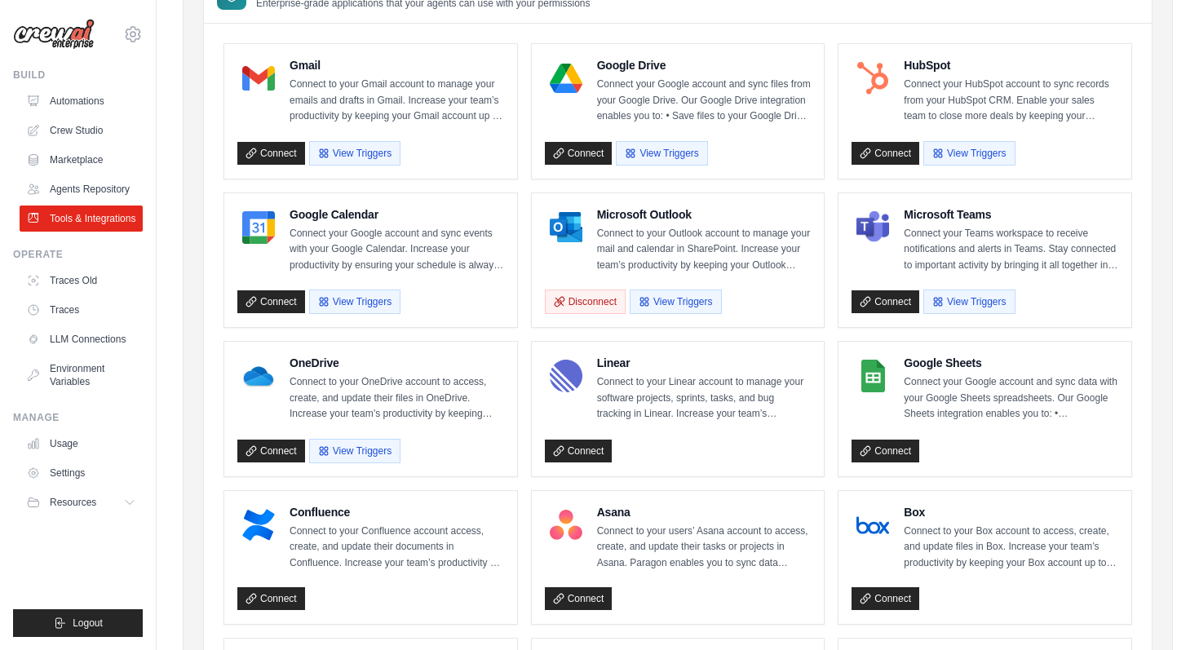
scroll to position [170, 0]
click at [276, 290] on link "Connect" at bounding box center [271, 300] width 68 height 23
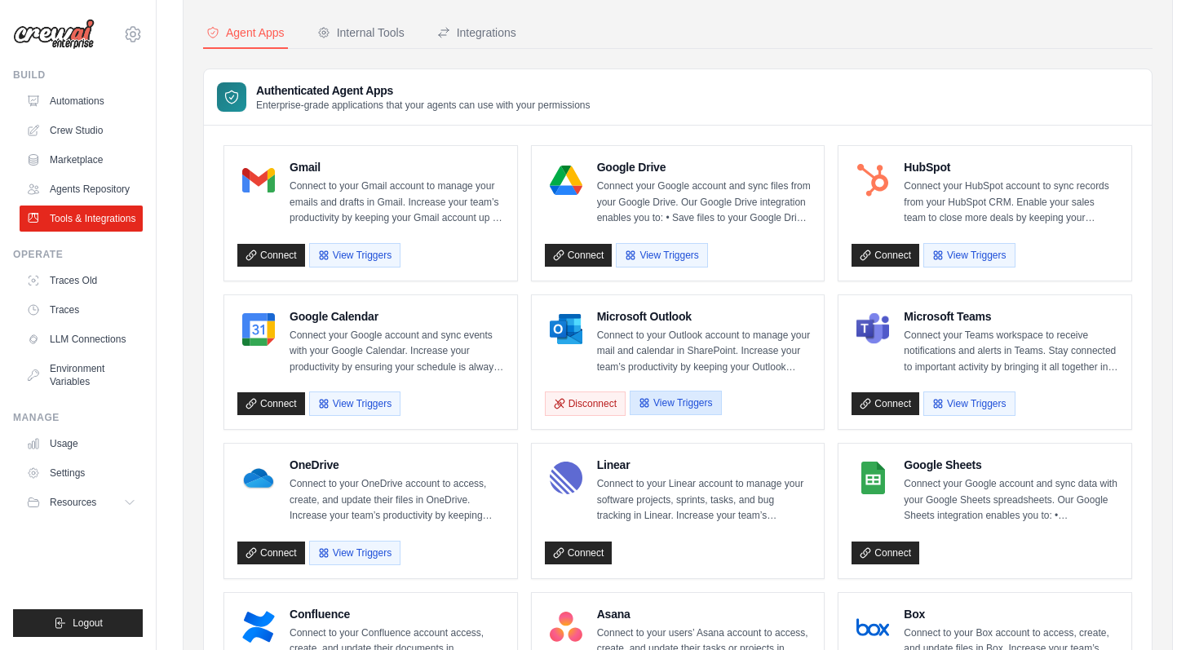
scroll to position [0, 0]
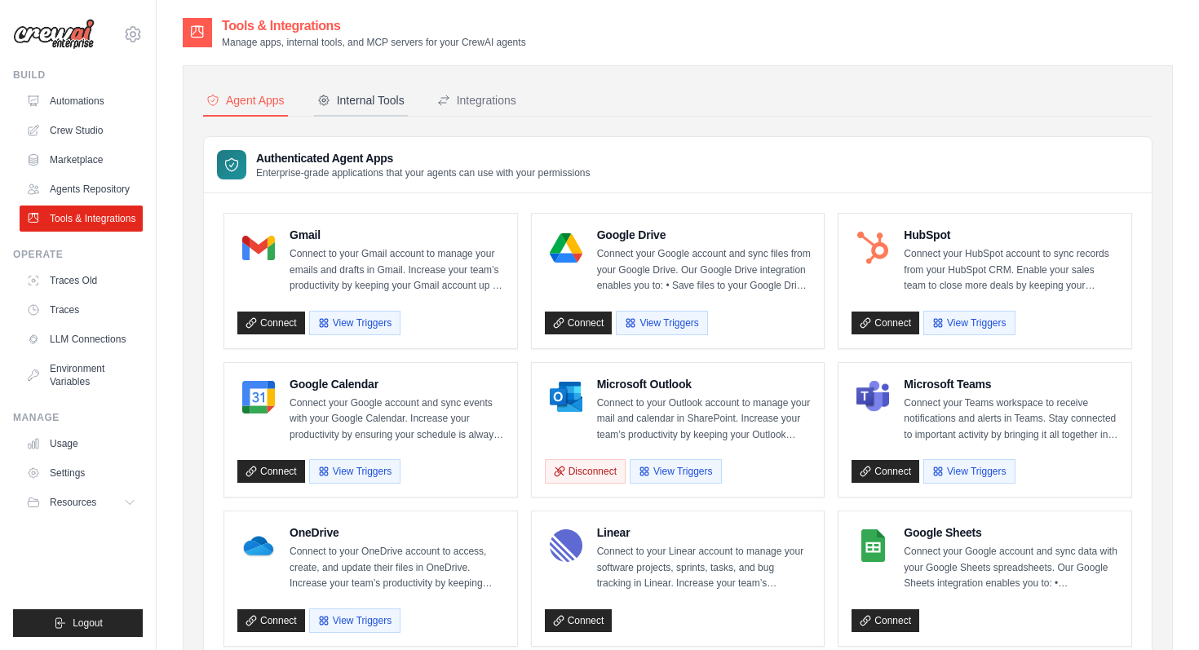
click at [362, 107] on div "Internal Tools" at bounding box center [360, 100] width 87 height 16
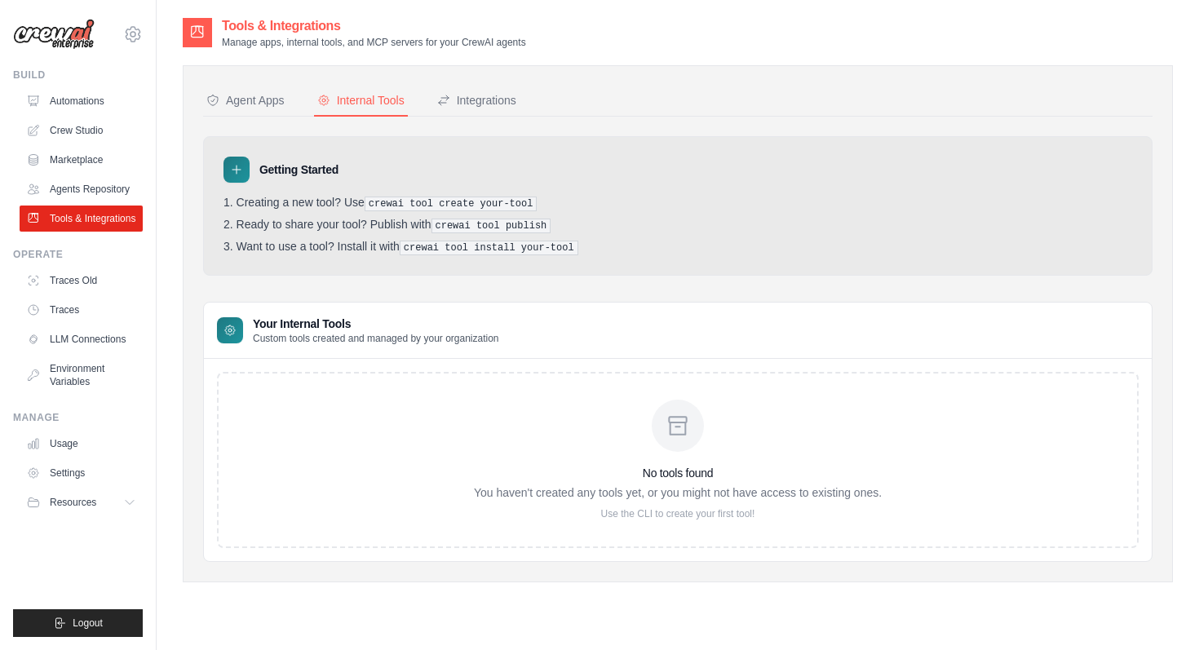
click at [390, 334] on p "Custom tools created and managed by your organization" at bounding box center [376, 338] width 246 height 13
click at [687, 426] on icon at bounding box center [678, 426] width 26 height 26
click at [258, 104] on div "Agent Apps" at bounding box center [245, 100] width 78 height 16
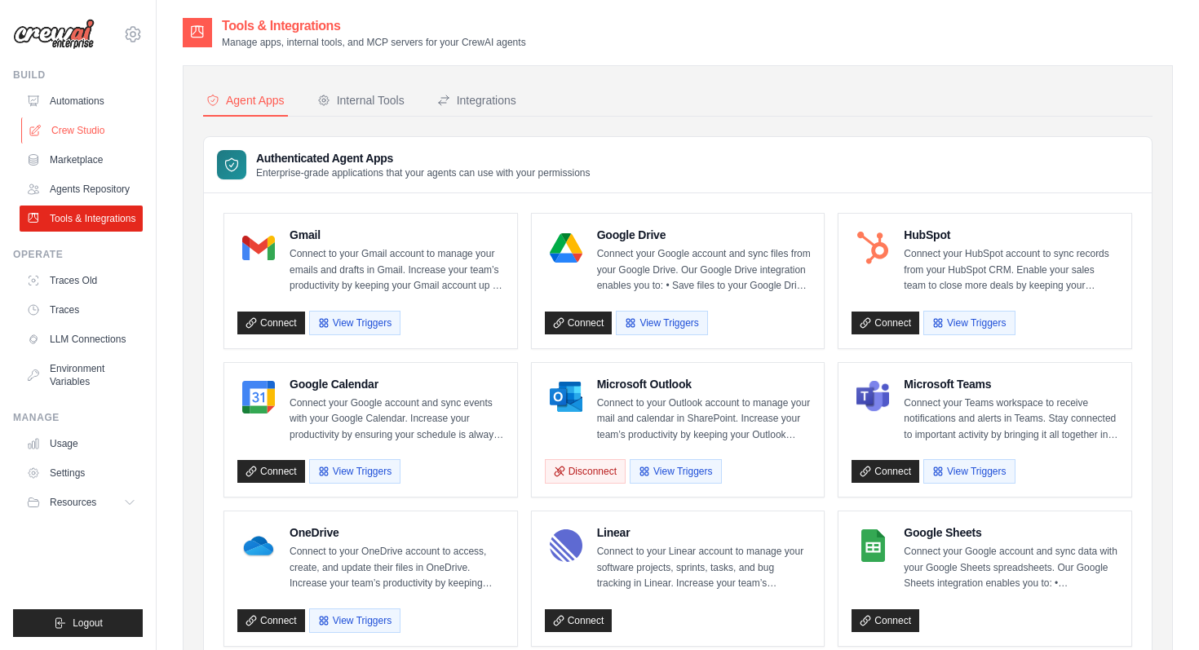
click at [73, 128] on link "Crew Studio" at bounding box center [82, 130] width 123 height 26
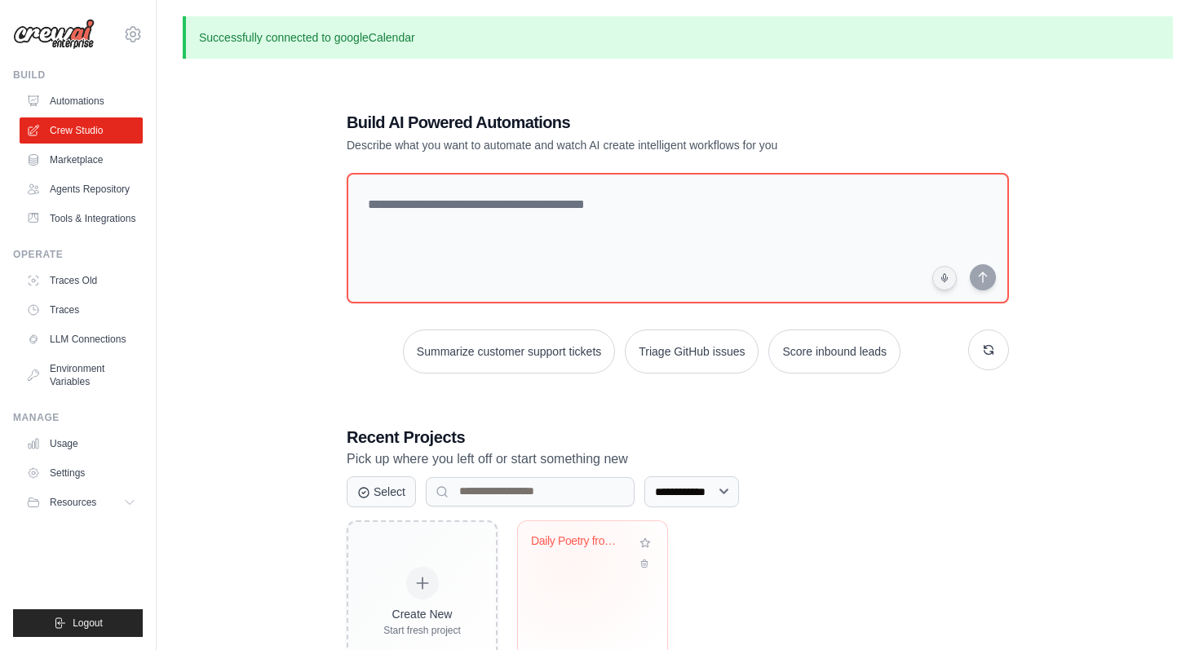
click at [569, 563] on div "Daily Poetry from Gmail & Calendar" at bounding box center [592, 553] width 123 height 38
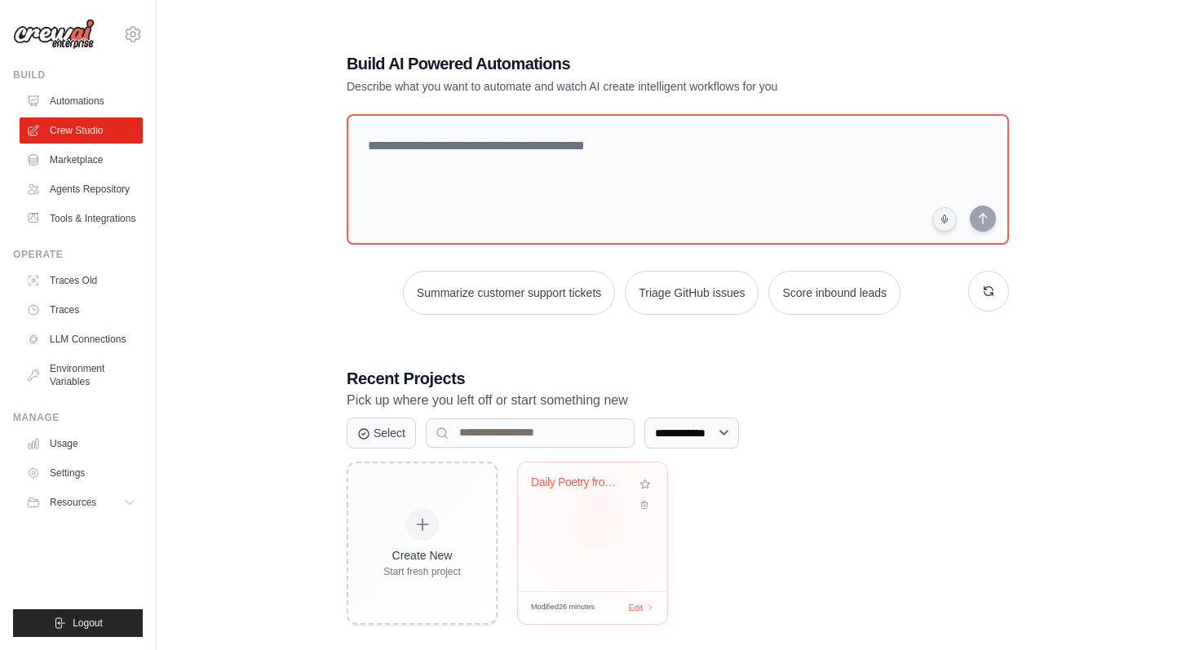
scroll to position [70, 0]
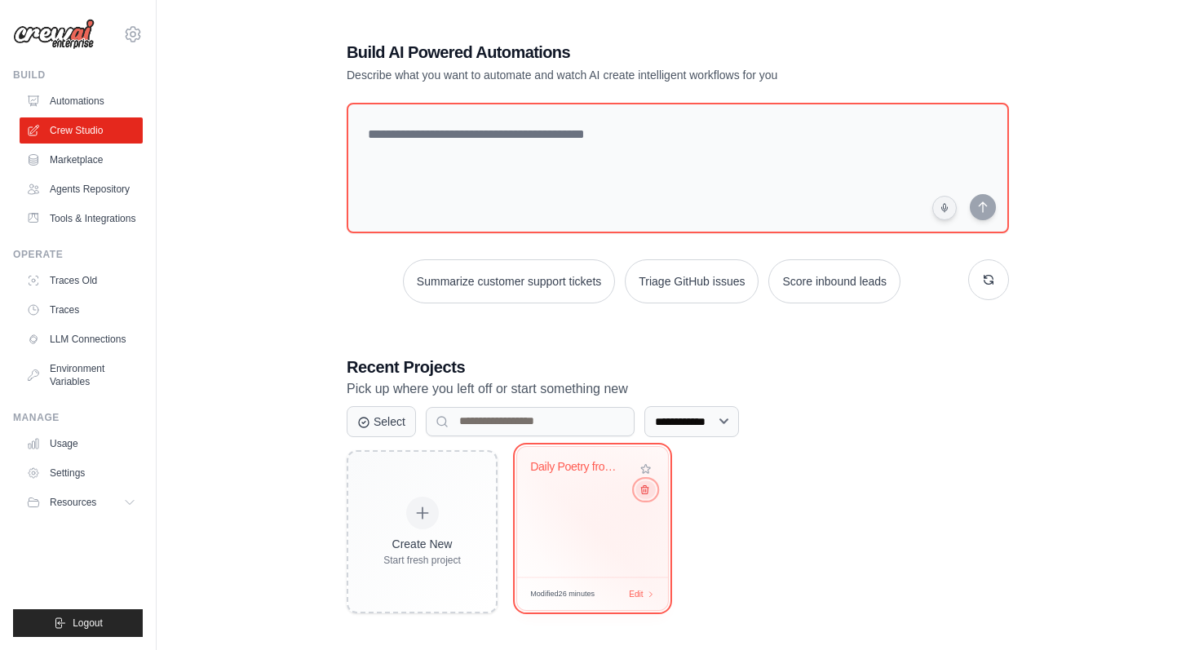
click at [645, 497] on button at bounding box center [645, 489] width 20 height 18
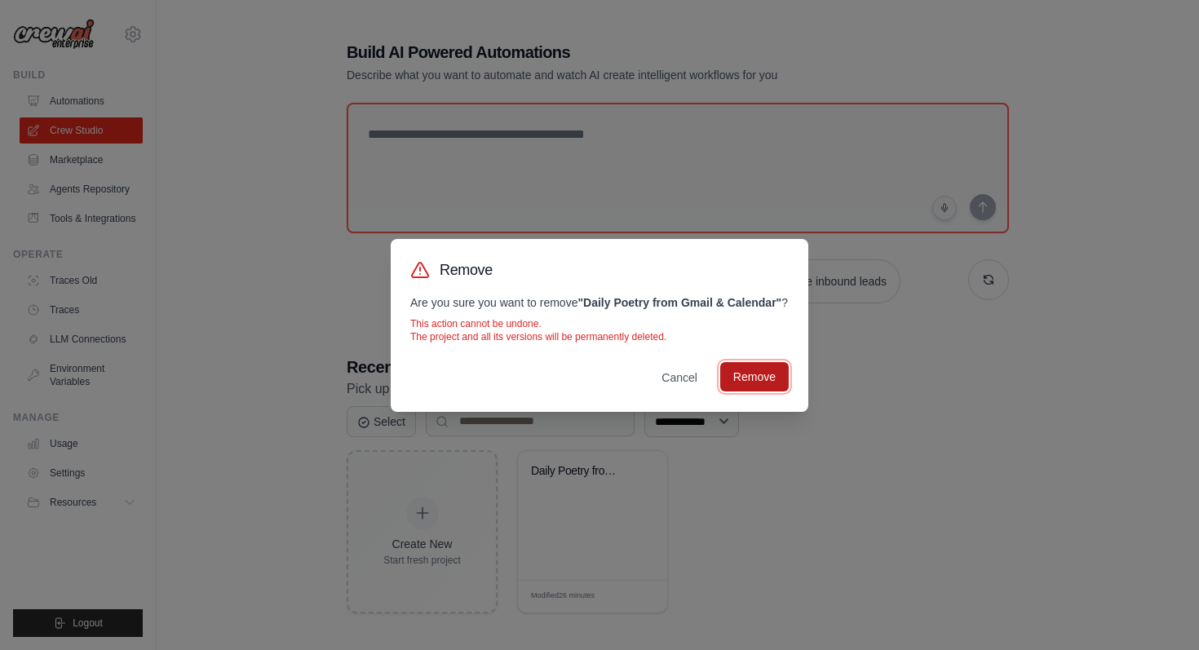
click at [761, 390] on button "Remove" at bounding box center [754, 376] width 69 height 29
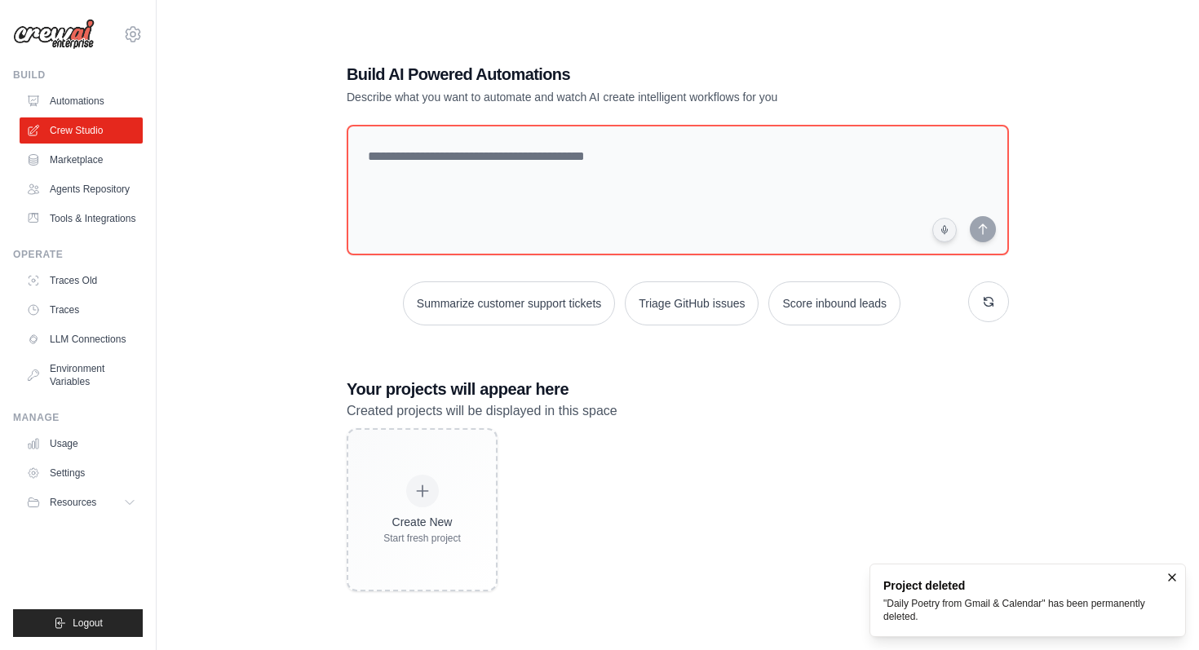
scroll to position [88, 0]
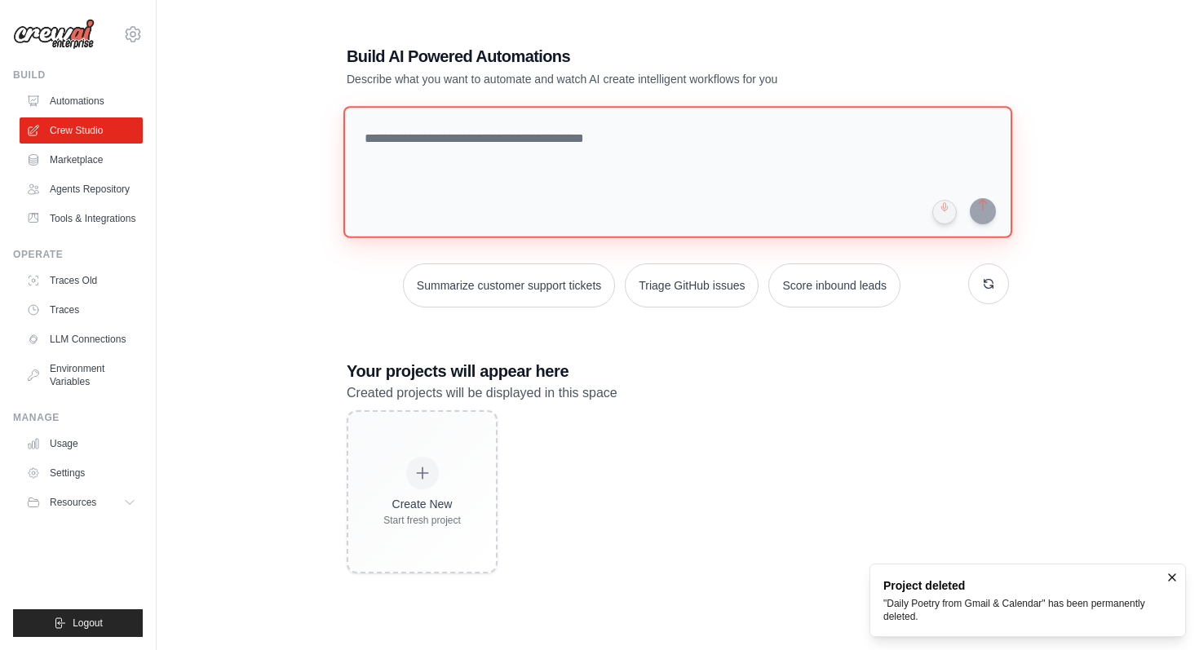
click at [529, 146] on textarea at bounding box center [677, 172] width 669 height 132
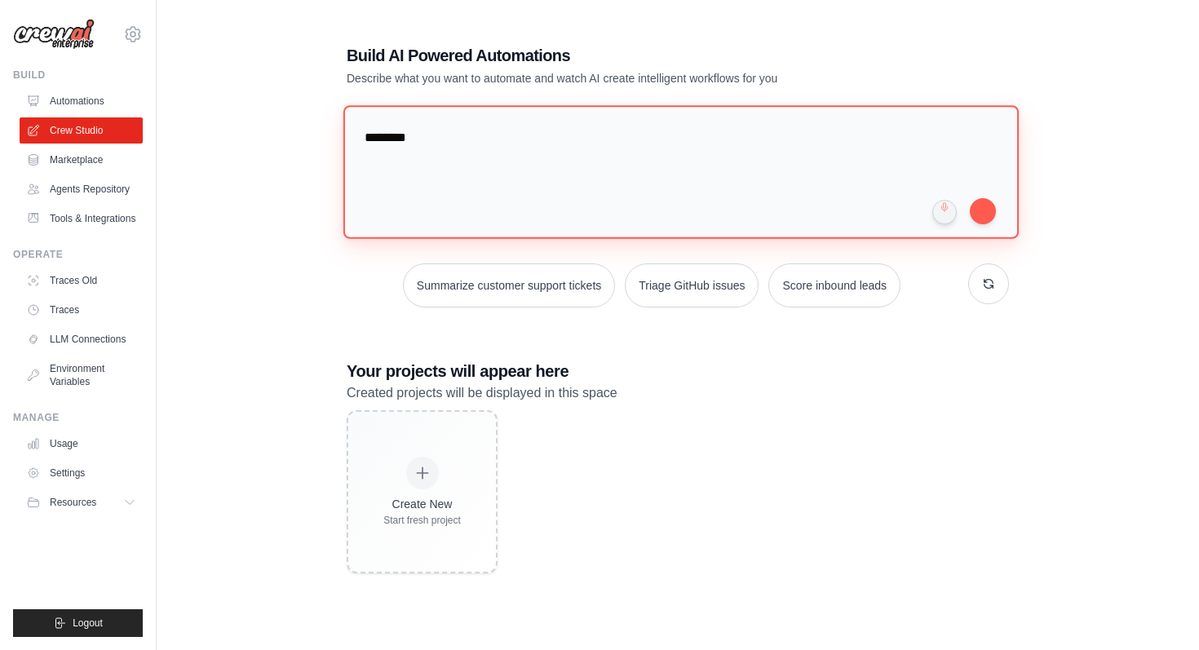
type textarea "*******"
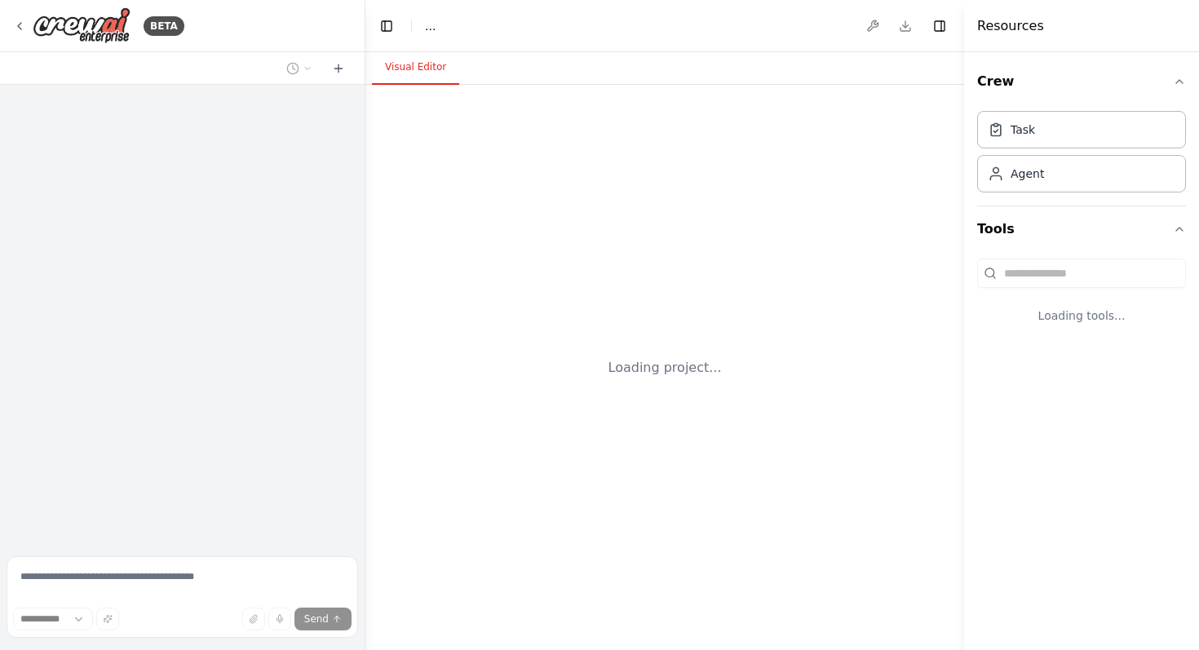
select select "****"
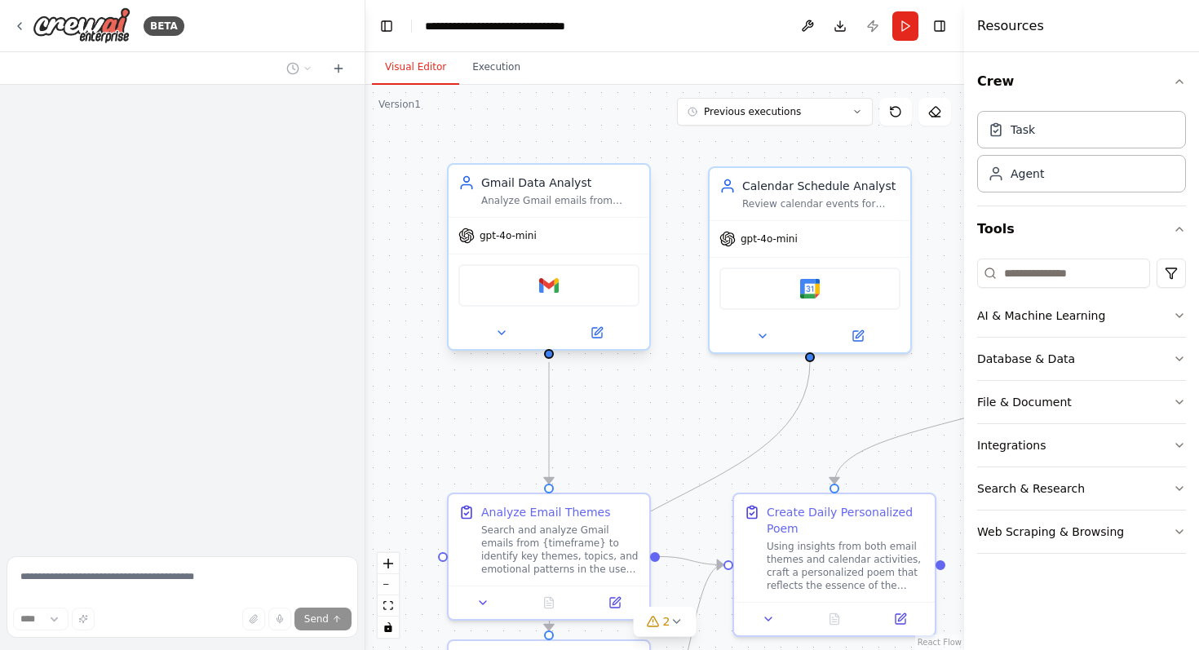
scroll to position [2390, 0]
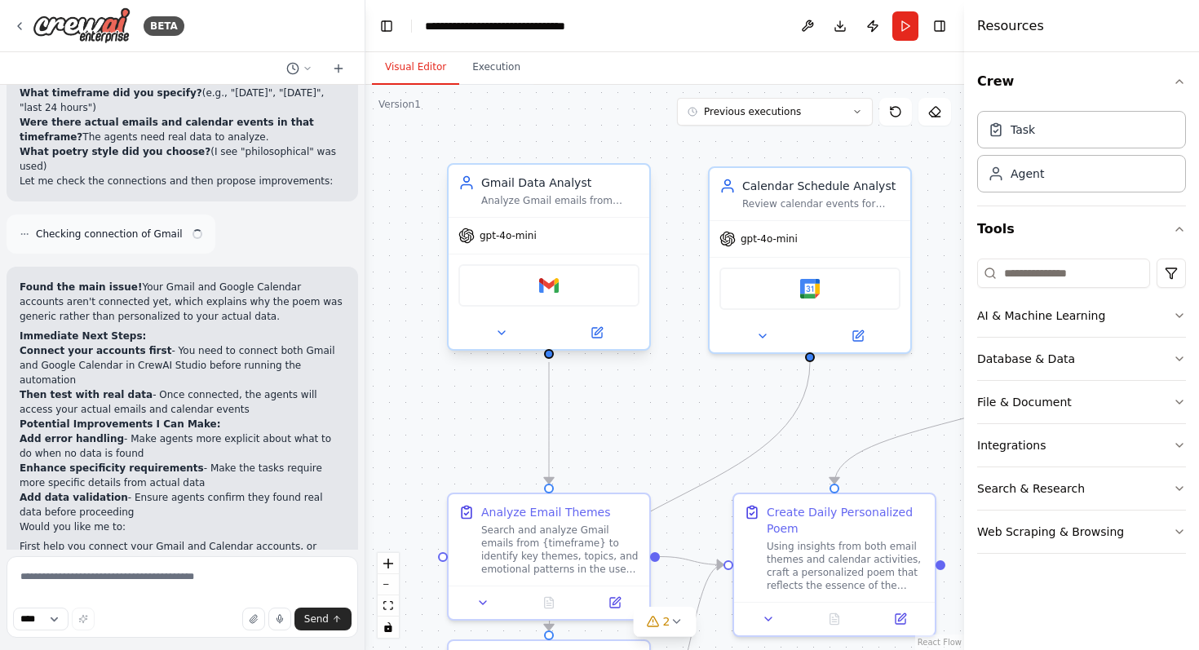
click at [581, 287] on div "Gmail" at bounding box center [548, 285] width 181 height 42
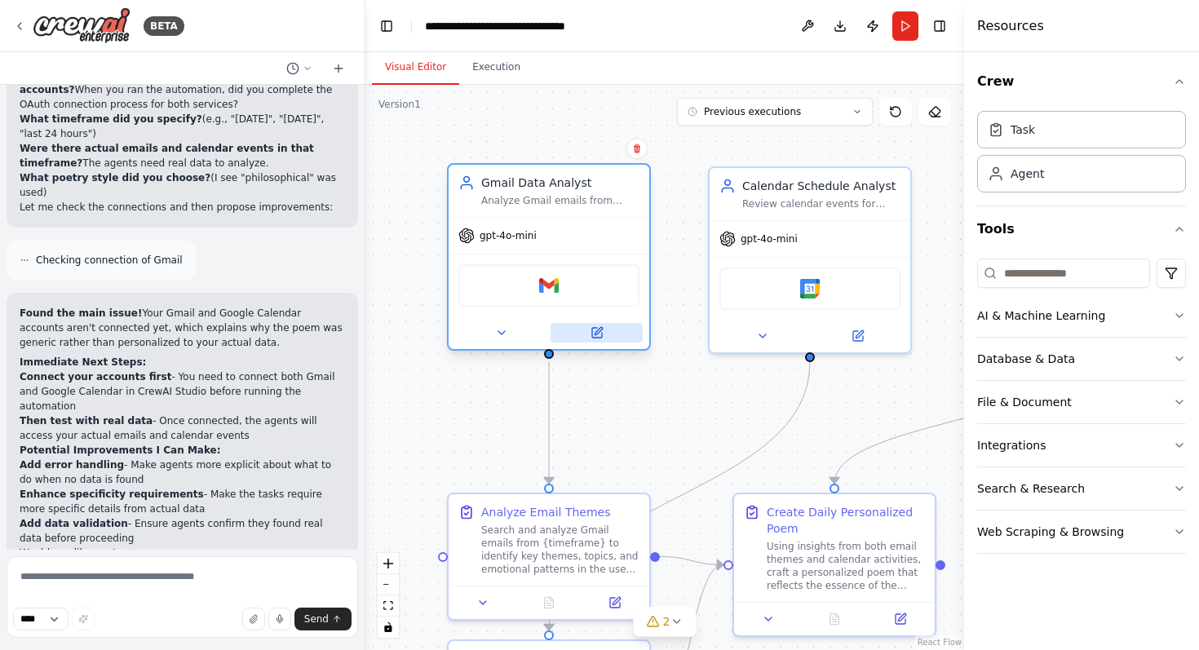
click at [601, 328] on icon at bounding box center [597, 330] width 7 height 7
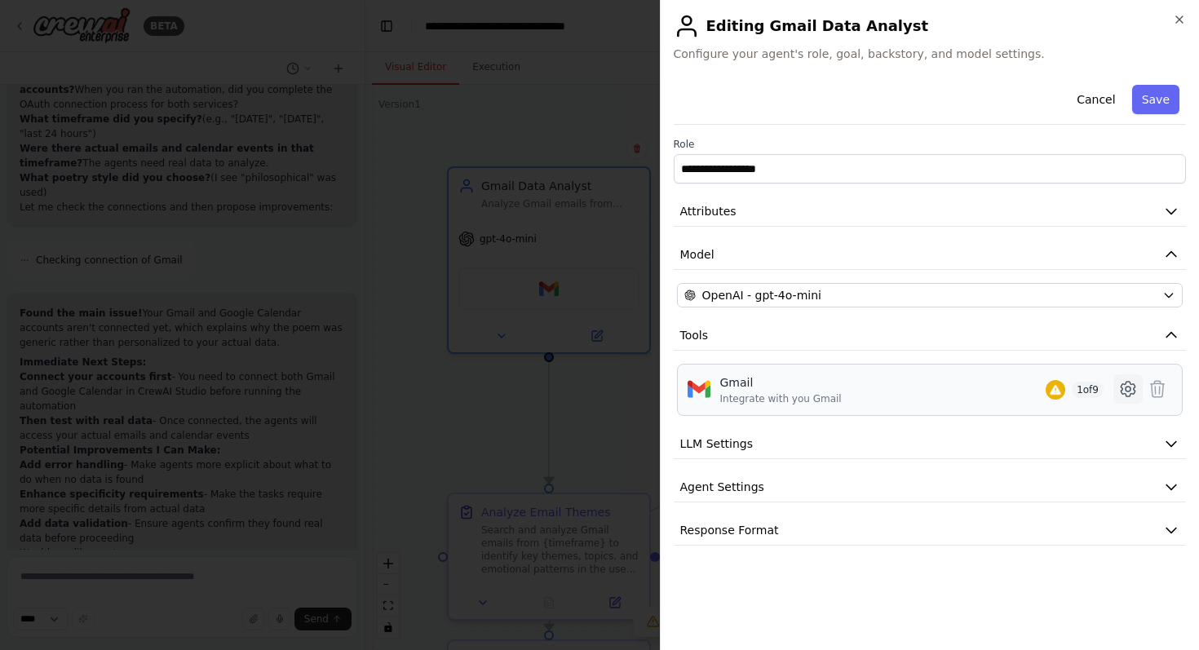
click at [1134, 390] on icon at bounding box center [1127, 389] width 14 height 15
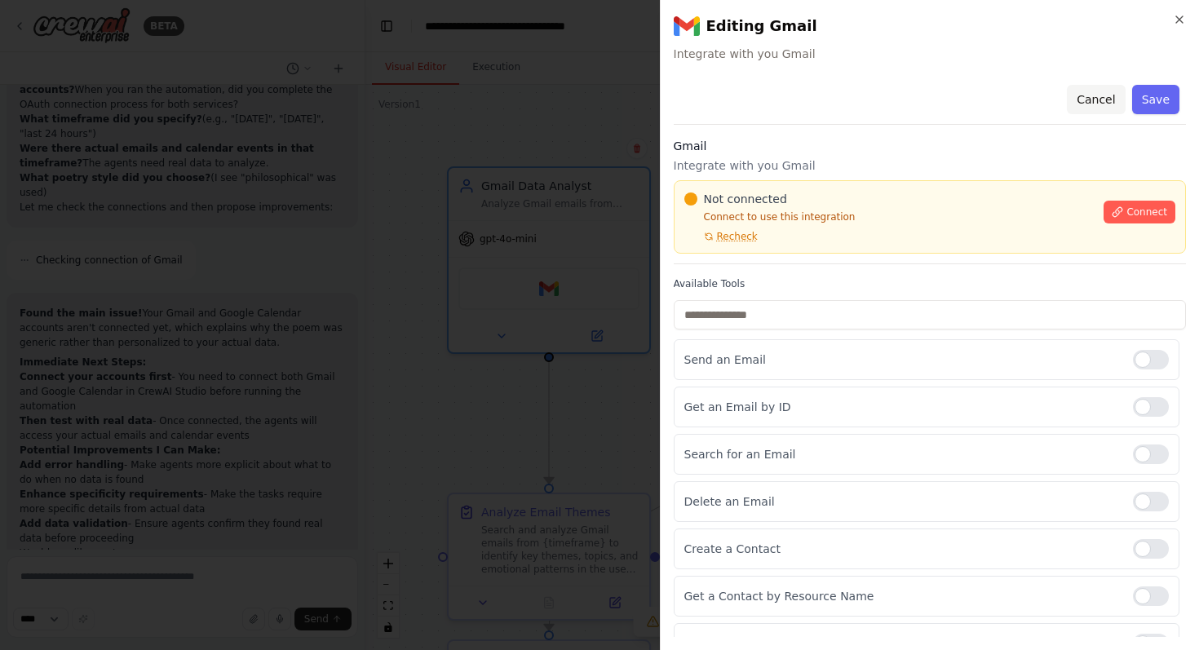
click at [1088, 104] on button "Cancel" at bounding box center [1096, 99] width 58 height 29
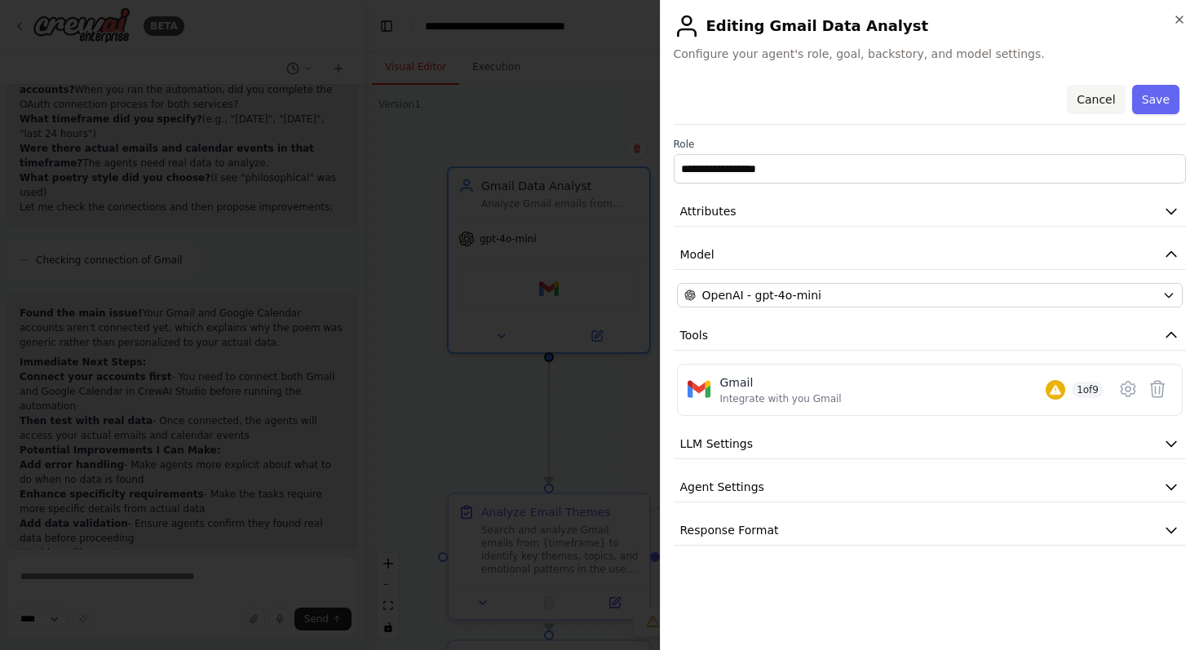
click at [1100, 99] on button "Cancel" at bounding box center [1096, 99] width 58 height 29
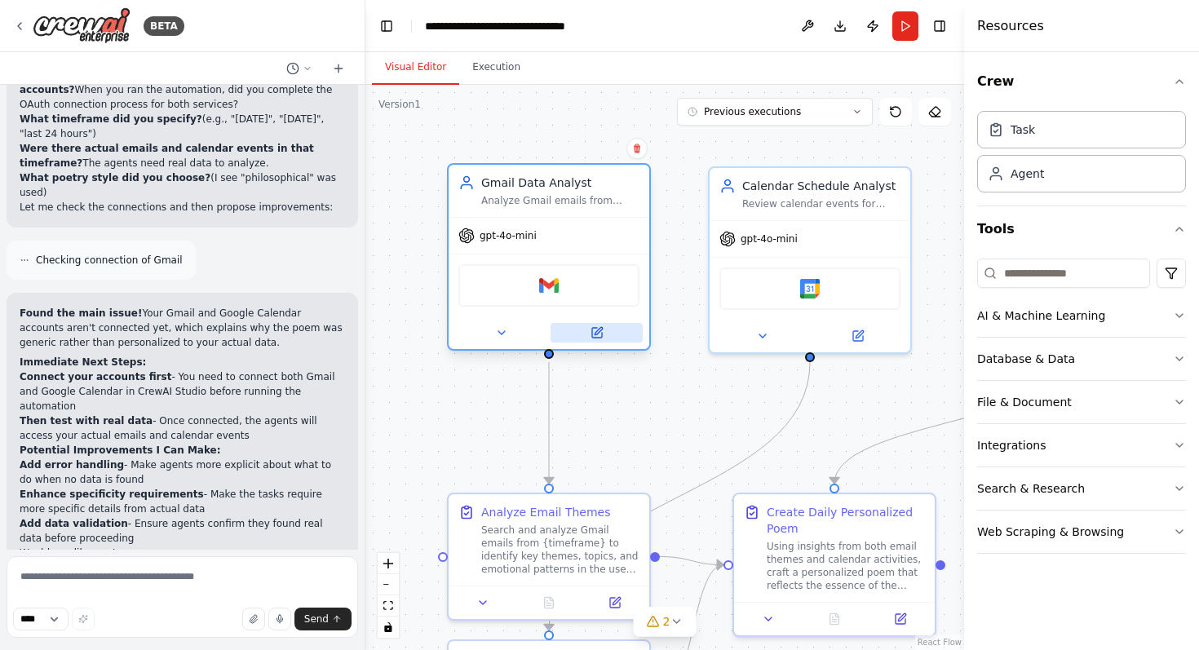
click at [603, 331] on button at bounding box center [596, 333] width 92 height 20
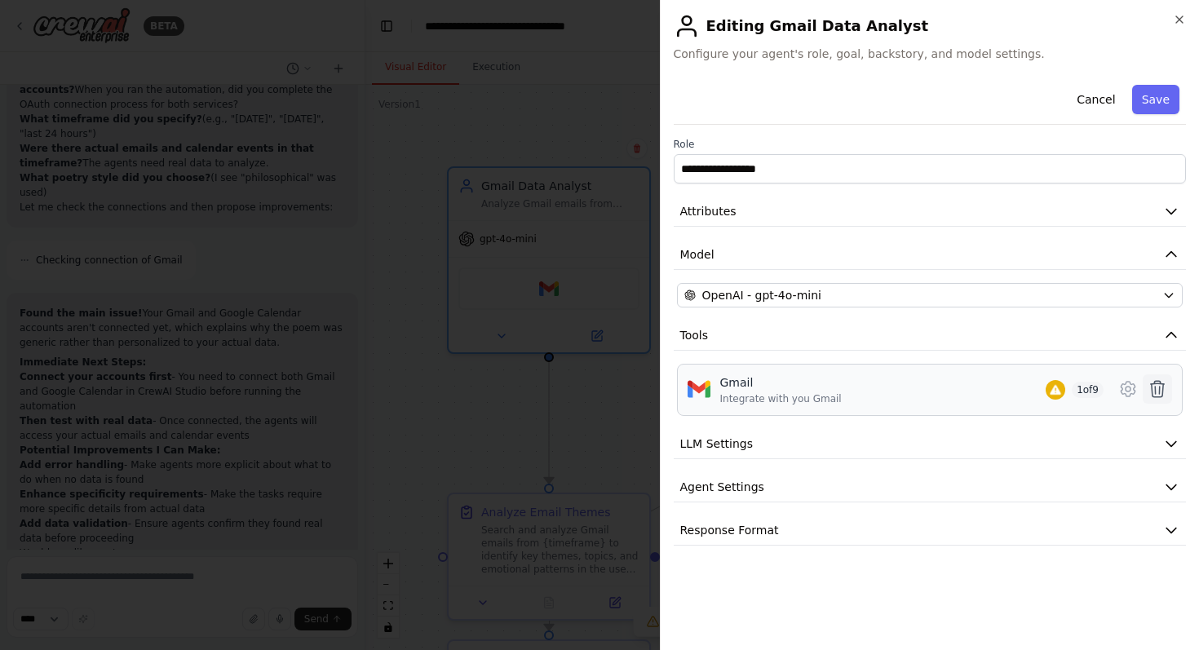
click at [1155, 391] on icon at bounding box center [1158, 389] width 14 height 16
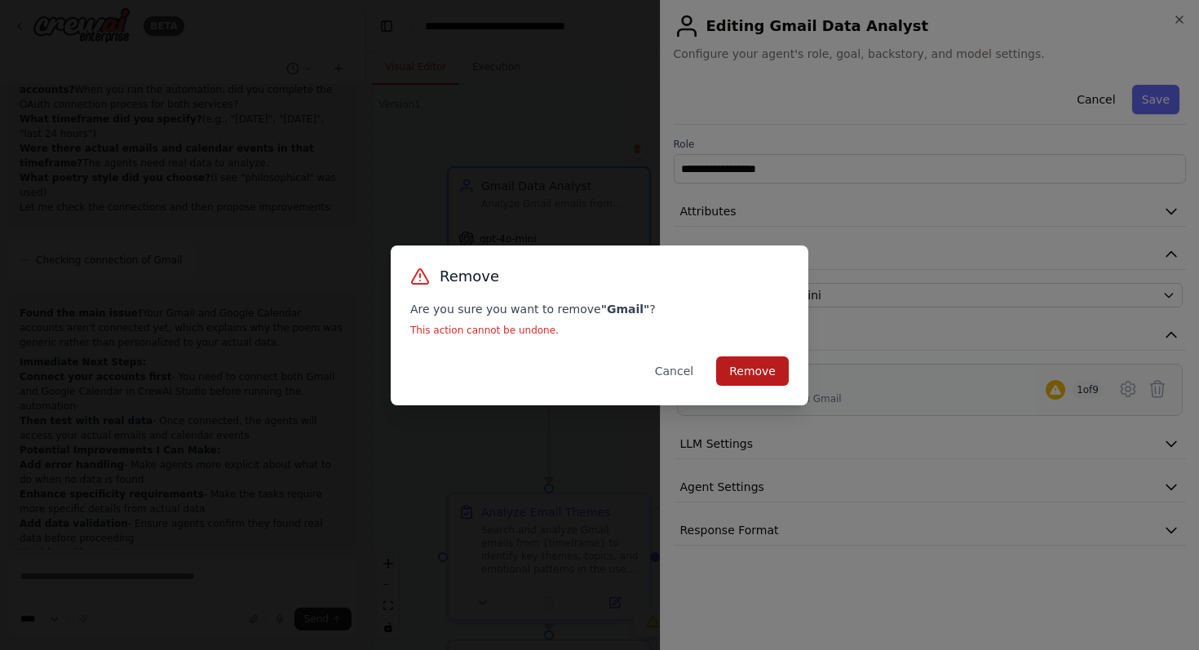
click at [749, 373] on button "Remove" at bounding box center [752, 370] width 73 height 29
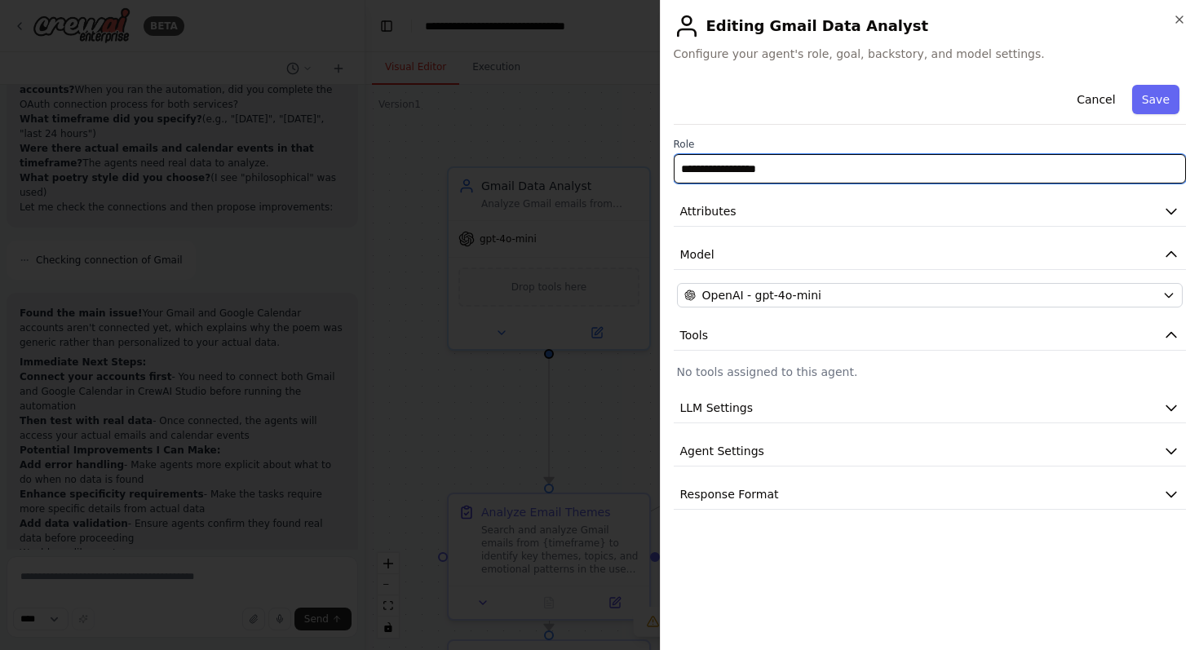
drag, startPoint x: 710, startPoint y: 170, endPoint x: 678, endPoint y: 170, distance: 32.6
click at [678, 170] on input "**********" at bounding box center [930, 168] width 513 height 29
type input "**********"
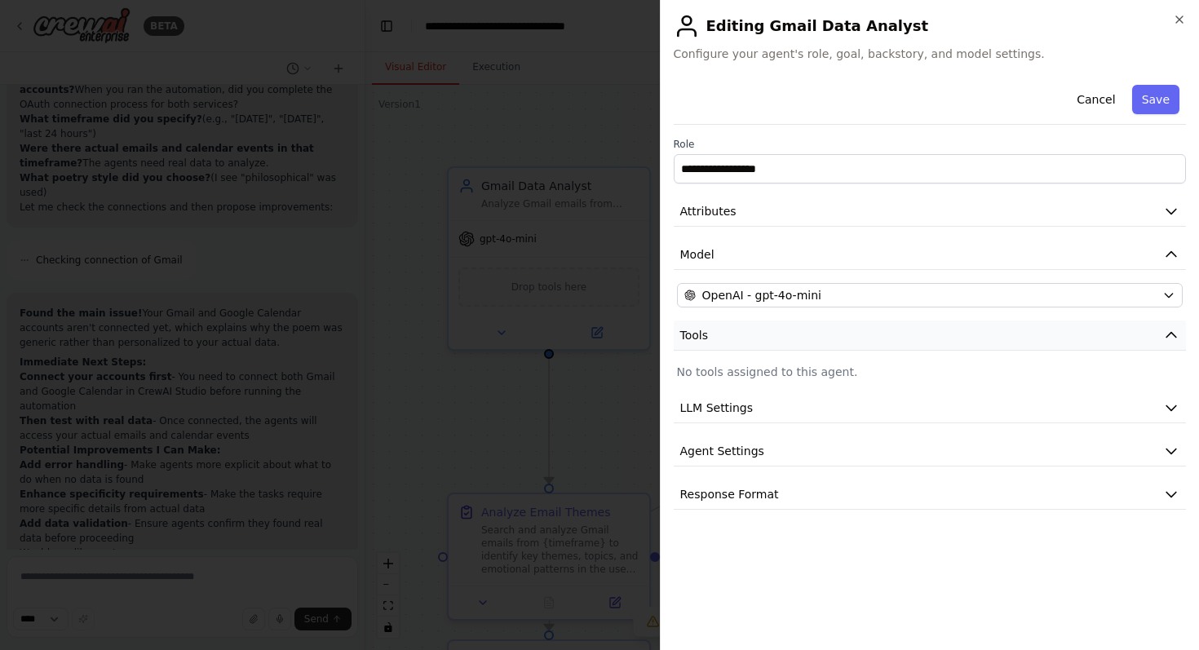
click at [1173, 338] on icon "button" at bounding box center [1171, 335] width 16 height 16
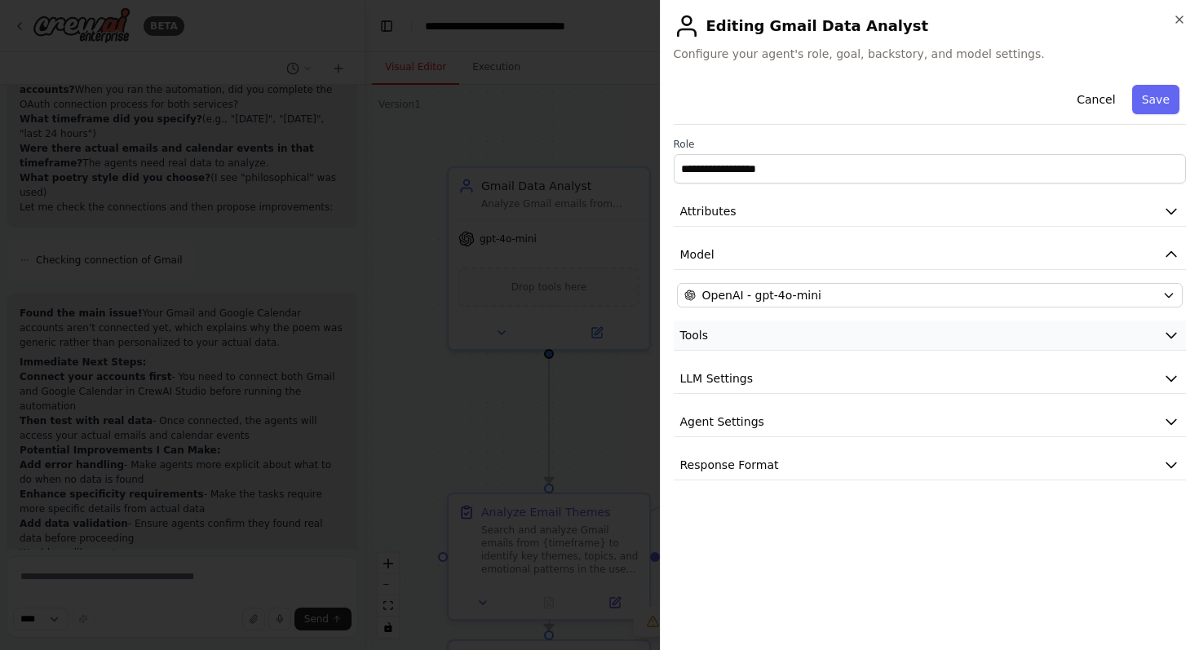
click at [1173, 338] on icon "button" at bounding box center [1171, 335] width 16 height 16
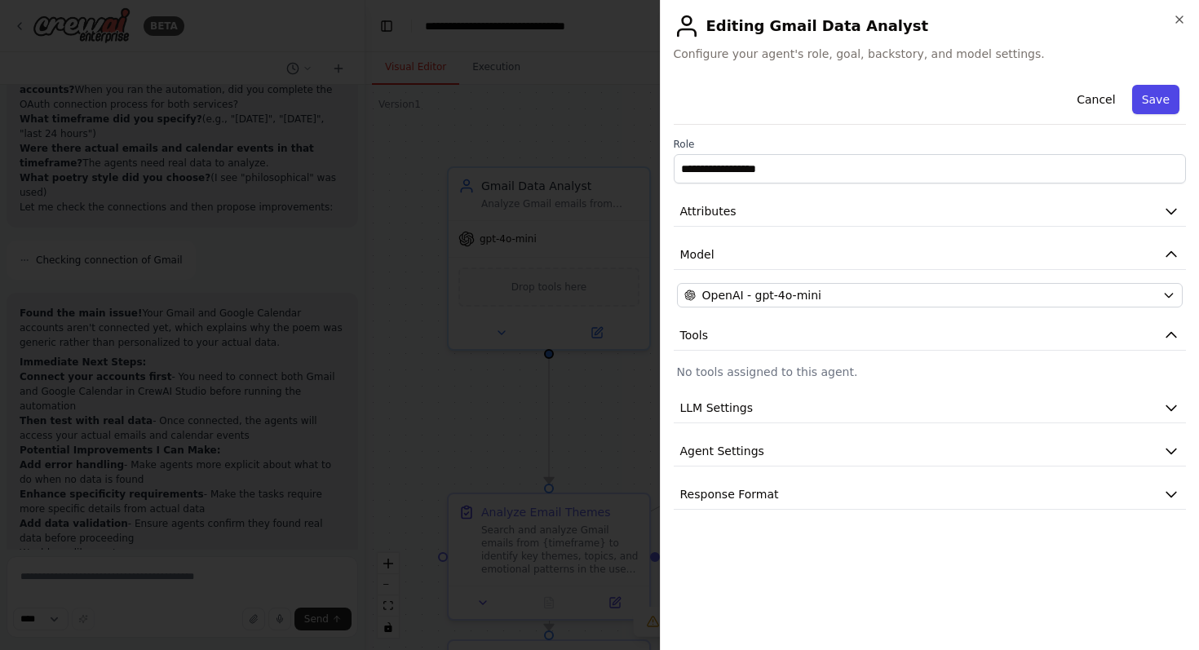
click at [1151, 102] on button "Save" at bounding box center [1155, 99] width 47 height 29
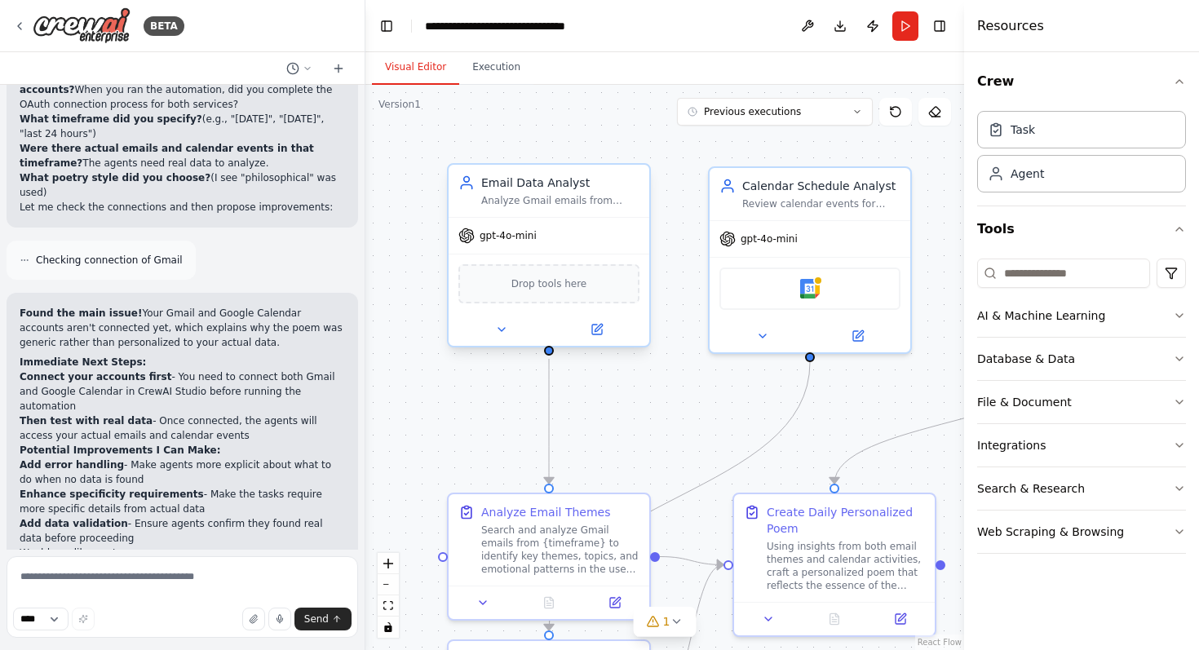
click at [575, 298] on div "Drop tools here" at bounding box center [548, 283] width 181 height 39
click at [565, 283] on span "Drop tools here" at bounding box center [549, 284] width 76 height 16
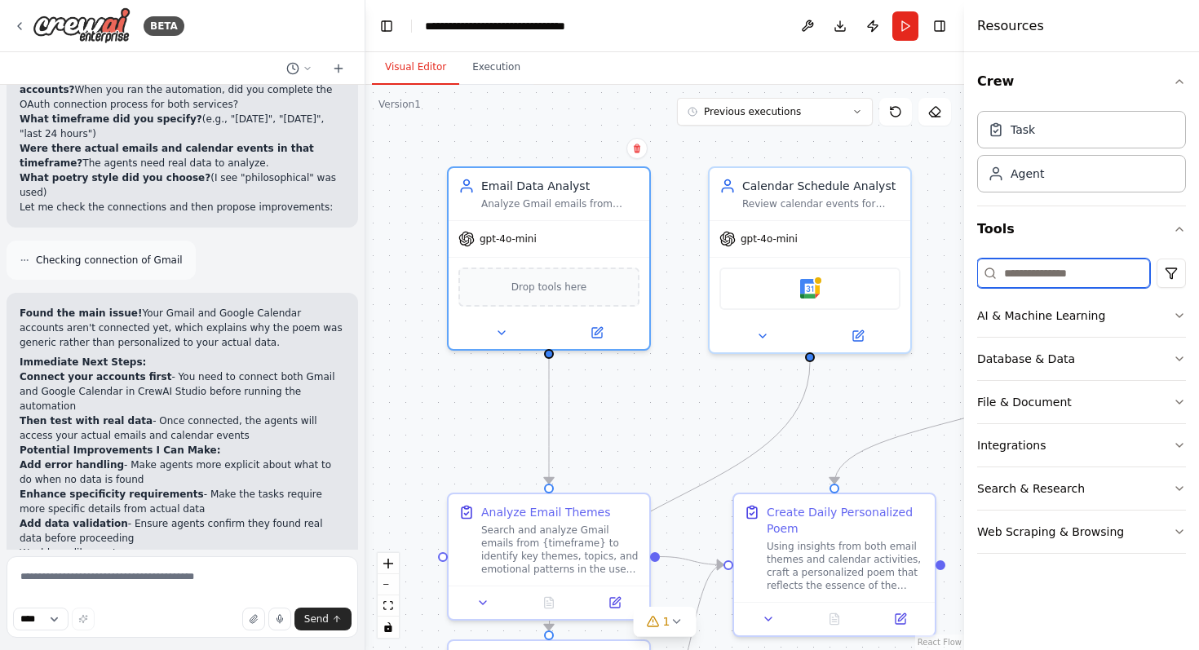
click at [1118, 277] on input at bounding box center [1063, 273] width 173 height 29
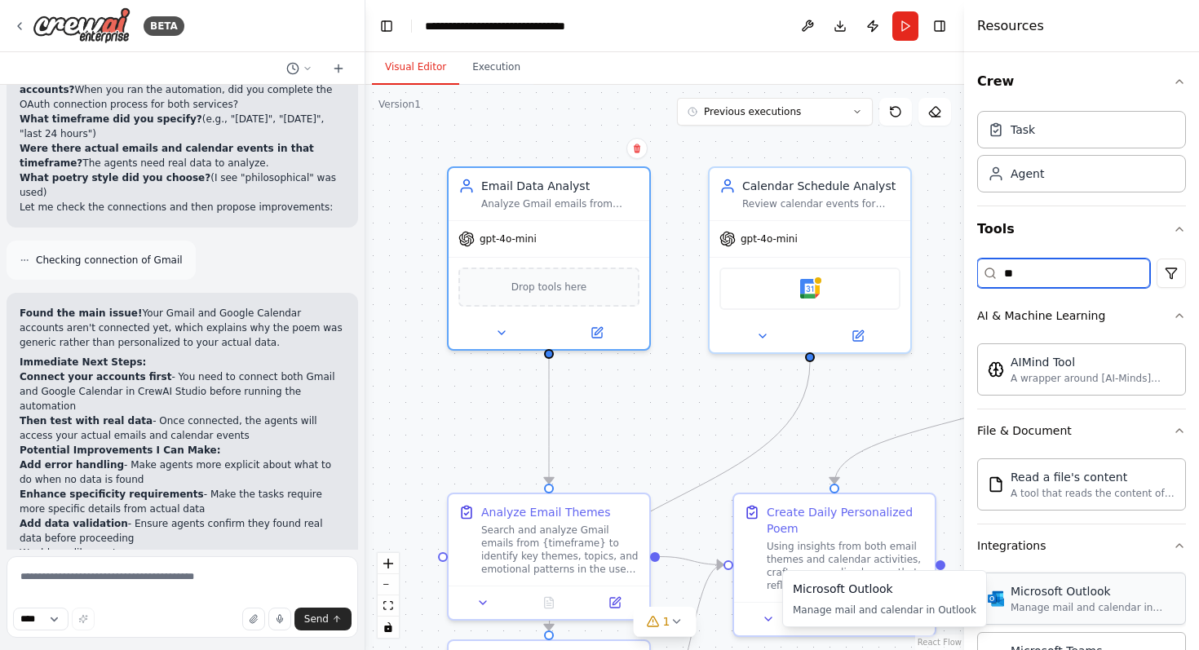
type input "**"
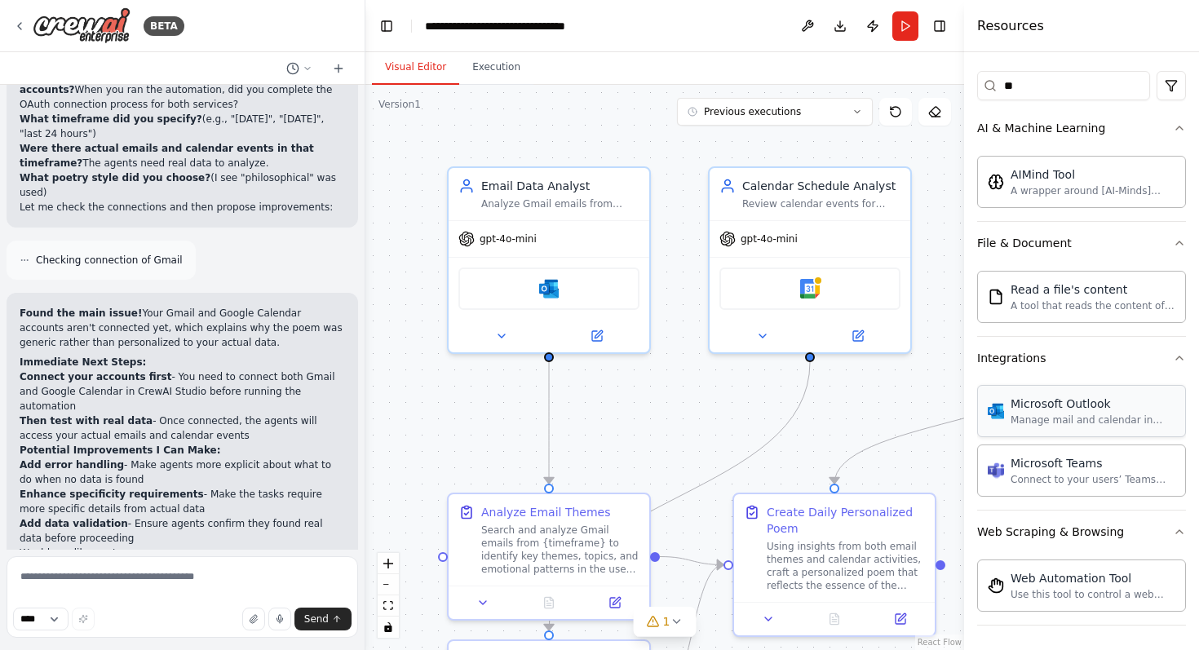
scroll to position [189, 0]
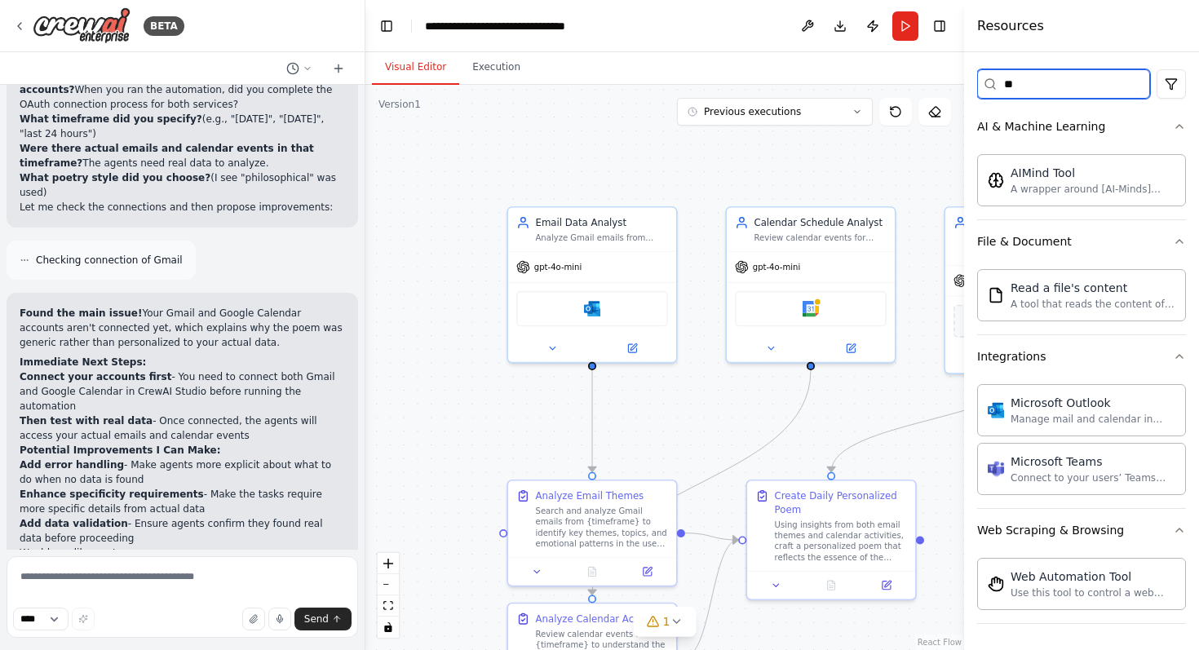
click at [1103, 80] on input "**" at bounding box center [1063, 83] width 173 height 29
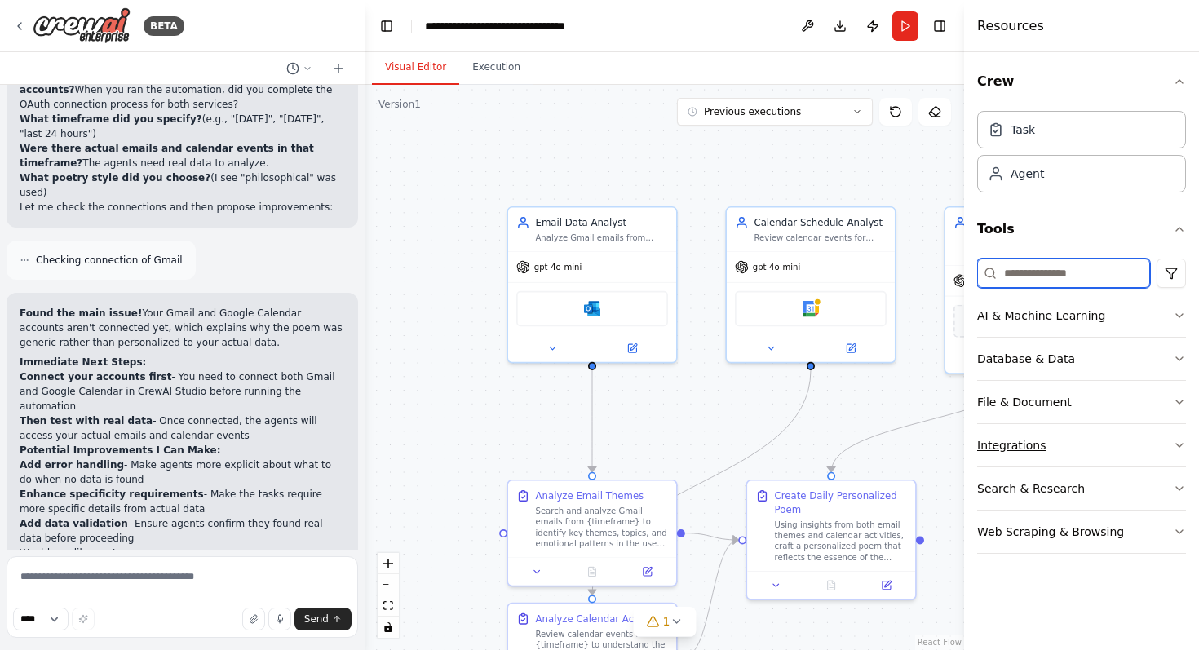
scroll to position [0, 0]
click at [828, 225] on div "Calendar Schedule Analyst" at bounding box center [820, 220] width 132 height 14
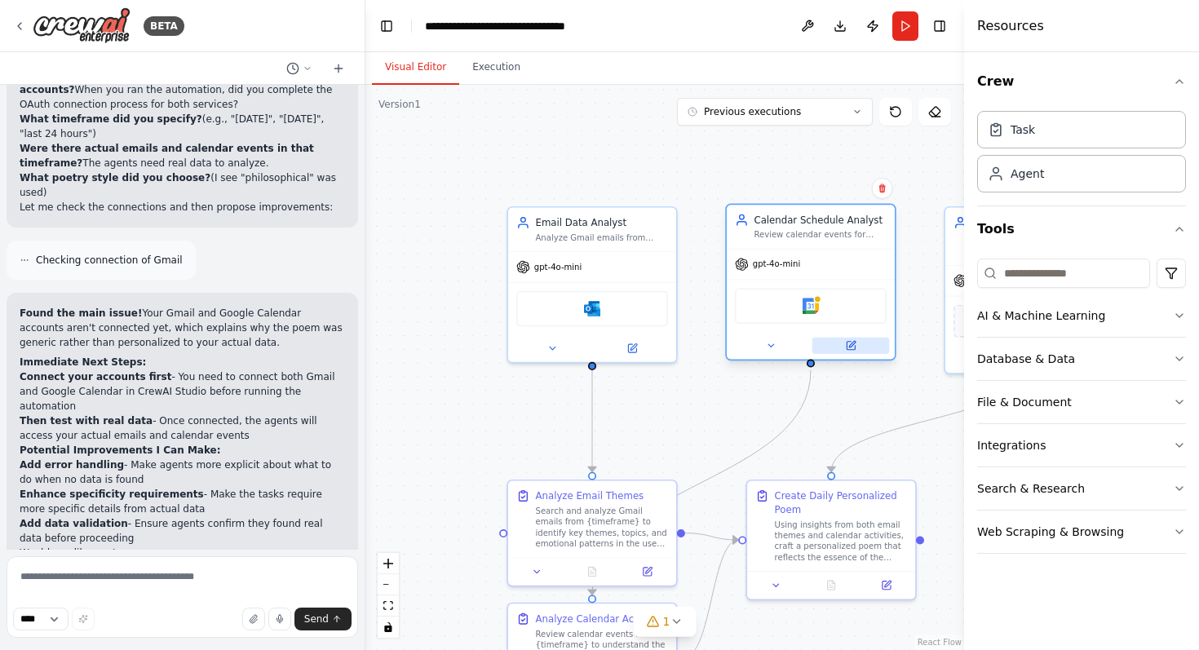
click at [851, 347] on icon at bounding box center [850, 346] width 8 height 8
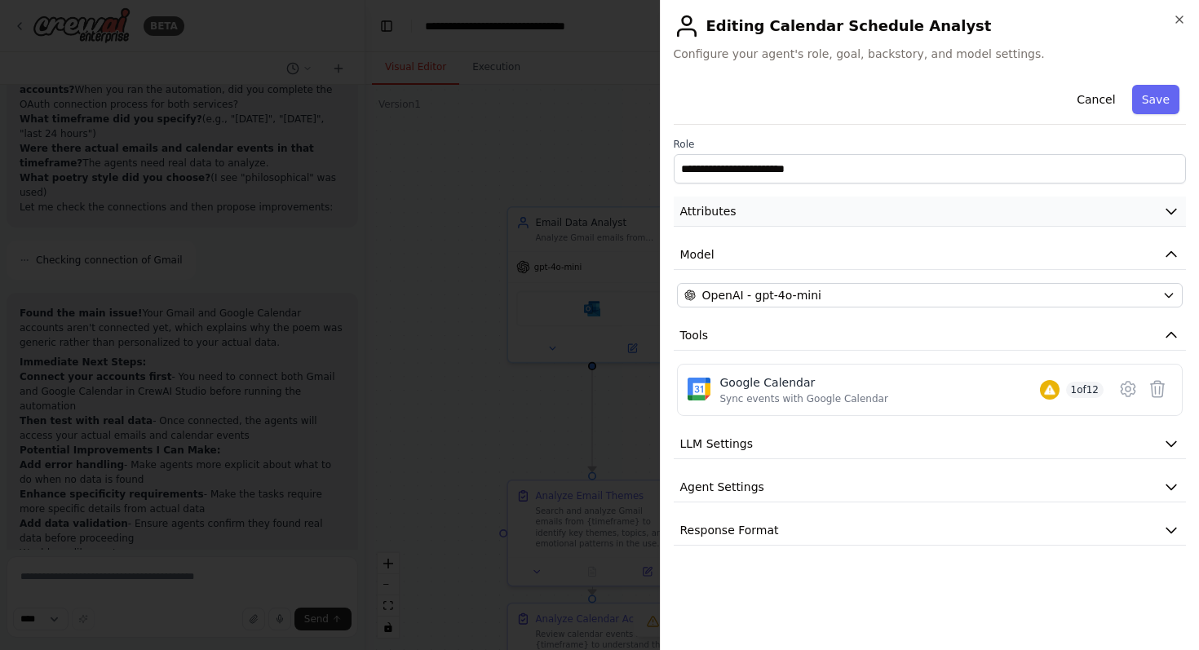
click at [892, 213] on button "Attributes" at bounding box center [930, 212] width 513 height 30
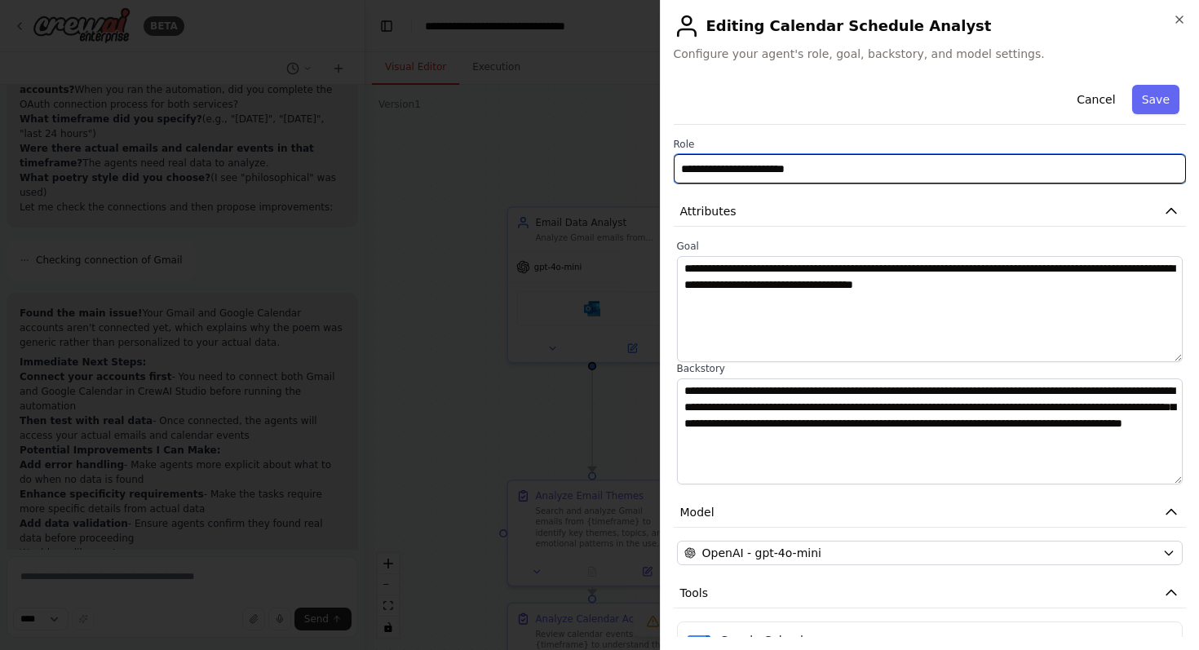
click at [719, 171] on input "**********" at bounding box center [930, 168] width 513 height 29
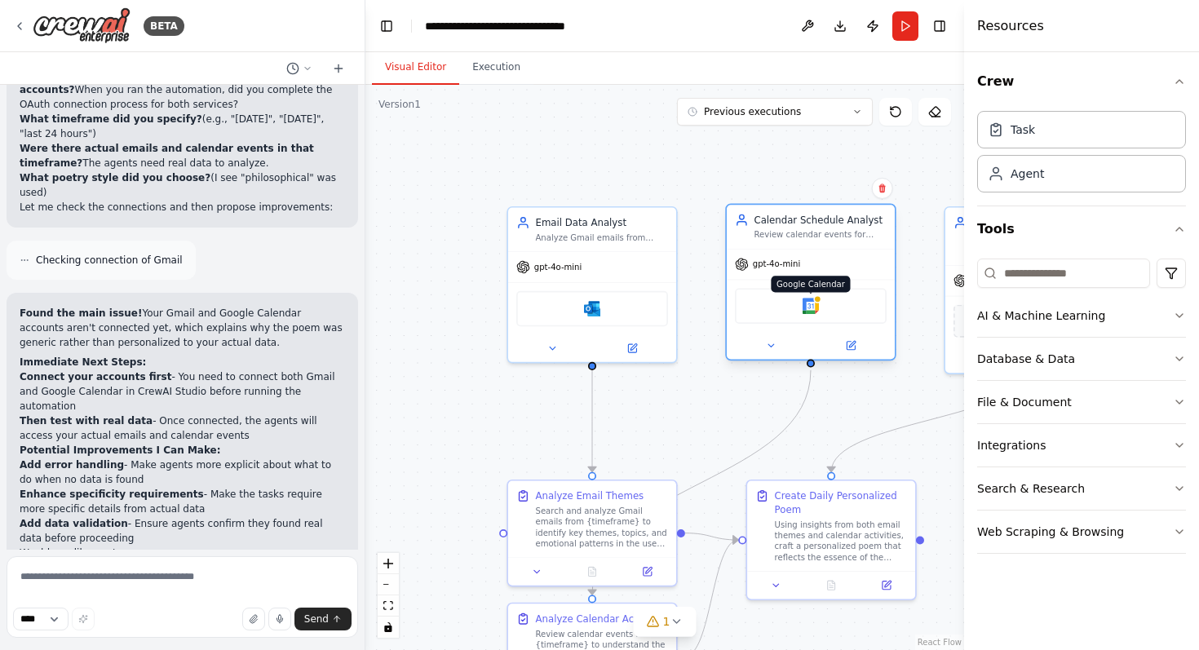
click at [815, 310] on img at bounding box center [810, 306] width 16 height 16
click at [789, 526] on div "Using insights from both email themes and calendar activities, craft a personal…" at bounding box center [841, 538] width 132 height 44
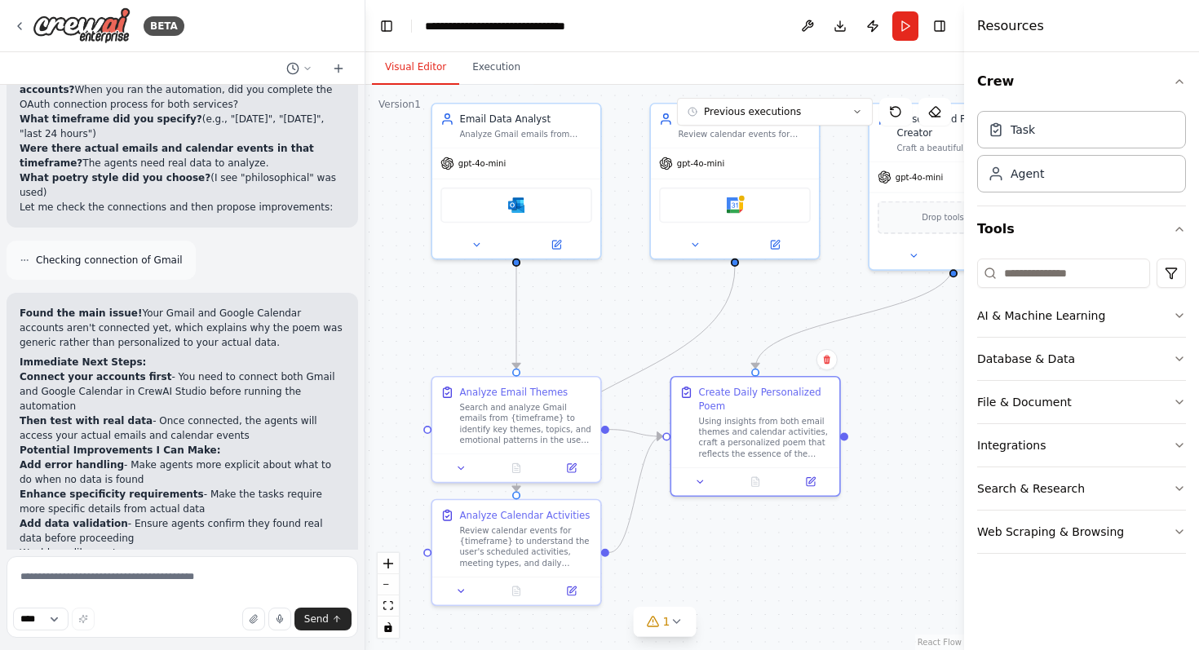
drag, startPoint x: 728, startPoint y: 388, endPoint x: 652, endPoint y: 285, distance: 128.4
click at [652, 285] on div ".deletable-edge-delete-btn { width: 20px; height: 20px; border: 0px solid #ffff…" at bounding box center [664, 367] width 599 height 565
click at [902, 30] on button "Run" at bounding box center [905, 25] width 26 height 29
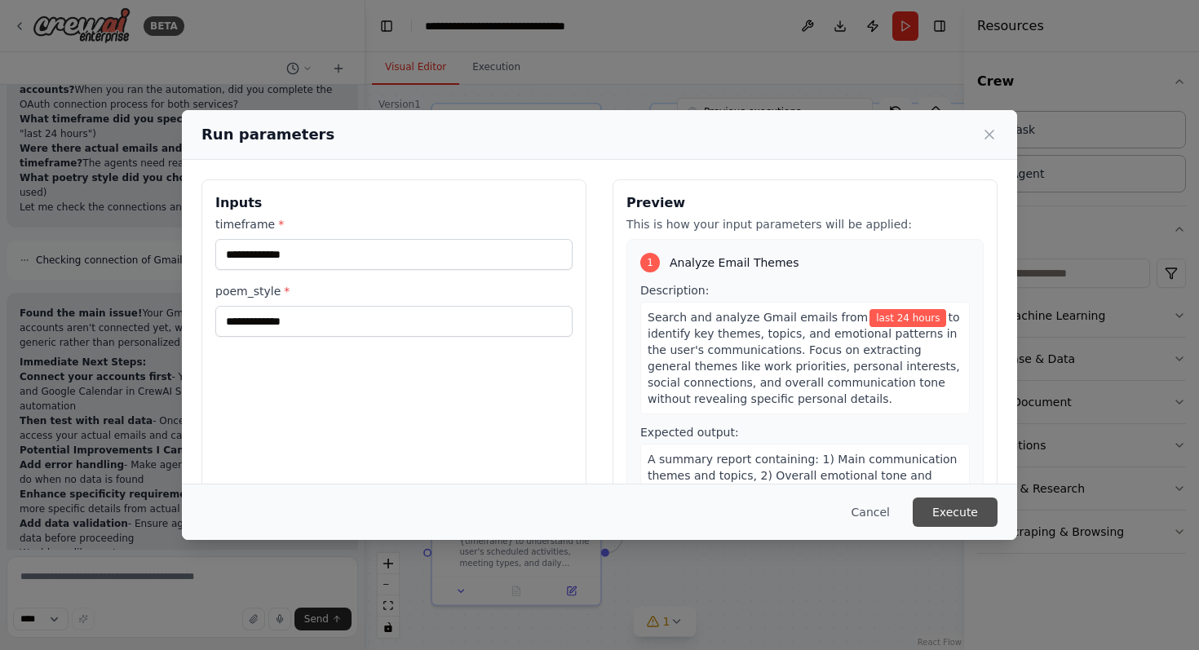
click at [950, 515] on button "Execute" at bounding box center [955, 511] width 85 height 29
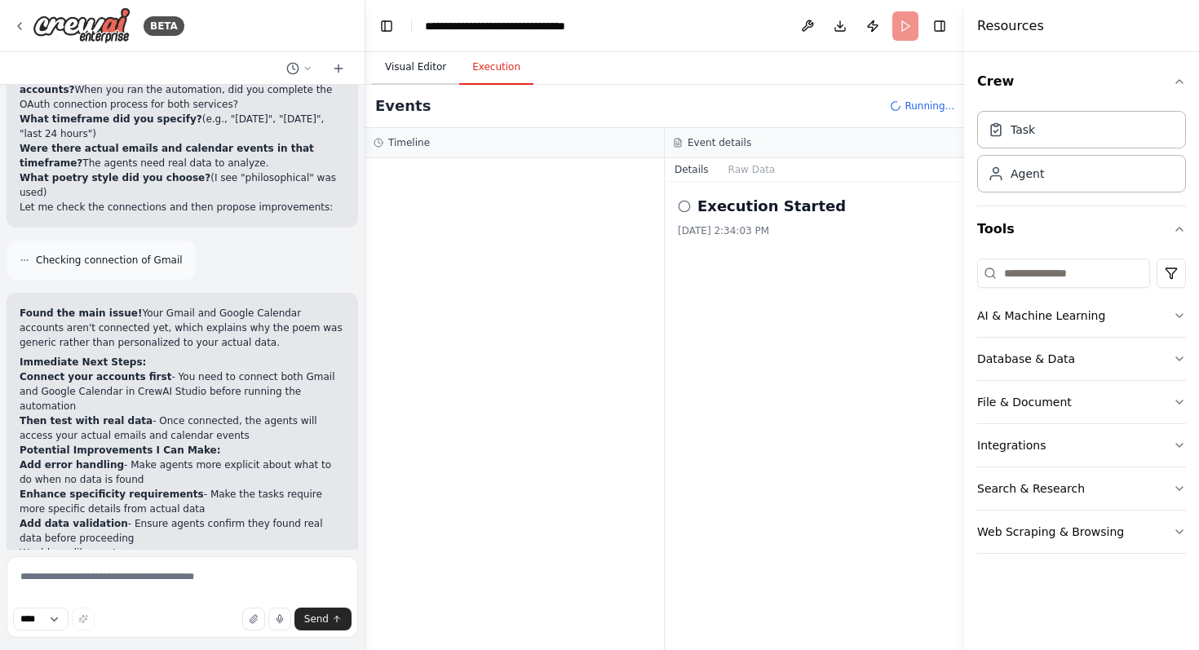
click at [409, 67] on button "Visual Editor" at bounding box center [415, 68] width 87 height 34
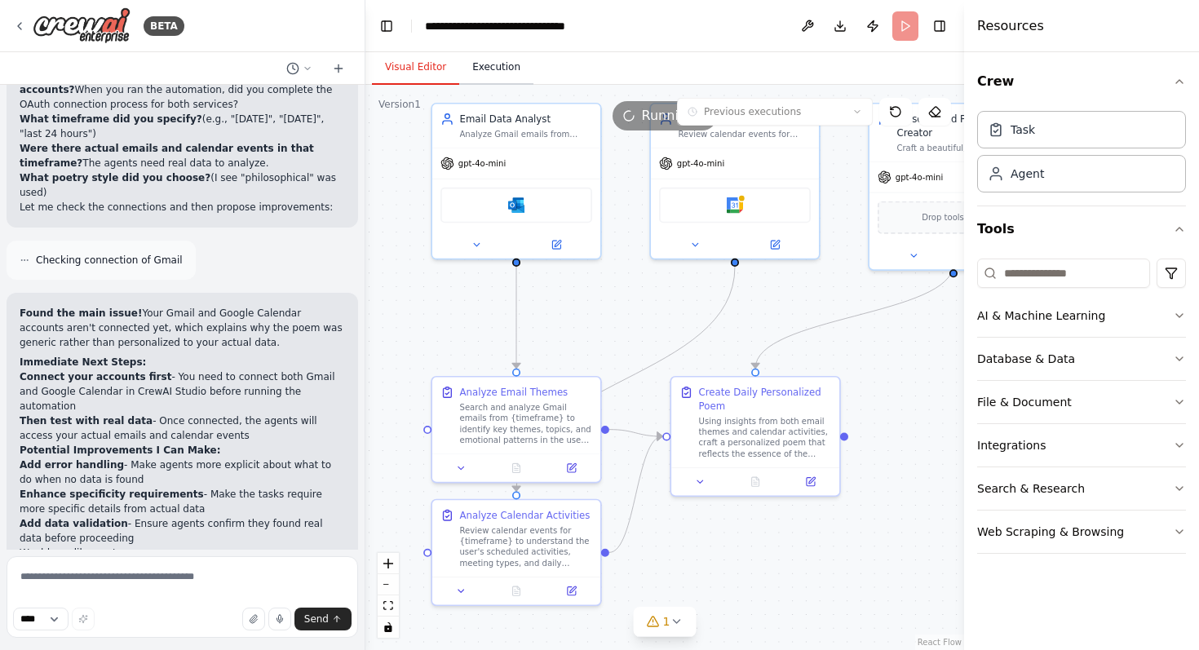
click at [490, 62] on button "Execution" at bounding box center [496, 68] width 74 height 34
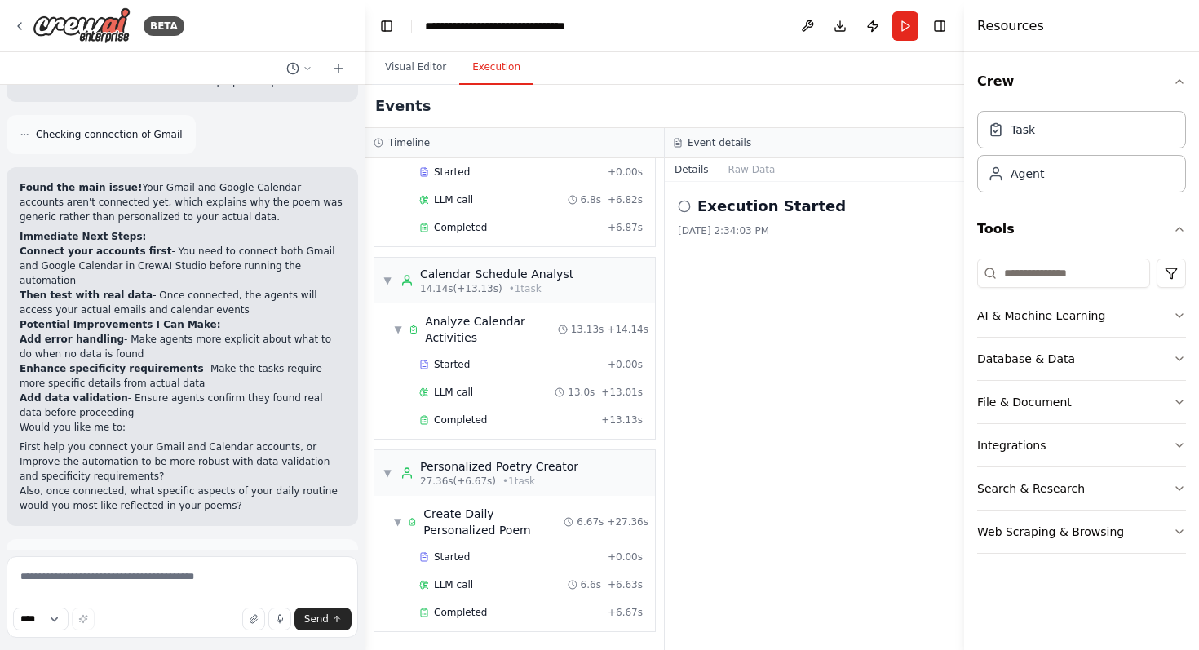
scroll to position [2496, 0]
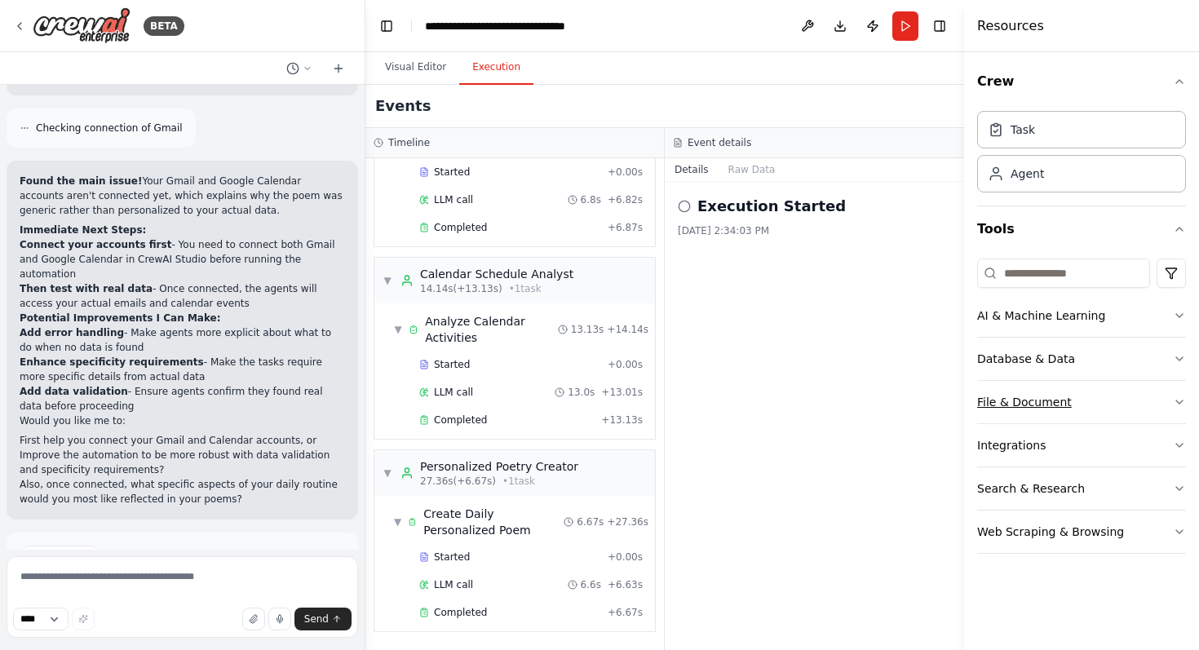
click at [1135, 400] on button "File & Document" at bounding box center [1081, 402] width 209 height 42
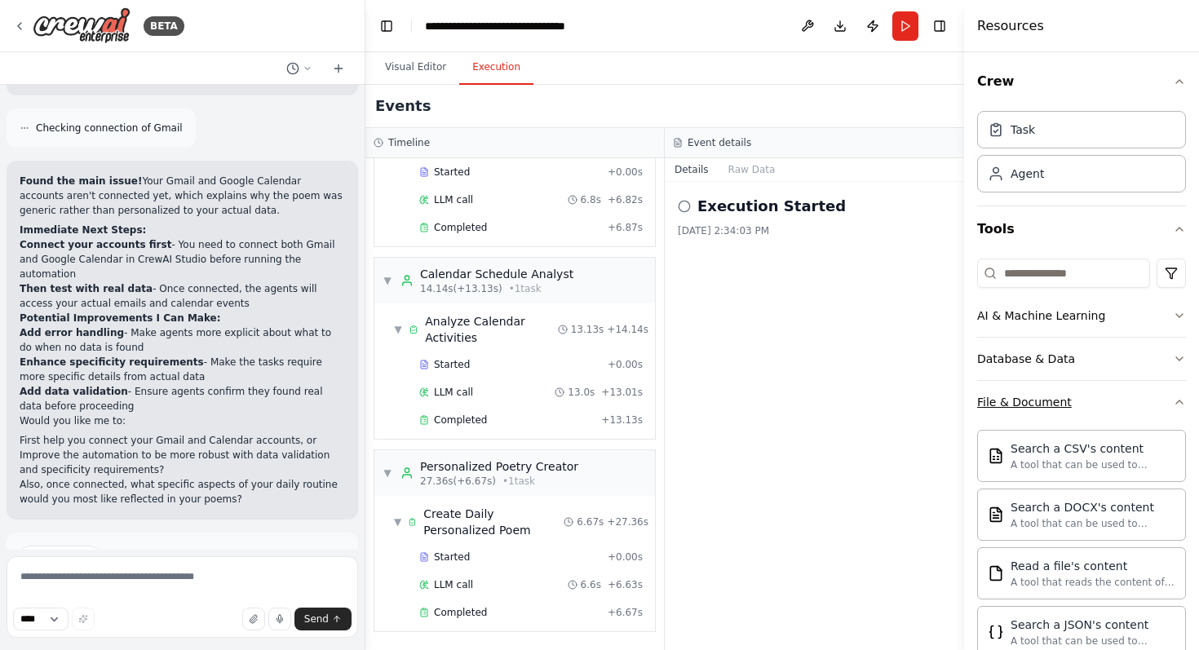
click at [1142, 398] on button "File & Document" at bounding box center [1081, 402] width 209 height 42
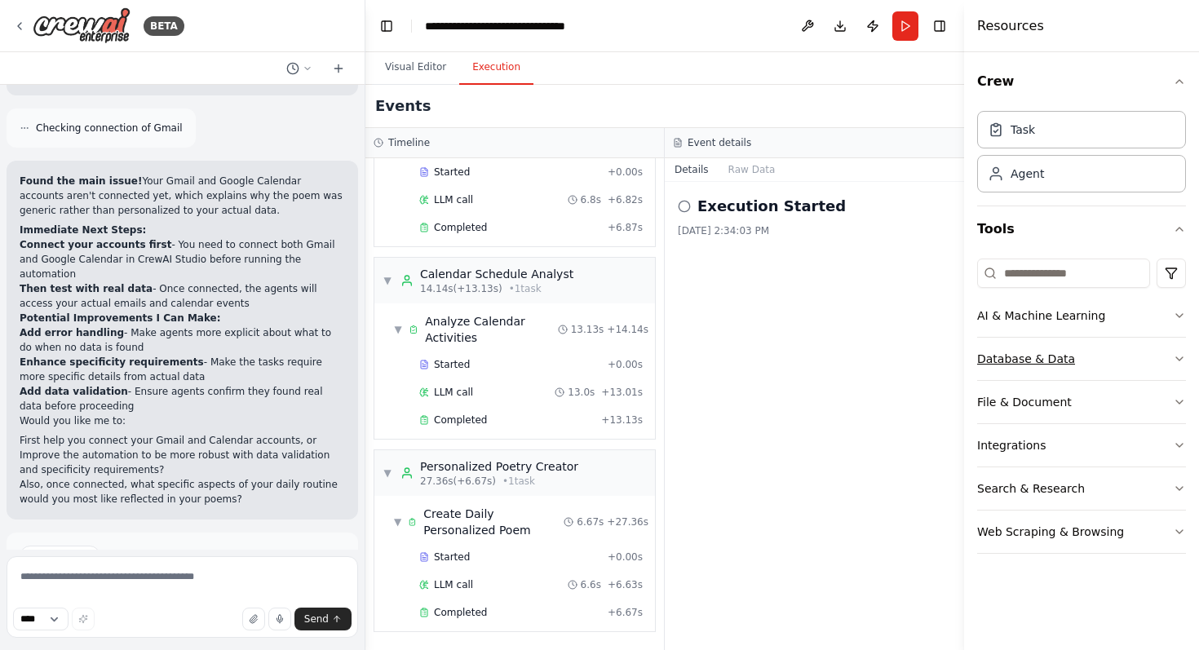
click at [1156, 365] on button "Database & Data" at bounding box center [1081, 359] width 209 height 42
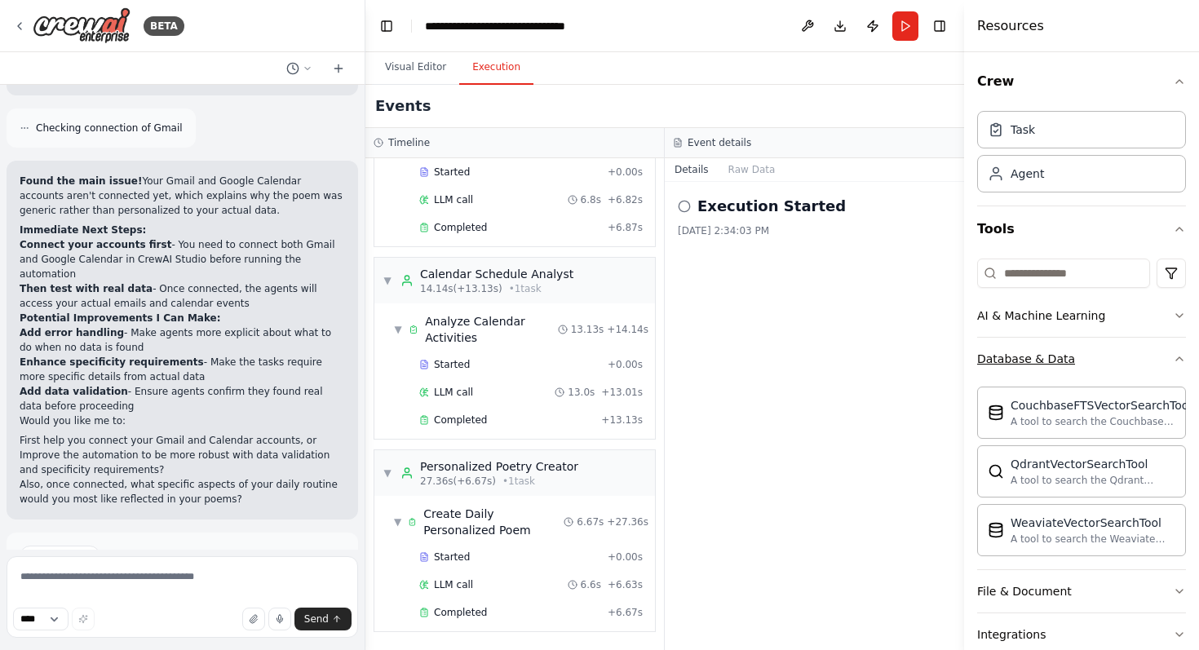
click at [1156, 365] on button "Database & Data" at bounding box center [1081, 359] width 209 height 42
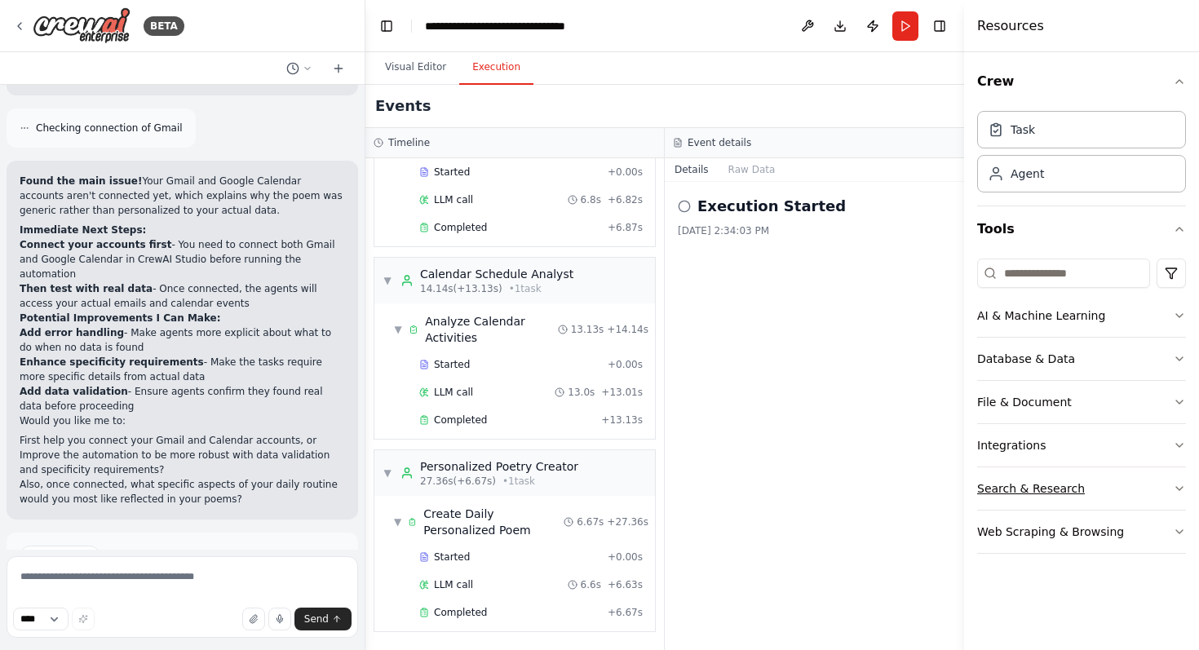
click at [1139, 484] on button "Search & Research" at bounding box center [1081, 488] width 209 height 42
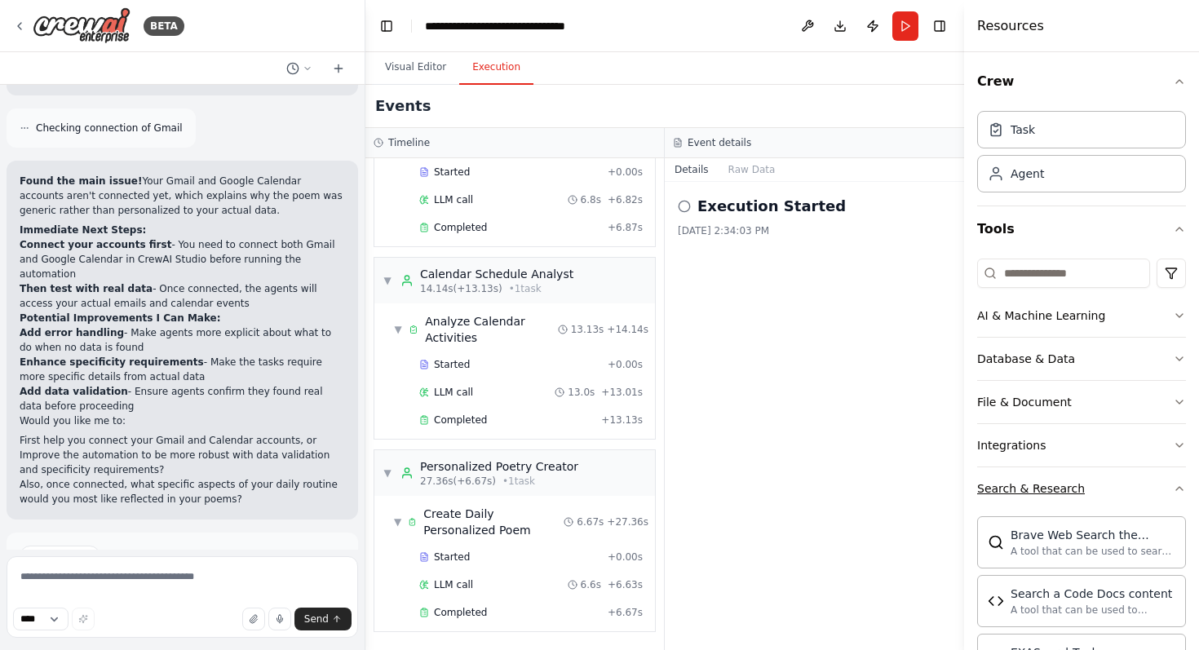
click at [1139, 484] on button "Search & Research" at bounding box center [1081, 488] width 209 height 42
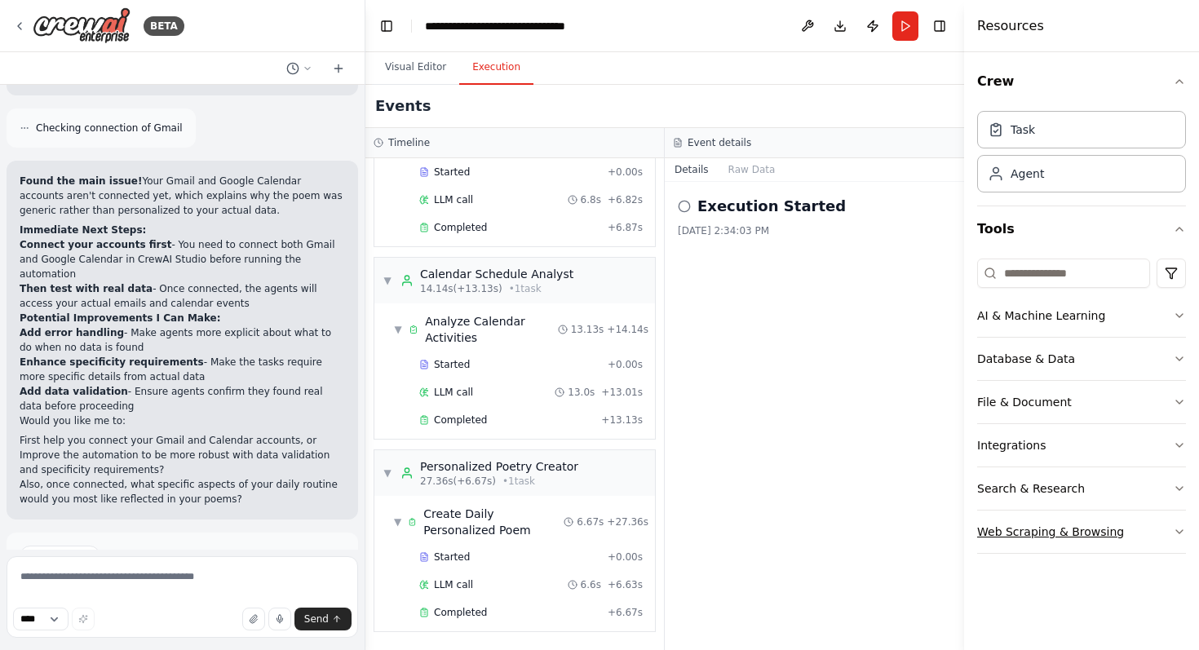
click at [1128, 524] on button "Web Scraping & Browsing" at bounding box center [1081, 531] width 209 height 42
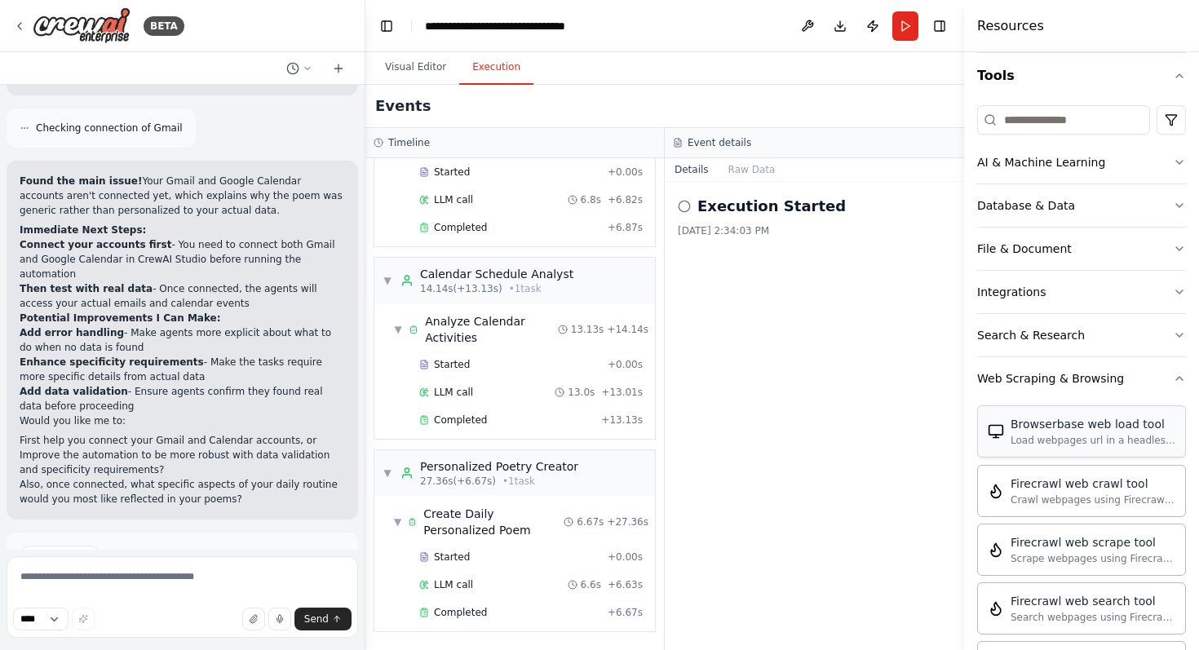
scroll to position [149, 0]
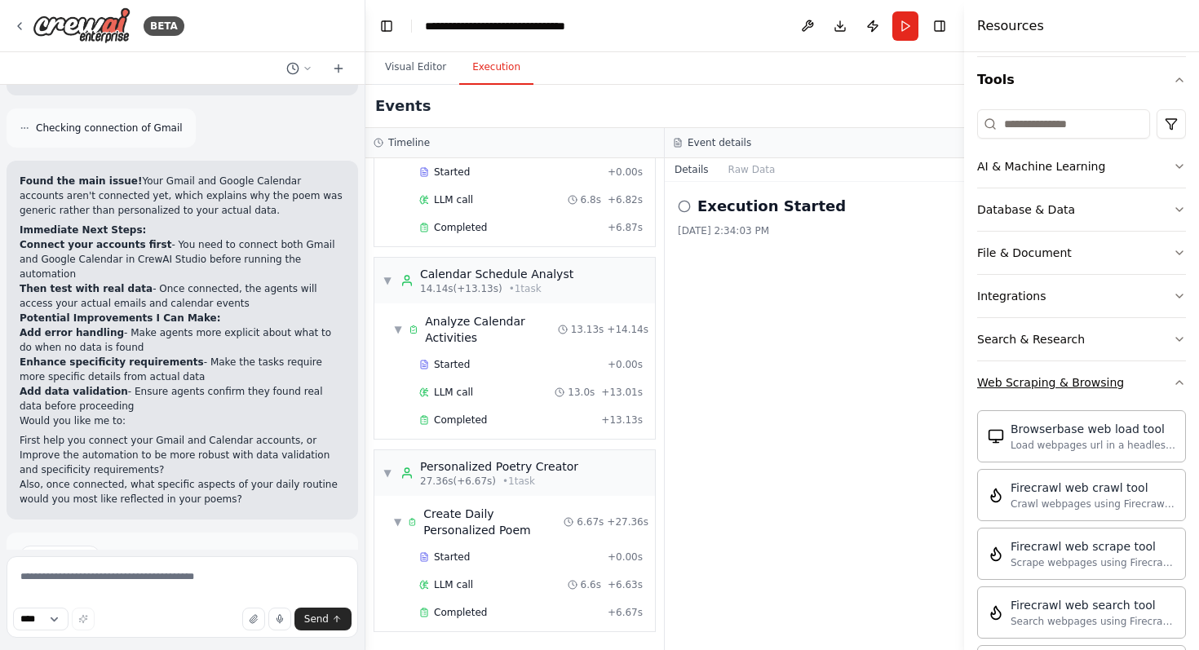
click at [1155, 376] on button "Web Scraping & Browsing" at bounding box center [1081, 382] width 209 height 42
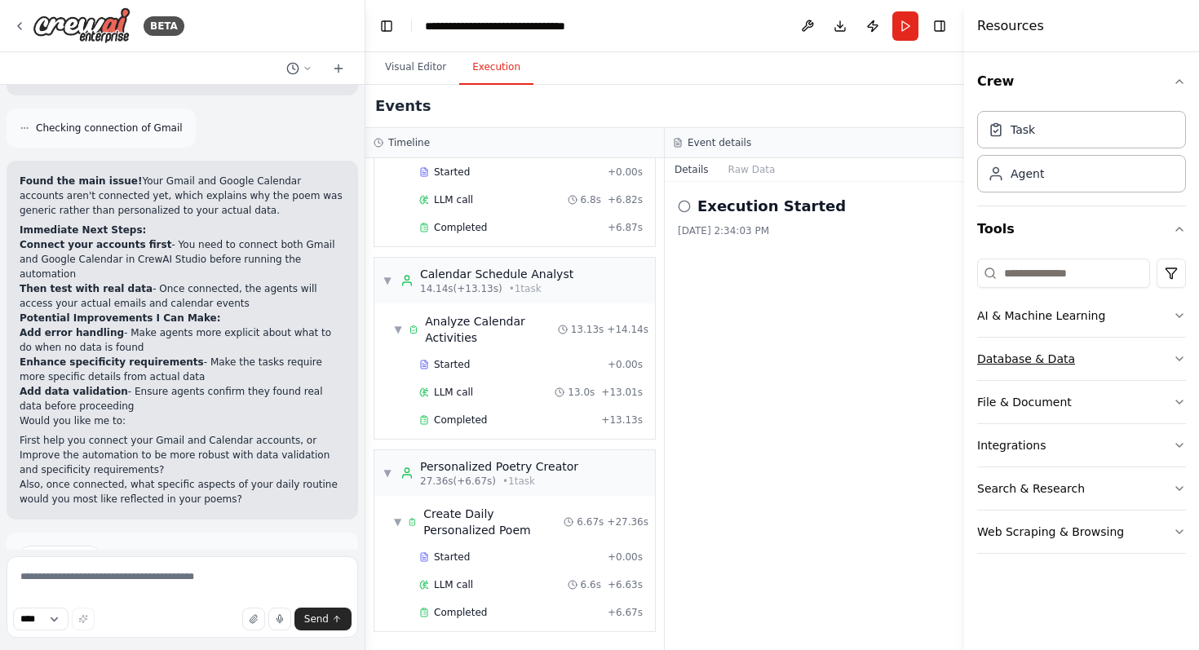
click at [1117, 369] on button "Database & Data" at bounding box center [1081, 359] width 209 height 42
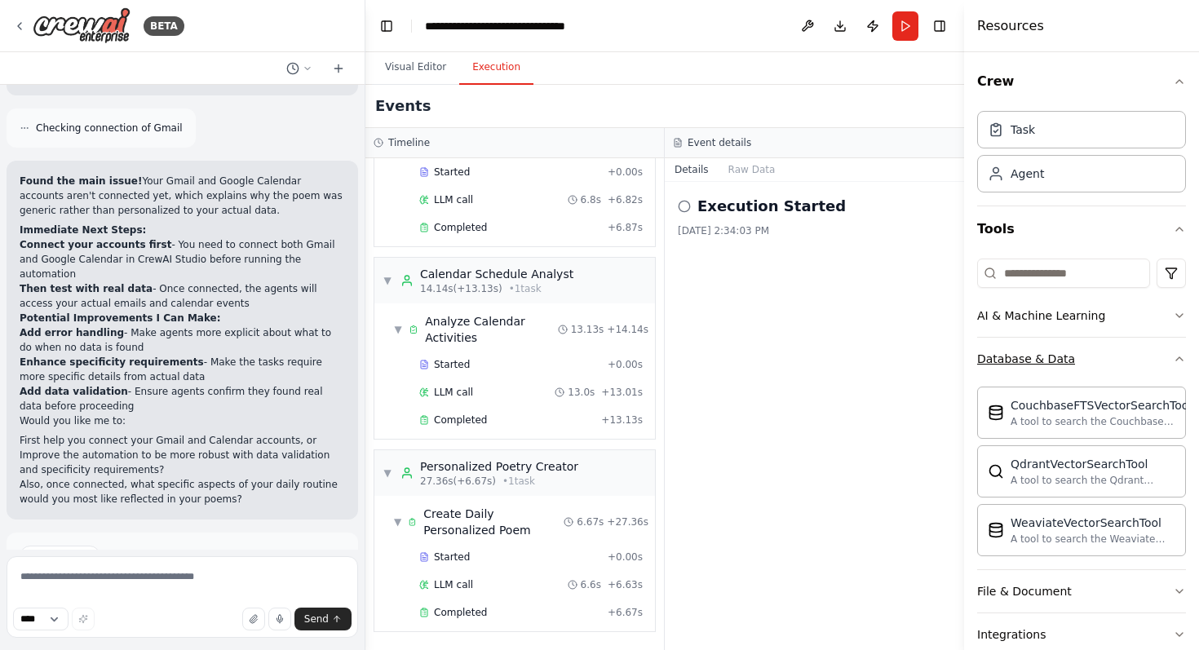
click at [1122, 365] on button "Database & Data" at bounding box center [1081, 359] width 209 height 42
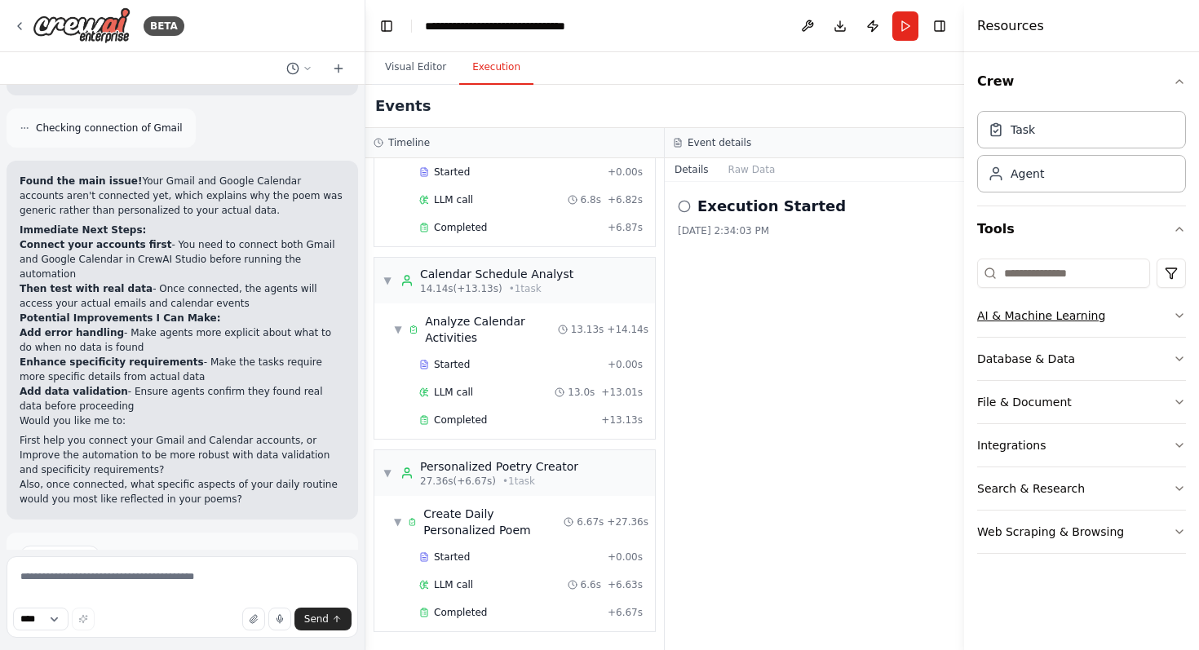
click at [1129, 323] on button "AI & Machine Learning" at bounding box center [1081, 315] width 209 height 42
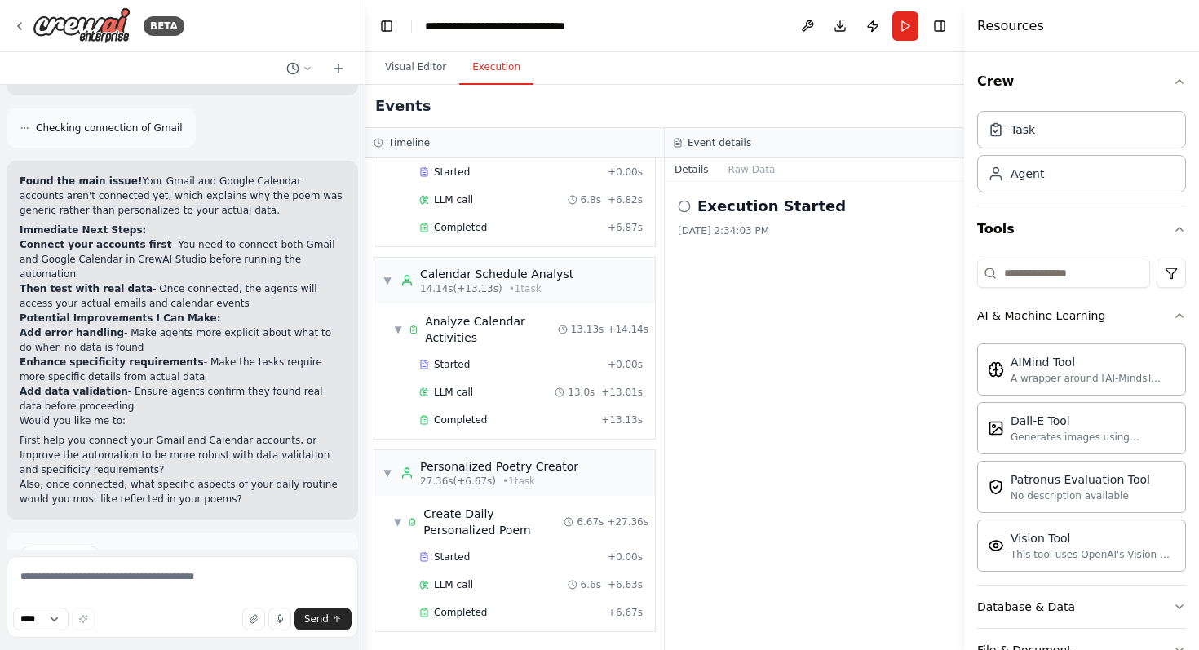
click at [1129, 323] on button "AI & Machine Learning" at bounding box center [1081, 315] width 209 height 42
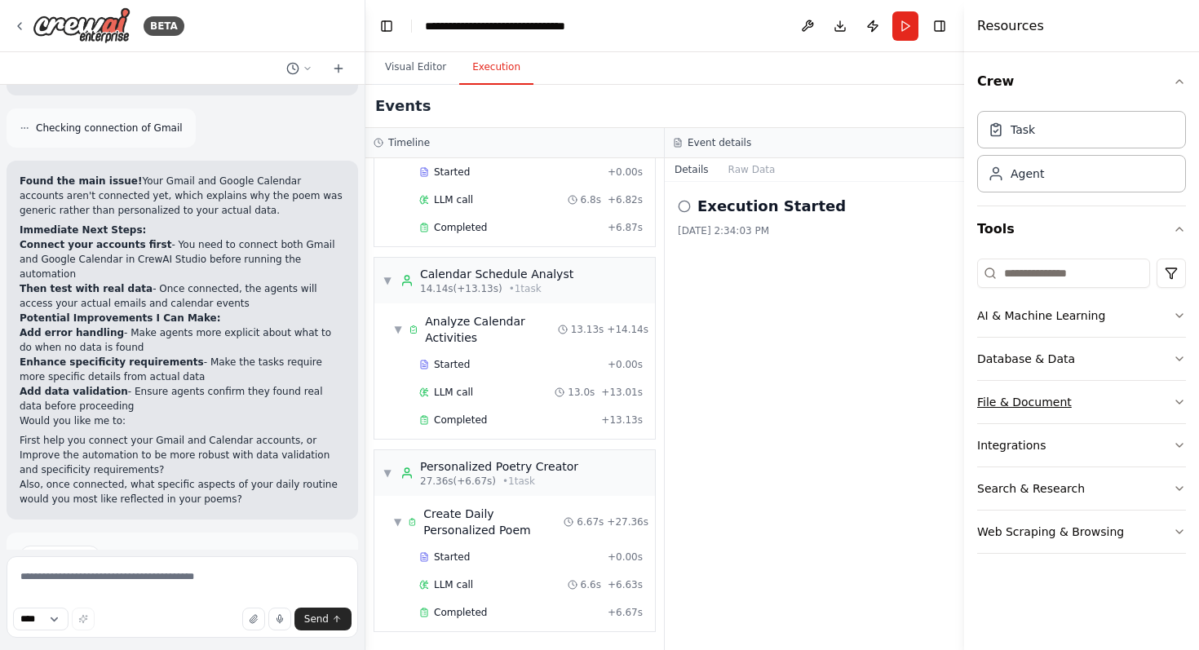
click at [1103, 404] on button "File & Document" at bounding box center [1081, 402] width 209 height 42
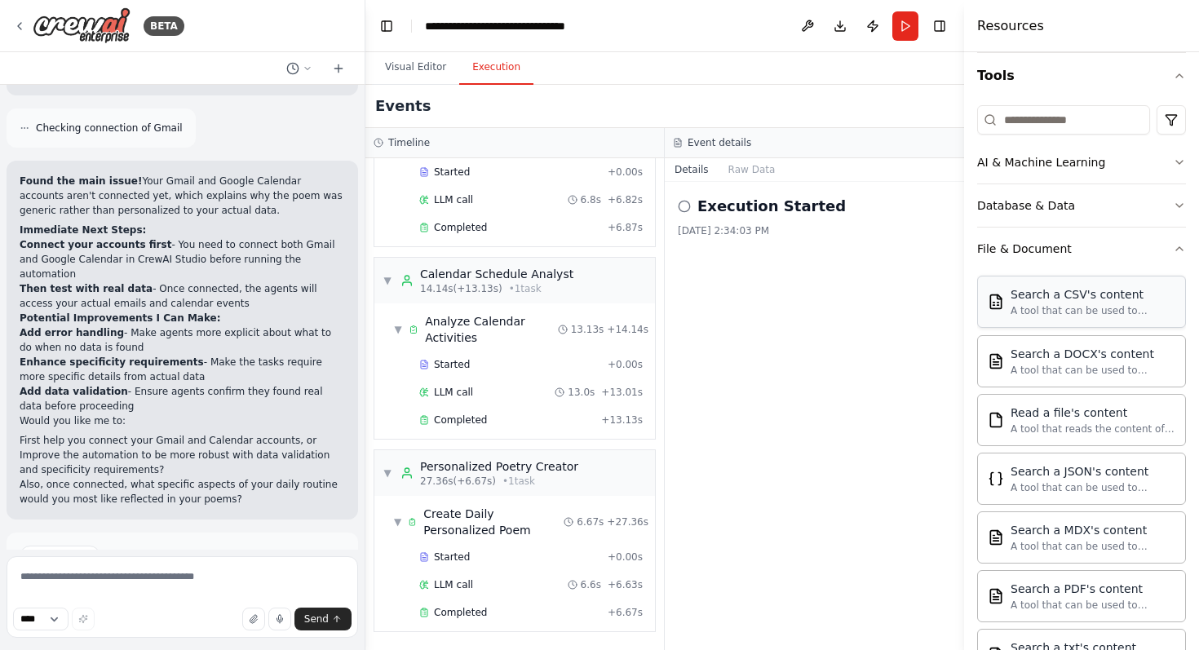
scroll to position [99, 0]
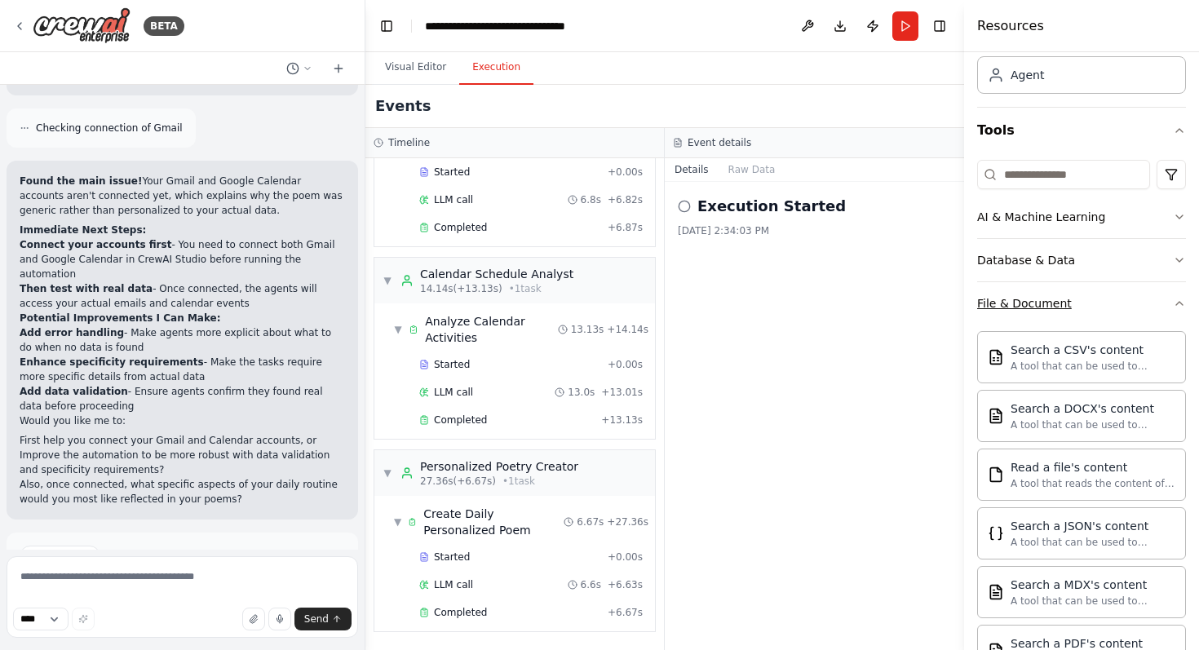
click at [1122, 320] on button "File & Document" at bounding box center [1081, 303] width 209 height 42
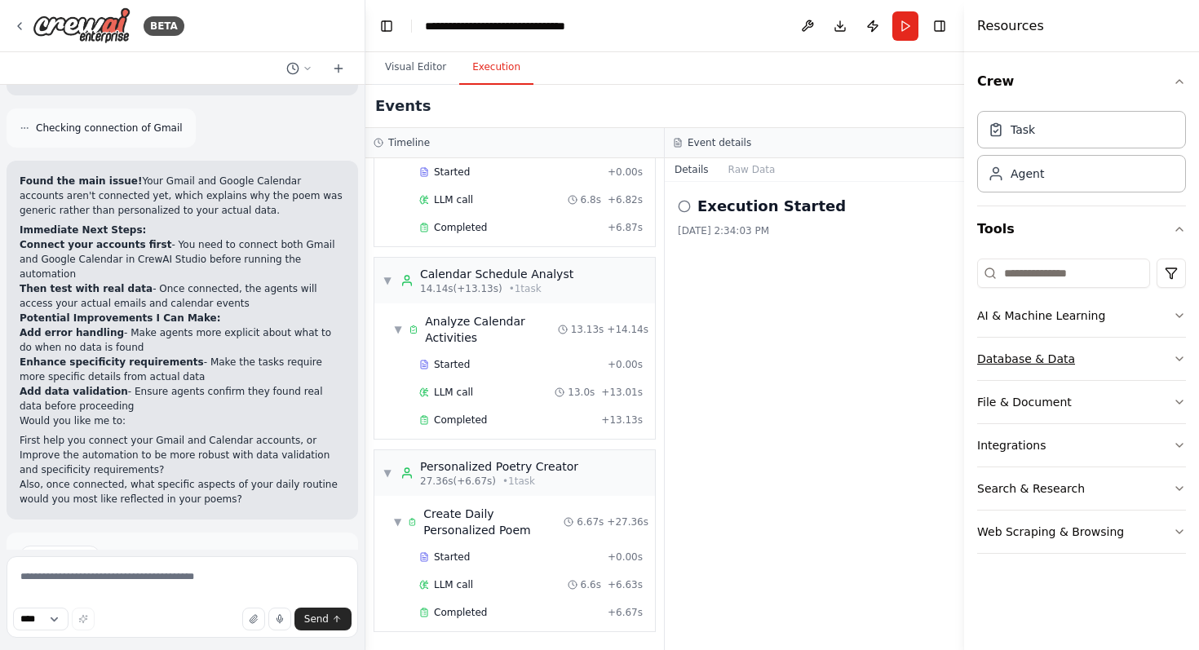
click at [1105, 357] on button "Database & Data" at bounding box center [1081, 359] width 209 height 42
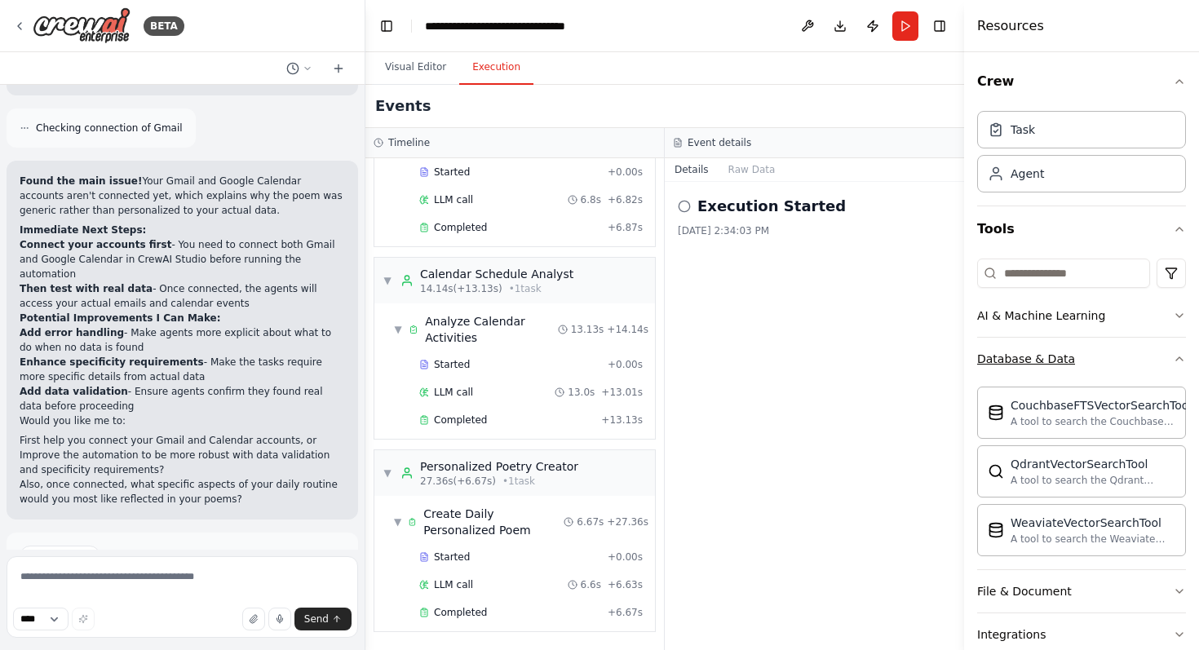
click at [1098, 358] on button "Database & Data" at bounding box center [1081, 359] width 209 height 42
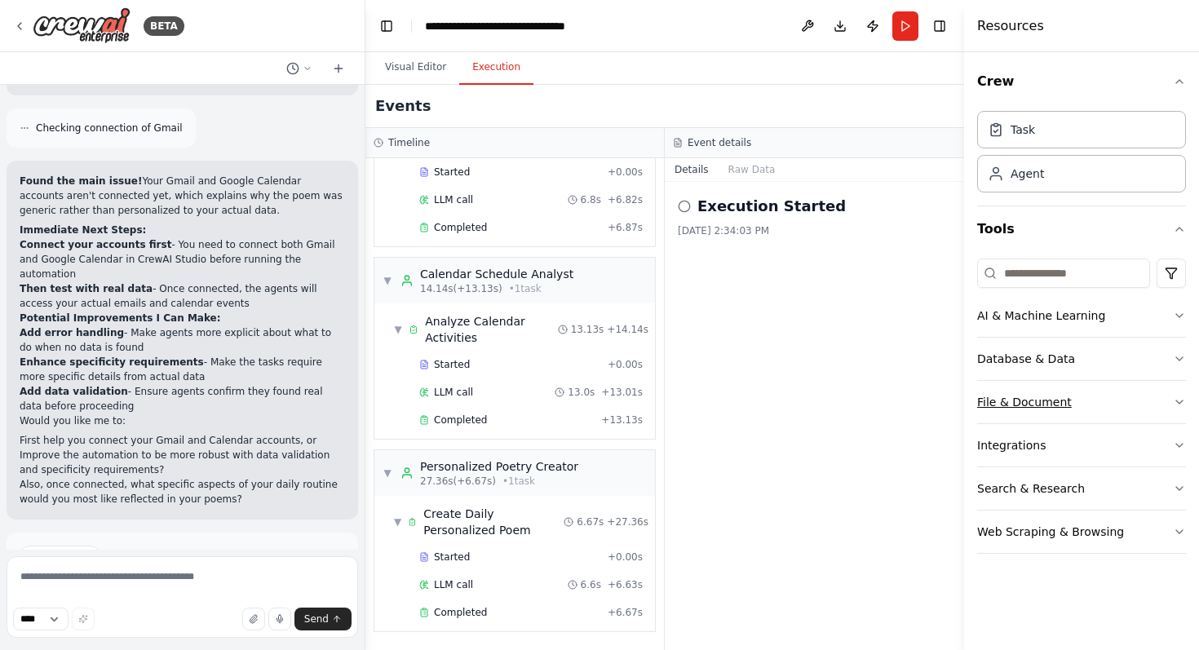
click at [1092, 407] on button "File & Document" at bounding box center [1081, 402] width 209 height 42
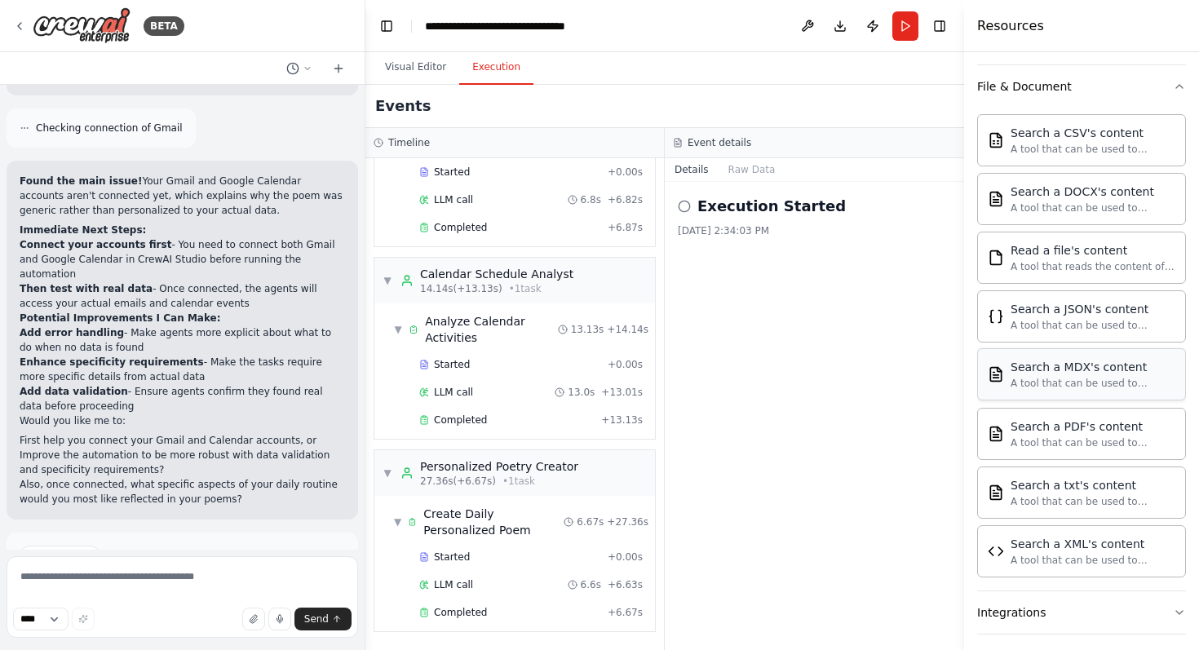
scroll to position [318, 0]
click at [1142, 88] on button "File & Document" at bounding box center [1081, 84] width 209 height 42
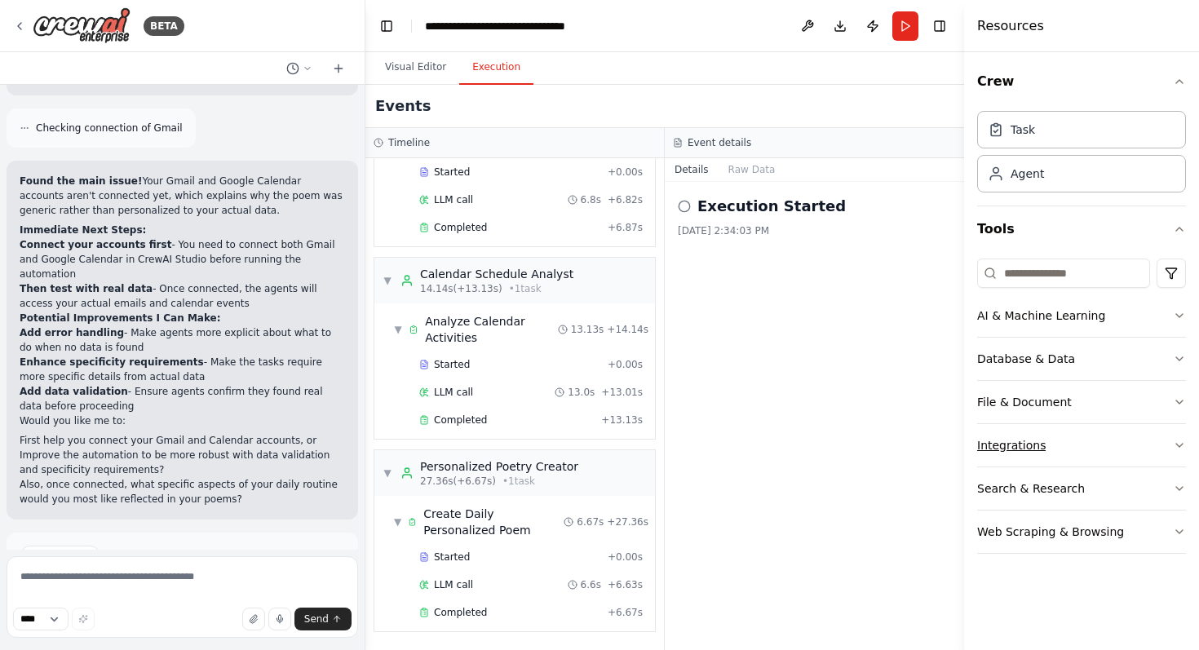
click at [1122, 447] on button "Integrations" at bounding box center [1081, 445] width 209 height 42
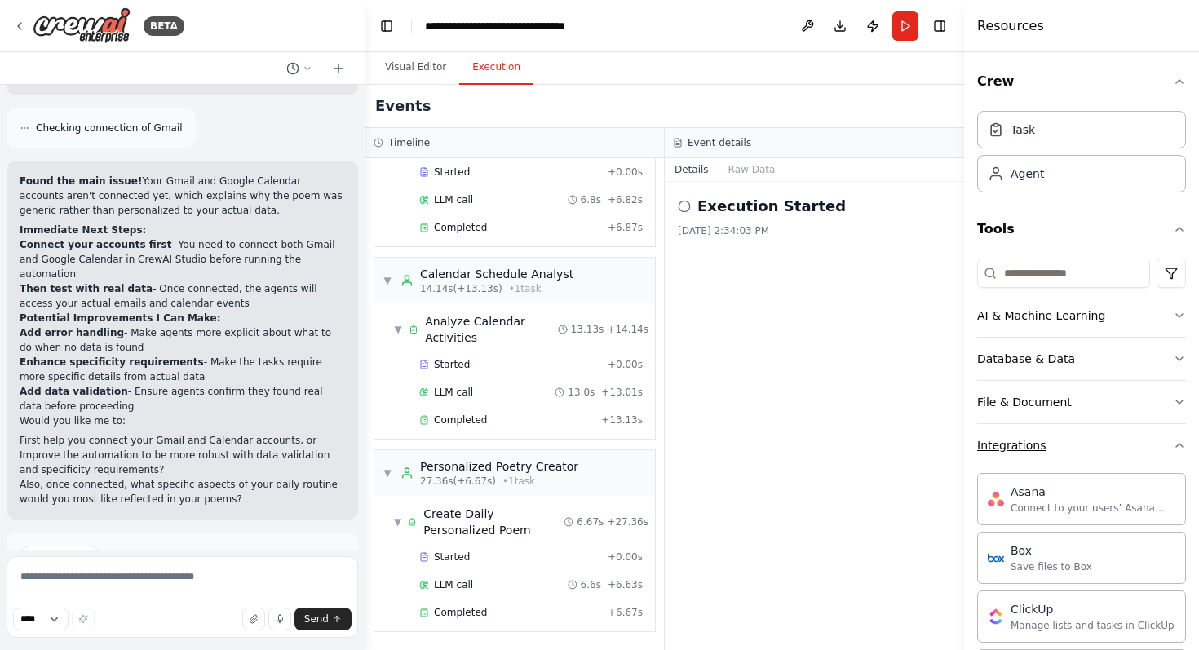
click at [1121, 447] on button "Integrations" at bounding box center [1081, 445] width 209 height 42
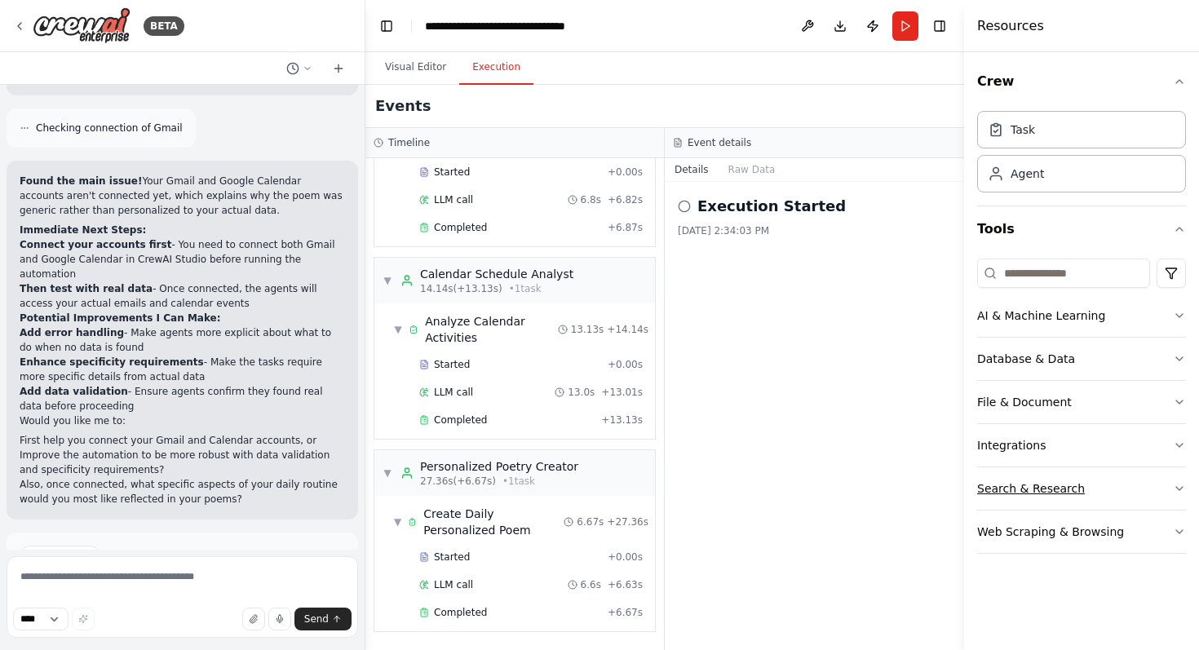
click at [1123, 492] on button "Search & Research" at bounding box center [1081, 488] width 209 height 42
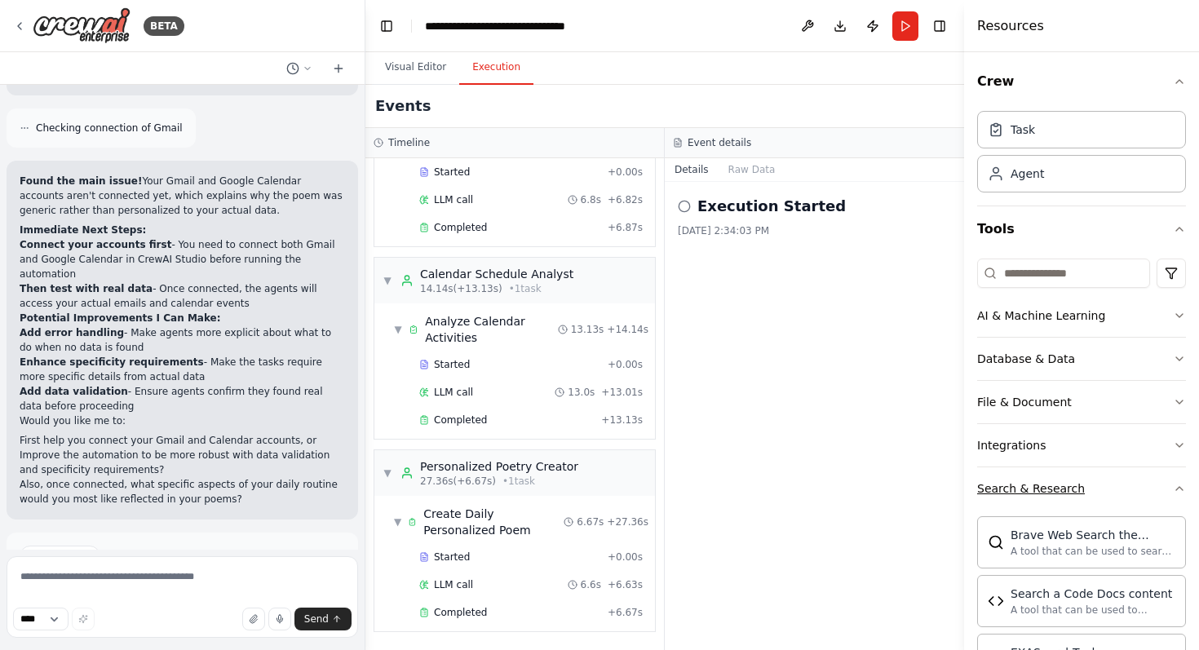
click at [1123, 492] on button "Search & Research" at bounding box center [1081, 488] width 209 height 42
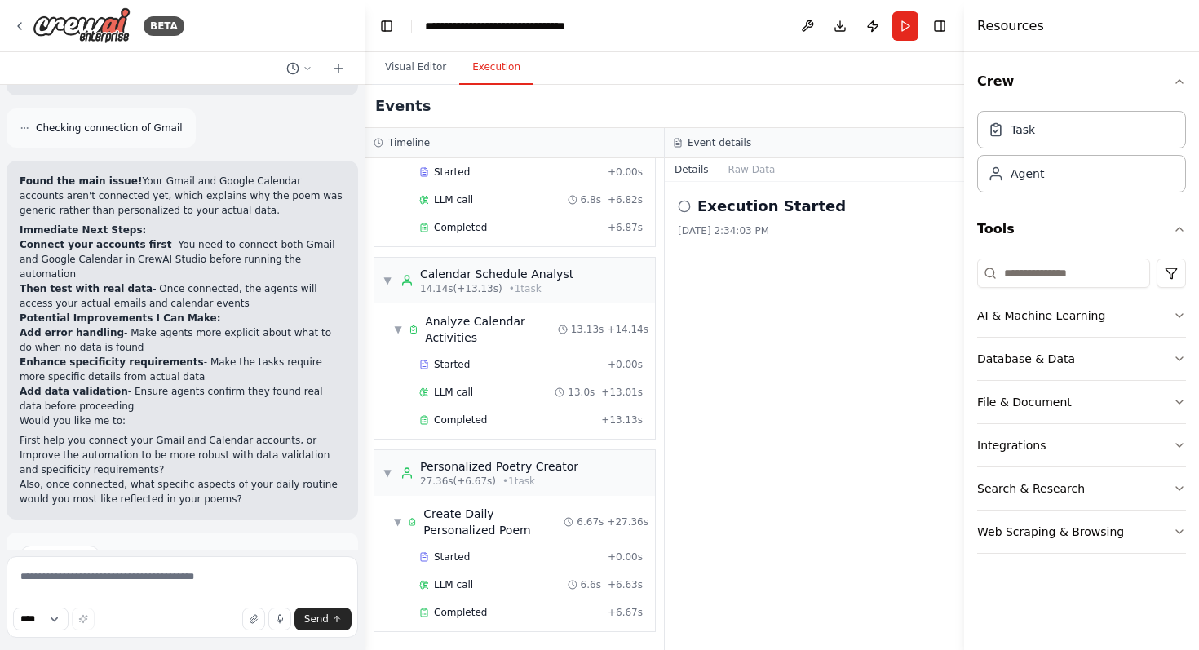
click at [1130, 531] on button "Web Scraping & Browsing" at bounding box center [1081, 531] width 209 height 42
click at [573, 533] on div "▼ Create Daily Personalized Poem 6.67s + 27.36s" at bounding box center [520, 522] width 267 height 46
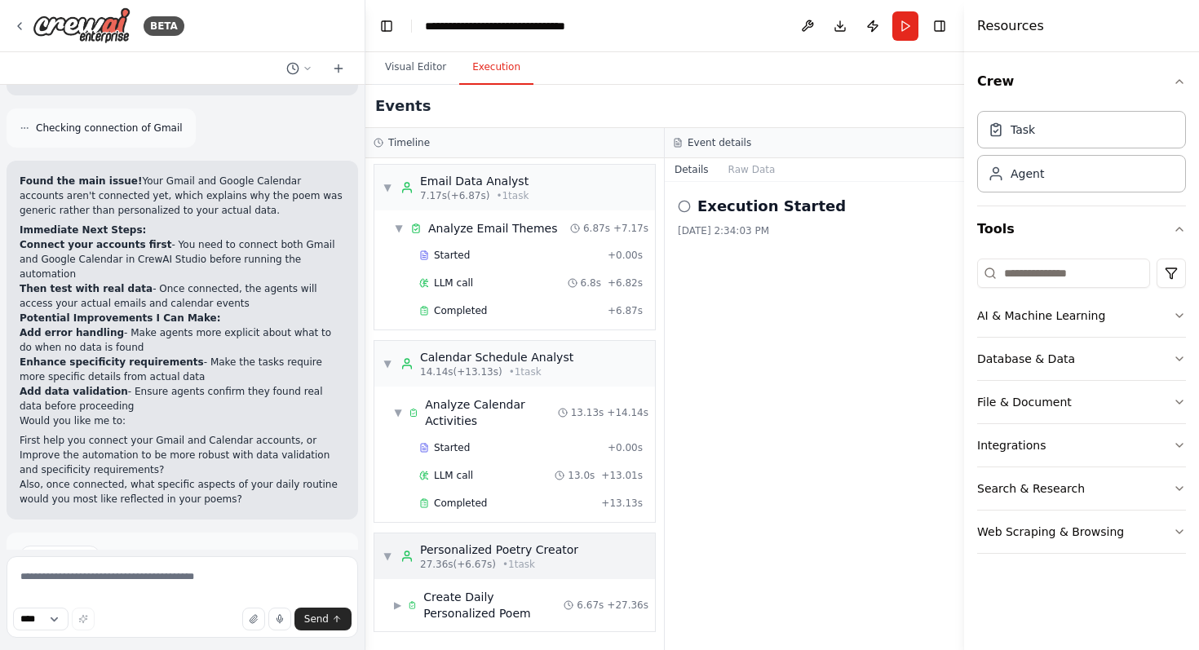
click at [572, 548] on div "▼ Personalized Poetry Creator 27.36s (+6.67s) • 1 task" at bounding box center [514, 556] width 281 height 46
click at [378, 559] on div "▶ Personalized Poetry Creator 27.36s (+6.67s) • 1 task" at bounding box center [514, 559] width 281 height 46
click at [394, 599] on span "▶" at bounding box center [397, 605] width 7 height 13
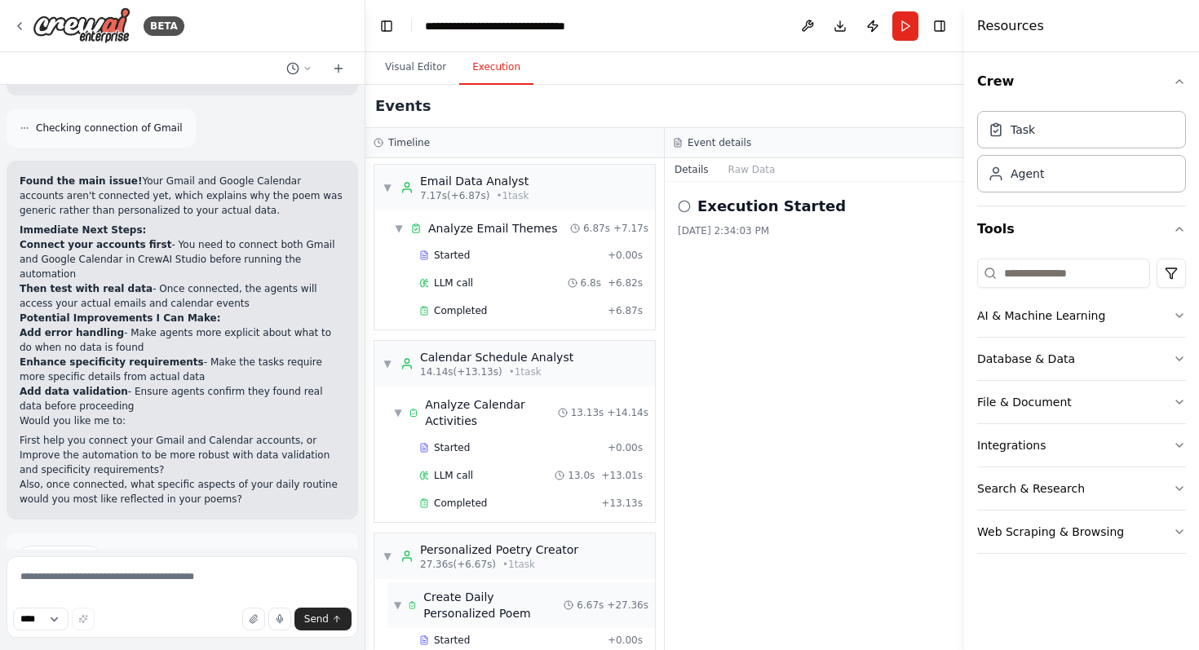
scroll to position [86, 0]
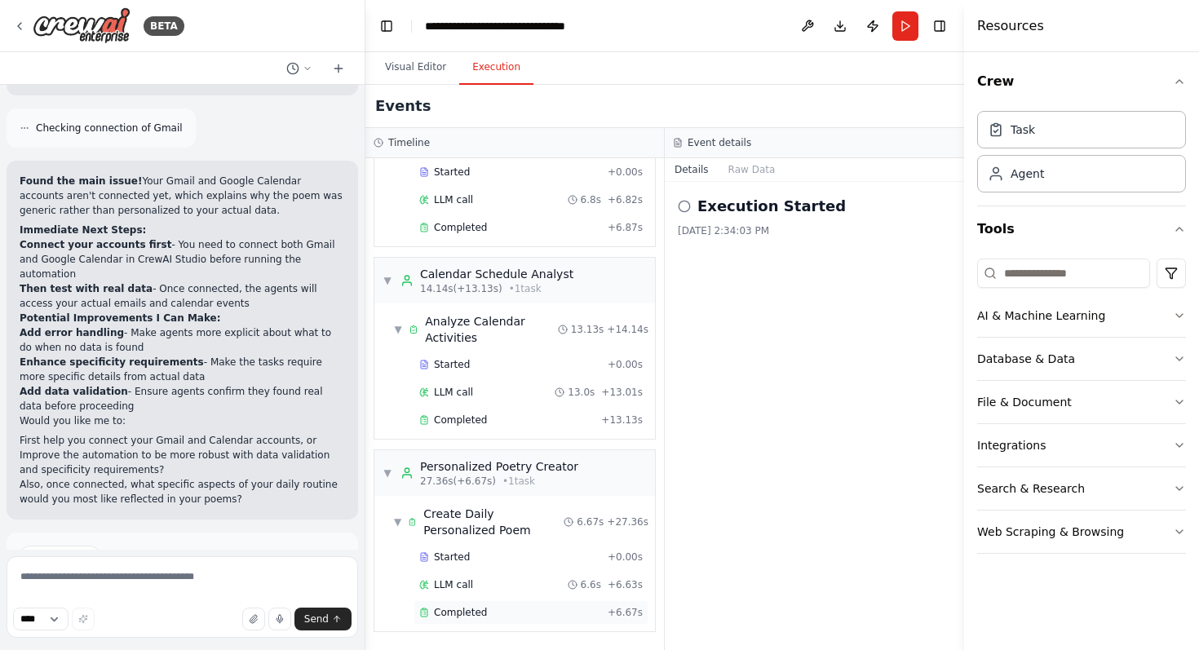
click at [450, 611] on span "Completed" at bounding box center [460, 612] width 53 height 13
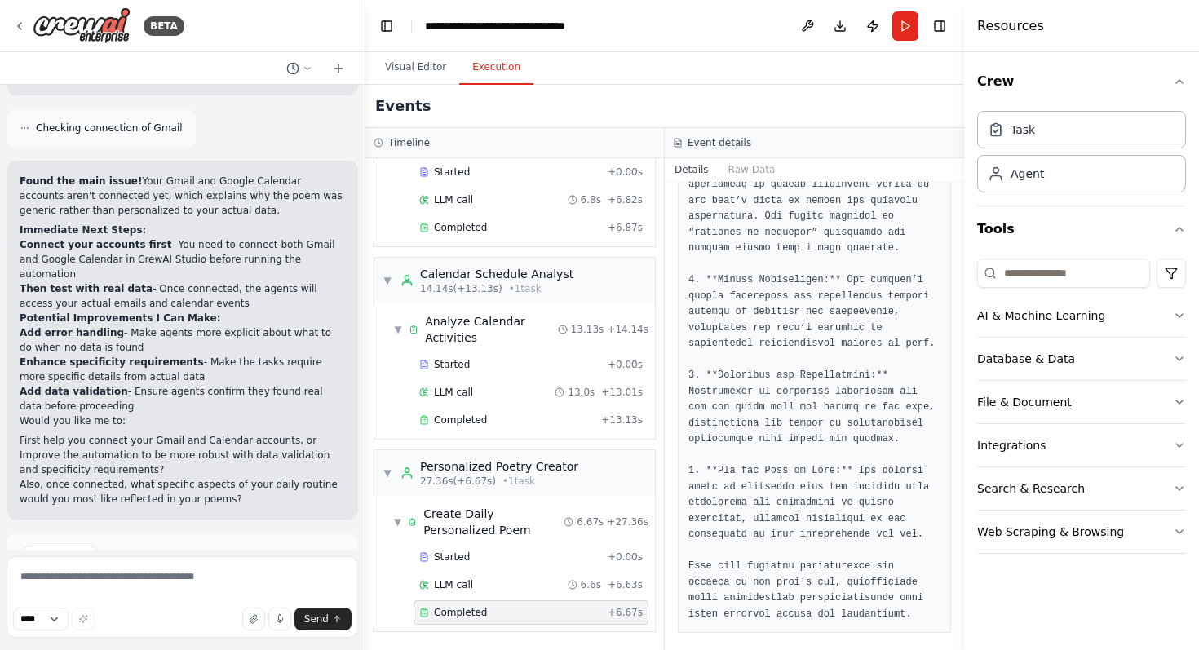
scroll to position [1162, 0]
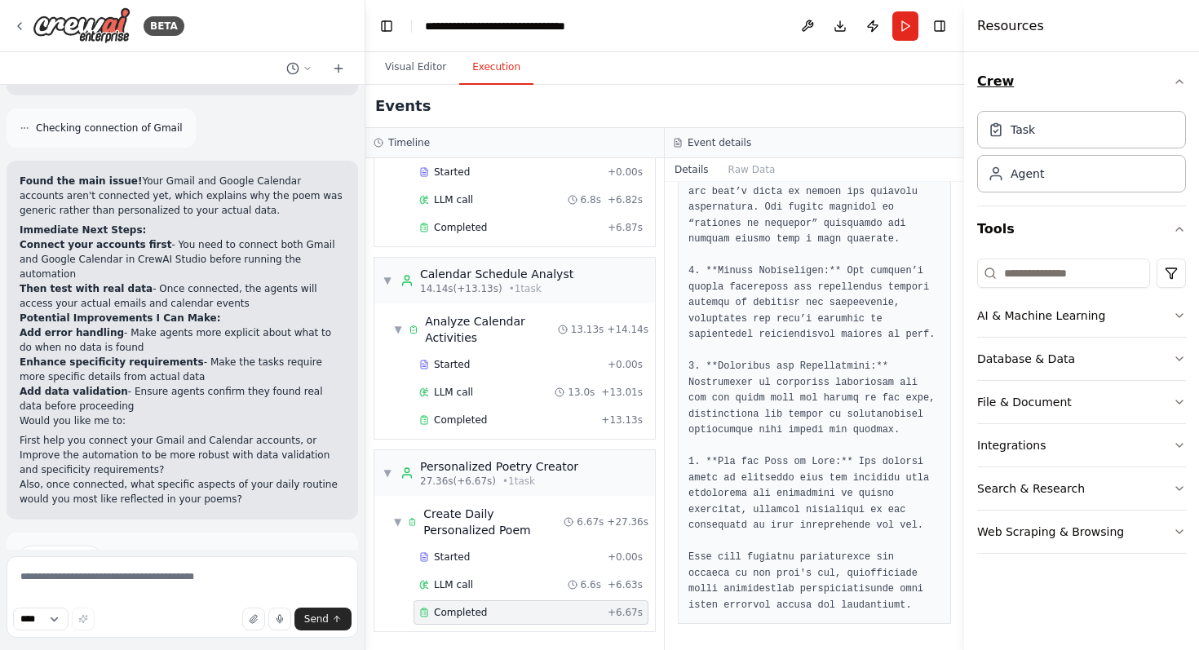
click at [1177, 83] on icon "button" at bounding box center [1179, 81] width 13 height 13
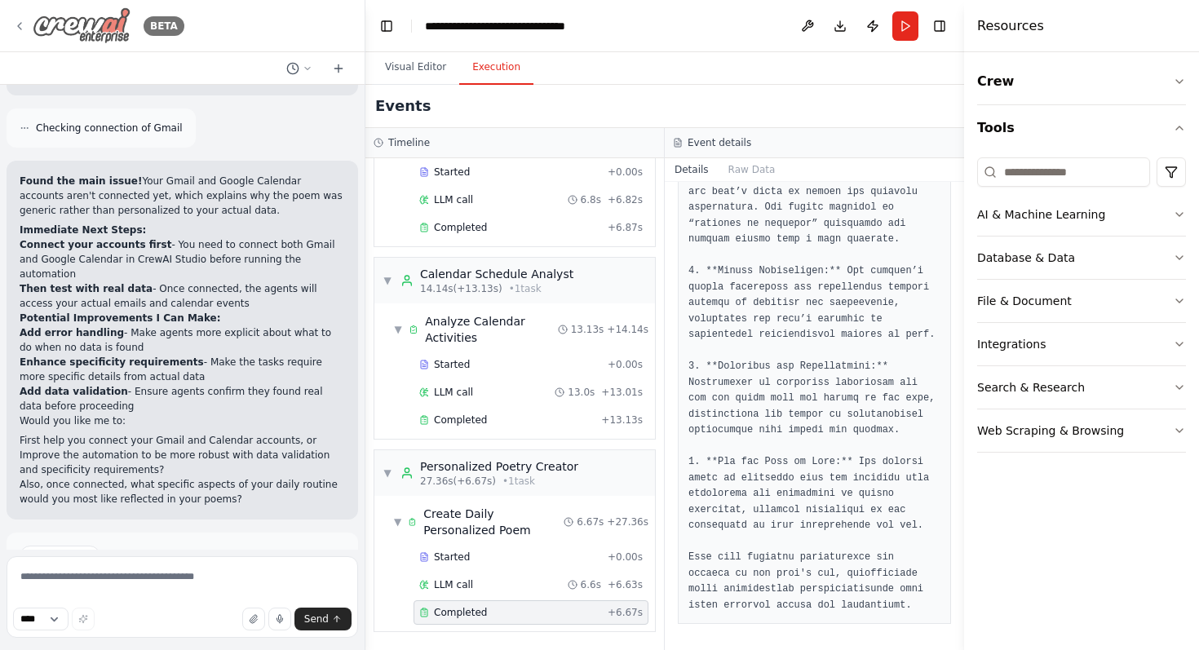
click at [14, 28] on icon at bounding box center [19, 26] width 13 height 13
